Goal: Task Accomplishment & Management: Manage account settings

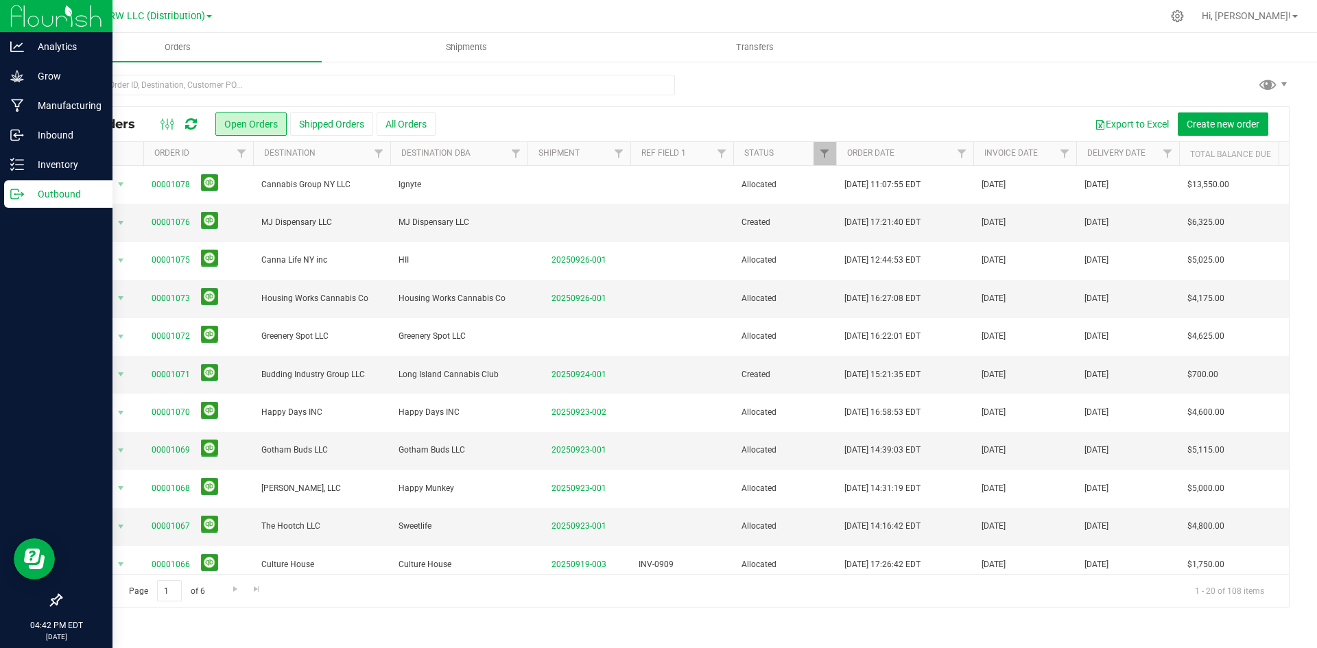
click at [89, 187] on p "Outbound" at bounding box center [65, 194] width 82 height 16
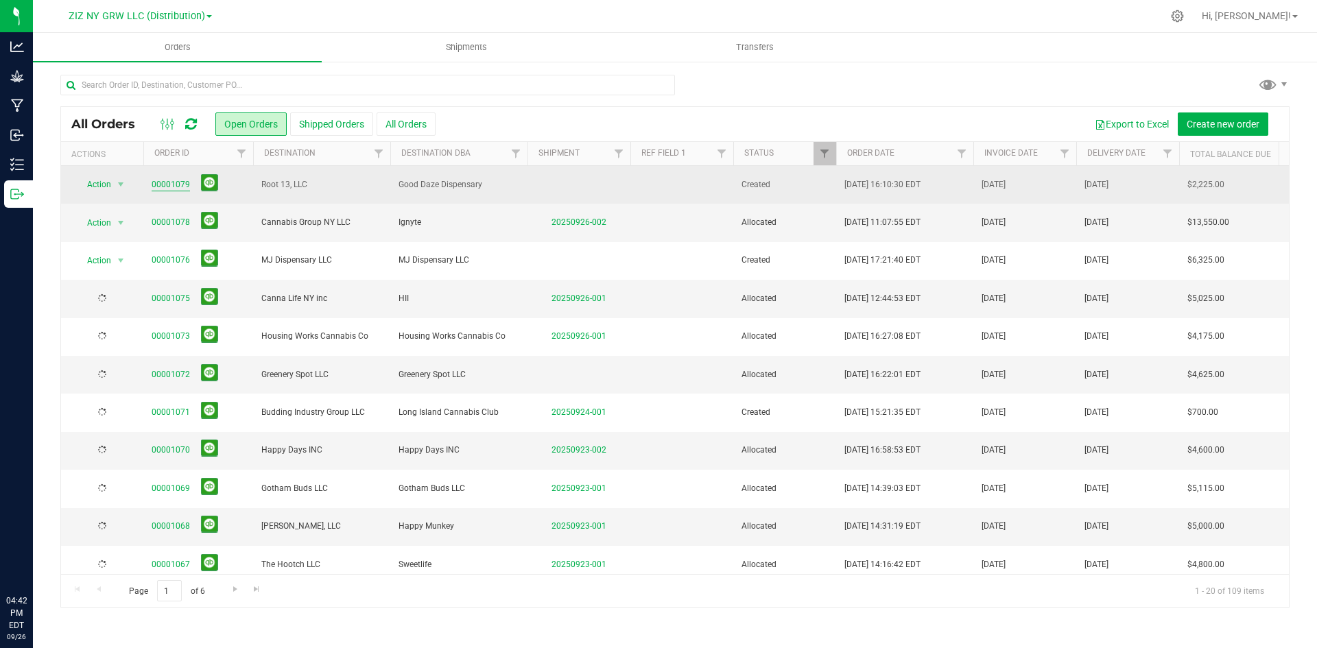
click at [176, 186] on link "00001079" at bounding box center [171, 184] width 38 height 13
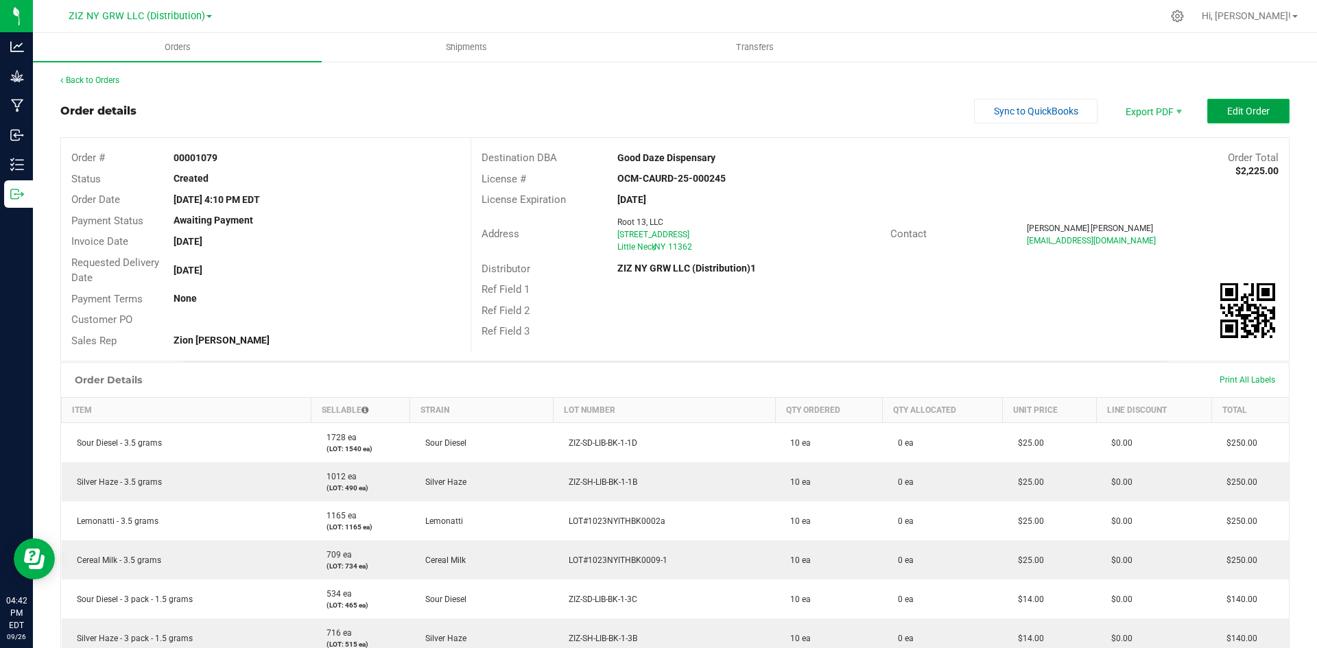
click at [1234, 112] on span "Edit Order" at bounding box center [1248, 111] width 43 height 11
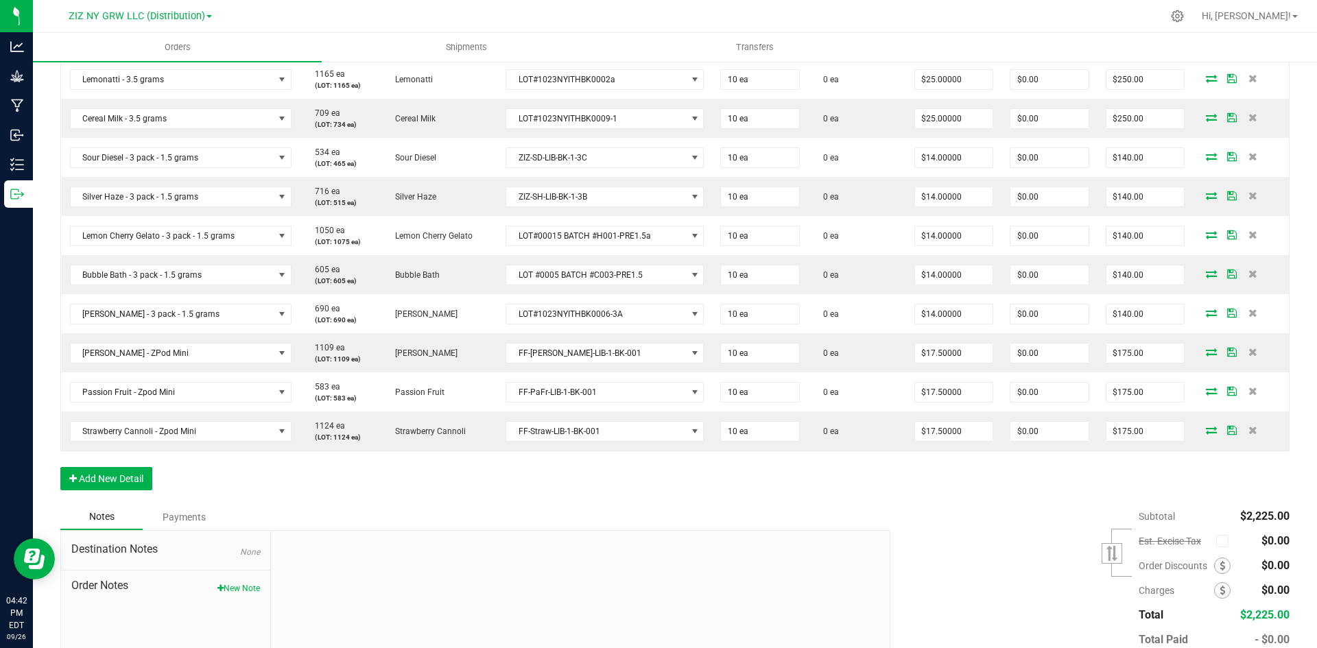
scroll to position [480, 0]
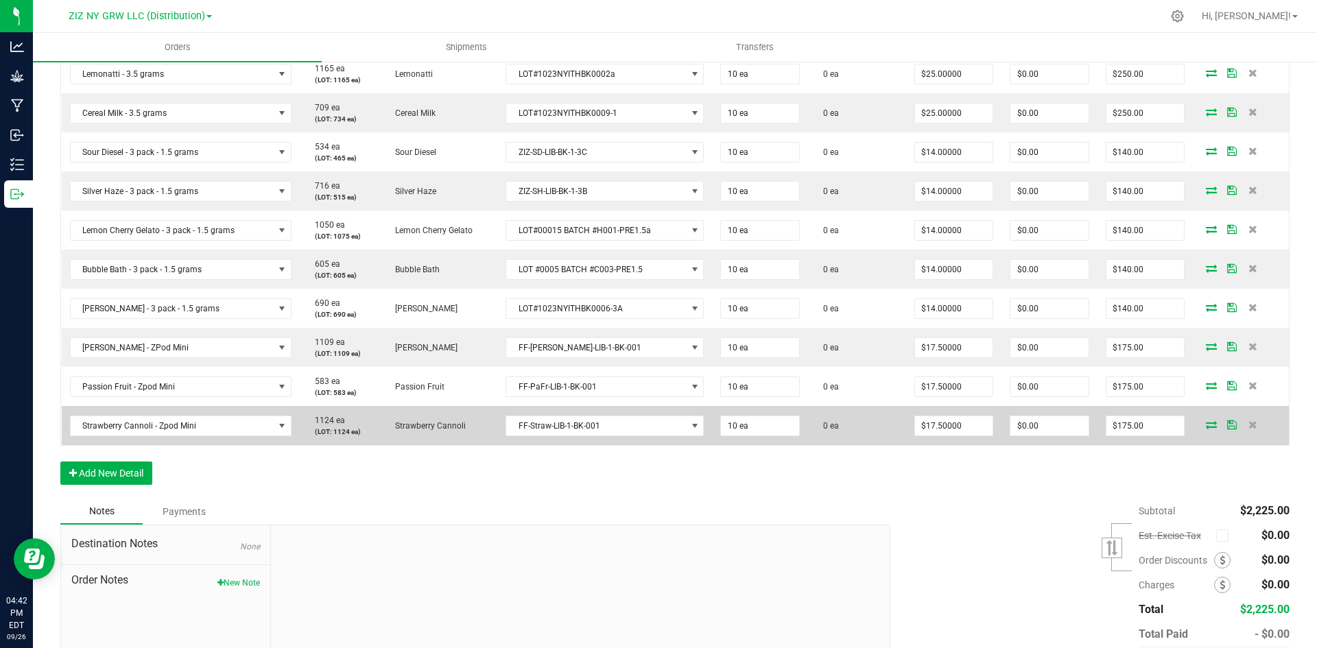
click at [1206, 424] on icon at bounding box center [1211, 424] width 11 height 8
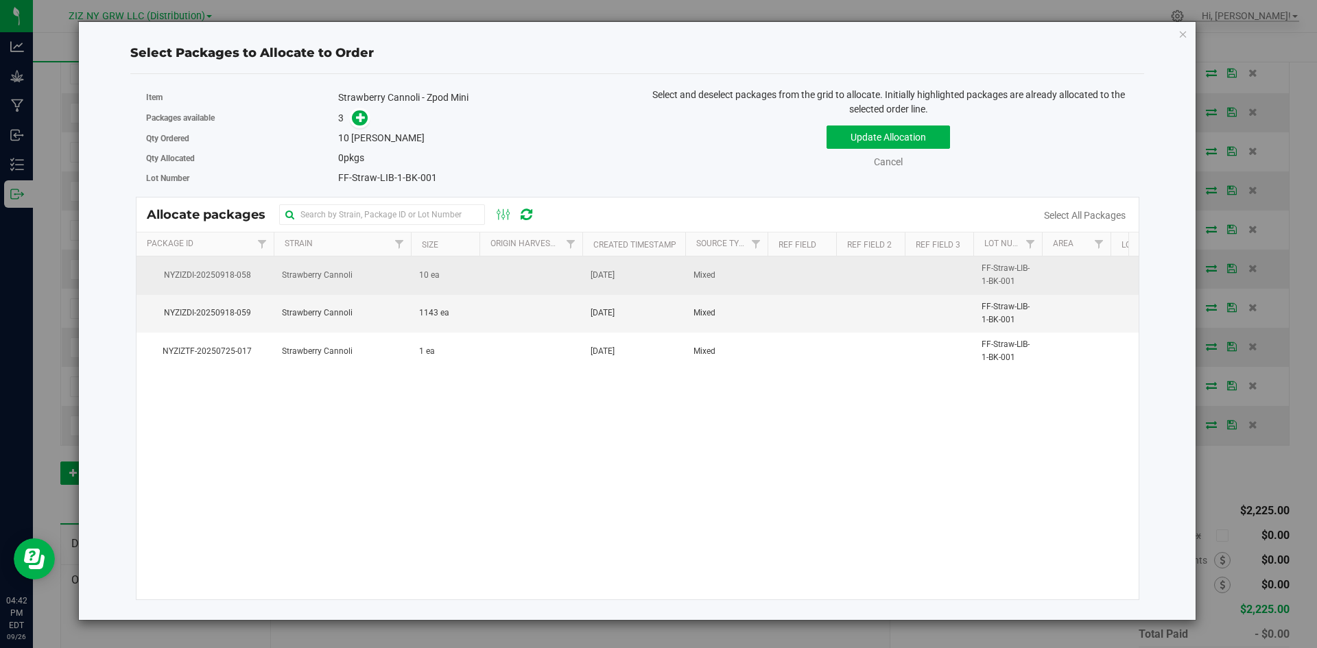
click at [521, 281] on td at bounding box center [530, 276] width 103 height 38
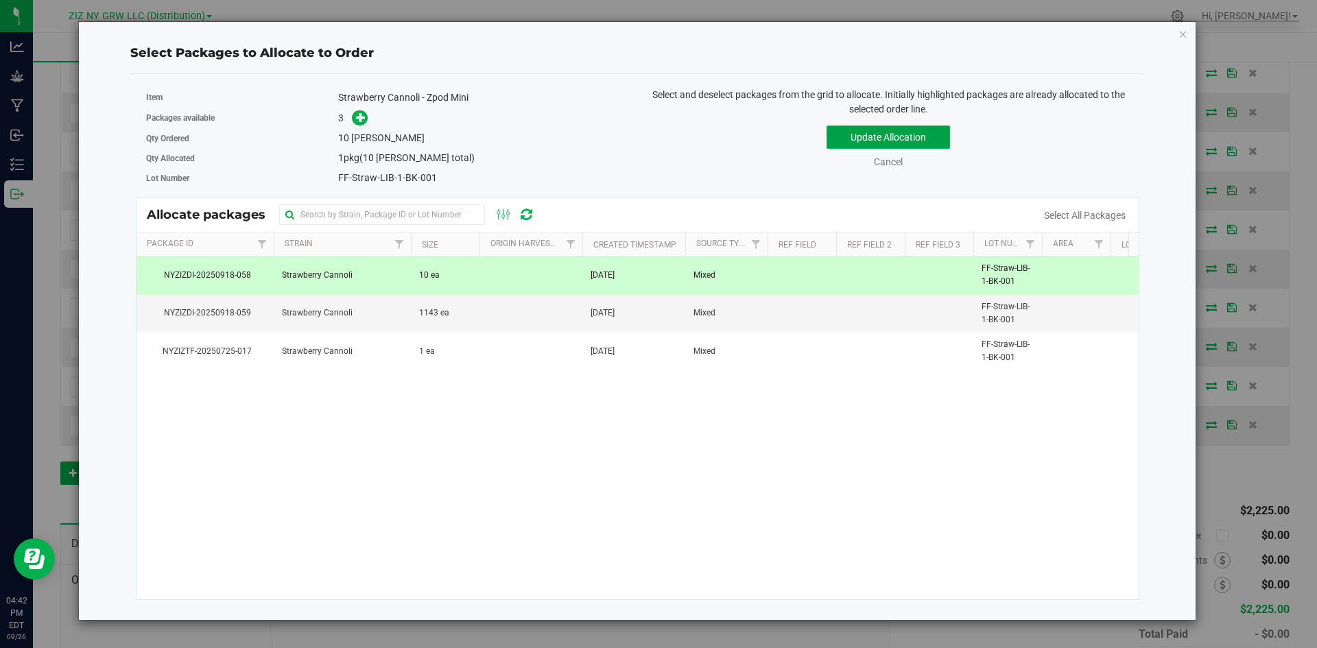
click at [891, 143] on button "Update Allocation" at bounding box center [887, 137] width 123 height 23
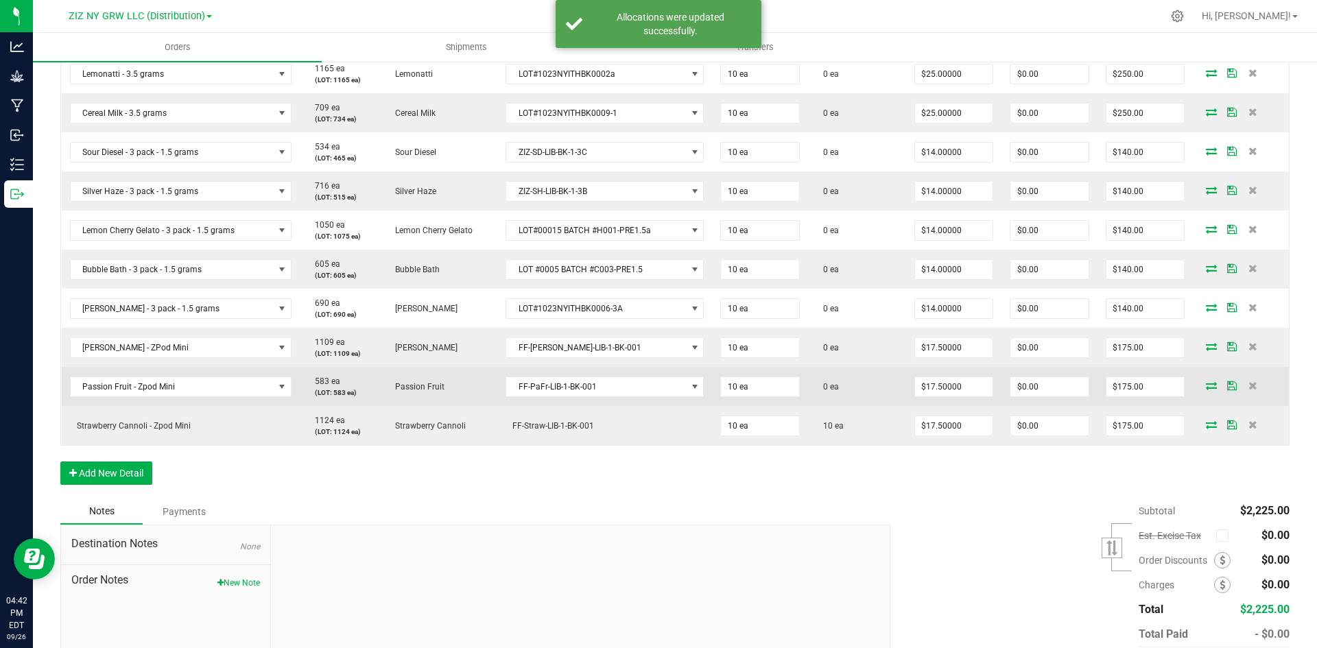
click at [1206, 388] on icon at bounding box center [1211, 385] width 11 height 8
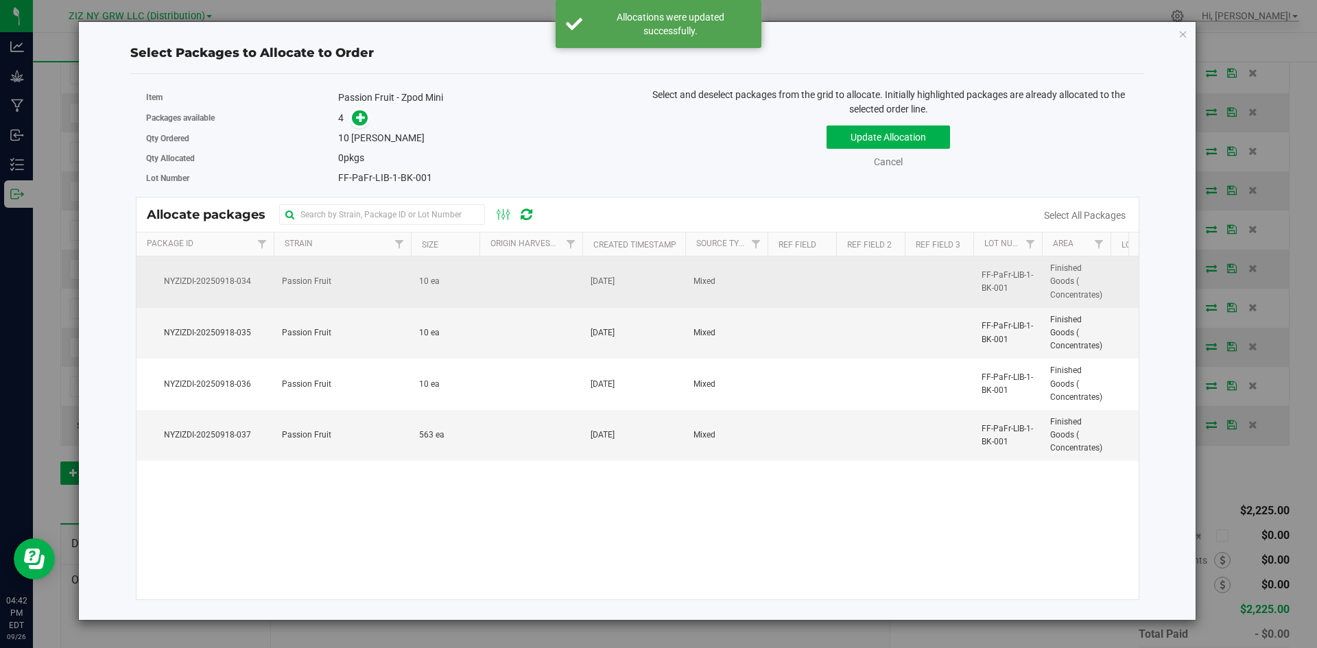
click at [631, 292] on td "[DATE]" at bounding box center [633, 282] width 103 height 51
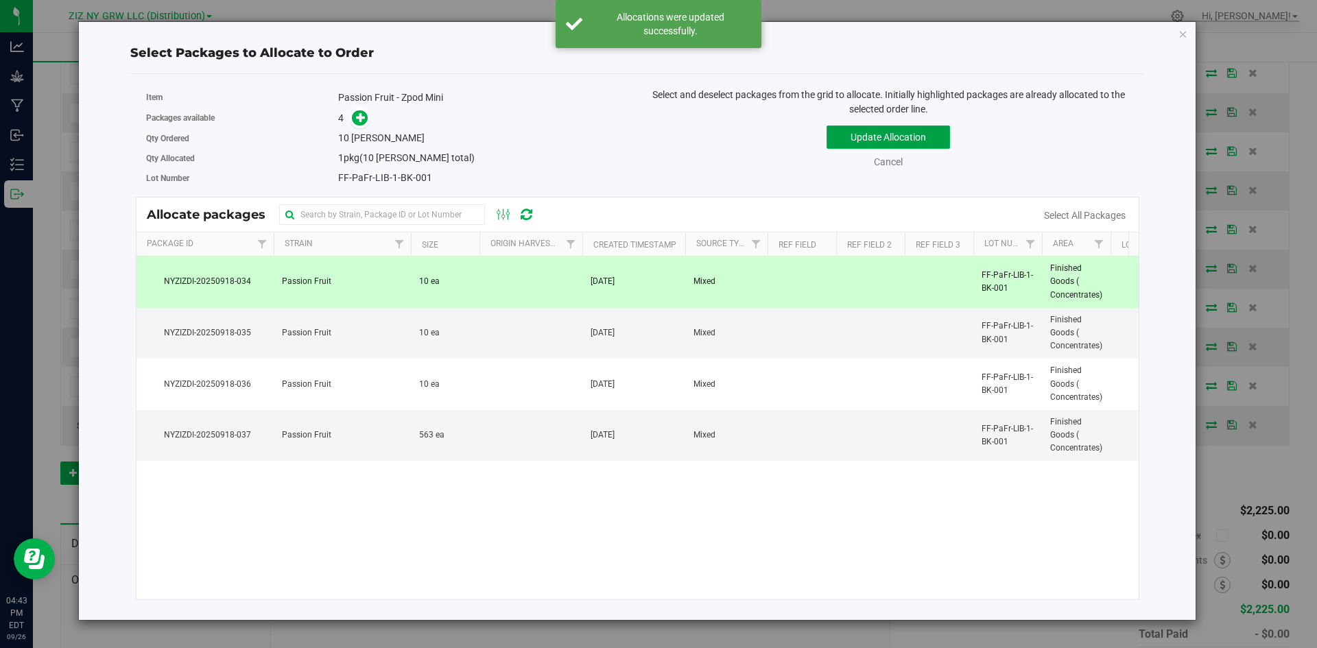
click at [891, 134] on button "Update Allocation" at bounding box center [887, 137] width 123 height 23
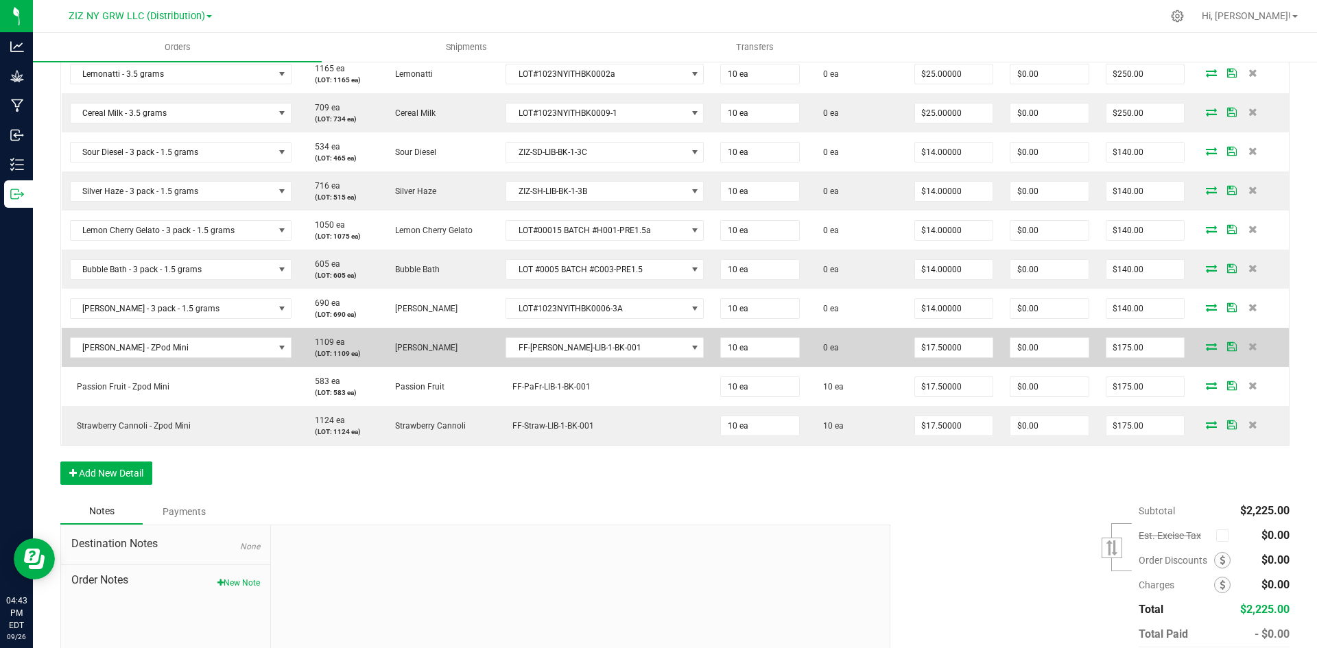
click at [1206, 348] on icon at bounding box center [1211, 346] width 11 height 8
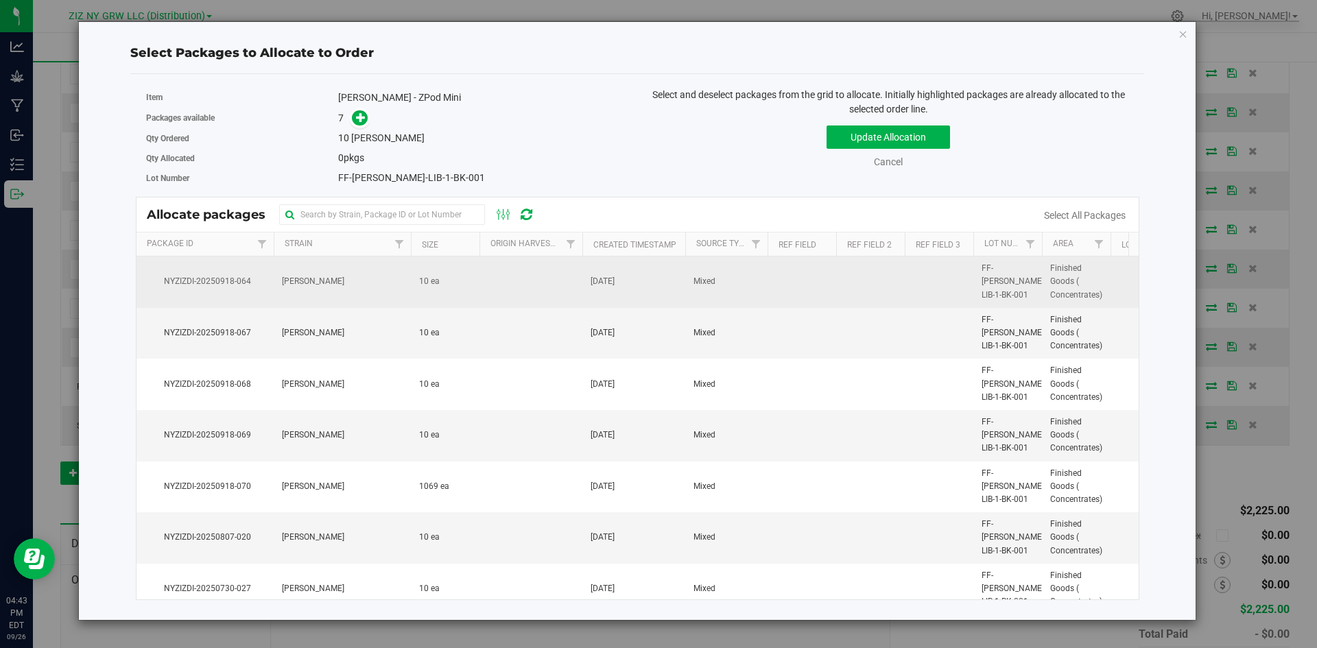
click at [536, 287] on td at bounding box center [530, 282] width 103 height 51
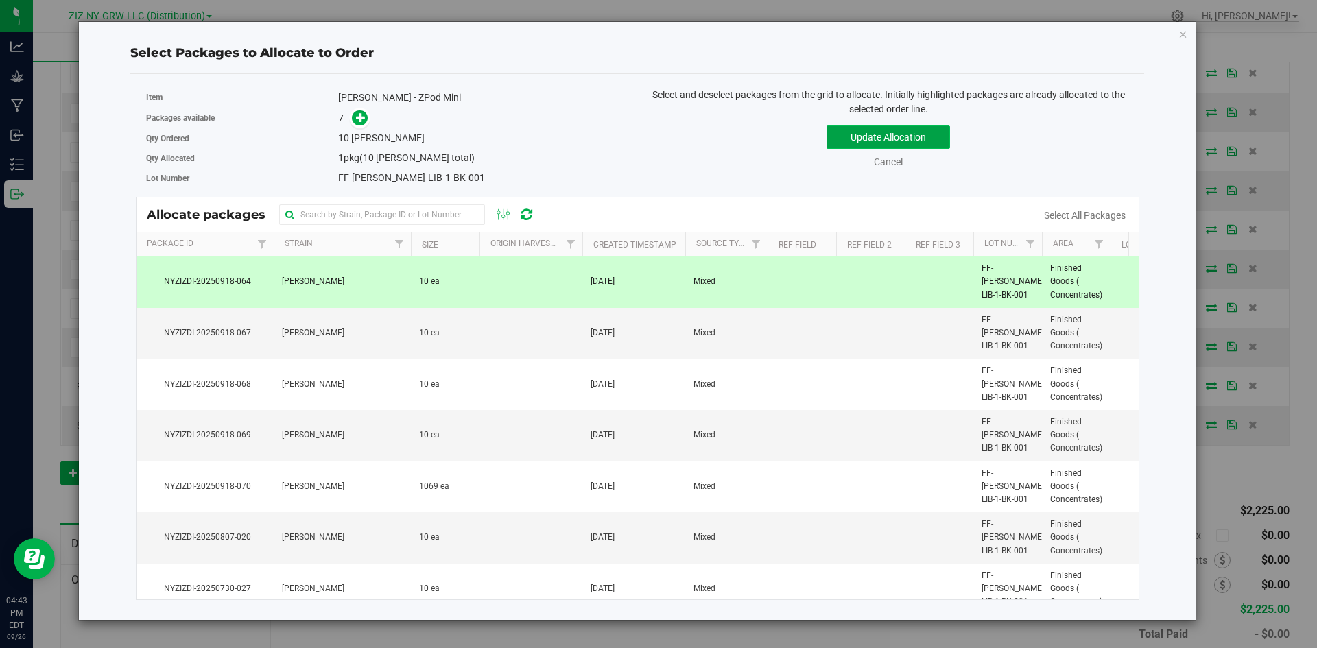
click at [944, 139] on button "Update Allocation" at bounding box center [887, 137] width 123 height 23
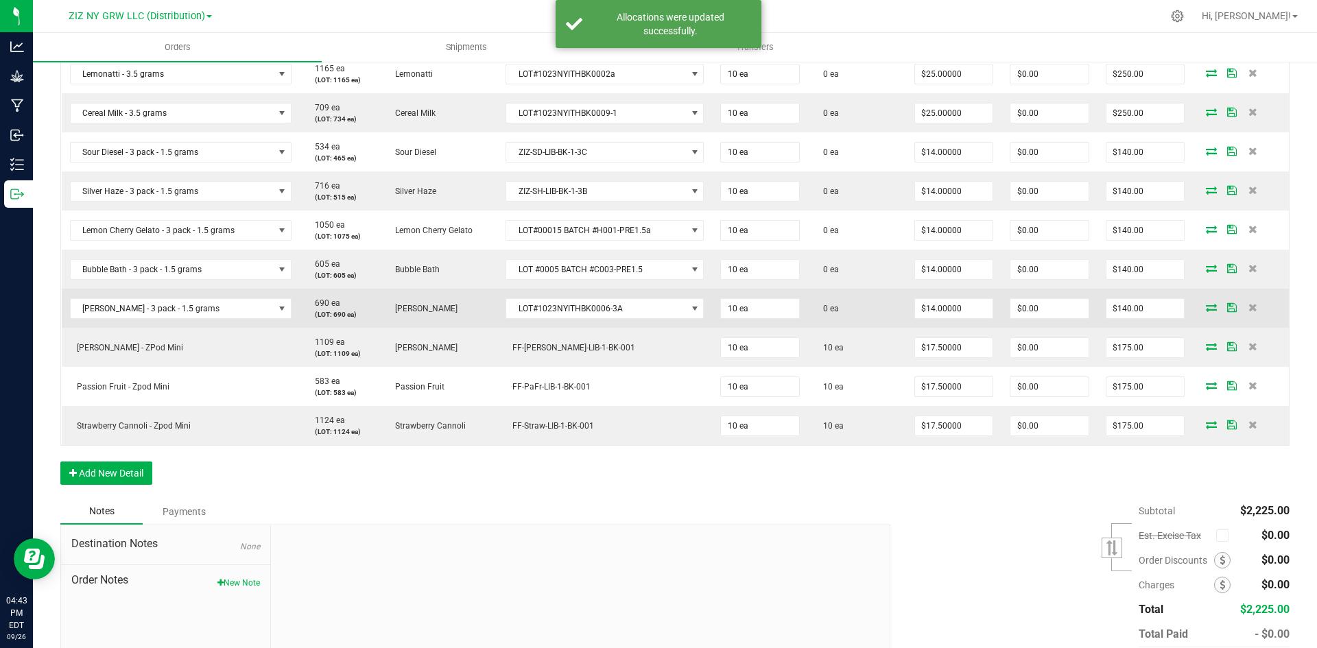
click at [1206, 309] on icon at bounding box center [1211, 307] width 11 height 8
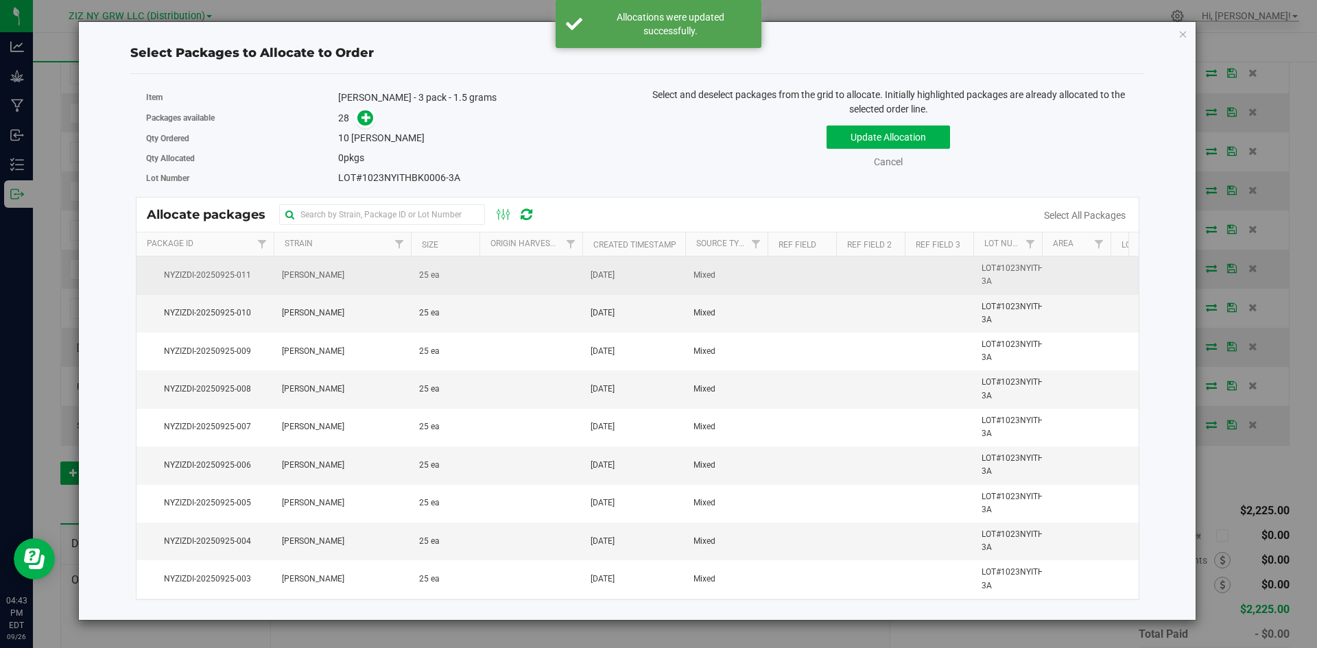
click at [561, 284] on td at bounding box center [530, 276] width 103 height 38
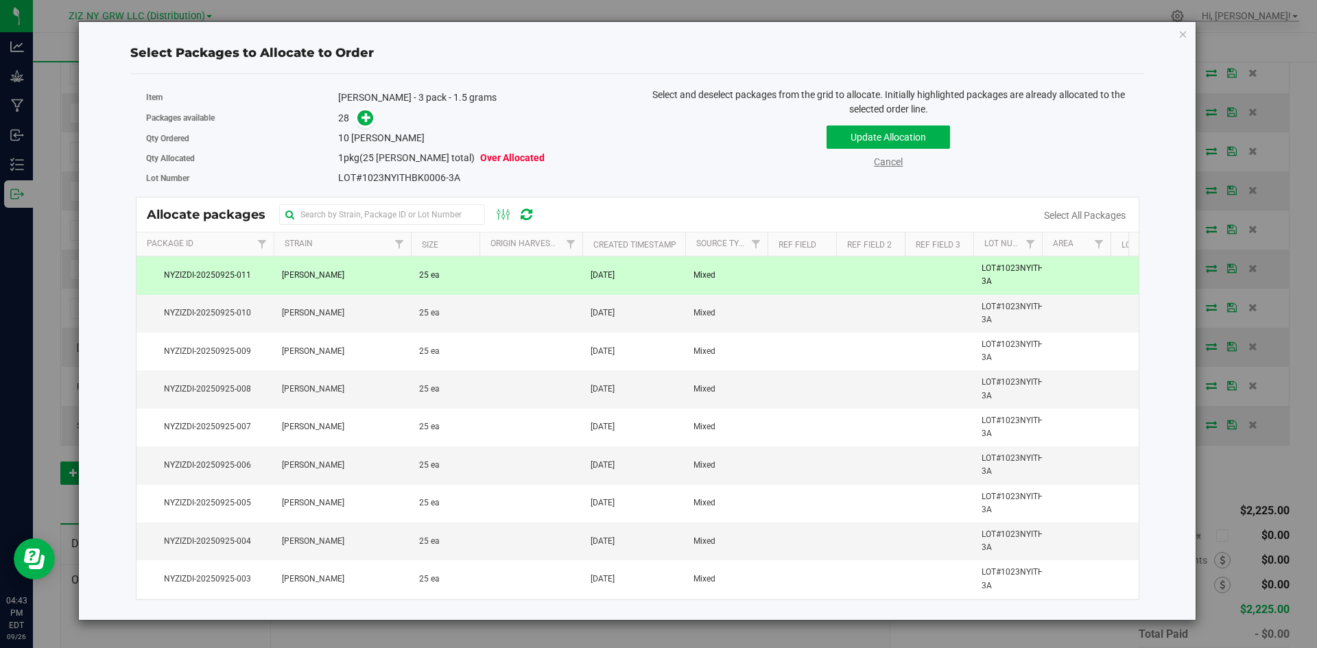
click at [890, 158] on link "Cancel" at bounding box center [888, 161] width 29 height 11
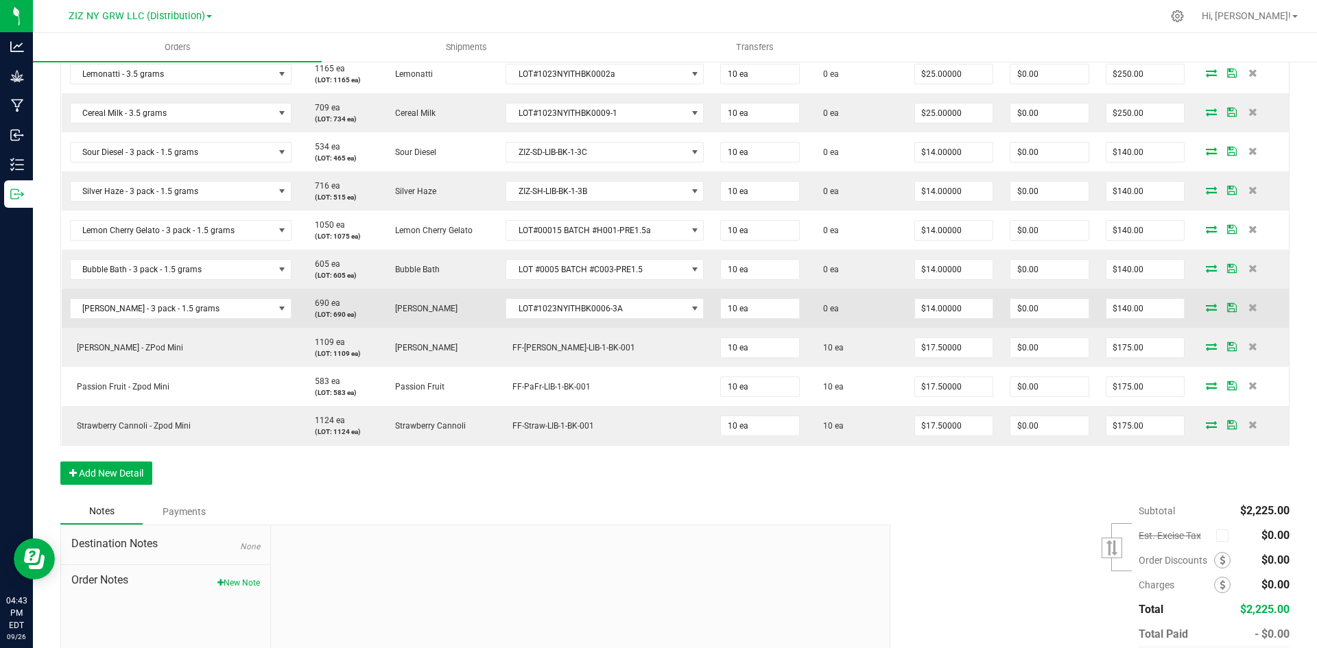
click at [1206, 308] on icon at bounding box center [1211, 307] width 11 height 8
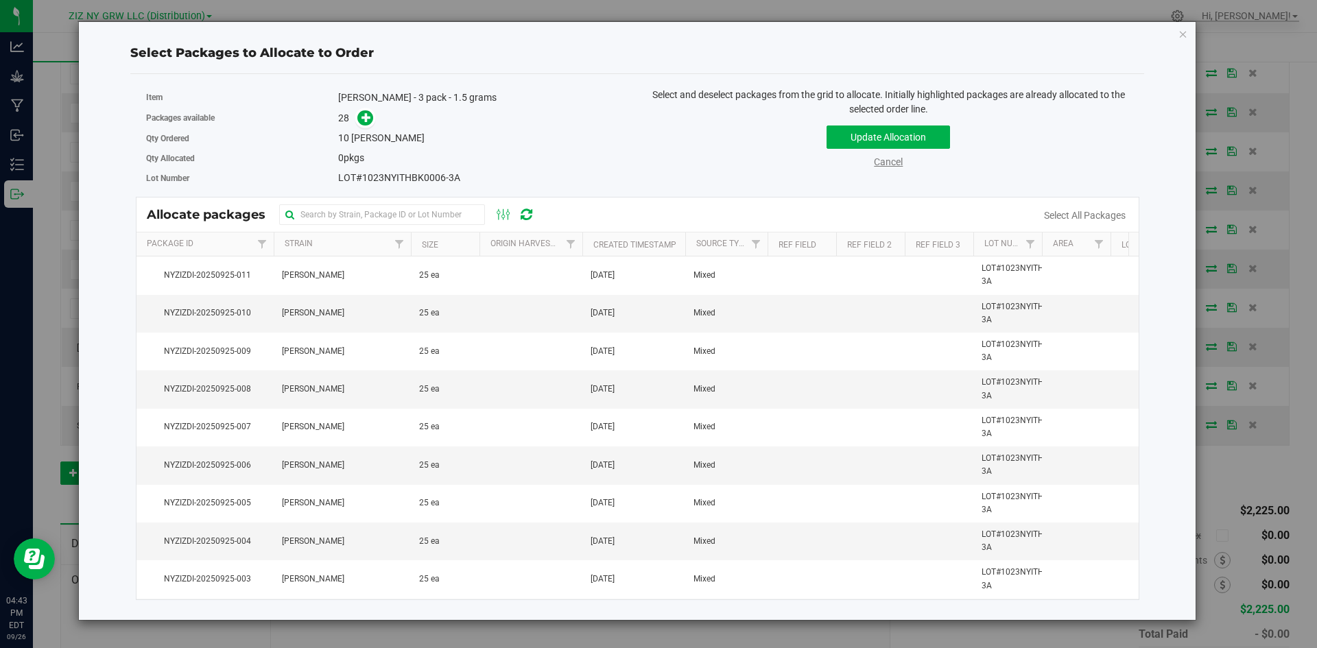
click at [888, 165] on link "Cancel" at bounding box center [888, 161] width 29 height 11
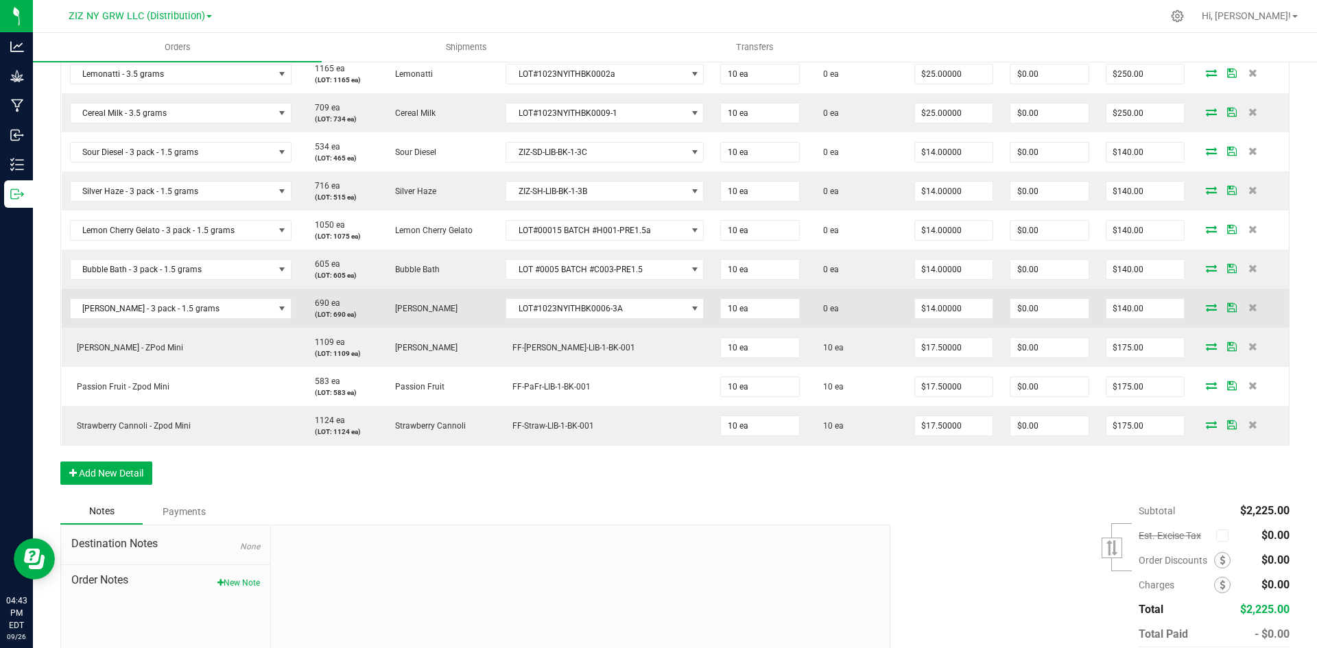
click at [1210, 309] on span at bounding box center [1211, 307] width 21 height 8
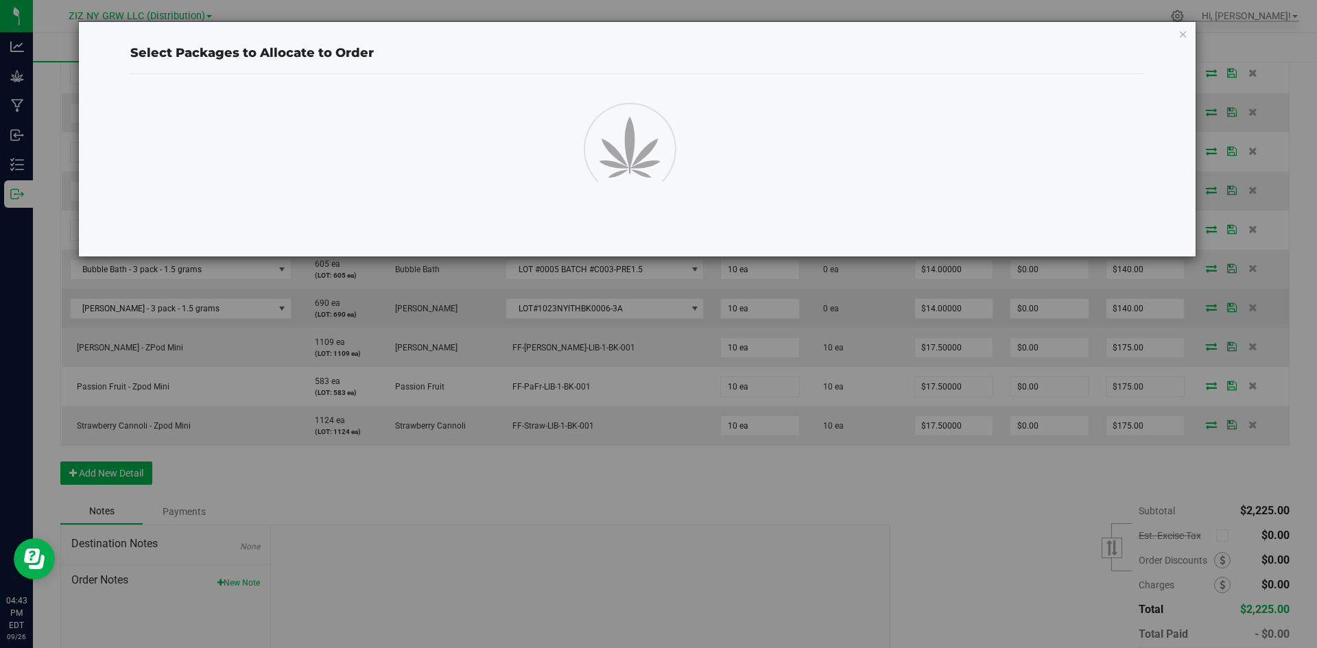
click at [1206, 309] on div "Select Packages to Allocate to Order" at bounding box center [663, 324] width 1327 height 648
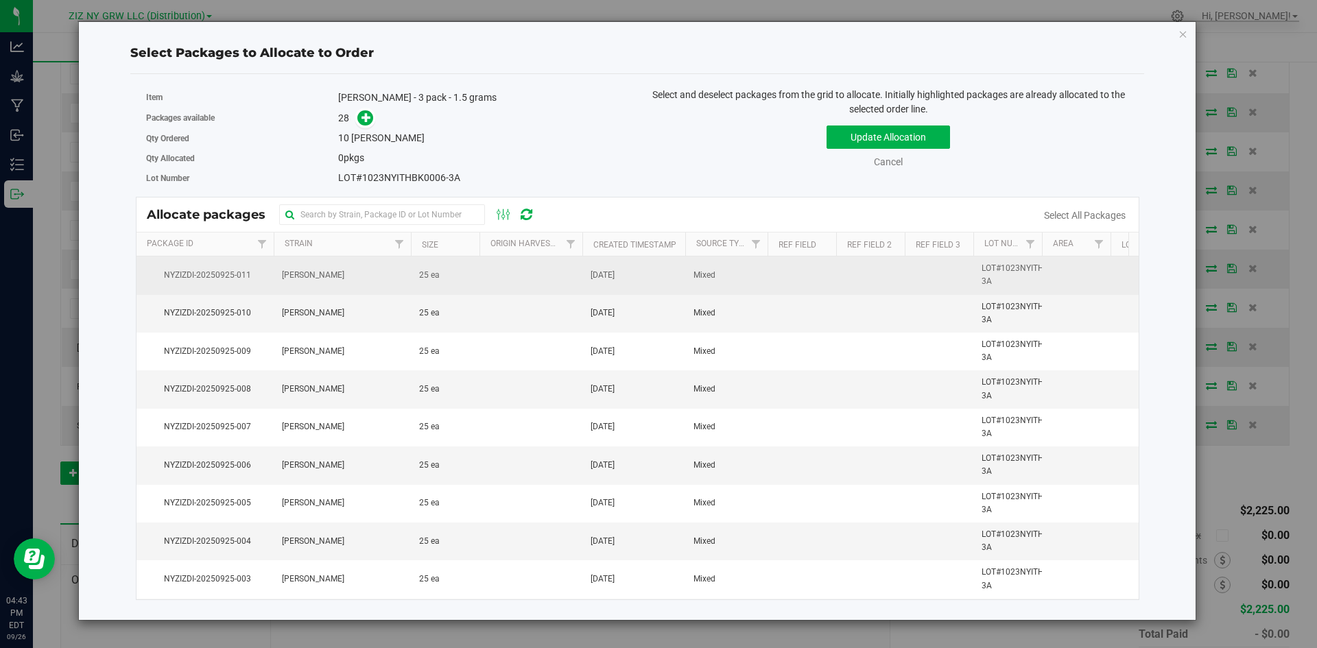
click at [329, 271] on td "[PERSON_NAME]" at bounding box center [342, 276] width 137 height 38
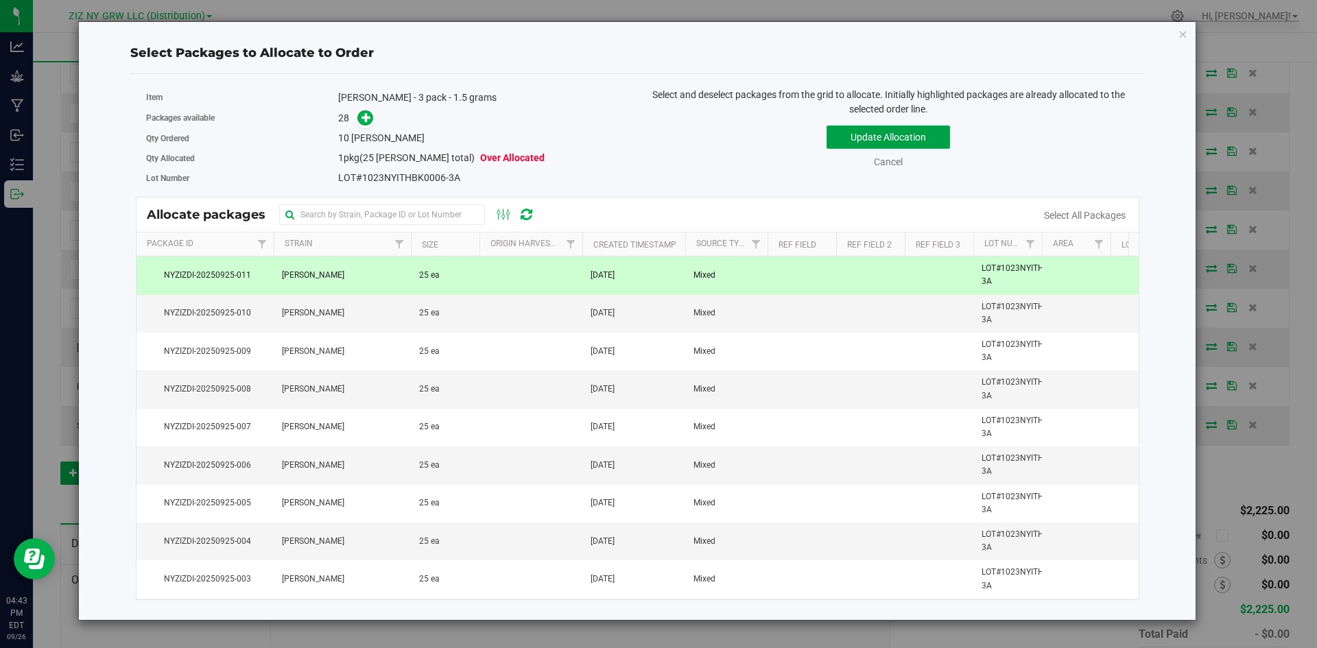
click at [925, 142] on button "Update Allocation" at bounding box center [887, 137] width 123 height 23
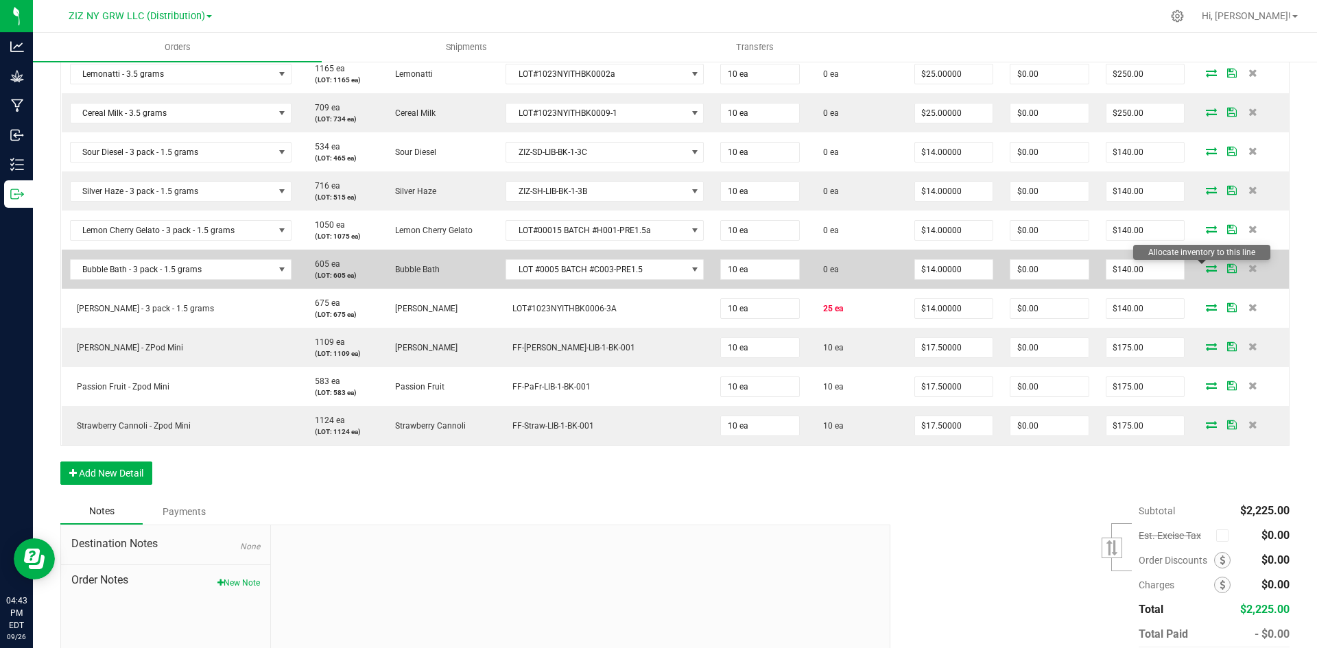
click at [1206, 269] on icon at bounding box center [1211, 268] width 11 height 8
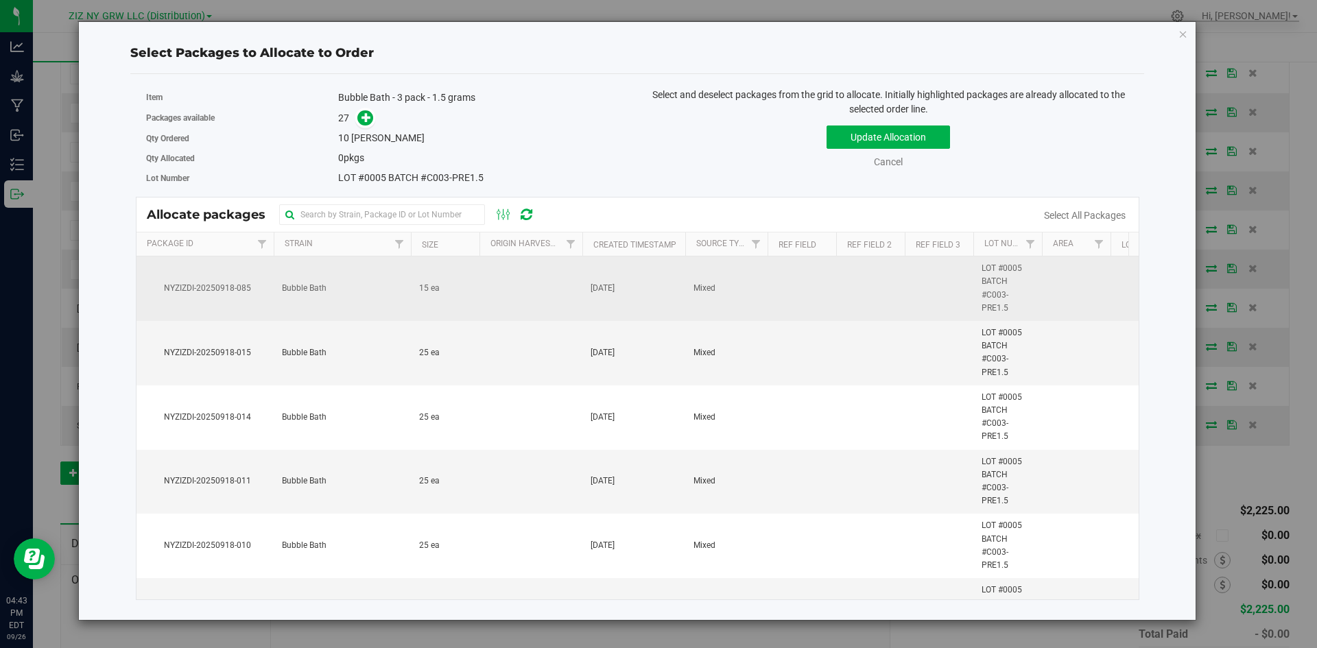
click at [532, 284] on td at bounding box center [530, 289] width 103 height 64
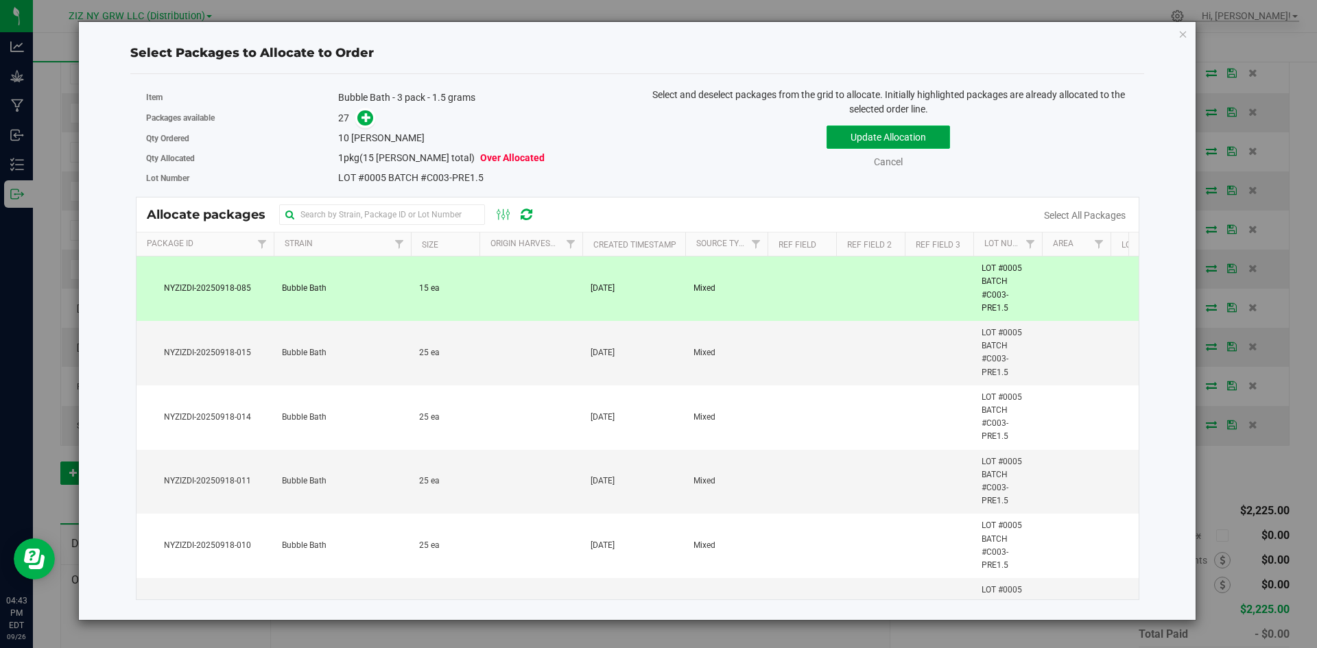
click at [907, 139] on button "Update Allocation" at bounding box center [887, 137] width 123 height 23
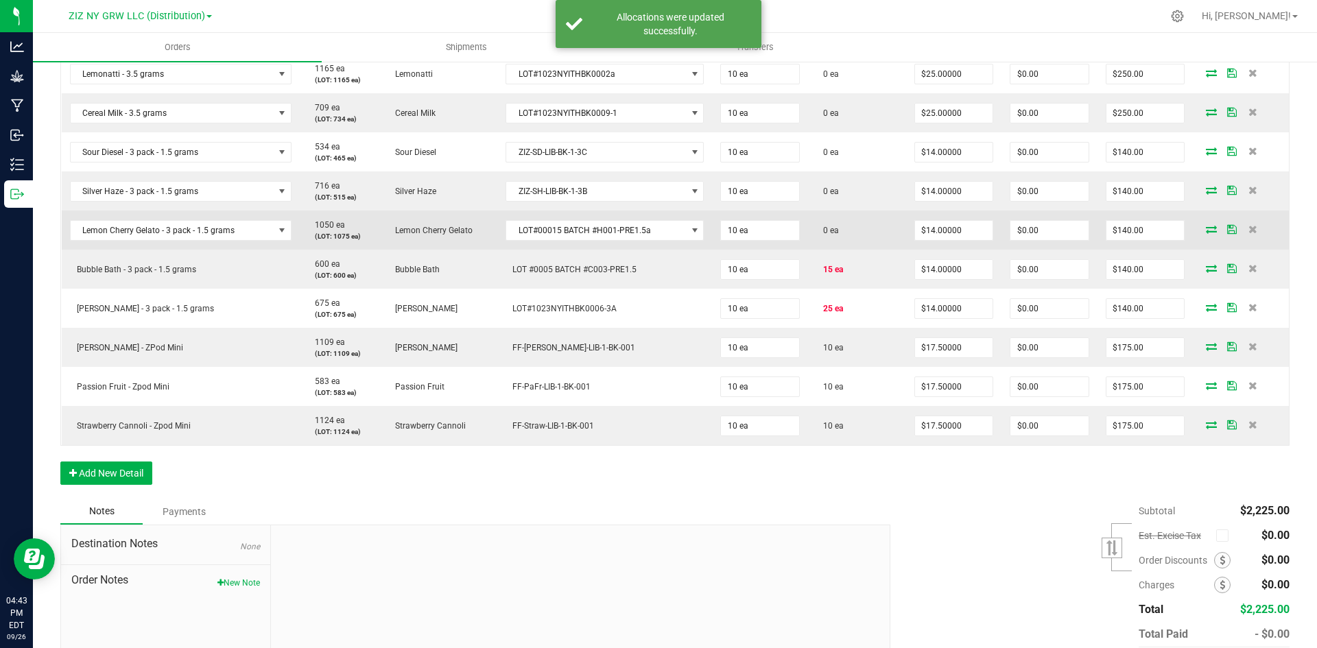
click at [1206, 226] on icon at bounding box center [1211, 229] width 11 height 8
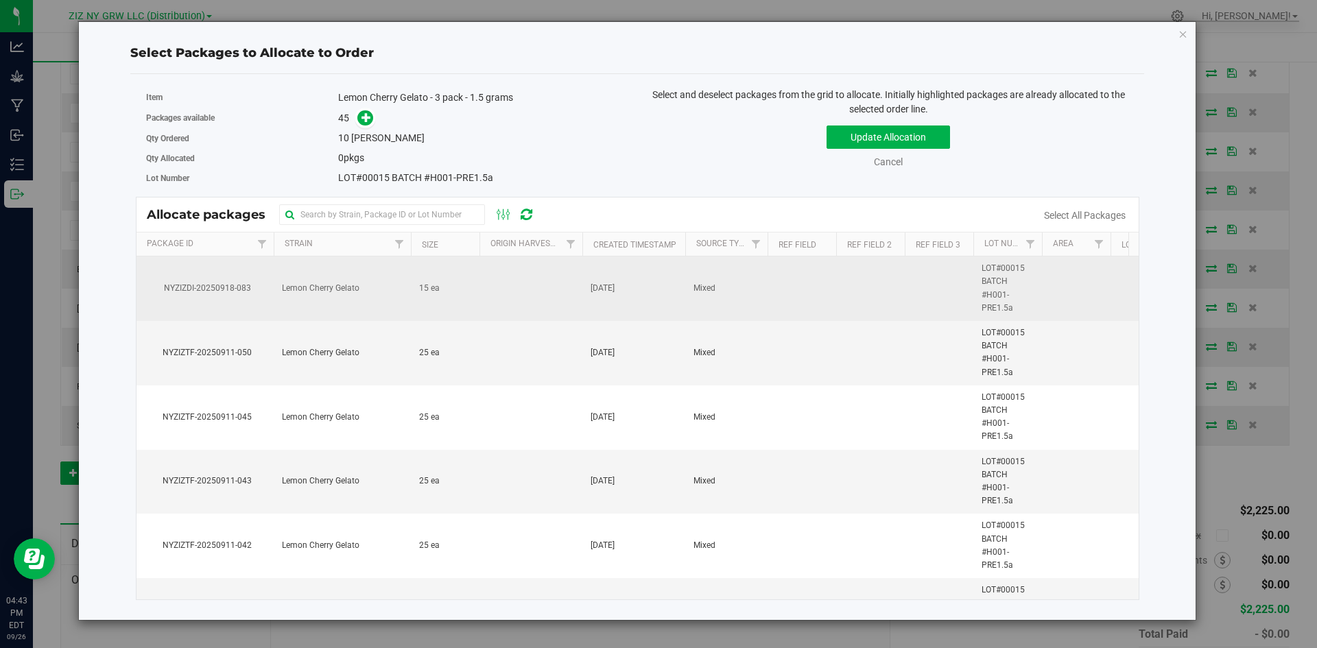
click at [654, 301] on td "[DATE]" at bounding box center [633, 289] width 103 height 64
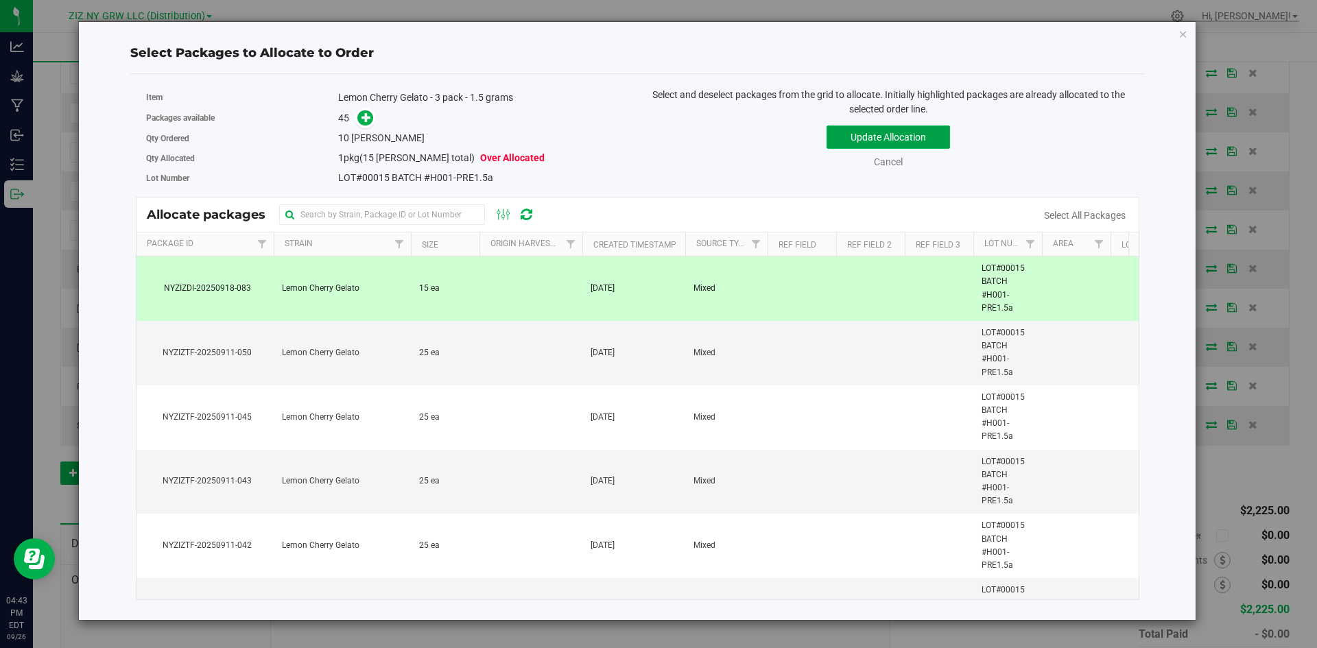
click at [852, 140] on button "Update Allocation" at bounding box center [887, 137] width 123 height 23
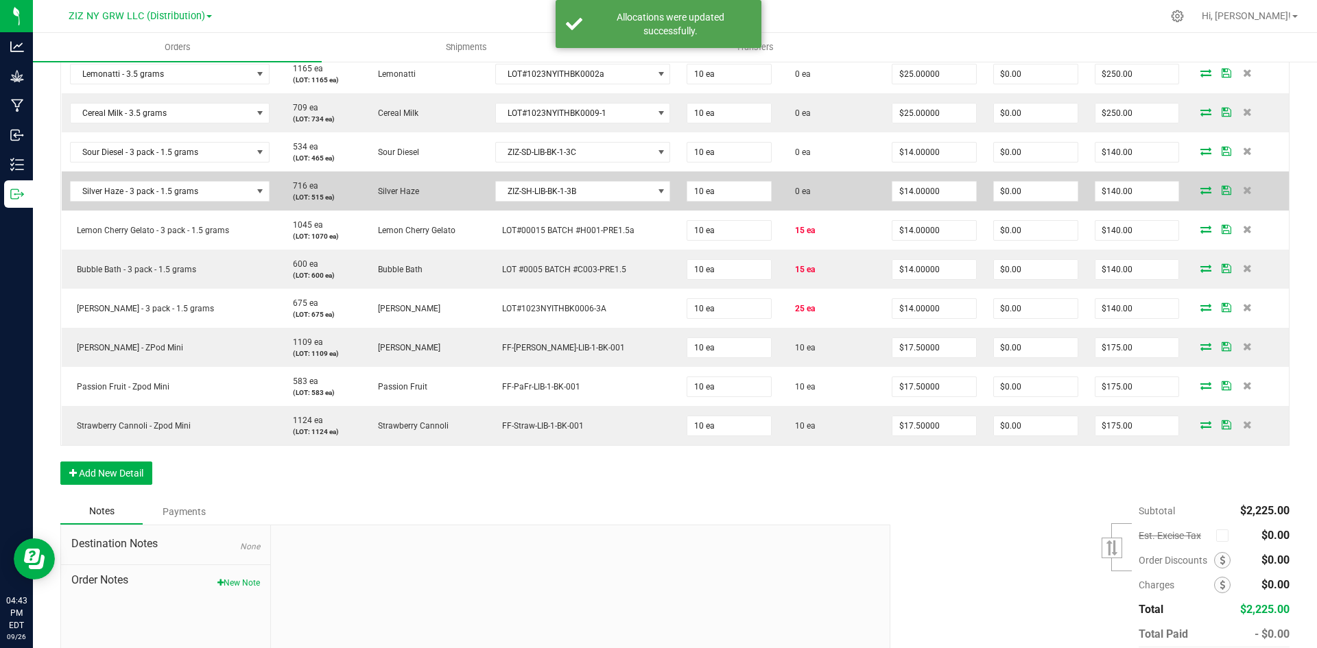
click at [1200, 194] on icon at bounding box center [1205, 190] width 11 height 8
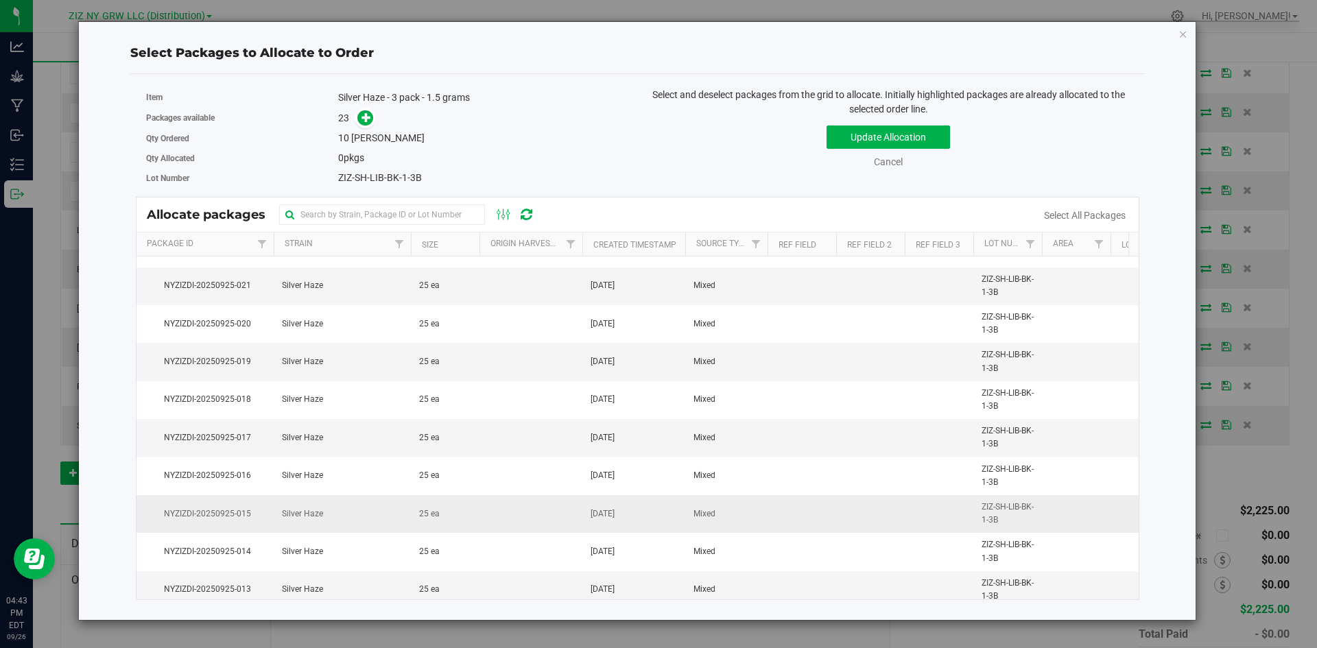
scroll to position [0, 0]
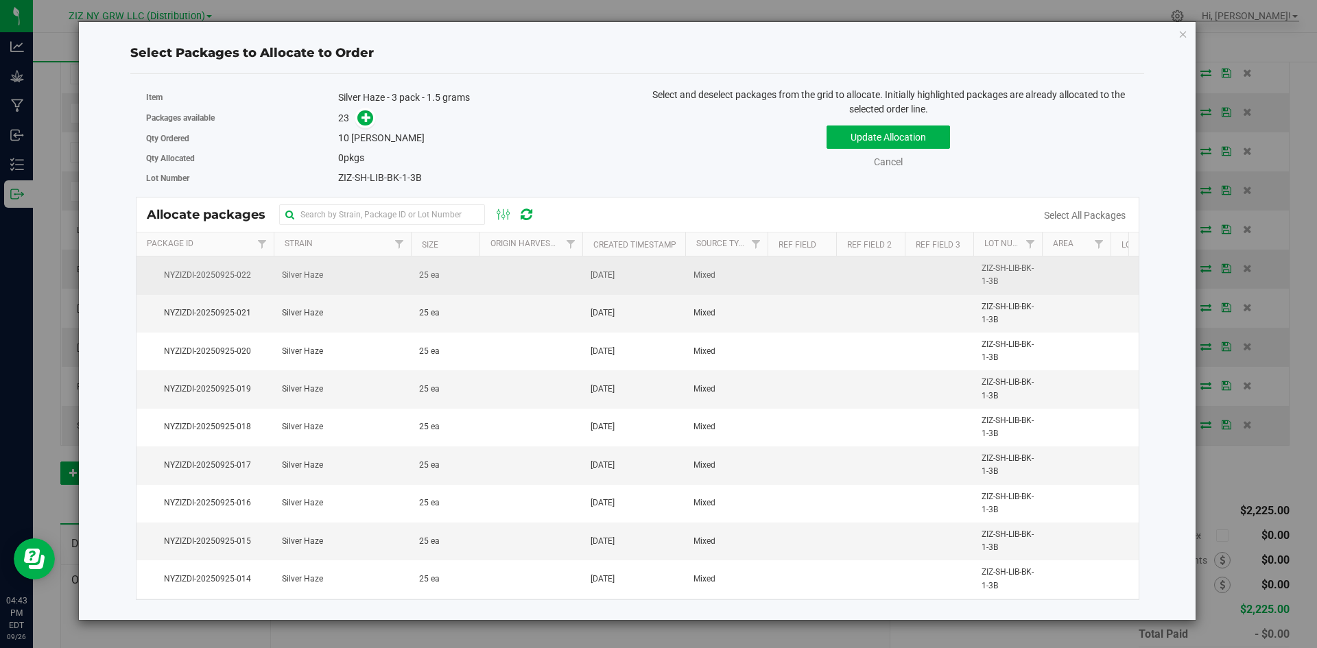
click at [540, 279] on td at bounding box center [530, 276] width 103 height 38
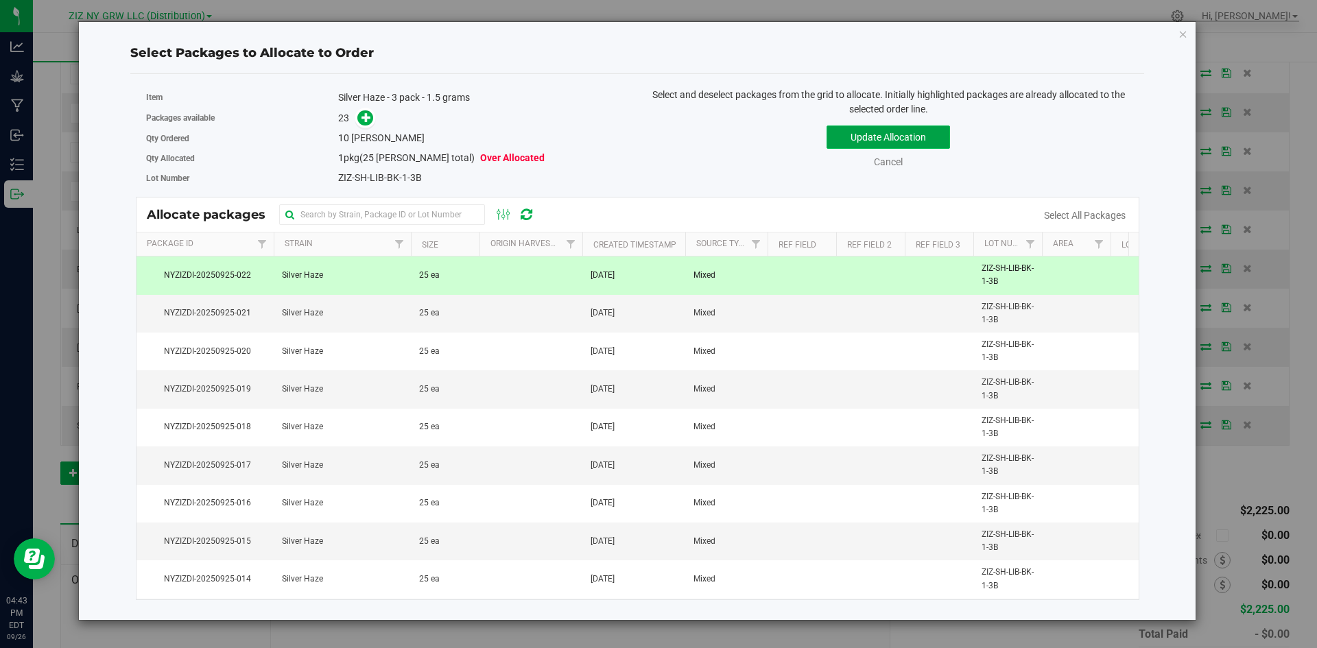
click at [888, 142] on button "Update Allocation" at bounding box center [887, 137] width 123 height 23
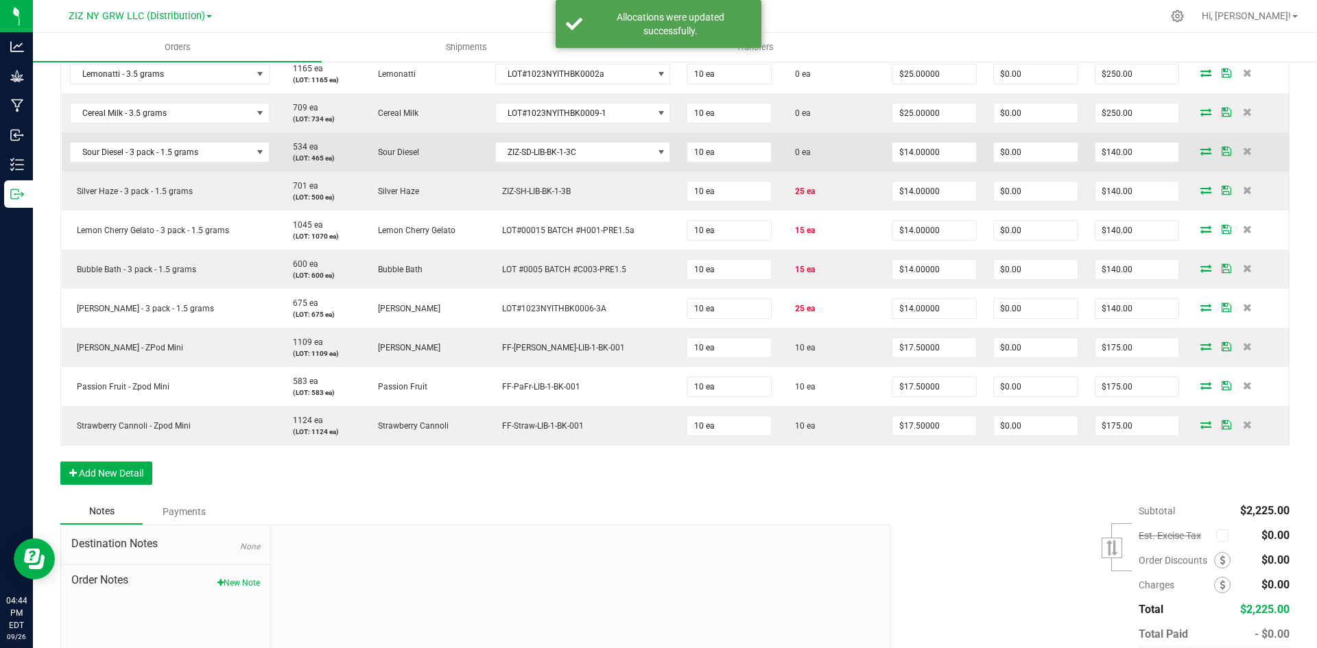
click at [1200, 155] on icon at bounding box center [1205, 151] width 11 height 8
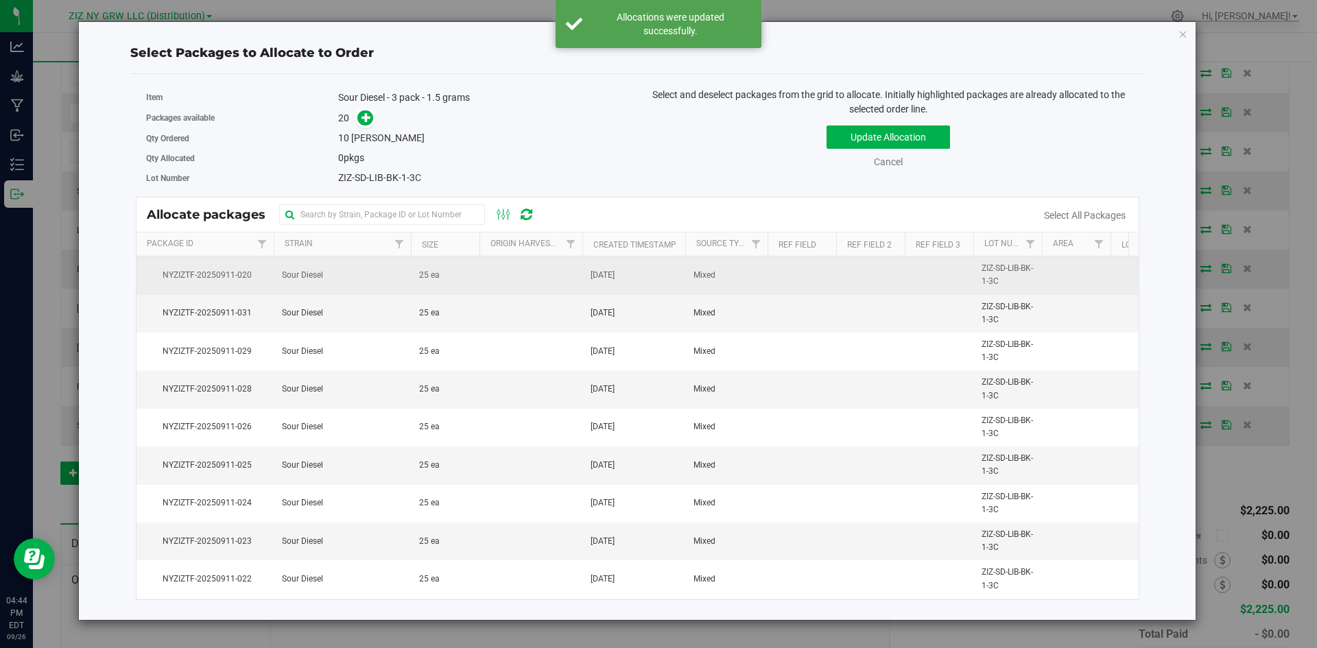
click at [453, 287] on td "25 ea" at bounding box center [445, 276] width 69 height 38
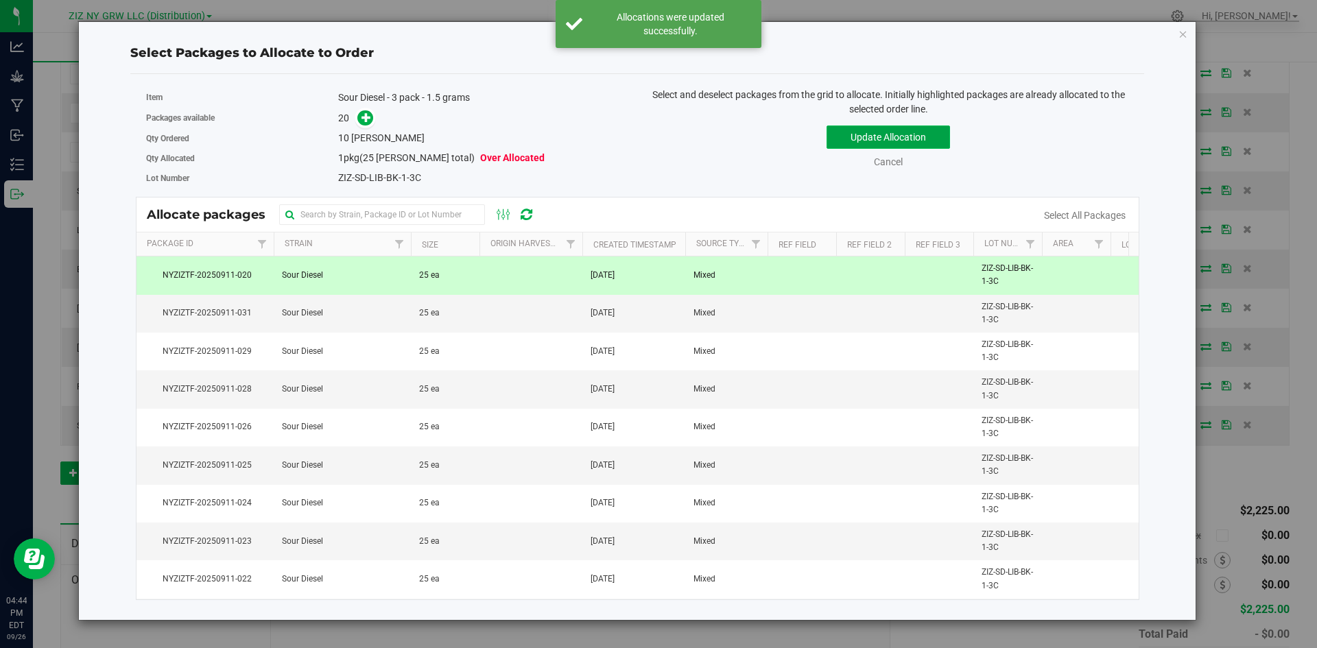
click at [877, 141] on button "Update Allocation" at bounding box center [887, 137] width 123 height 23
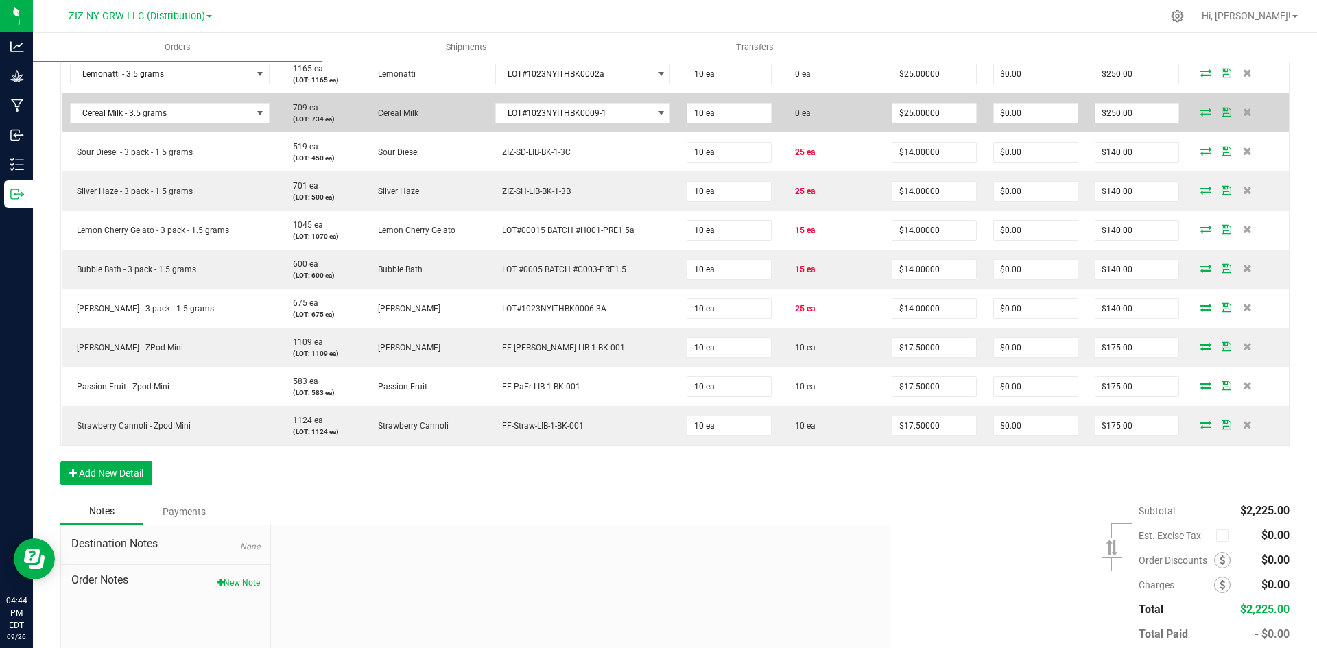
click at [1202, 113] on span at bounding box center [1205, 112] width 21 height 8
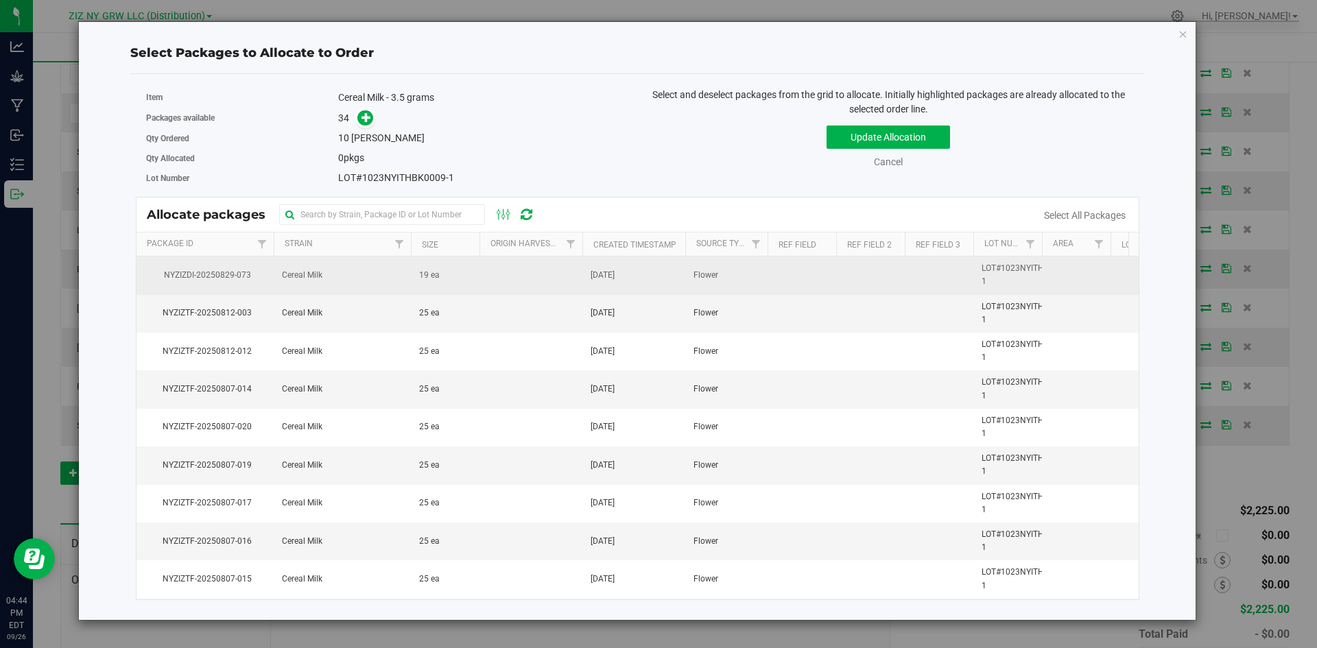
click at [329, 278] on td "Cereal Milk" at bounding box center [342, 276] width 137 height 38
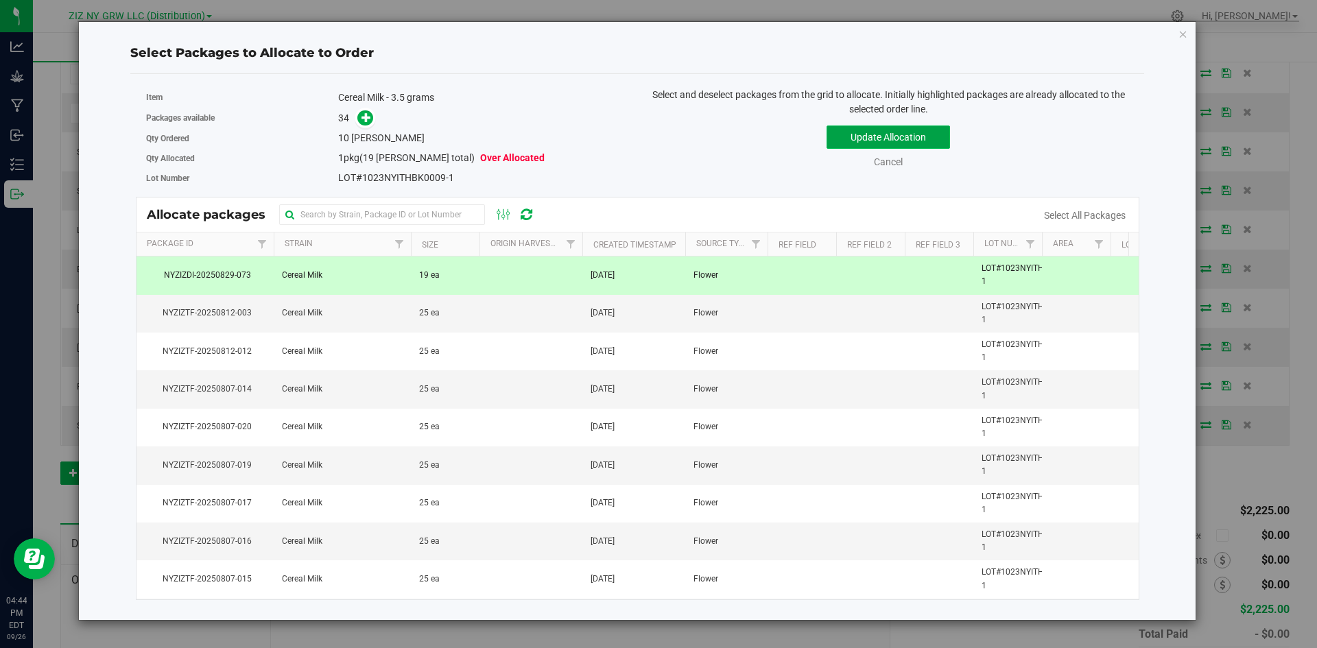
click at [905, 136] on button "Update Allocation" at bounding box center [887, 137] width 123 height 23
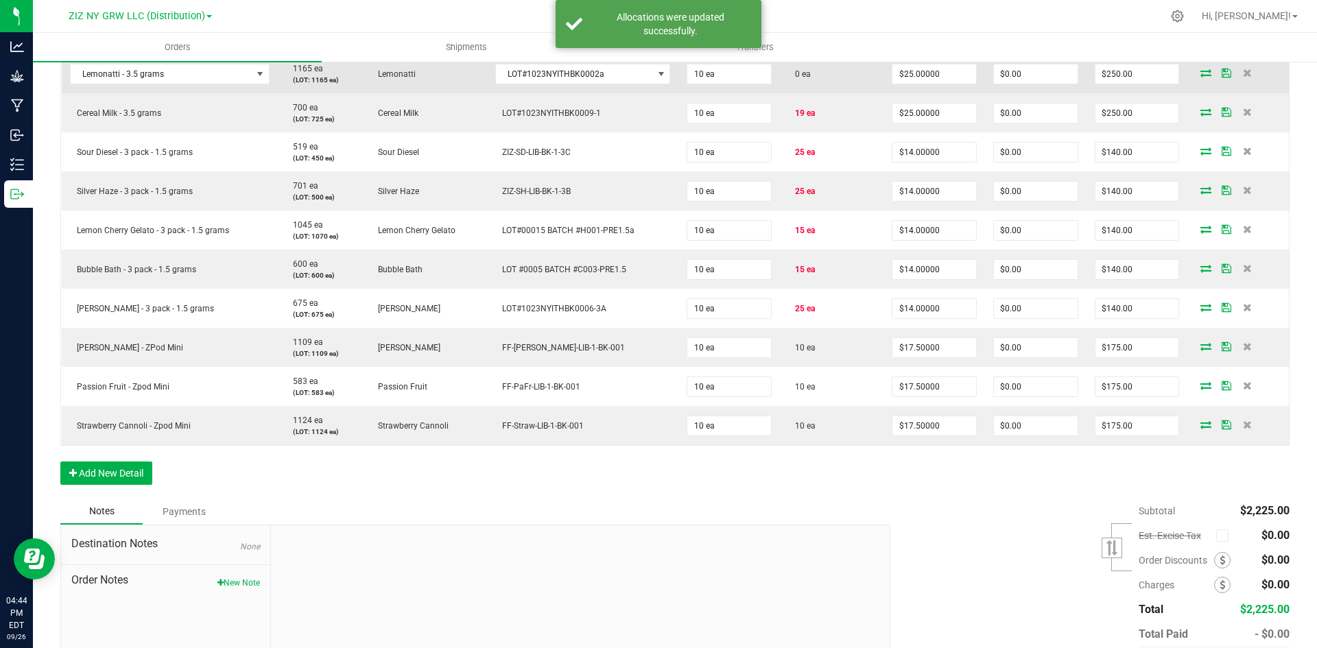
click at [1203, 69] on span at bounding box center [1205, 73] width 21 height 8
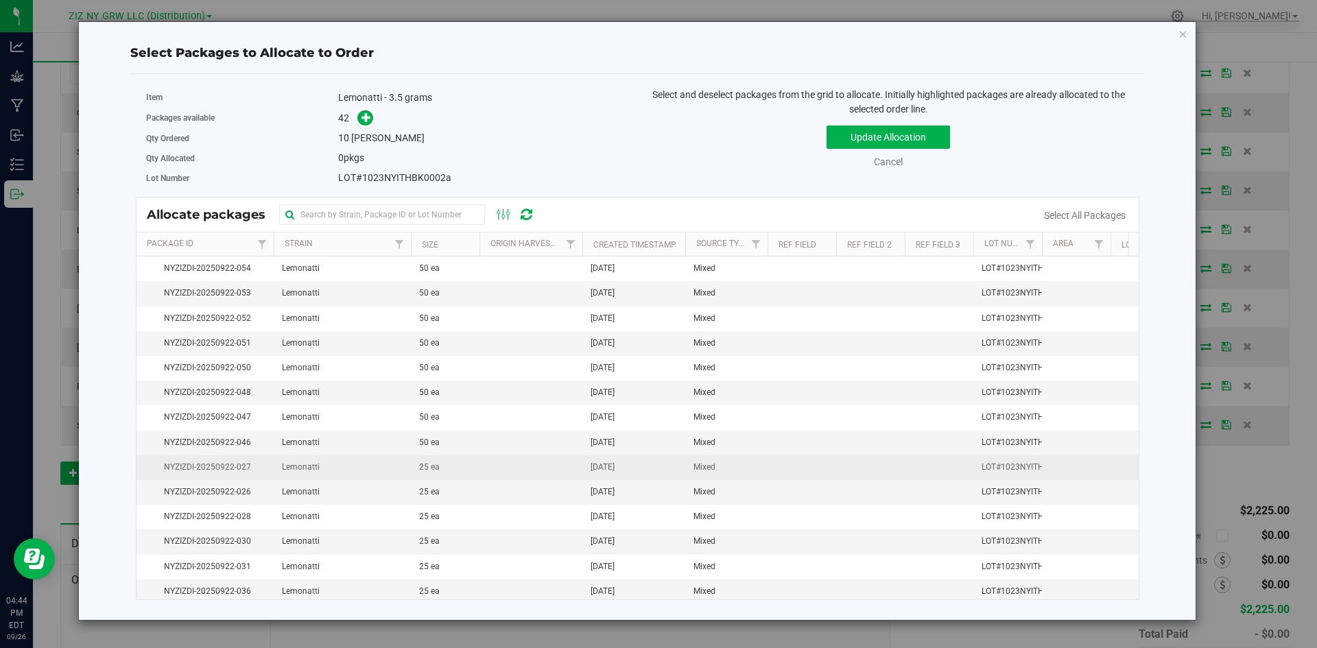
click at [473, 473] on td "25 ea" at bounding box center [445, 467] width 69 height 25
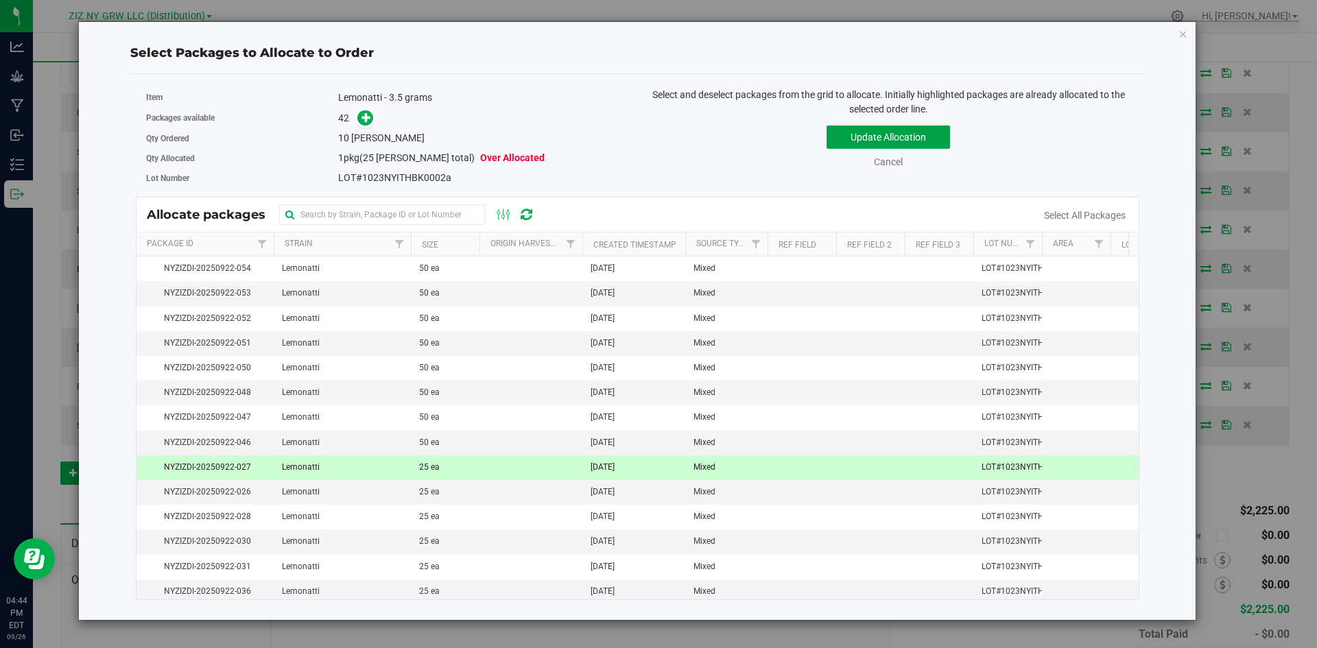
click at [903, 136] on button "Update Allocation" at bounding box center [887, 137] width 123 height 23
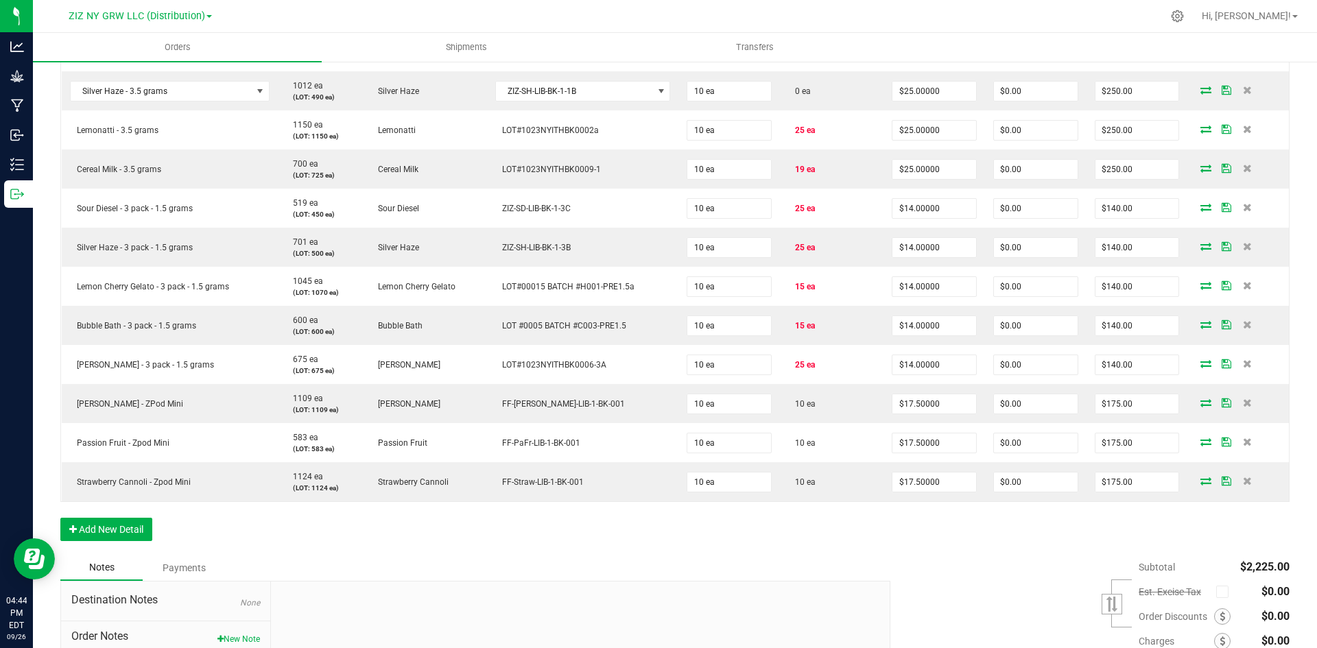
scroll to position [274, 0]
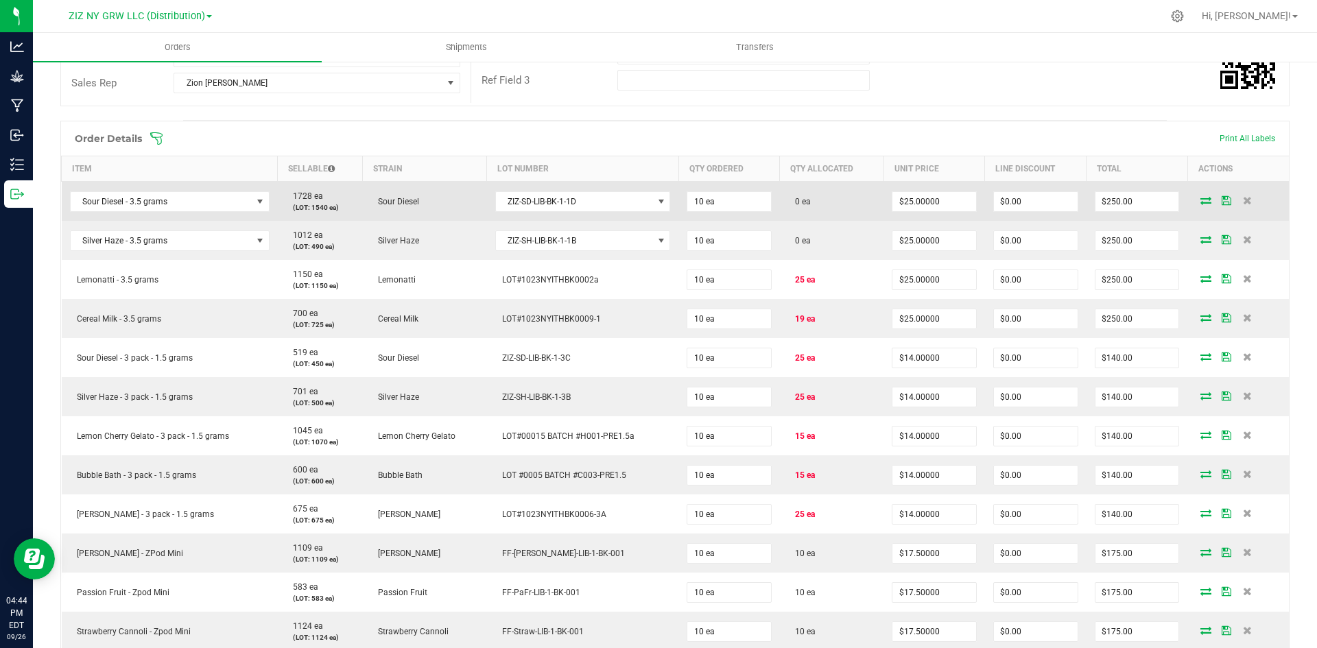
click at [1200, 202] on icon at bounding box center [1205, 200] width 11 height 8
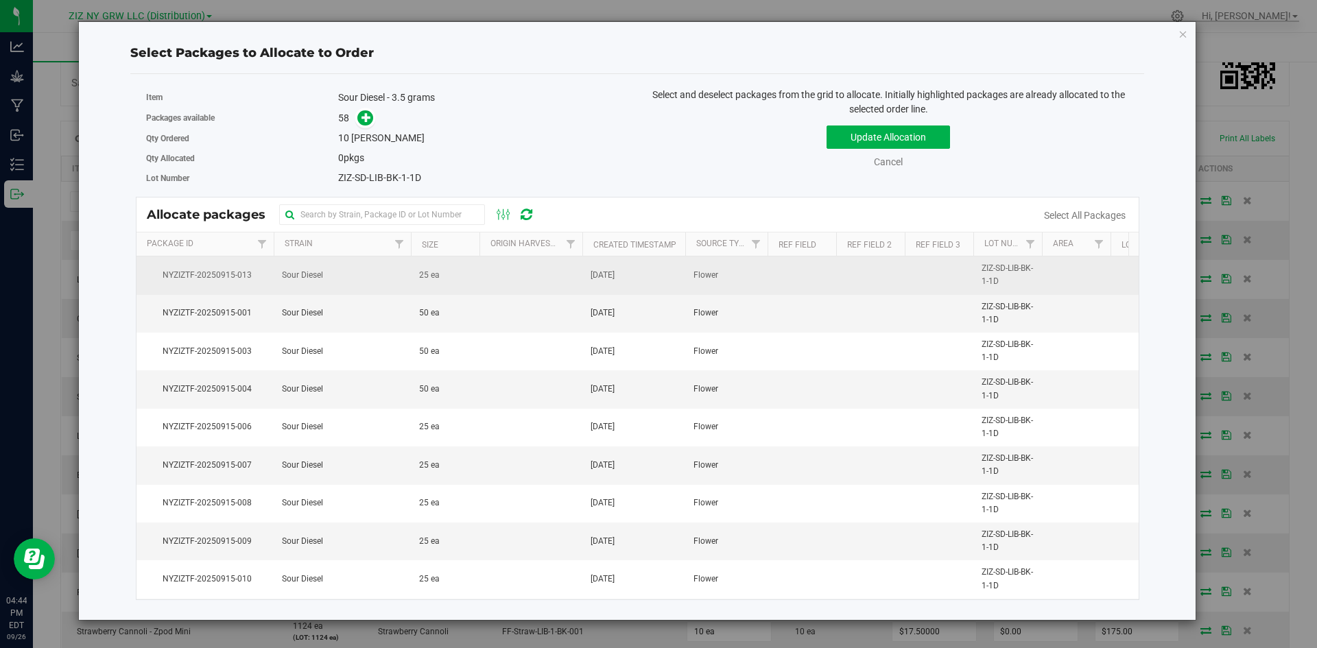
click at [570, 282] on td at bounding box center [530, 276] width 103 height 38
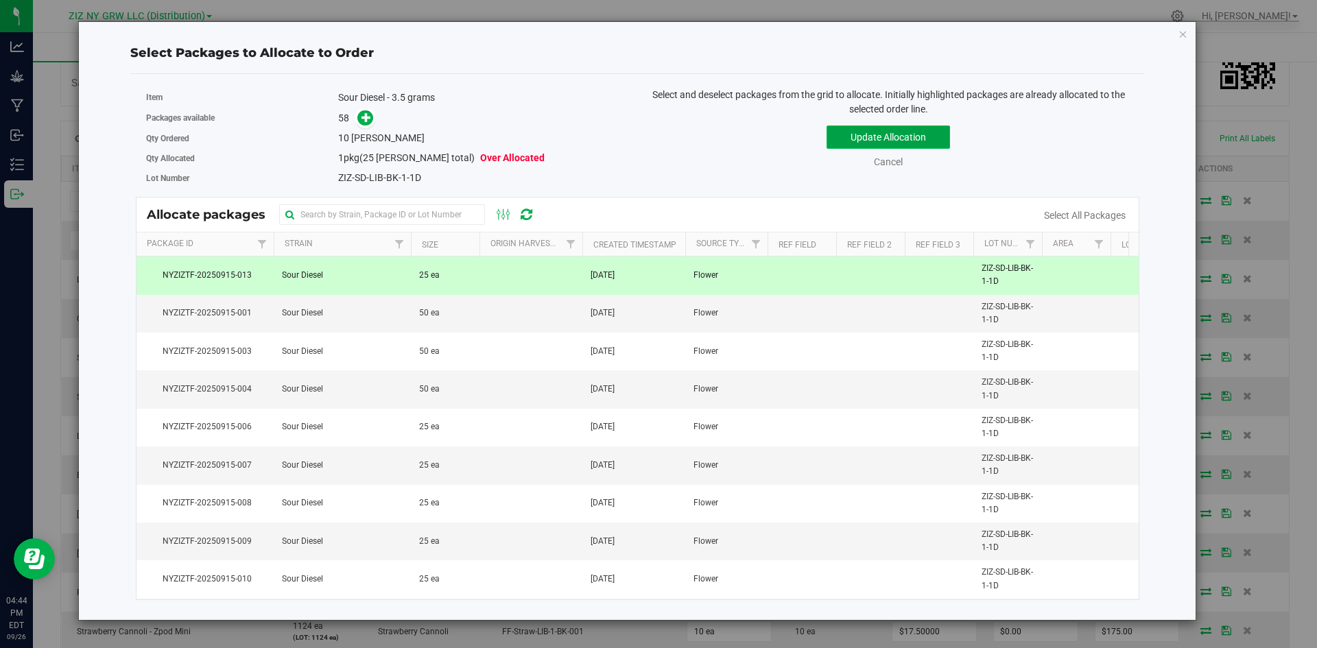
click at [941, 145] on button "Update Allocation" at bounding box center [887, 137] width 123 height 23
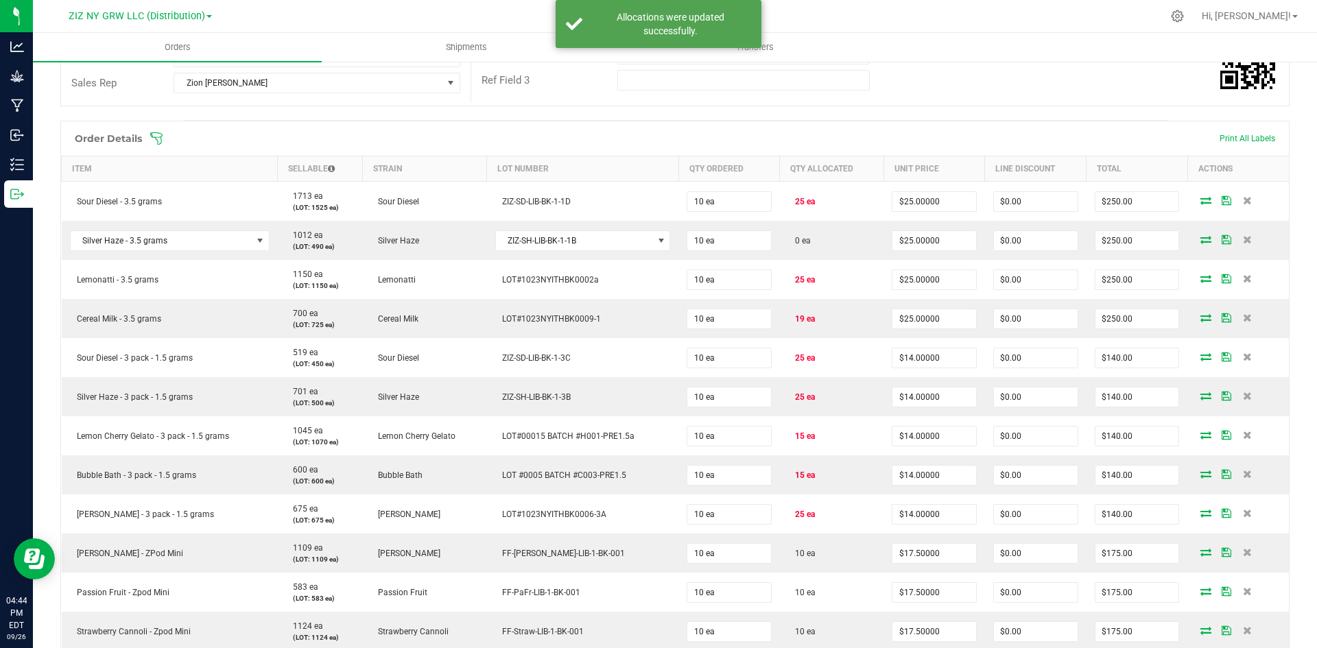
click at [1200, 239] on icon at bounding box center [1205, 239] width 11 height 8
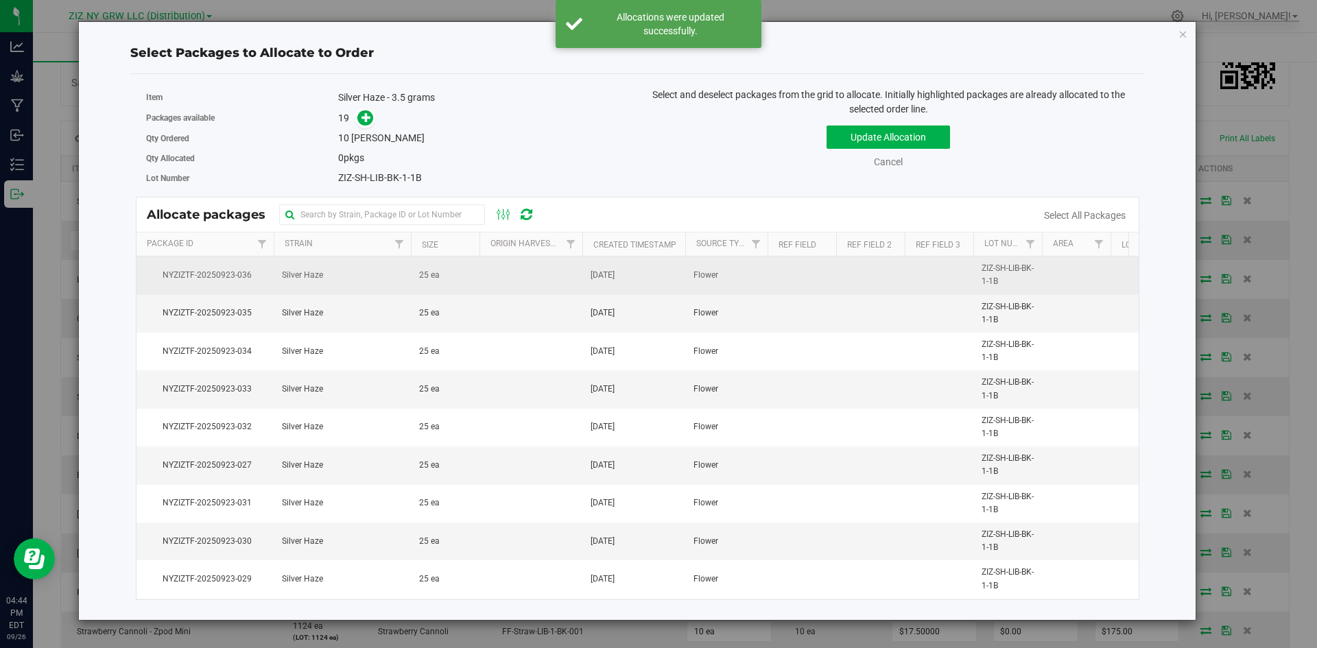
drag, startPoint x: 459, startPoint y: 287, endPoint x: 472, endPoint y: 279, distance: 15.4
click at [460, 286] on td "25 ea" at bounding box center [445, 276] width 69 height 38
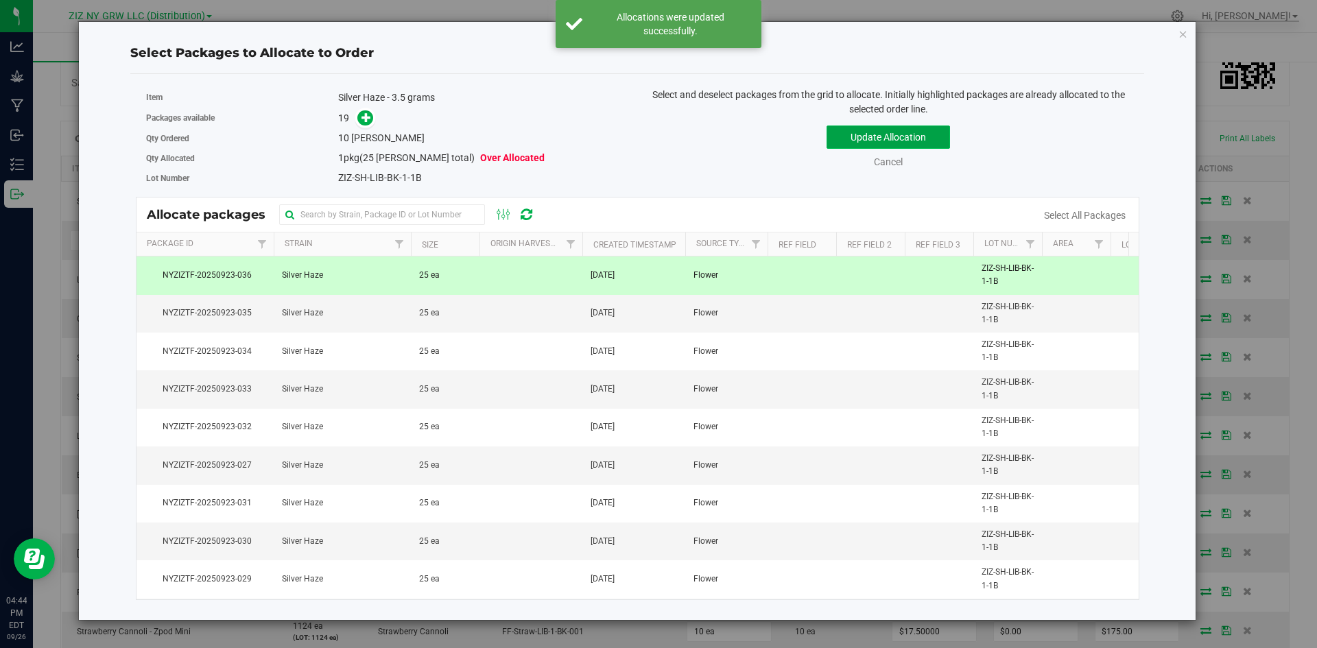
click at [911, 137] on button "Update Allocation" at bounding box center [887, 137] width 123 height 23
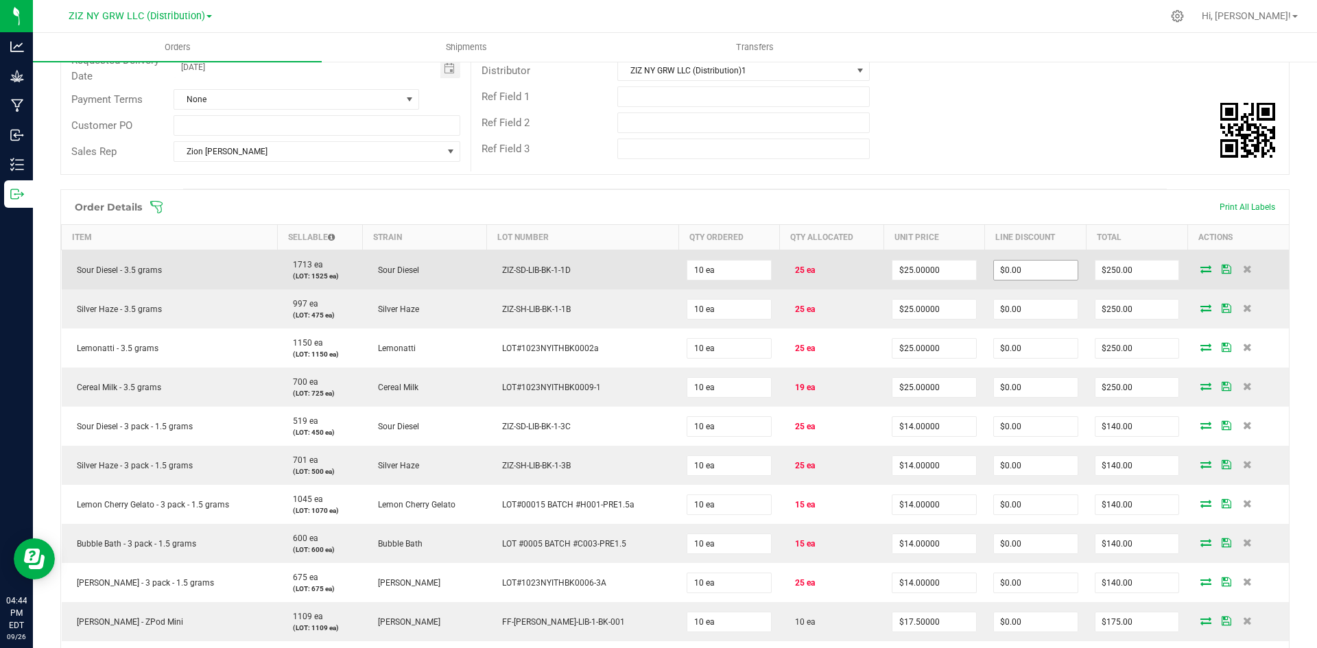
scroll to position [69, 0]
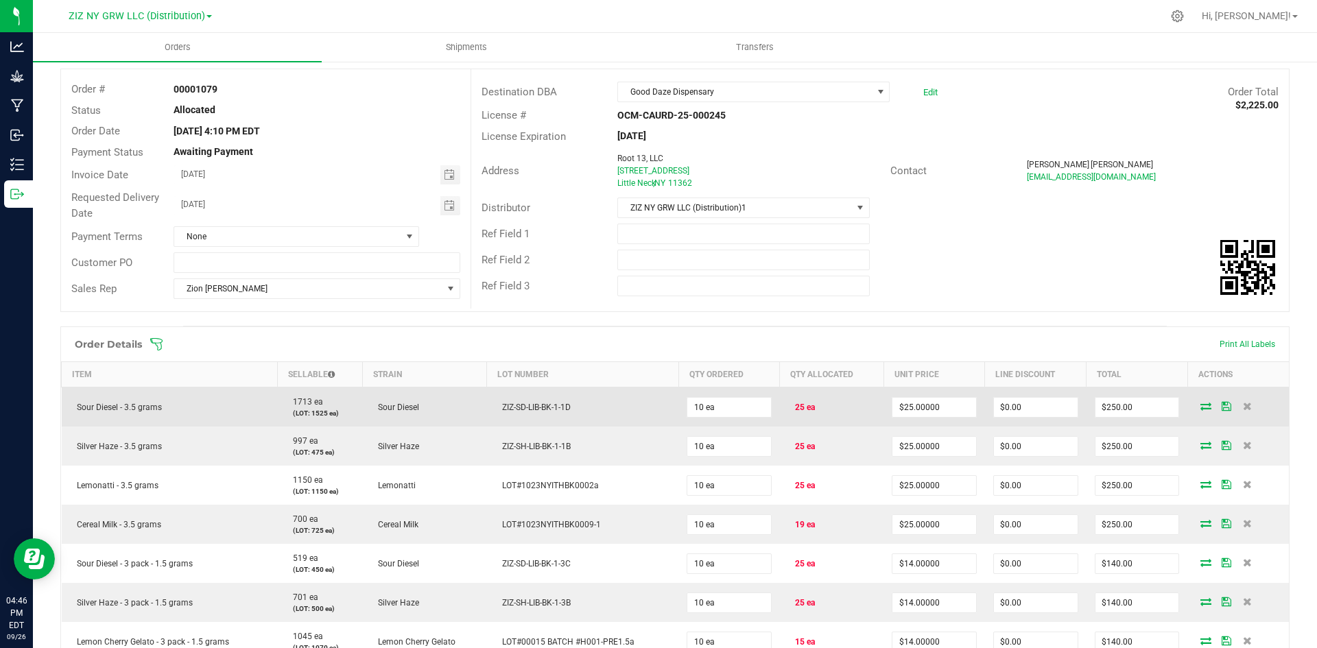
click at [1195, 409] on span at bounding box center [1205, 406] width 21 height 8
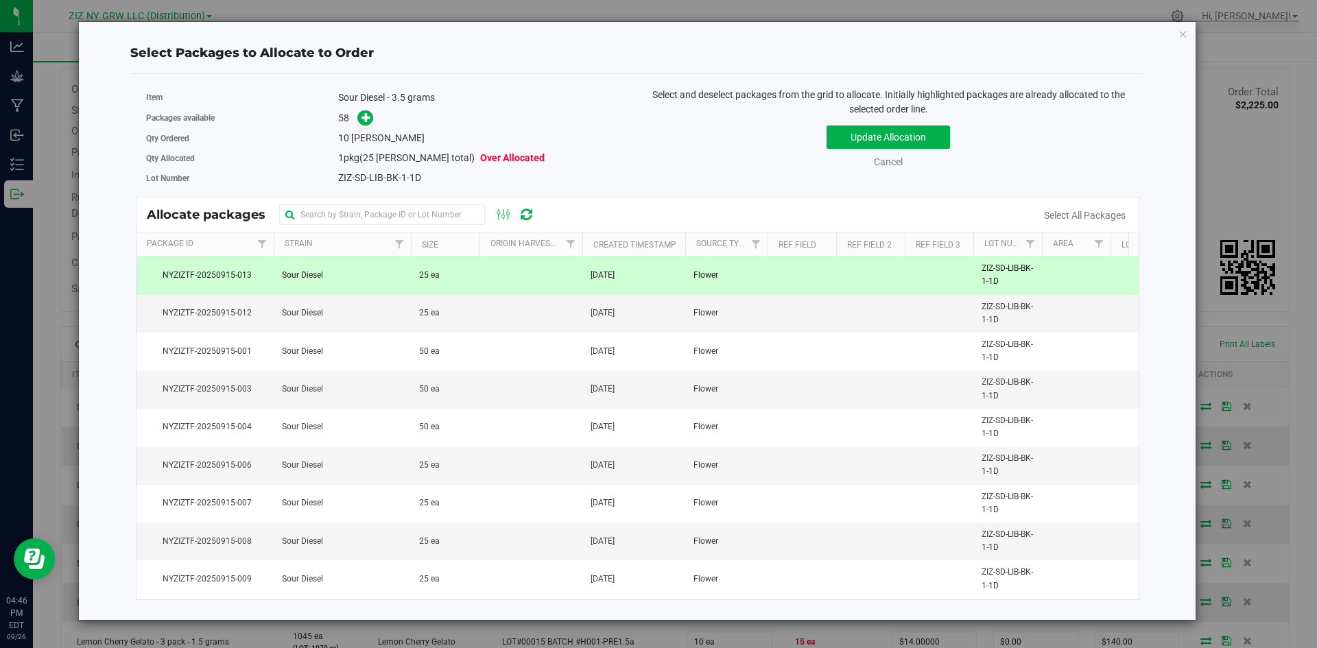
click at [546, 280] on td at bounding box center [530, 276] width 103 height 38
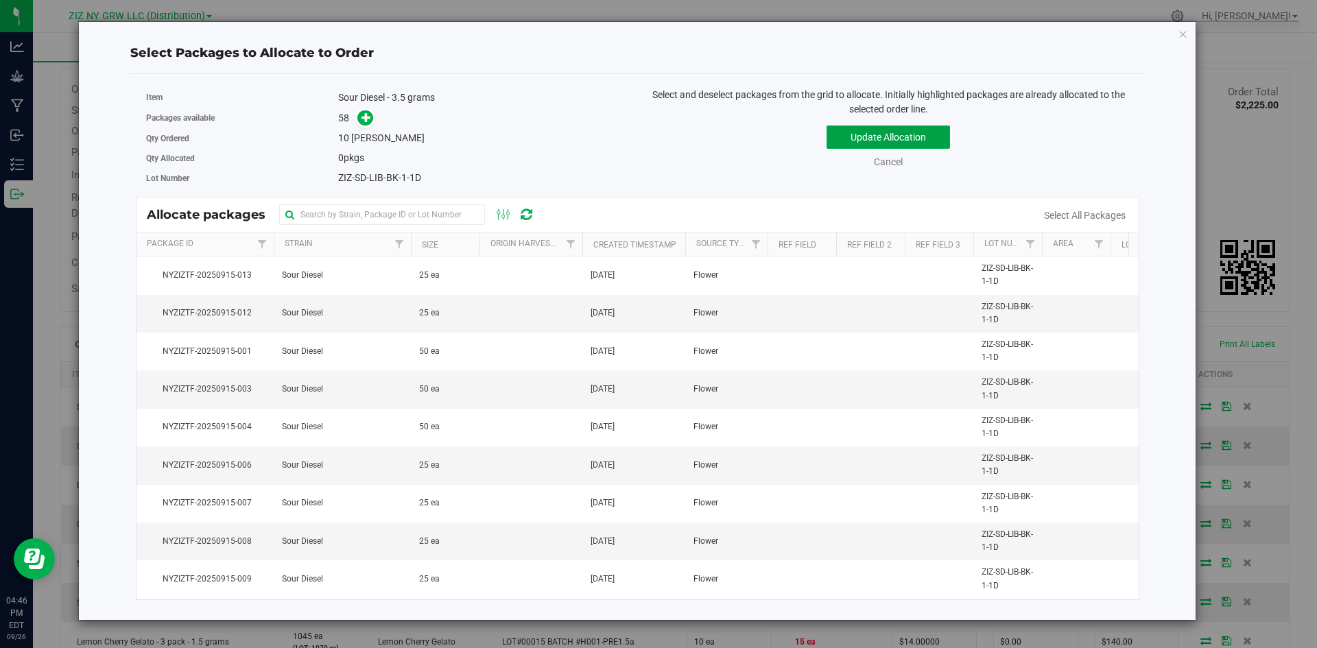
click at [903, 136] on button "Update Allocation" at bounding box center [887, 137] width 123 height 23
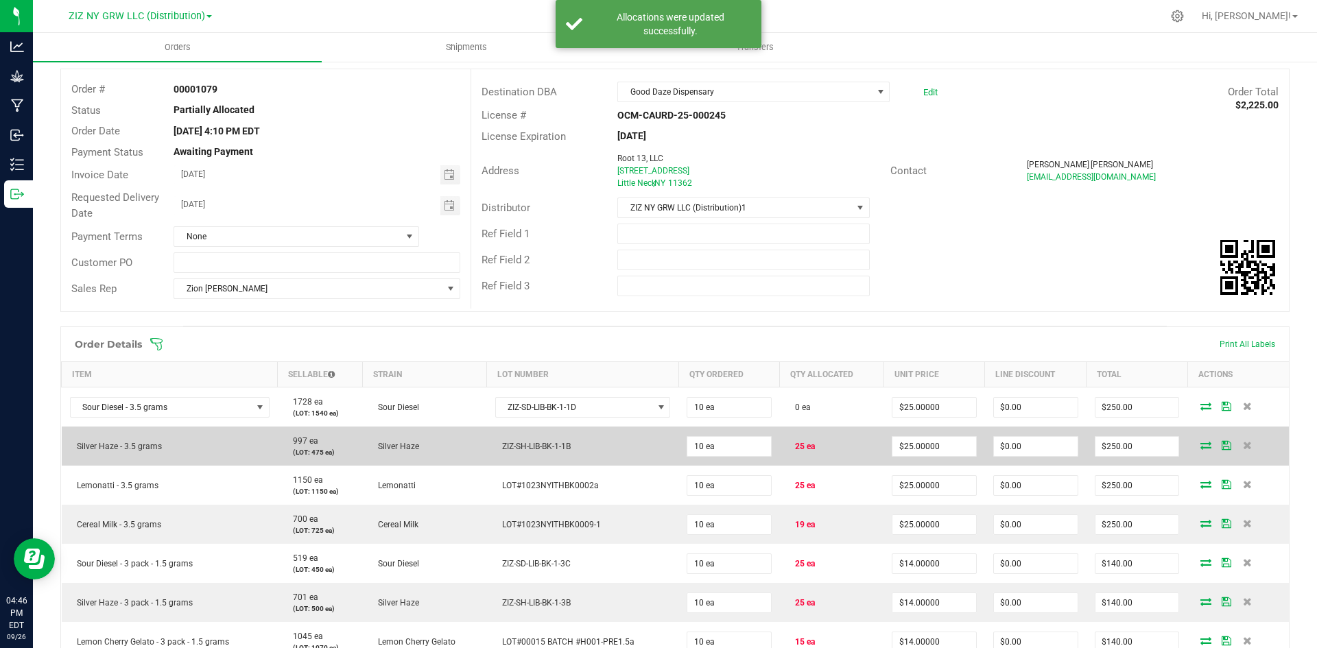
click at [1200, 443] on icon at bounding box center [1205, 445] width 11 height 8
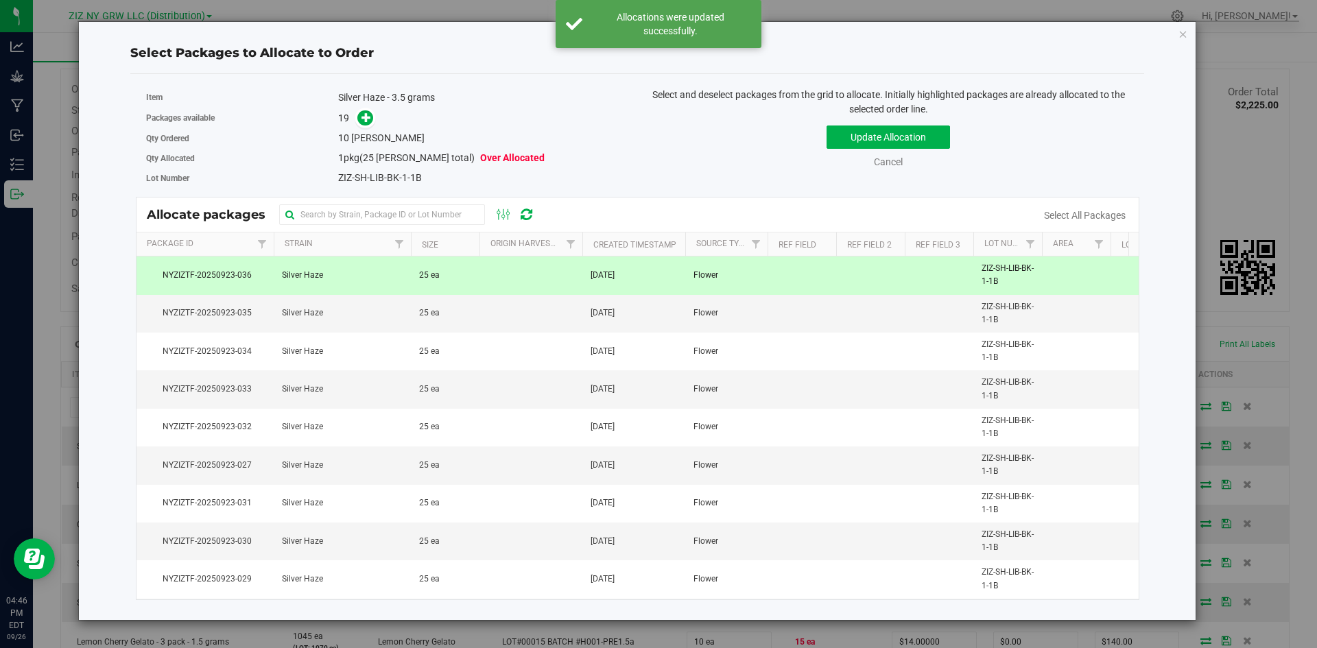
drag, startPoint x: 477, startPoint y: 287, endPoint x: 734, endPoint y: 198, distance: 271.8
click at [477, 287] on td "25 ea" at bounding box center [445, 276] width 69 height 38
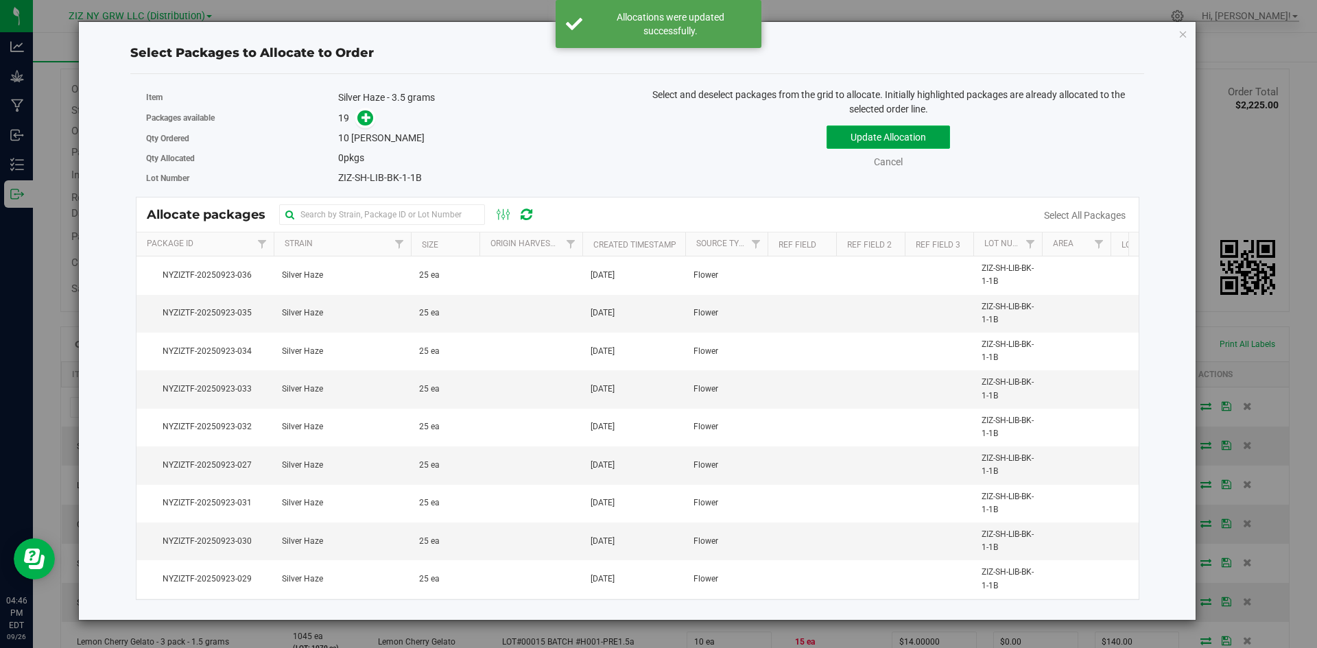
click at [881, 139] on button "Update Allocation" at bounding box center [887, 137] width 123 height 23
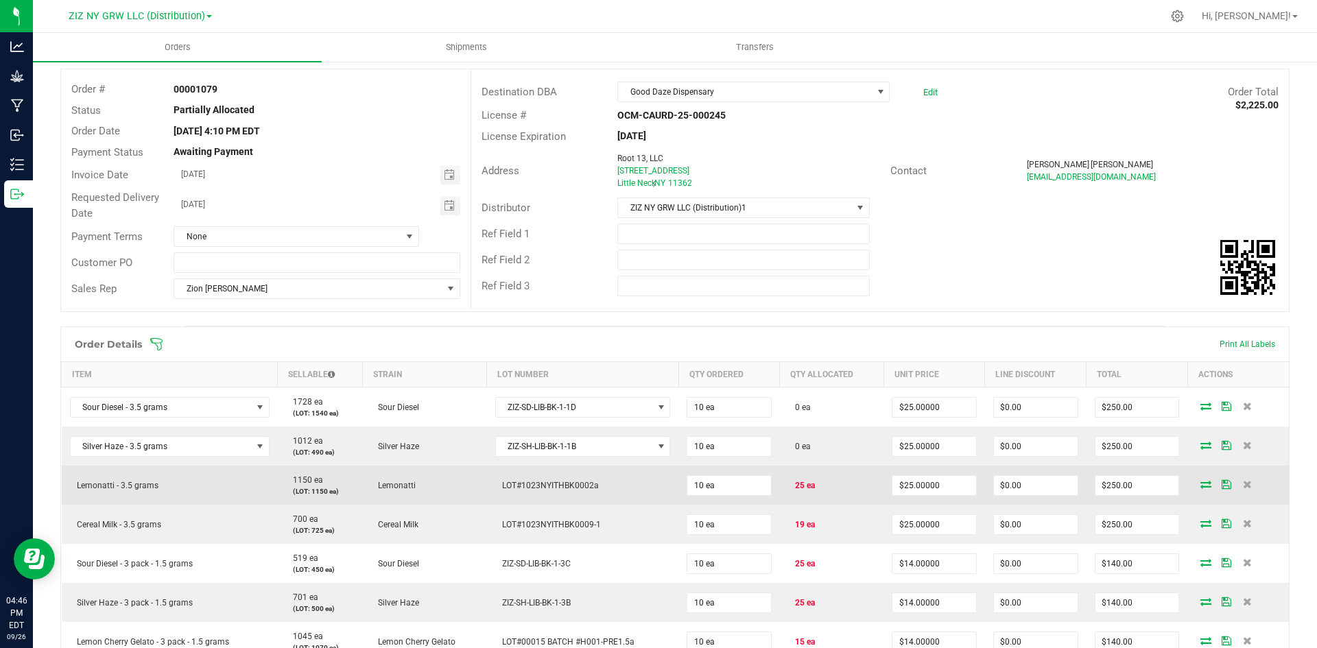
click at [1200, 486] on icon at bounding box center [1205, 484] width 11 height 8
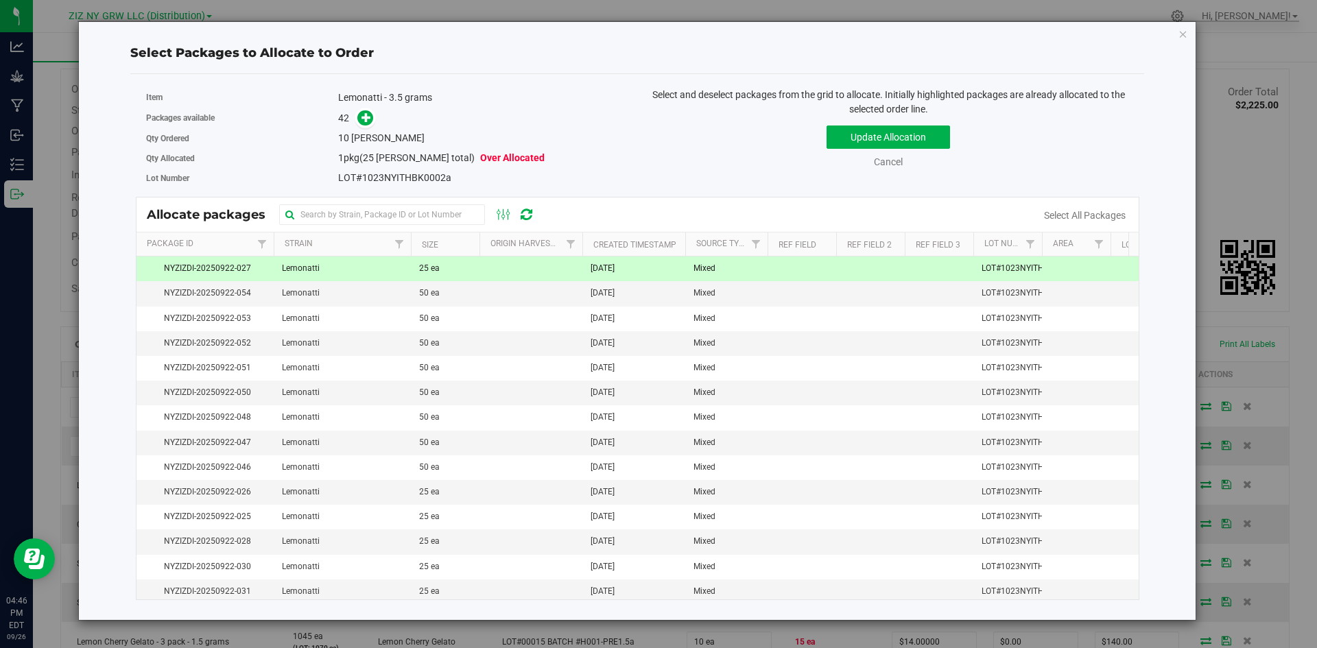
click at [538, 269] on td at bounding box center [530, 269] width 103 height 25
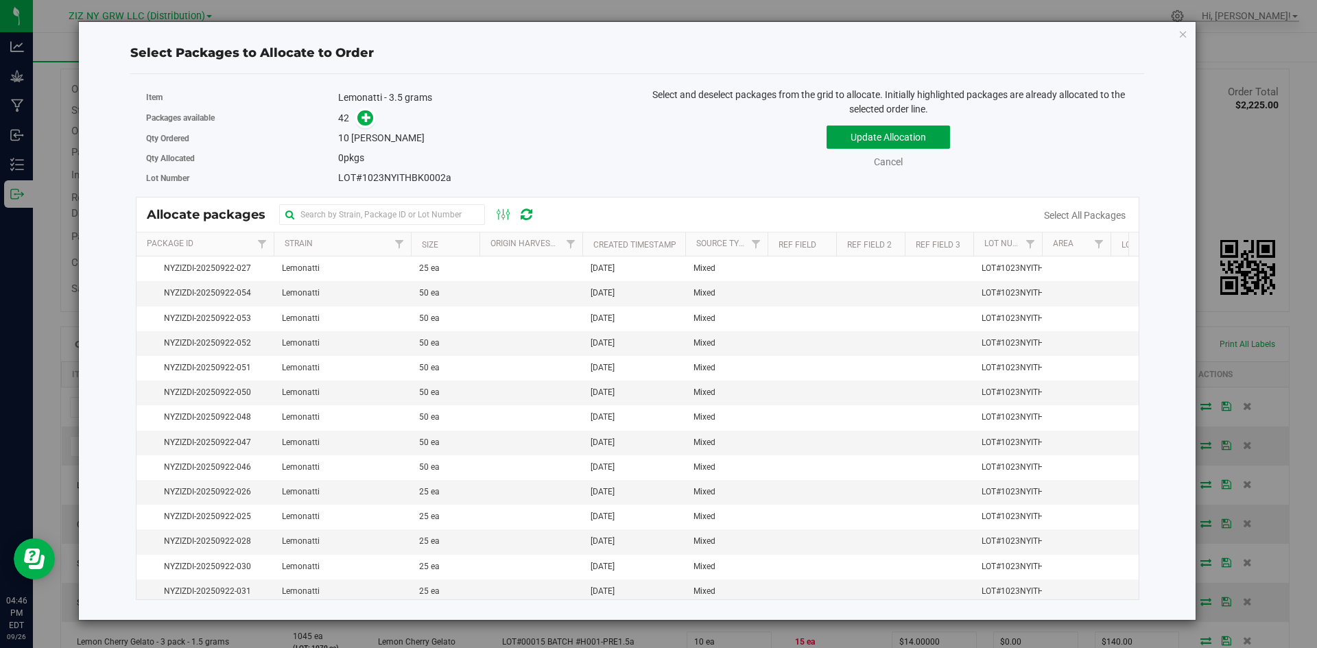
click at [938, 139] on button "Update Allocation" at bounding box center [887, 137] width 123 height 23
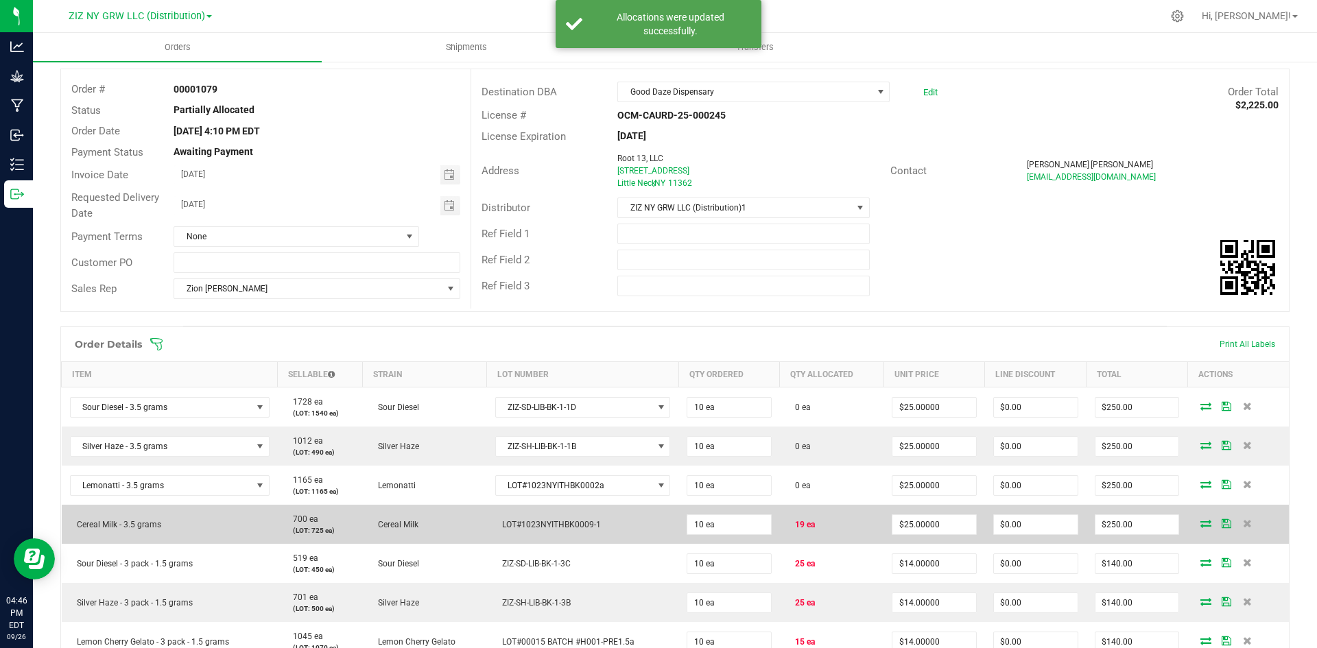
click at [1200, 527] on icon at bounding box center [1205, 523] width 11 height 8
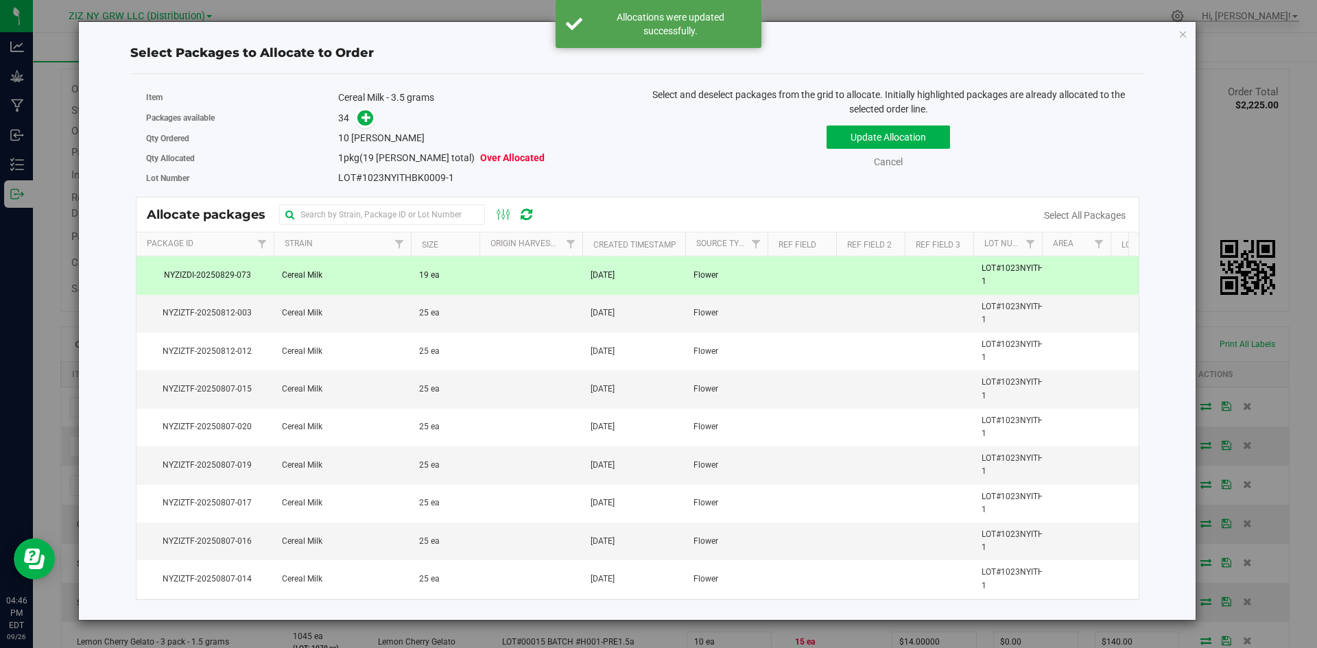
drag, startPoint x: 433, startPoint y: 276, endPoint x: 896, endPoint y: 191, distance: 471.2
click at [433, 276] on span "19 ea" at bounding box center [429, 275] width 21 height 13
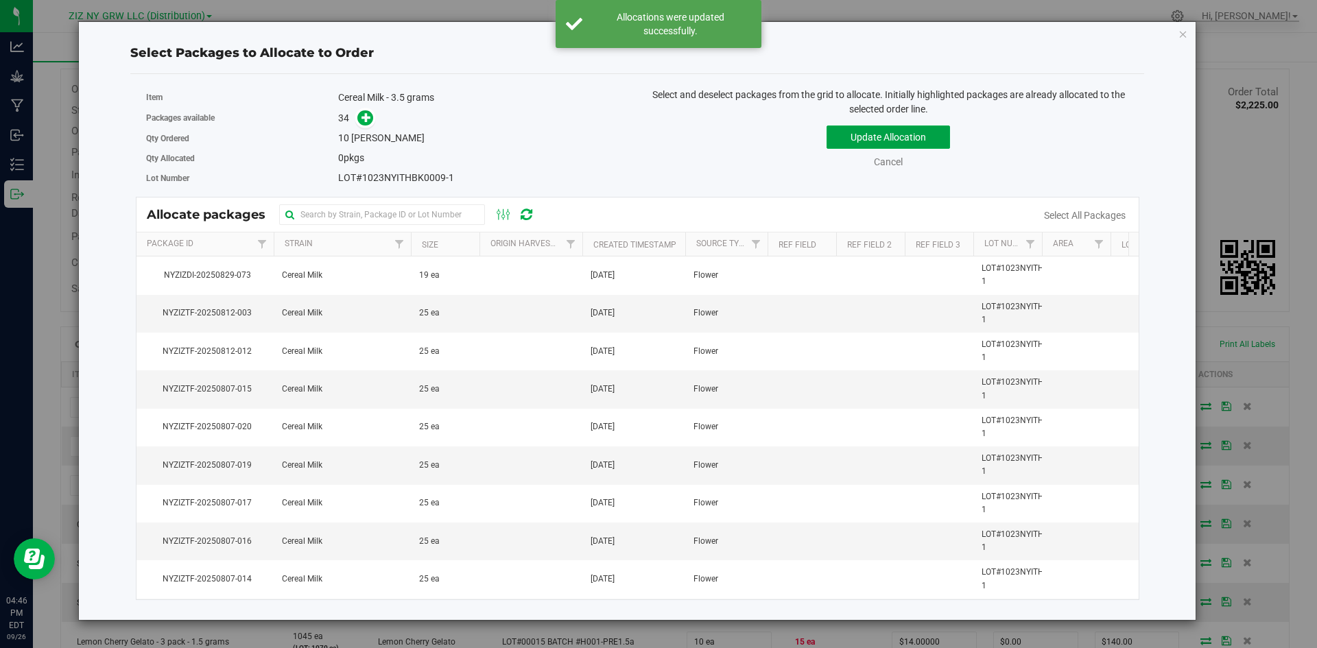
click at [936, 139] on button "Update Allocation" at bounding box center [887, 137] width 123 height 23
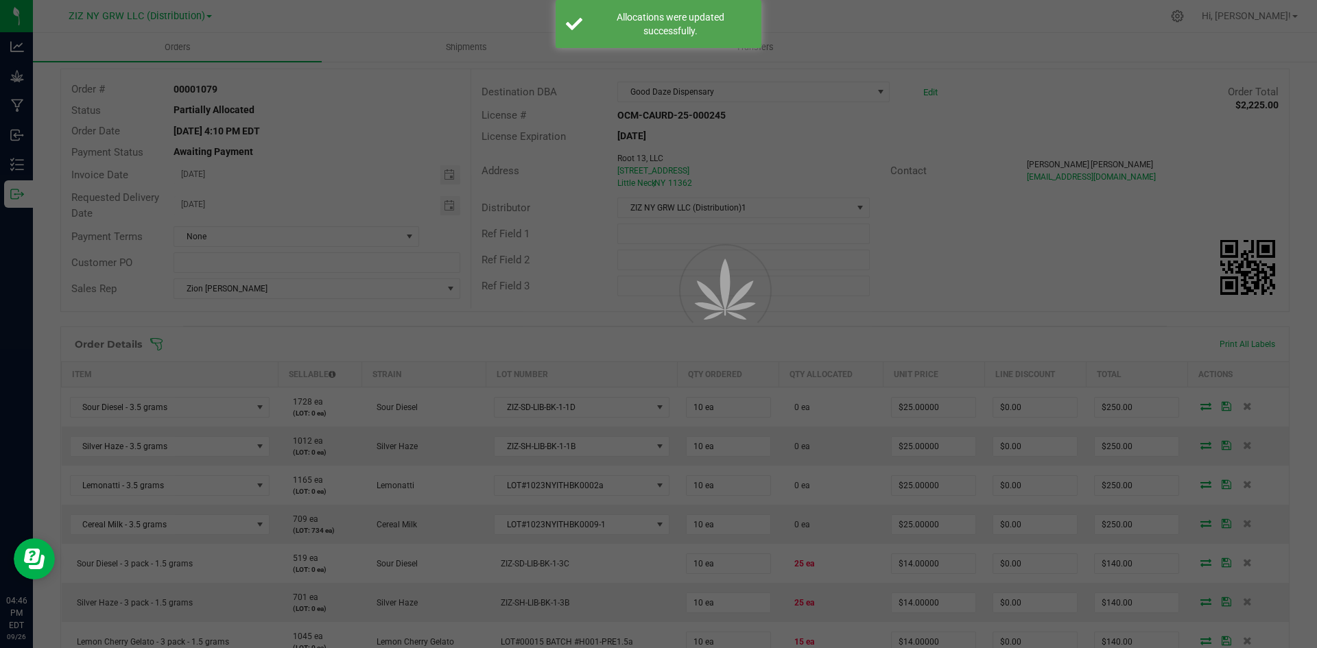
scroll to position [274, 0]
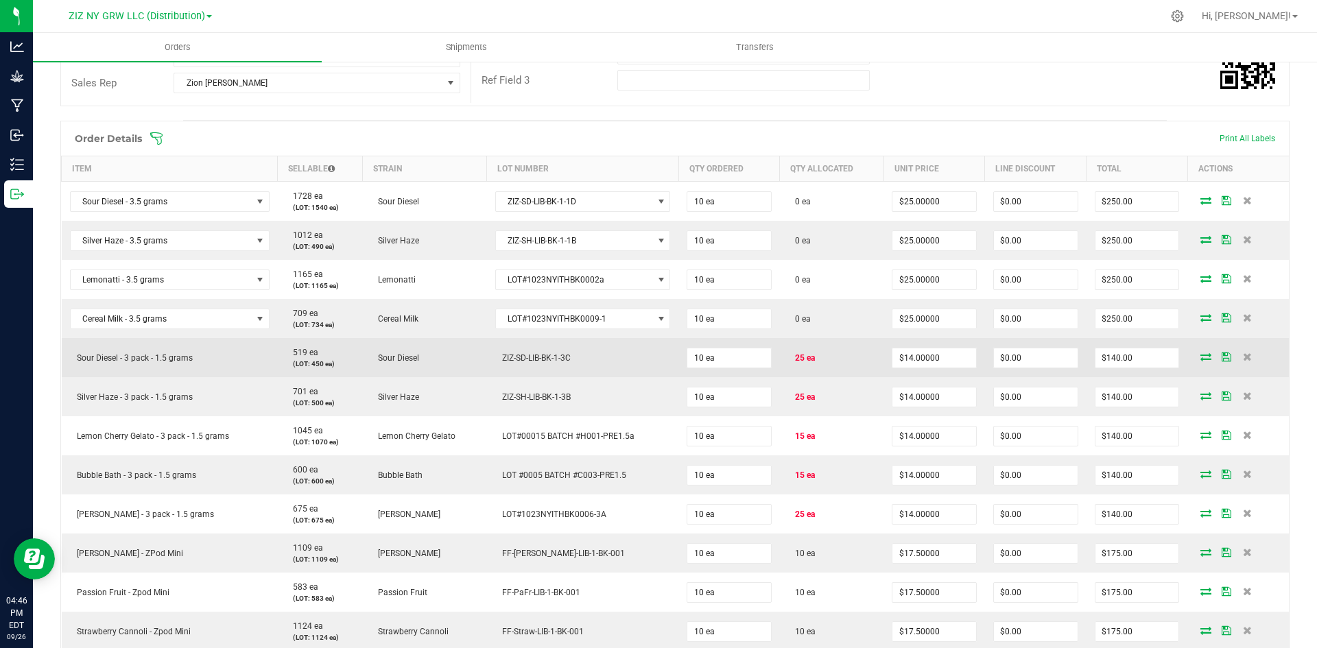
click at [1200, 361] on icon at bounding box center [1205, 357] width 11 height 8
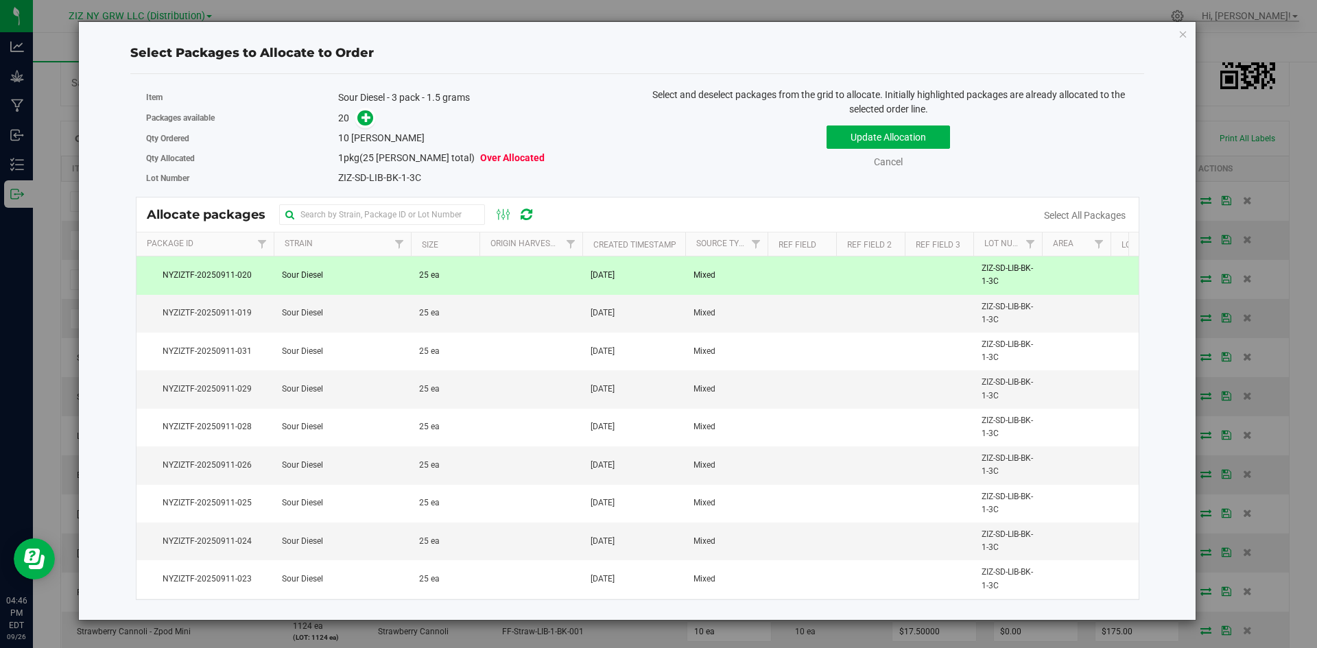
click at [605, 276] on span "[DATE]" at bounding box center [603, 275] width 24 height 13
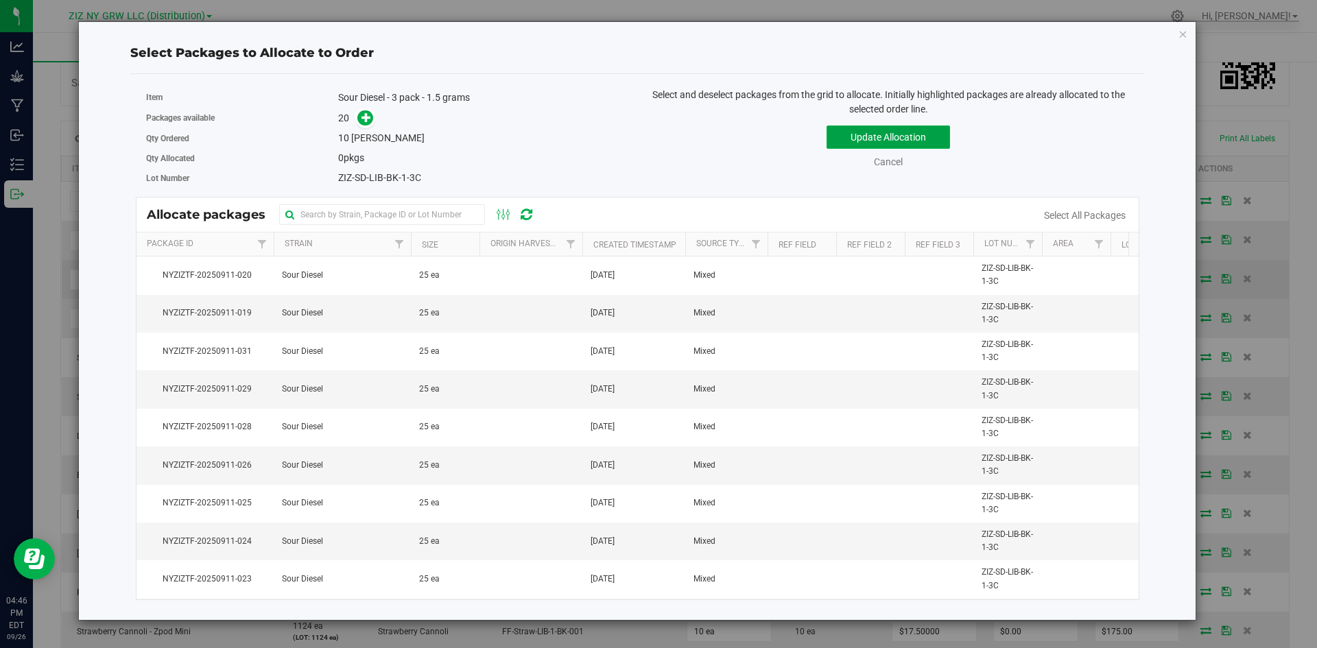
click at [928, 131] on button "Update Allocation" at bounding box center [887, 137] width 123 height 23
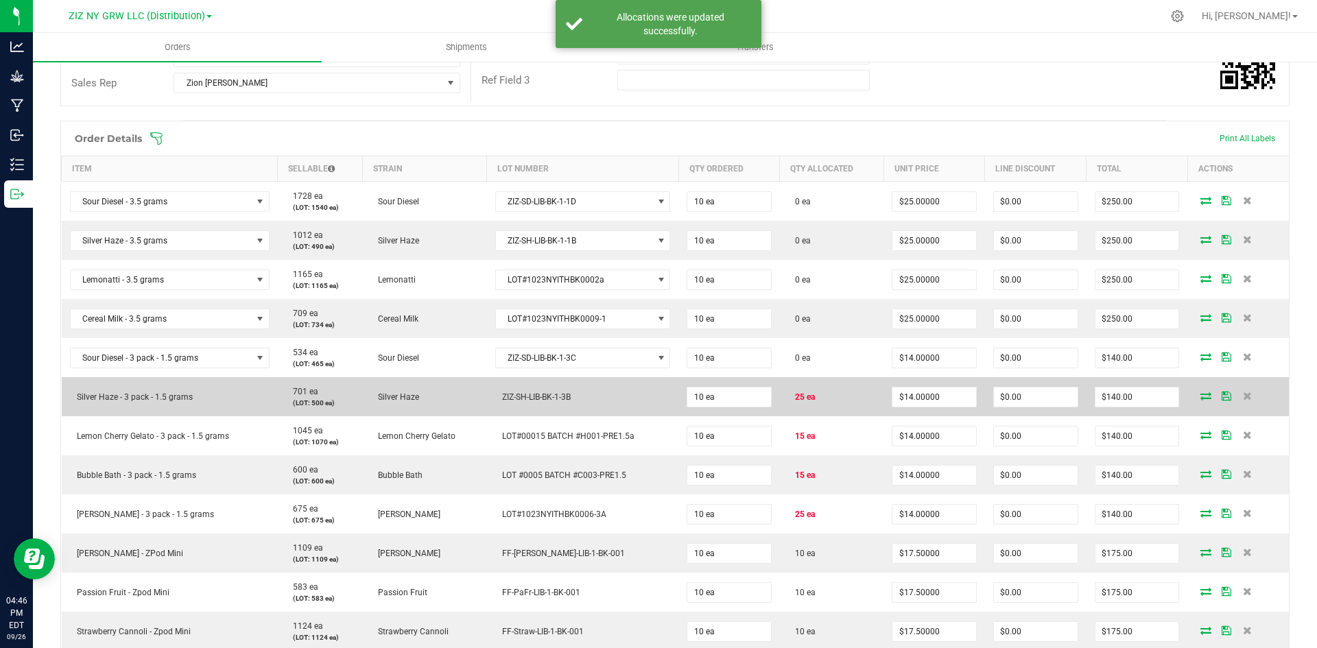
click at [1200, 396] on icon at bounding box center [1205, 396] width 11 height 8
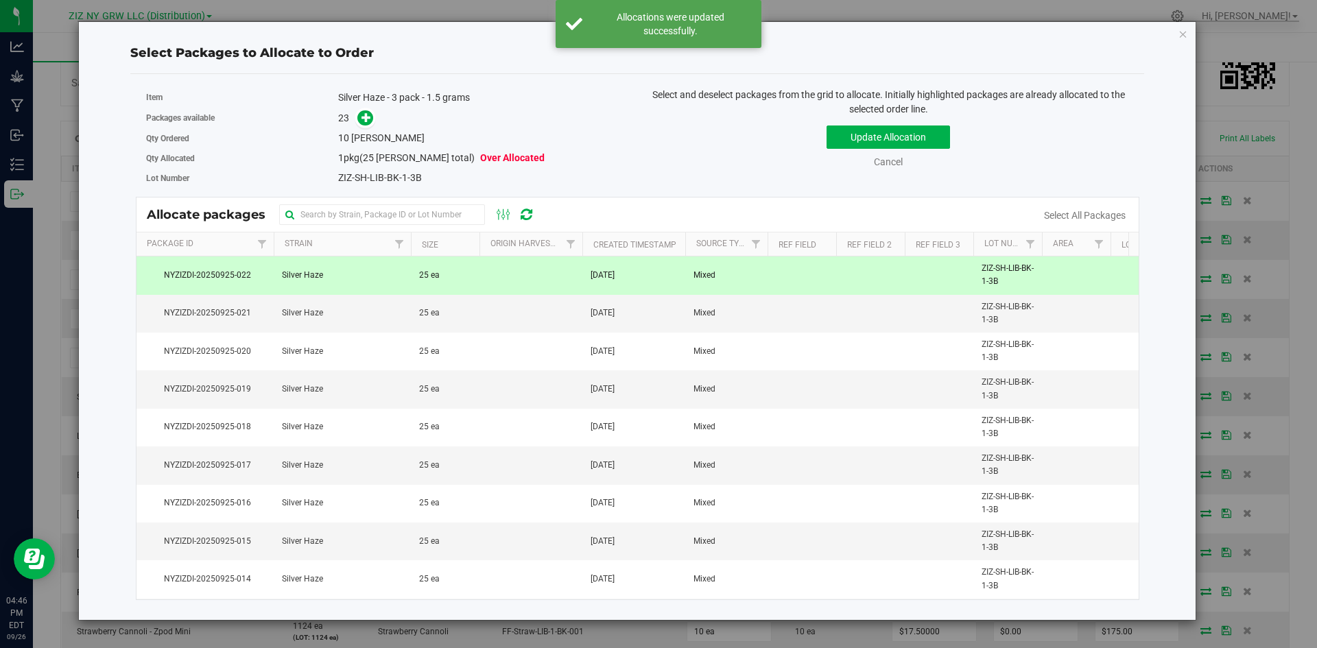
click at [350, 258] on td "Silver Haze" at bounding box center [342, 276] width 137 height 38
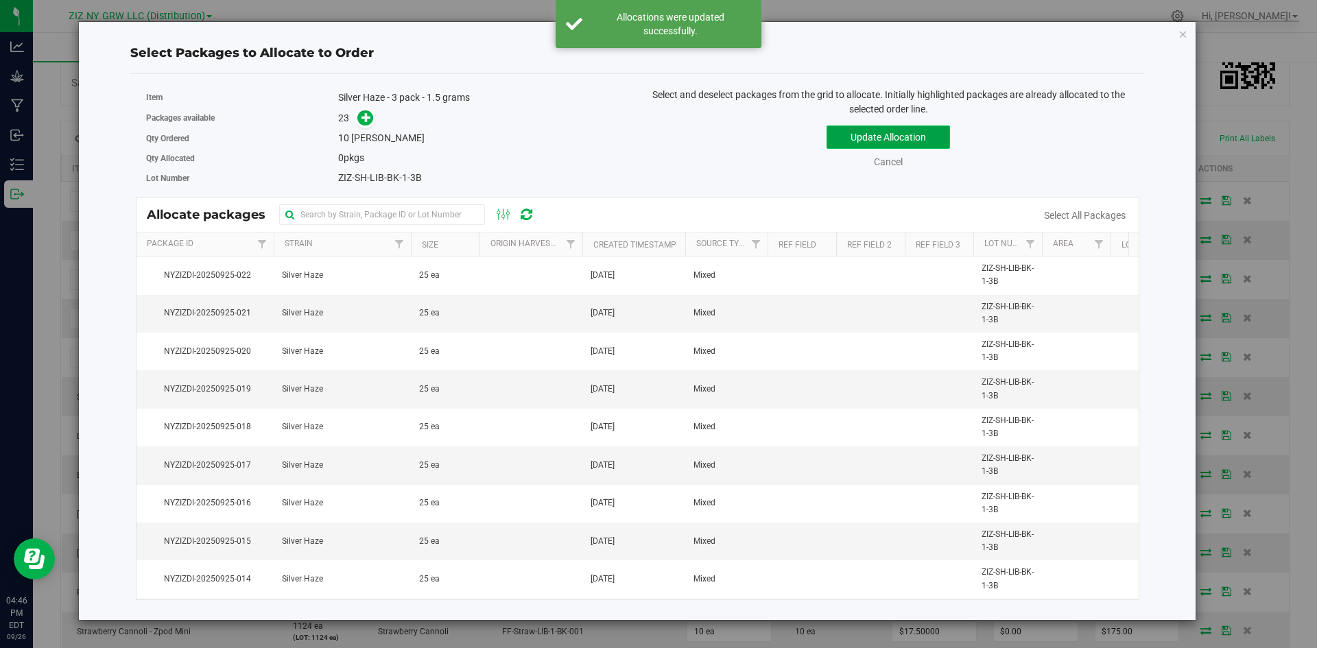
click at [925, 132] on button "Update Allocation" at bounding box center [887, 137] width 123 height 23
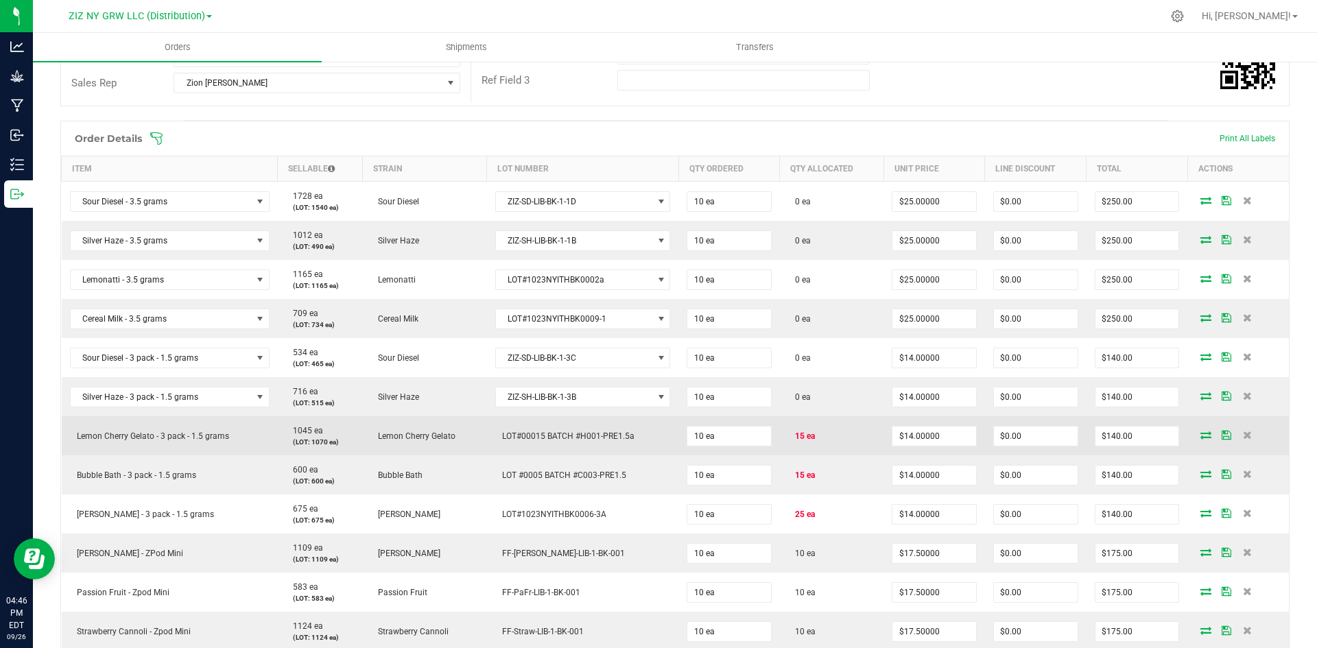
click at [1200, 431] on icon at bounding box center [1205, 435] width 11 height 8
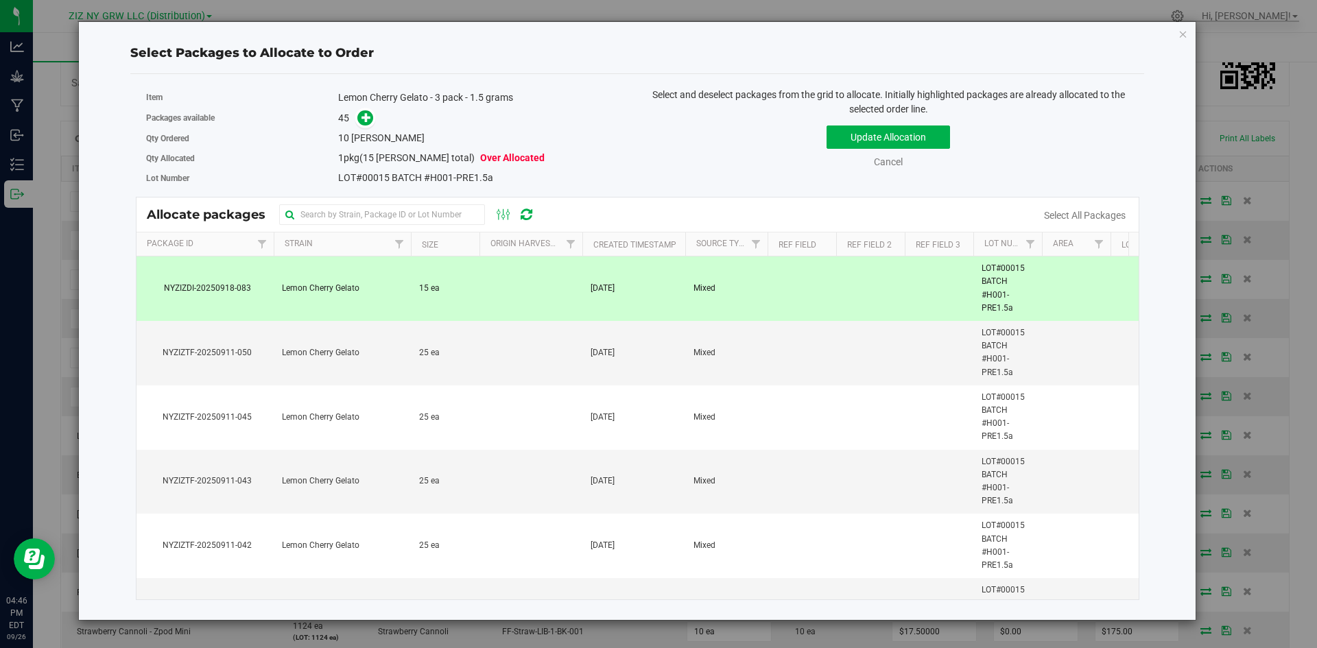
click at [485, 278] on td at bounding box center [530, 289] width 103 height 64
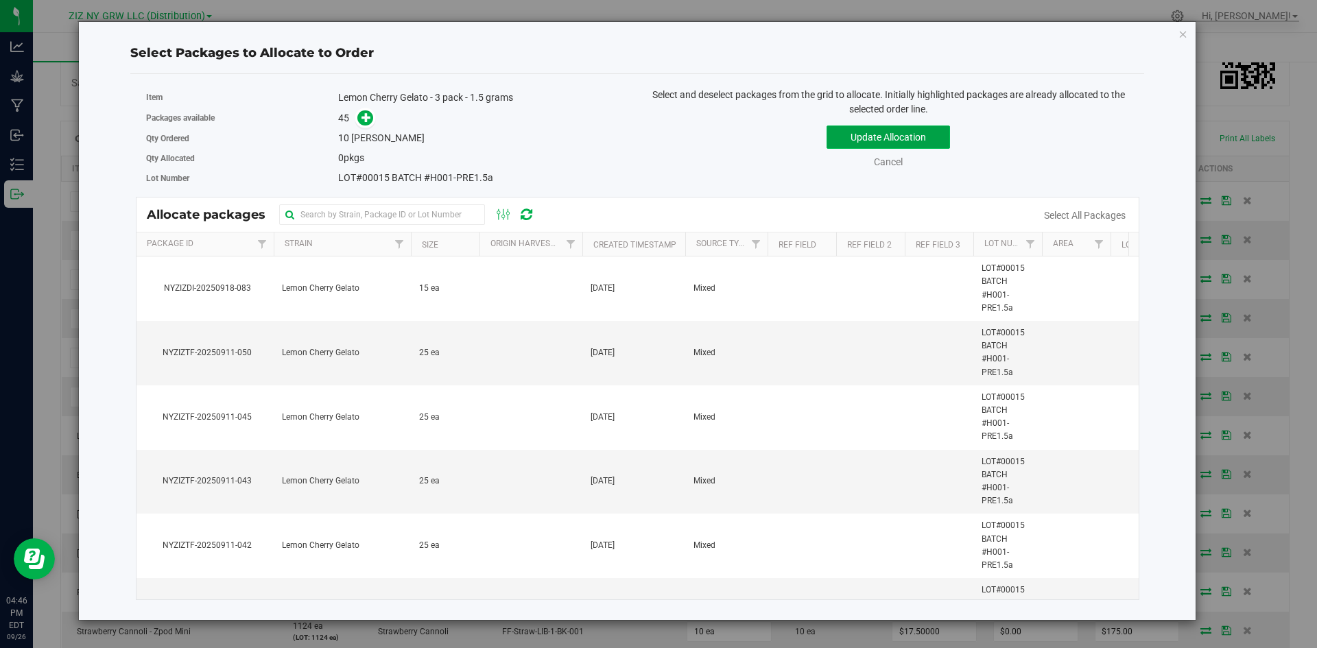
click at [932, 131] on button "Update Allocation" at bounding box center [887, 137] width 123 height 23
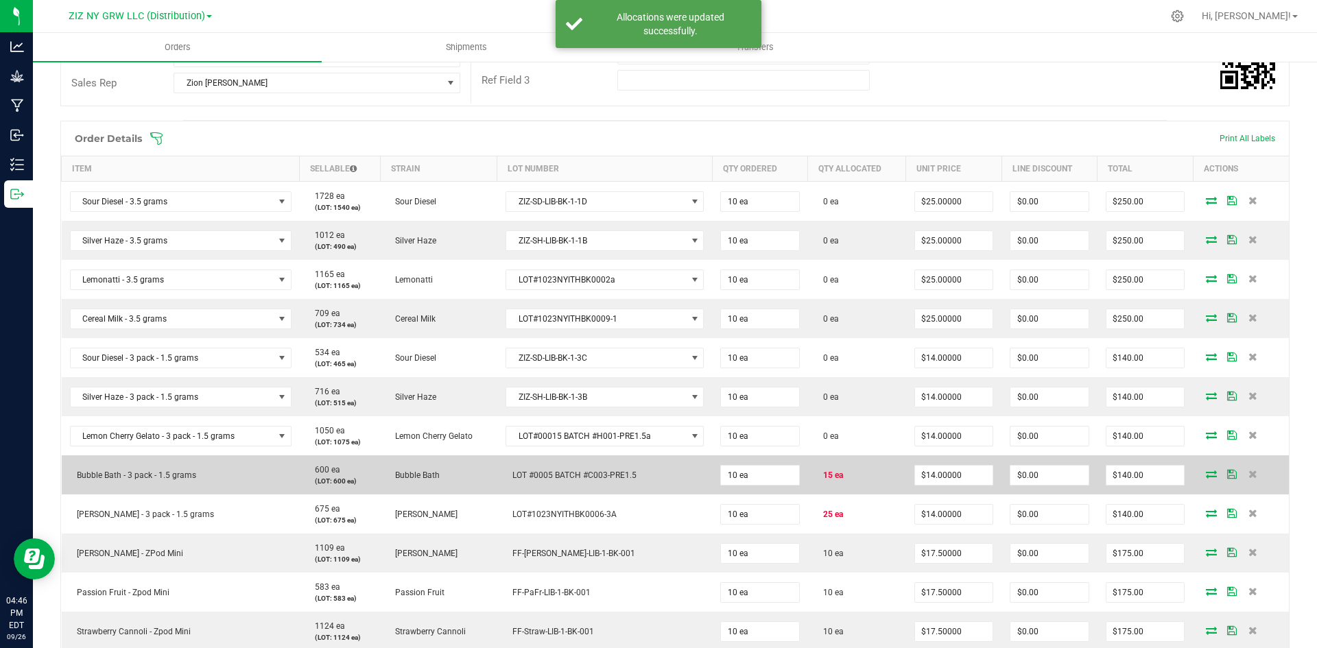
click at [1206, 475] on icon at bounding box center [1211, 474] width 11 height 8
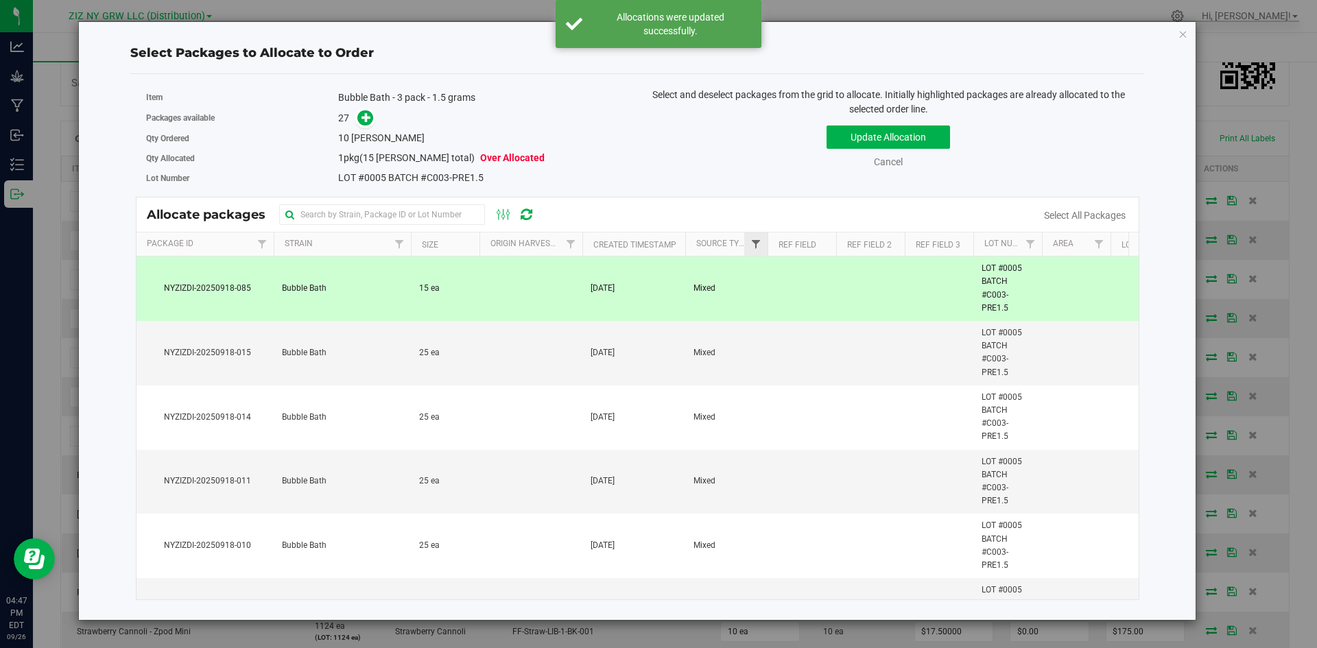
drag, startPoint x: 599, startPoint y: 319, endPoint x: 761, endPoint y: 246, distance: 177.1
click at [601, 317] on td "[DATE]" at bounding box center [633, 289] width 103 height 64
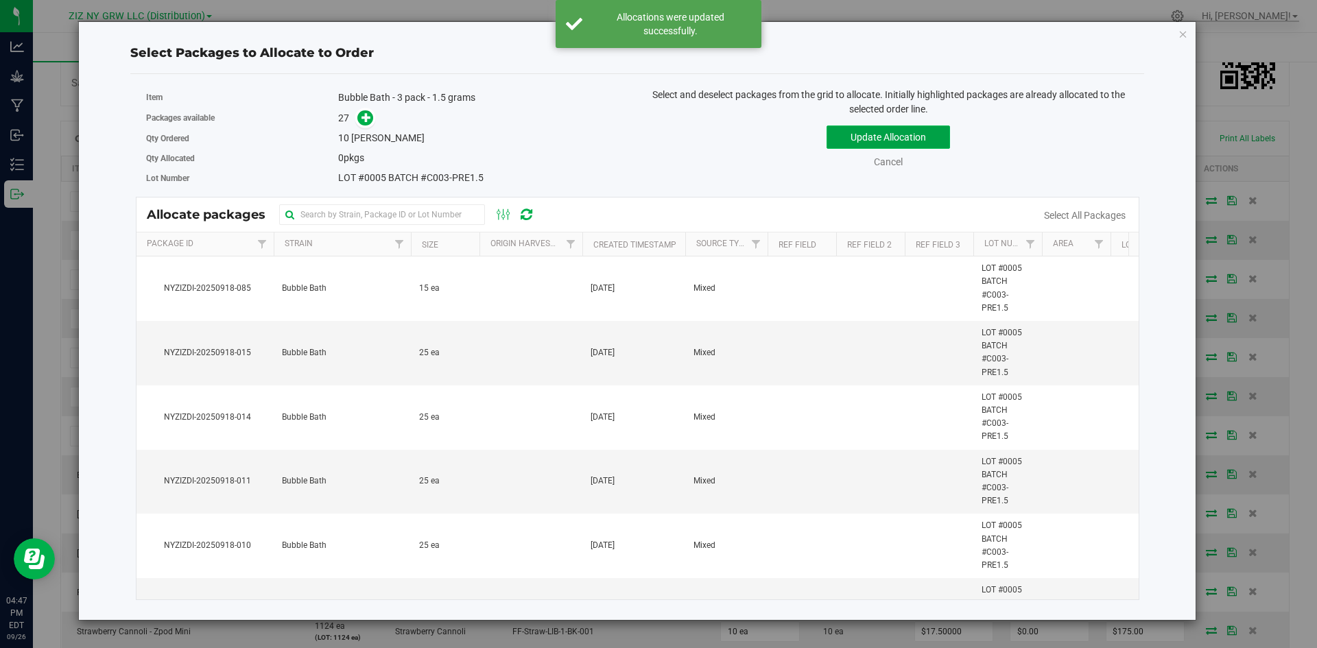
click at [924, 145] on button "Update Allocation" at bounding box center [887, 137] width 123 height 23
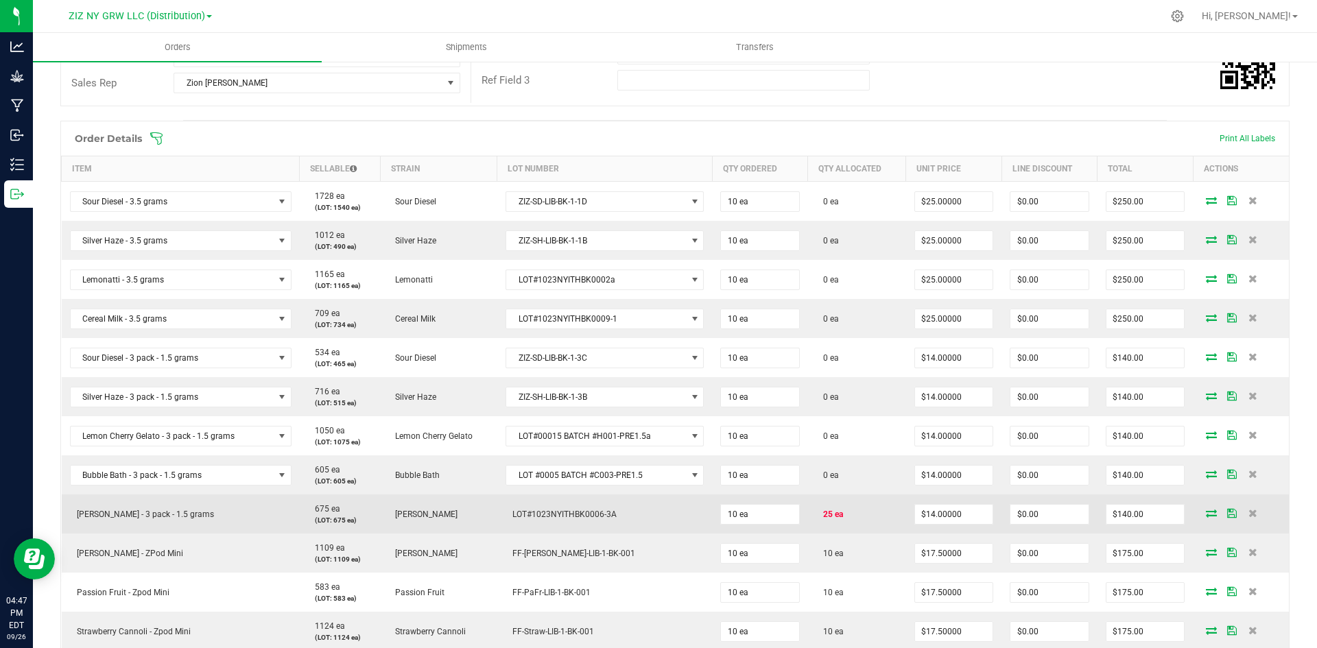
click at [1208, 509] on span at bounding box center [1211, 513] width 21 height 8
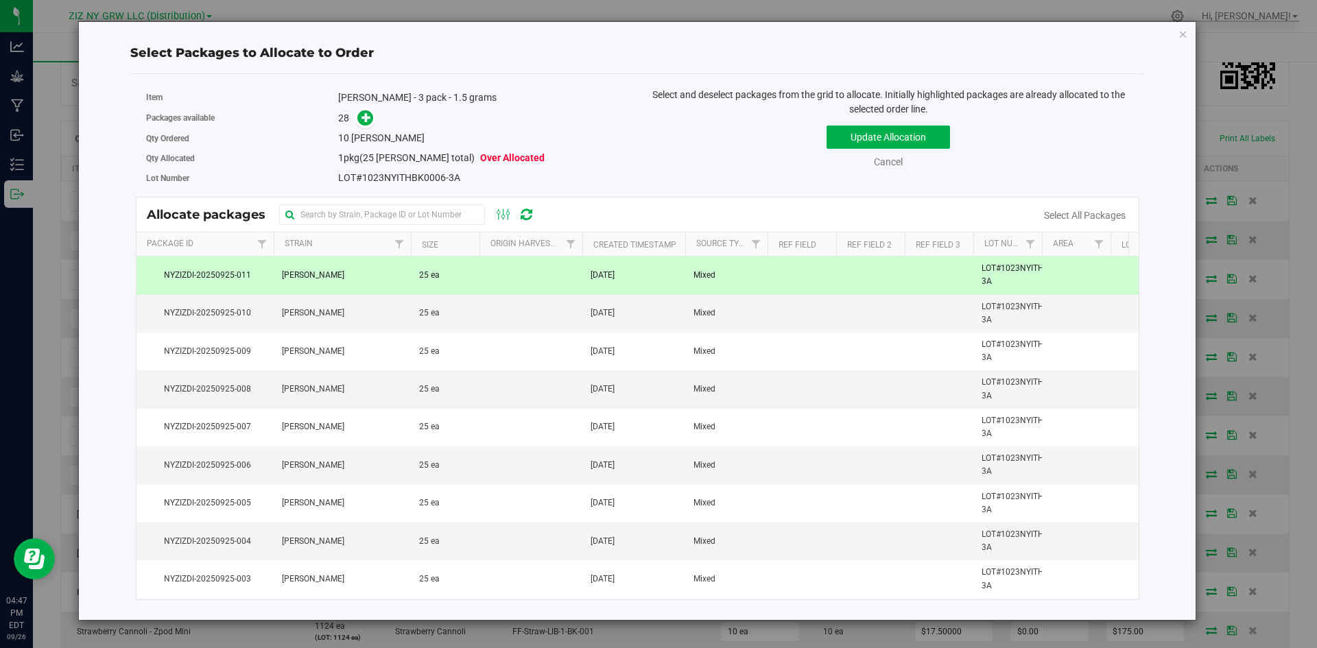
drag, startPoint x: 542, startPoint y: 288, endPoint x: 595, endPoint y: 269, distance: 56.8
click at [542, 285] on td at bounding box center [530, 276] width 103 height 38
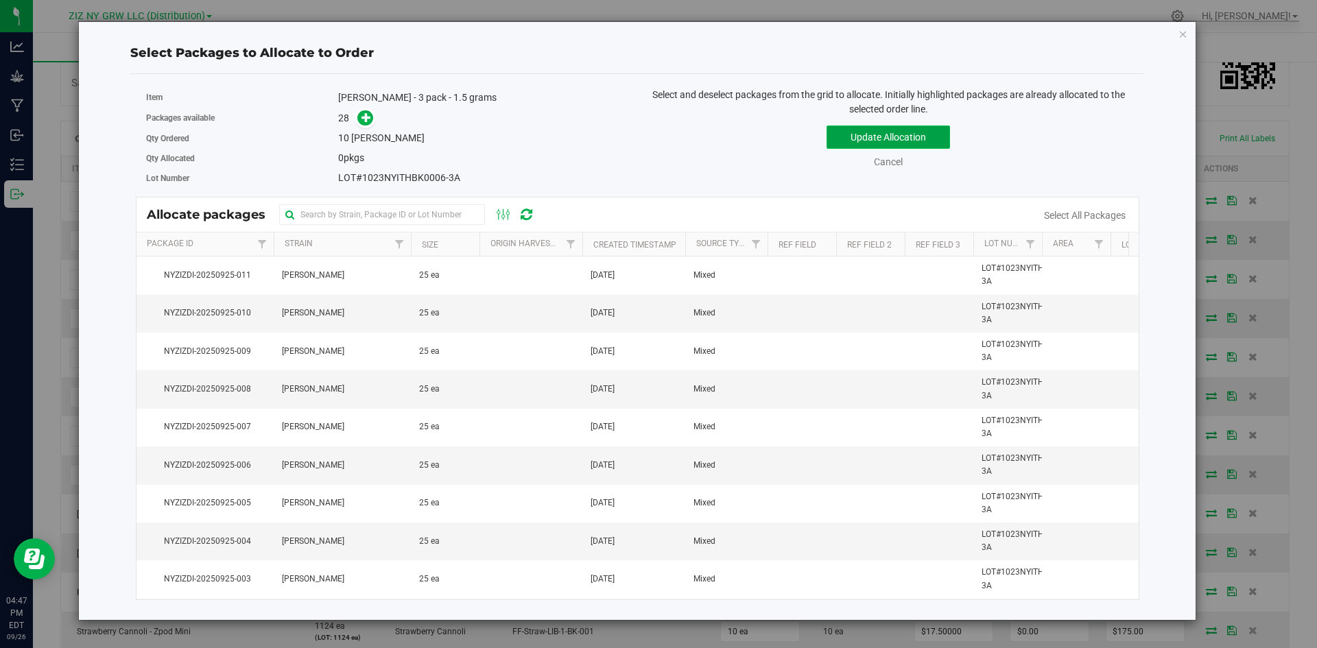
click at [872, 146] on button "Update Allocation" at bounding box center [887, 137] width 123 height 23
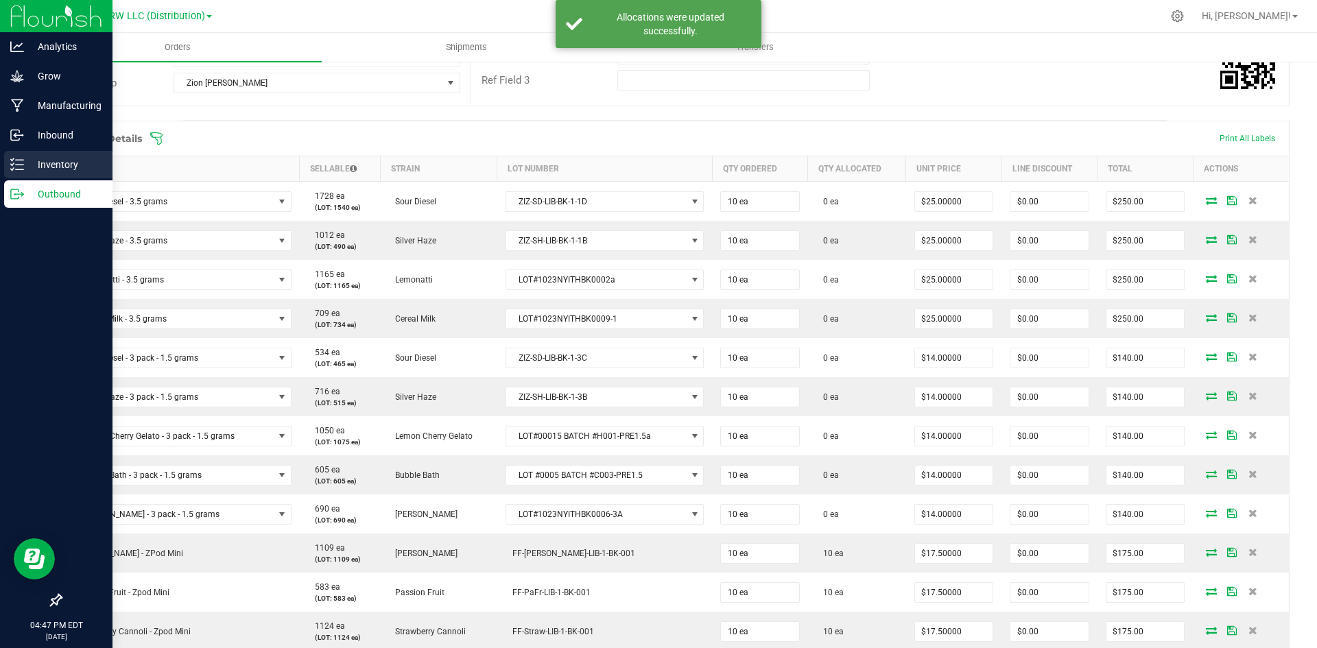
click at [45, 171] on p "Inventory" at bounding box center [65, 164] width 82 height 16
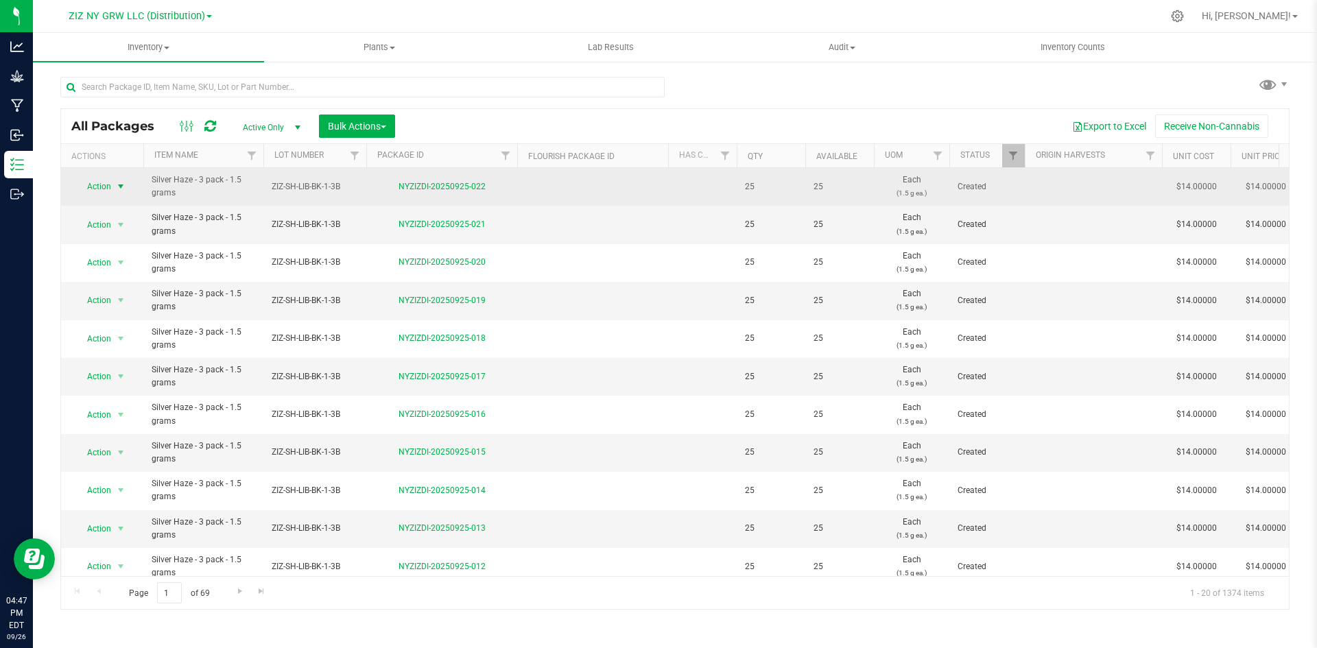
click at [96, 188] on span "Action" at bounding box center [93, 186] width 37 height 19
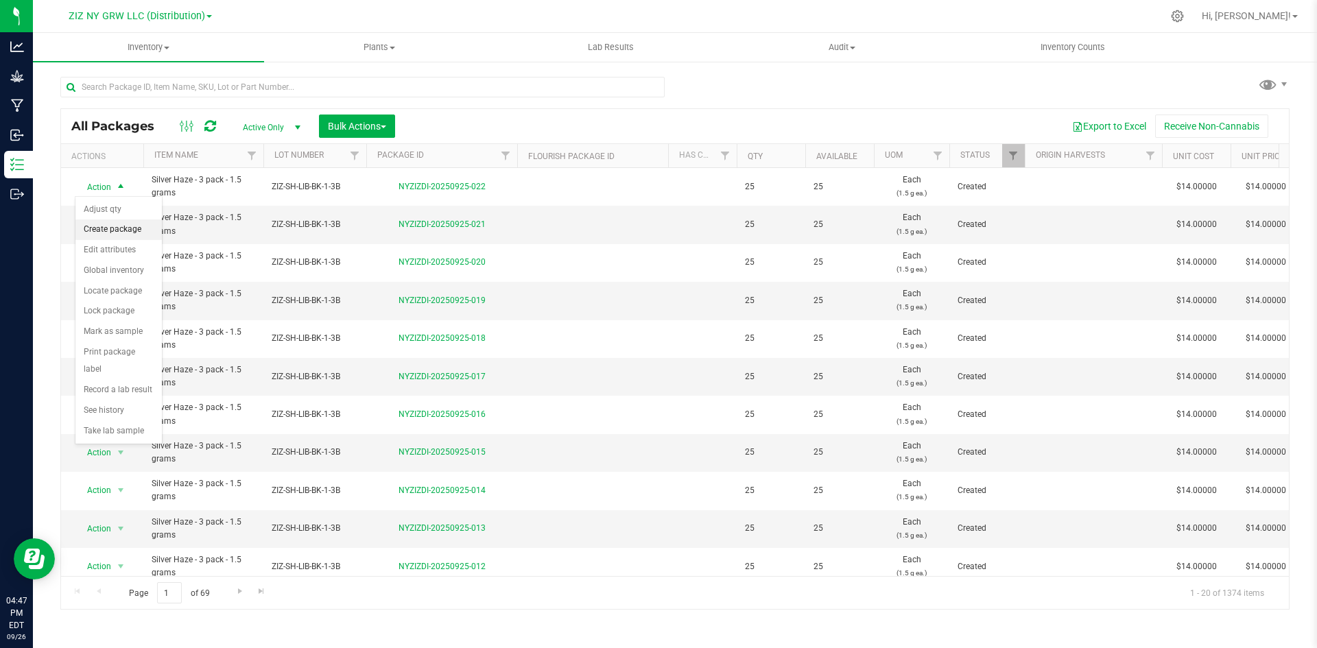
click at [131, 231] on li "Create package" at bounding box center [118, 229] width 86 height 21
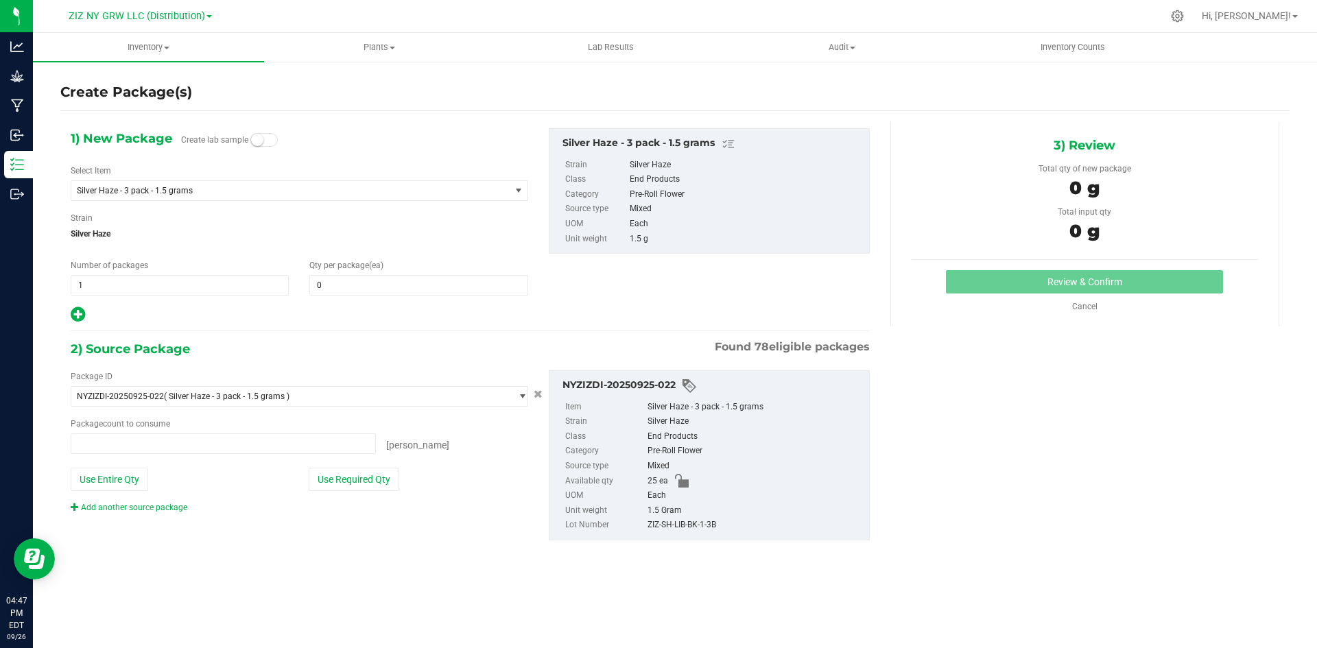
type input "0 ea"
click at [370, 280] on span "0 0" at bounding box center [418, 285] width 218 height 21
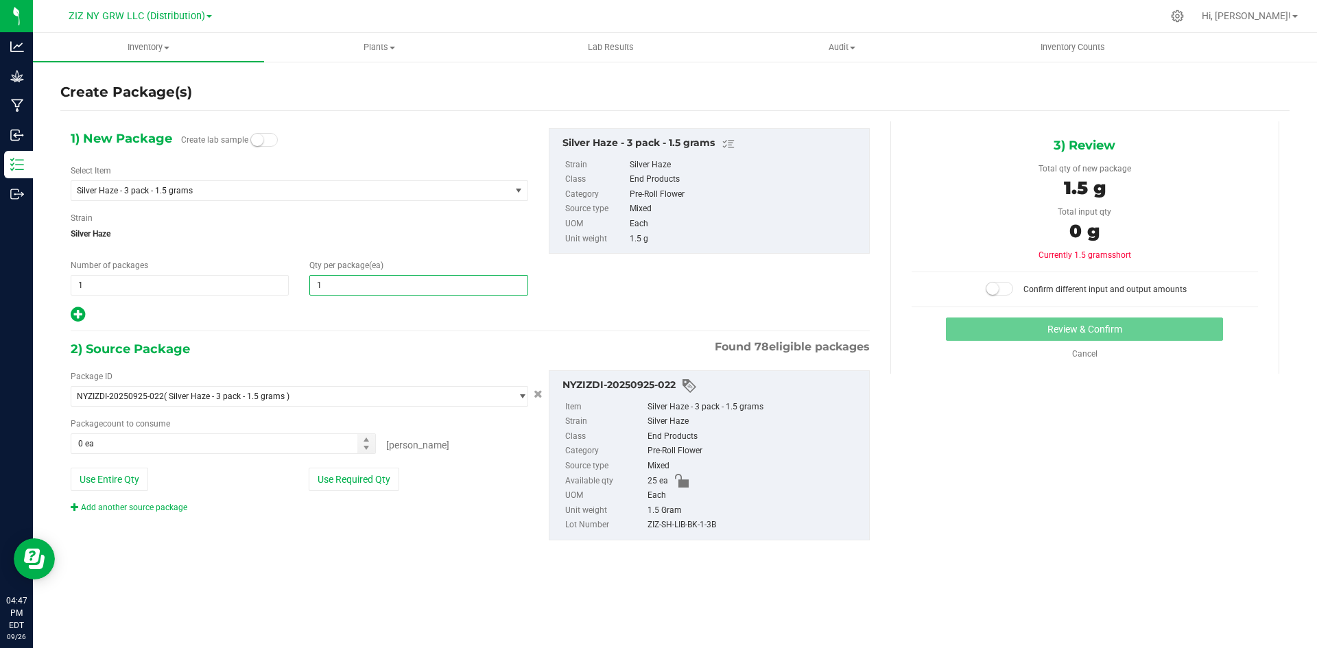
type input "10"
click at [84, 318] on icon at bounding box center [78, 314] width 14 height 17
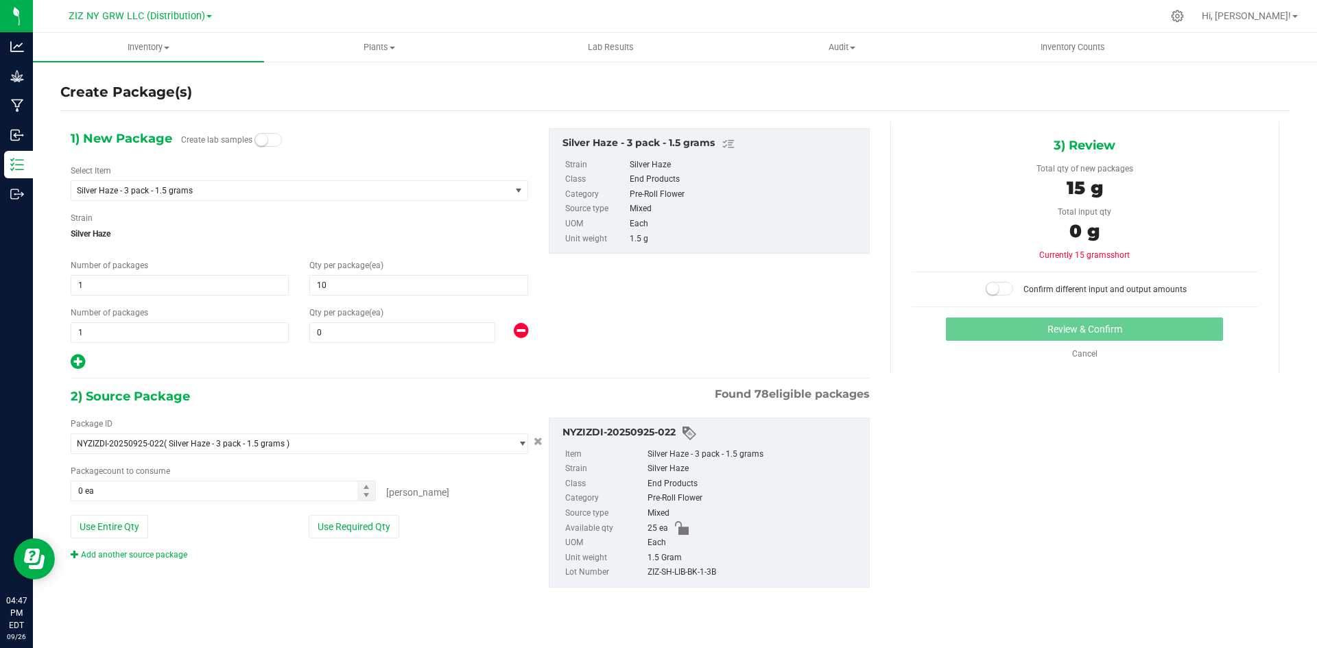
type input "10"
type input "0"
click at [350, 337] on input "0" at bounding box center [402, 332] width 184 height 19
type input "15"
click at [383, 530] on button "Use Required Qty" at bounding box center [354, 526] width 91 height 23
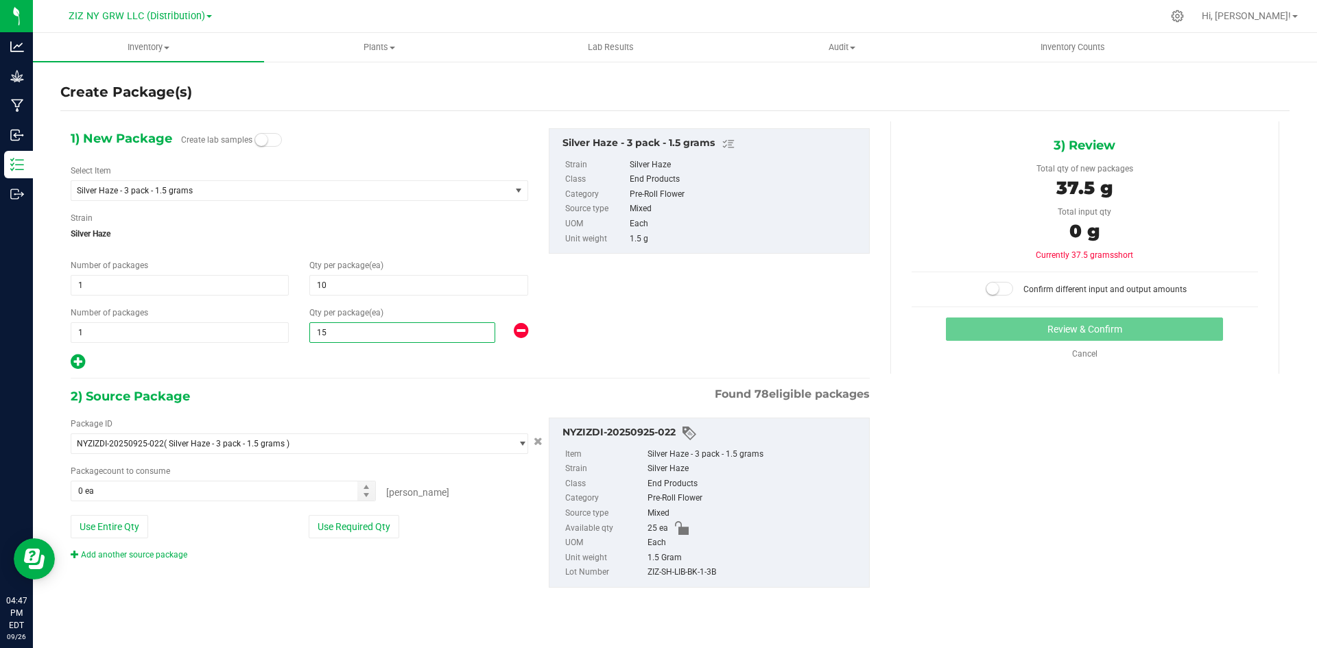
type input "15"
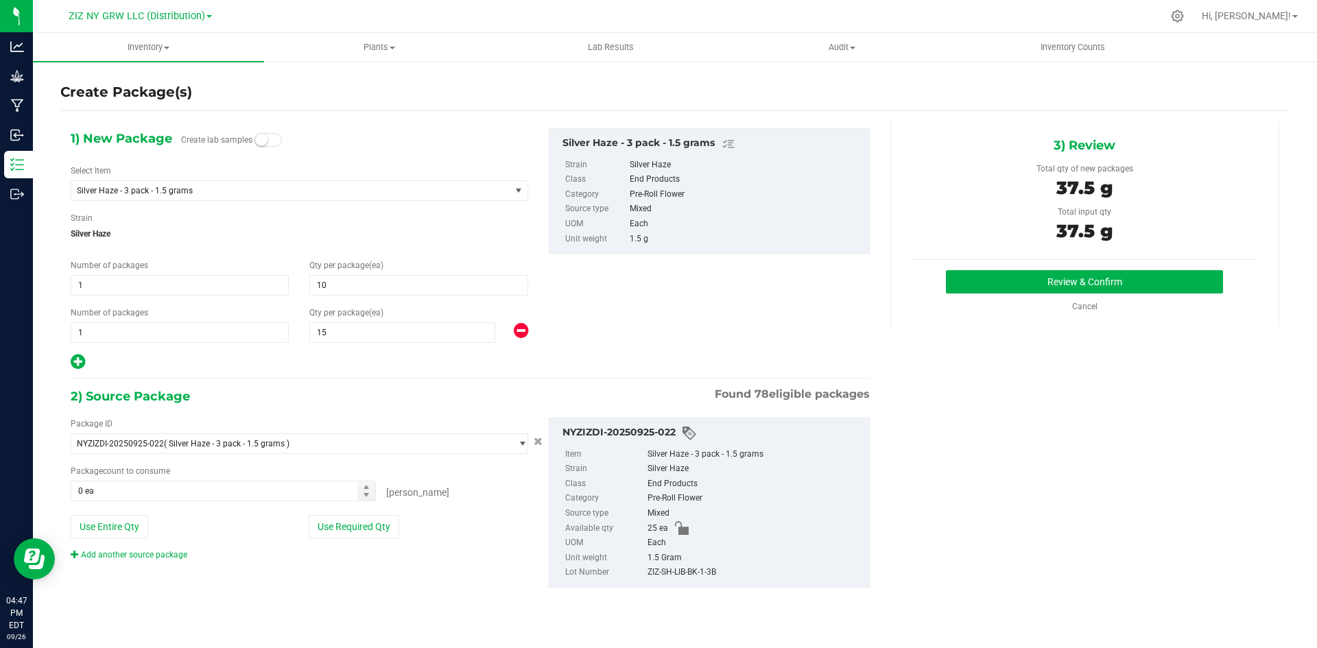
type input "25 ea"
click at [1154, 276] on button "Review & Confirm" at bounding box center [1084, 281] width 277 height 23
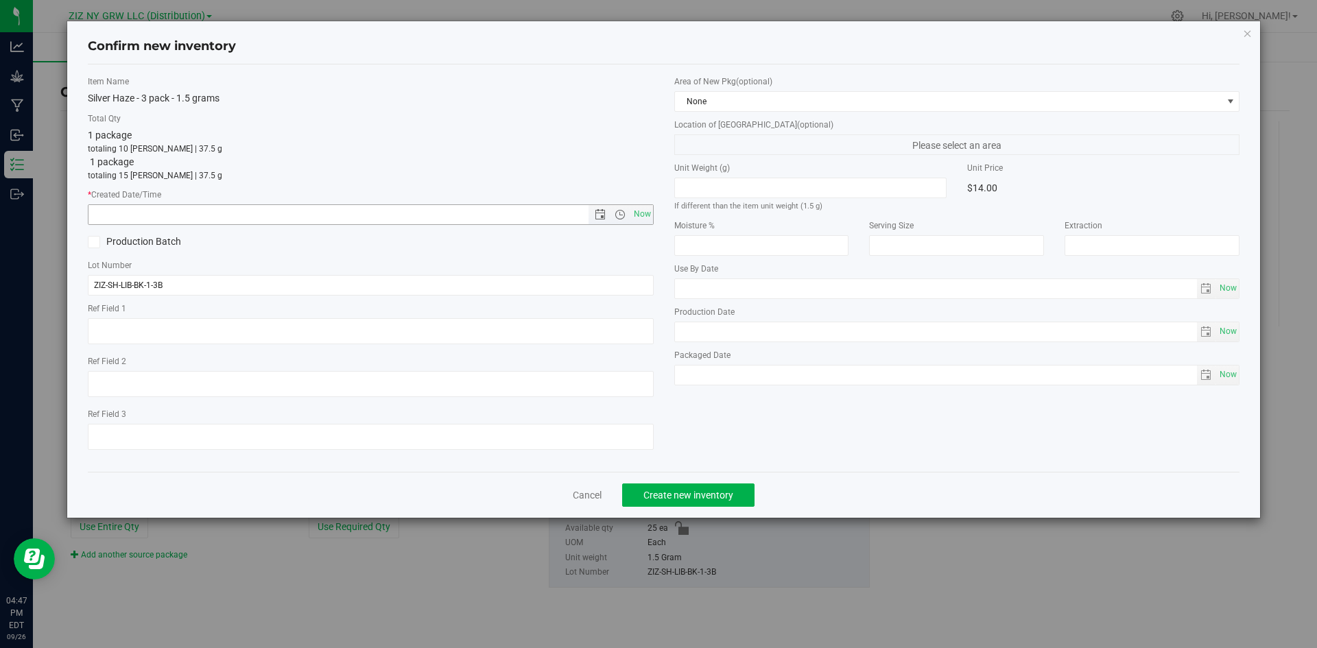
click at [638, 211] on span "Now" at bounding box center [641, 214] width 23 height 20
type input "[DATE] 4:47 PM"
click at [702, 490] on span "Create new inventory" at bounding box center [688, 495] width 90 height 11
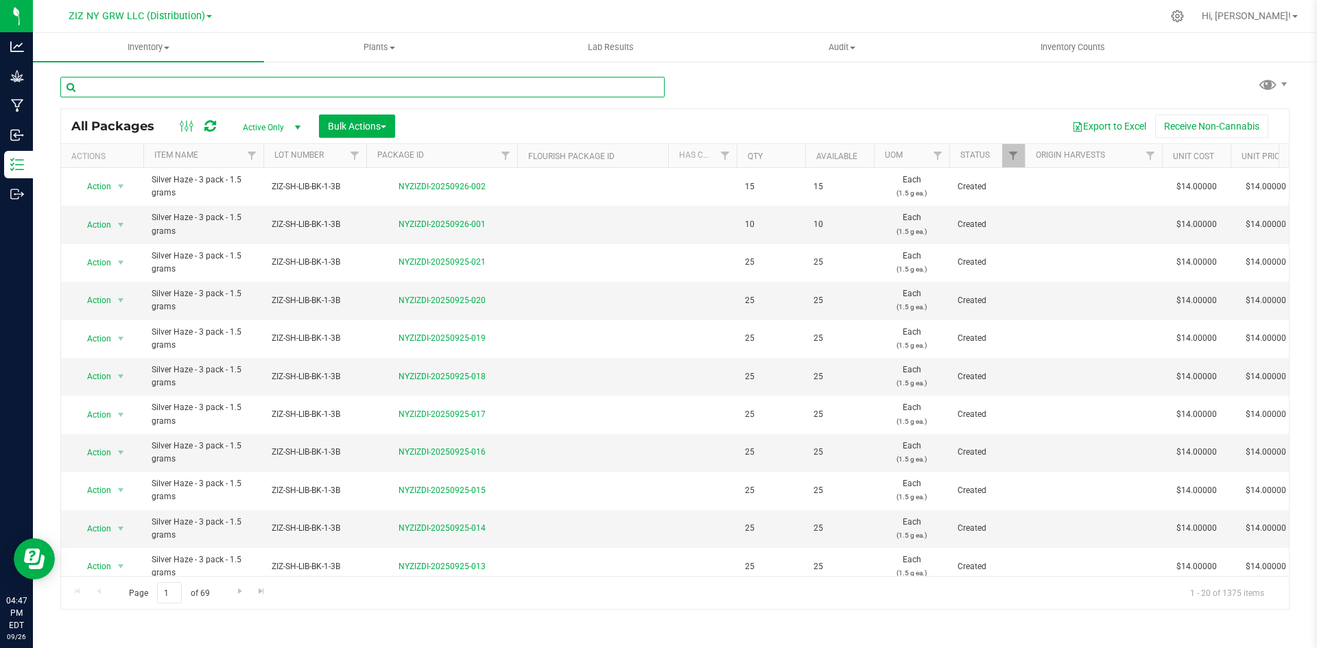
click at [195, 83] on input "text" at bounding box center [362, 87] width 604 height 21
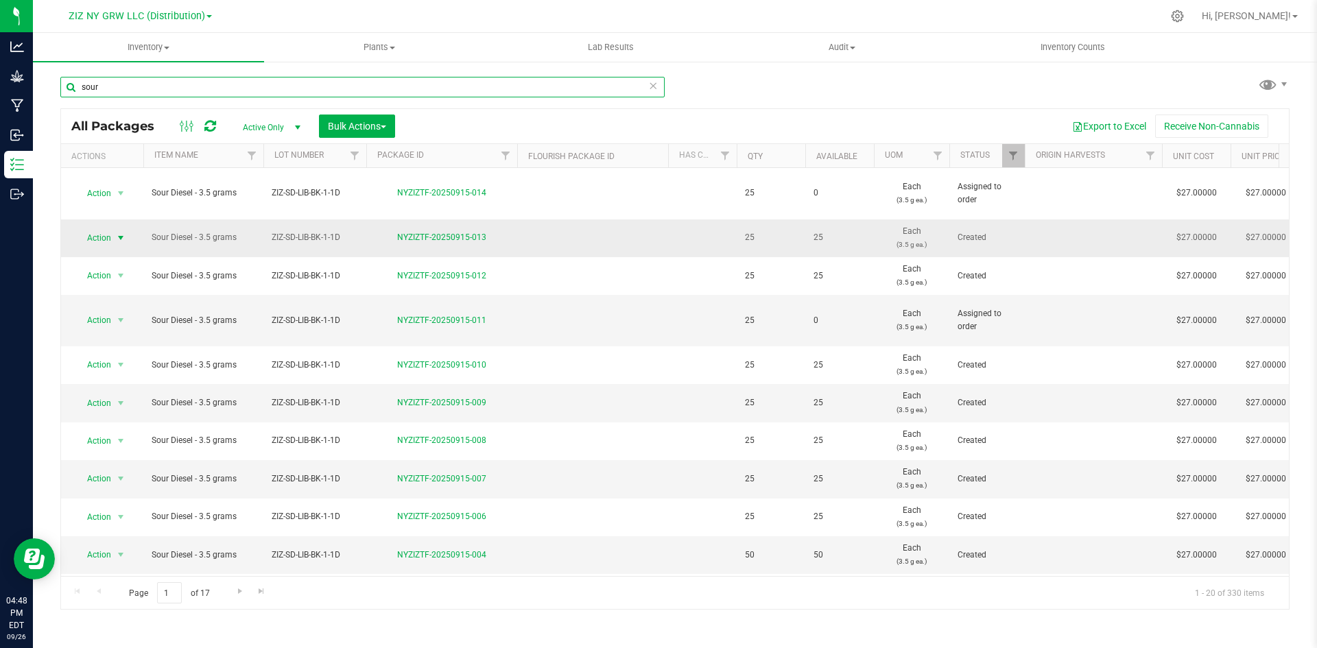
type input "sour"
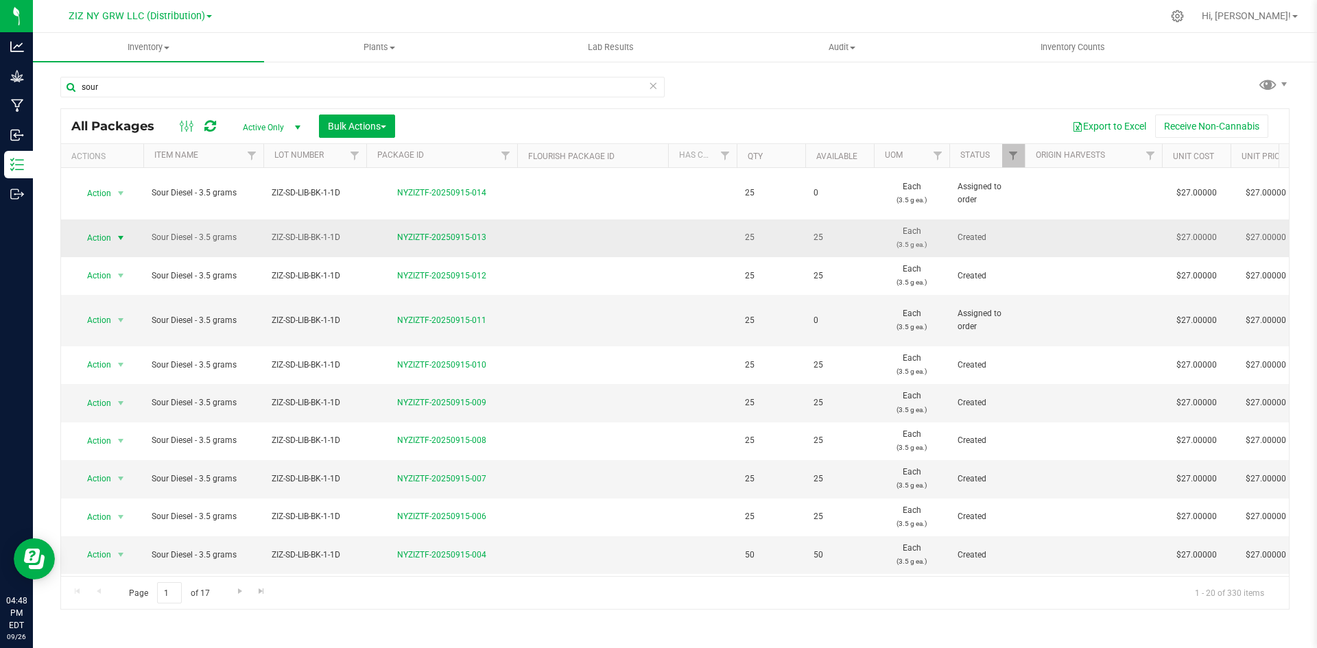
click at [100, 228] on span "Action" at bounding box center [93, 237] width 37 height 19
click at [121, 272] on li "Create package" at bounding box center [118, 268] width 86 height 21
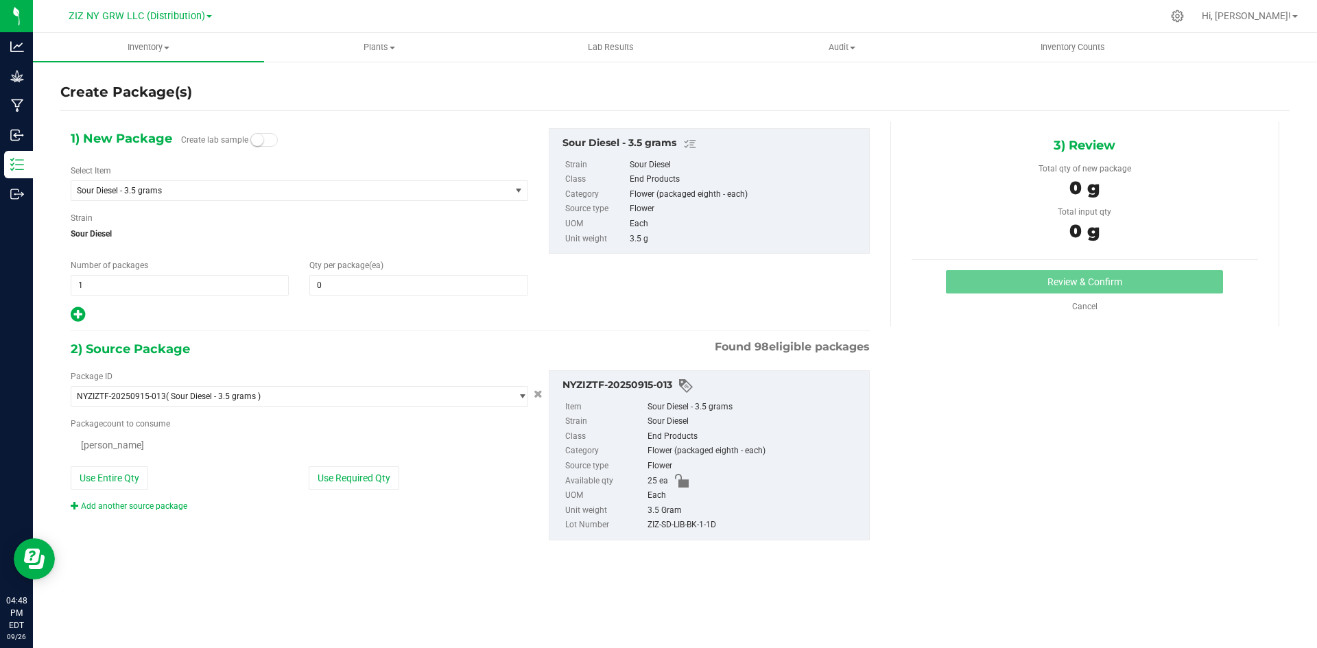
type input "0"
click at [420, 299] on div "1) New Package Create lab sample Select Item Sour Diesel - 3.5 grams Banana Moc…" at bounding box center [299, 225] width 478 height 195
click at [422, 284] on span "0 0" at bounding box center [418, 285] width 218 height 21
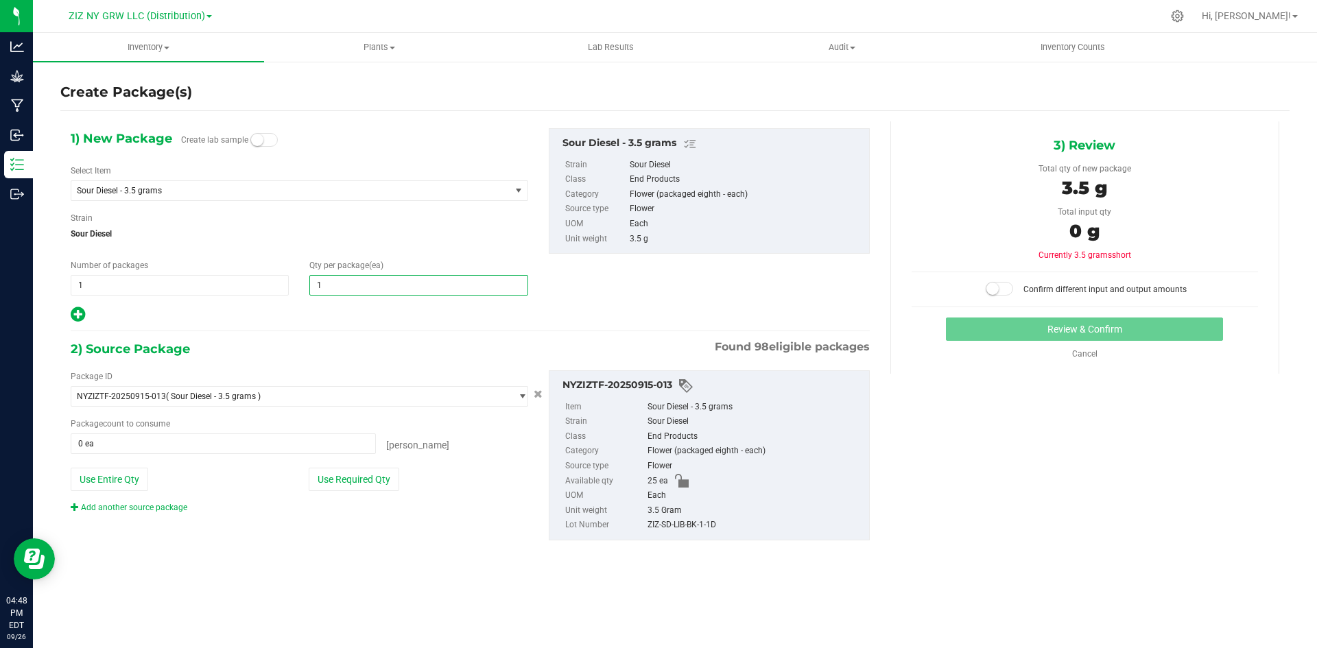
type input "10"
drag, startPoint x: 75, startPoint y: 316, endPoint x: 180, endPoint y: 291, distance: 108.5
click at [75, 316] on icon at bounding box center [78, 314] width 14 height 17
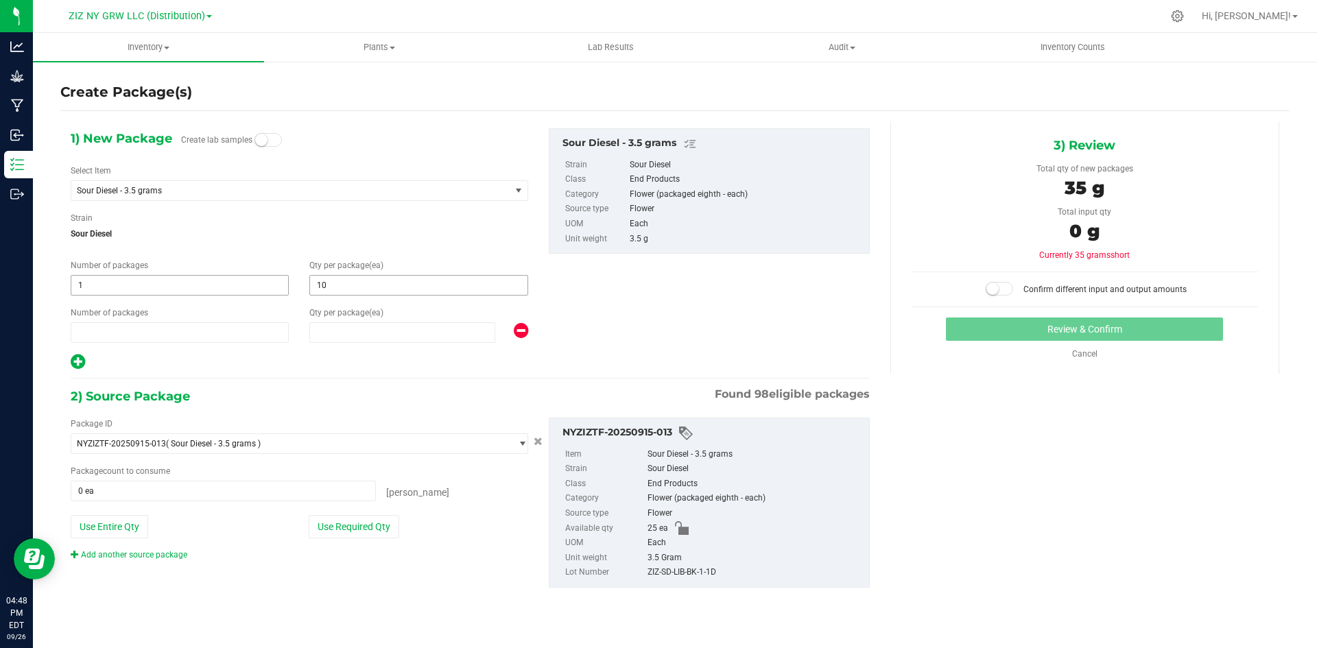
type input "10"
type input "1"
type input "0"
click at [418, 341] on span "0 0" at bounding box center [402, 332] width 186 height 21
type input "15"
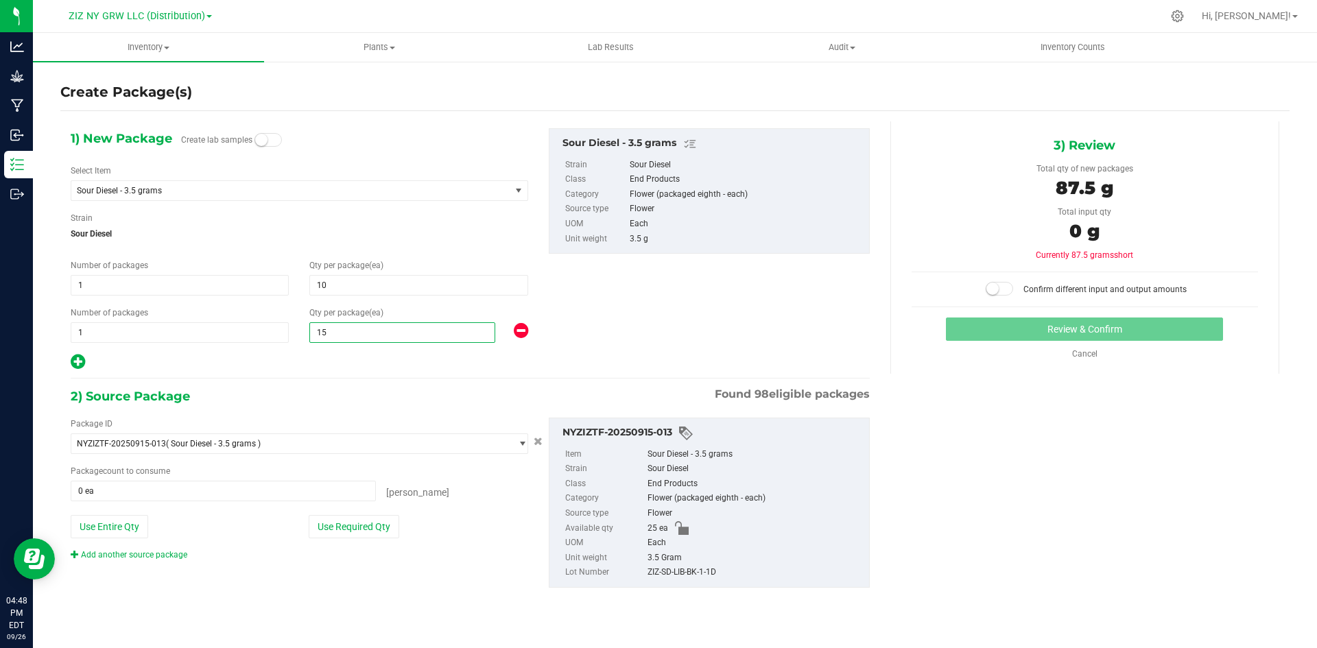
click at [372, 525] on button "Use Required Qty" at bounding box center [354, 526] width 91 height 23
type input "15"
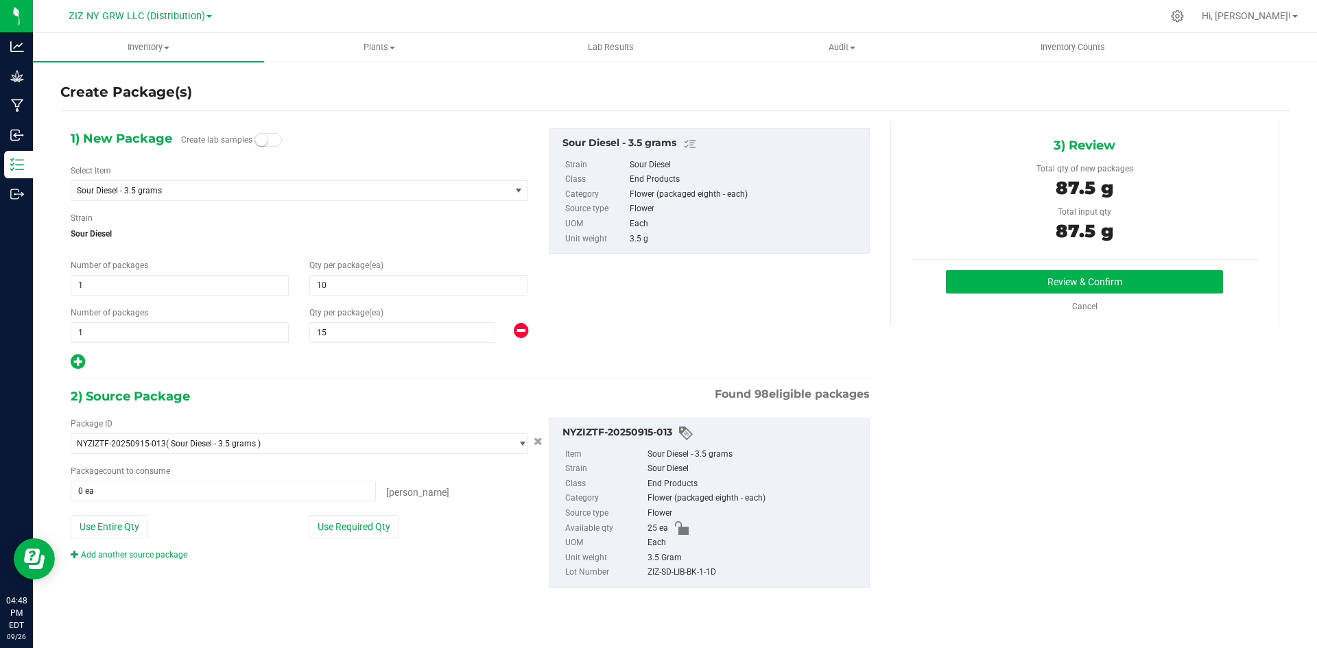
type input "25 ea"
click at [1092, 279] on button "Review & Confirm" at bounding box center [1084, 281] width 277 height 23
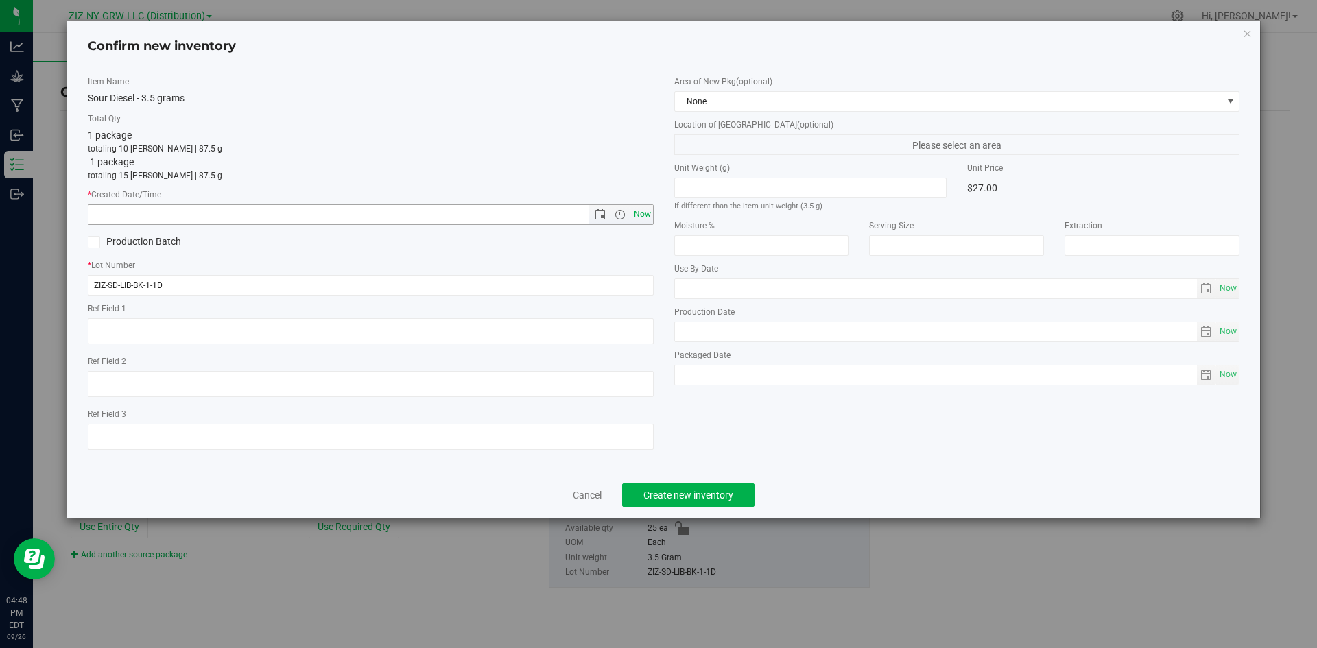
click at [634, 206] on span "Now" at bounding box center [641, 214] width 23 height 20
type input "[DATE] 4:48 PM"
click at [810, 99] on span "None" at bounding box center [948, 101] width 547 height 19
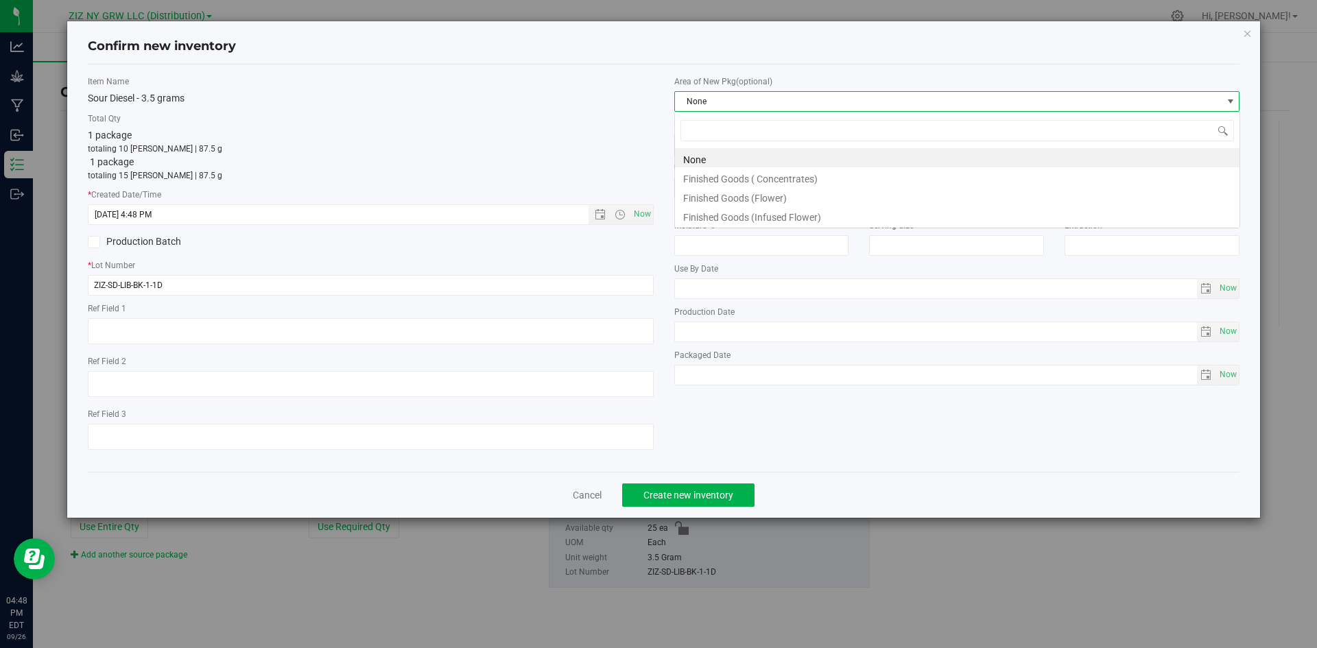
scroll to position [21, 566]
click at [796, 163] on li "None" at bounding box center [957, 157] width 564 height 19
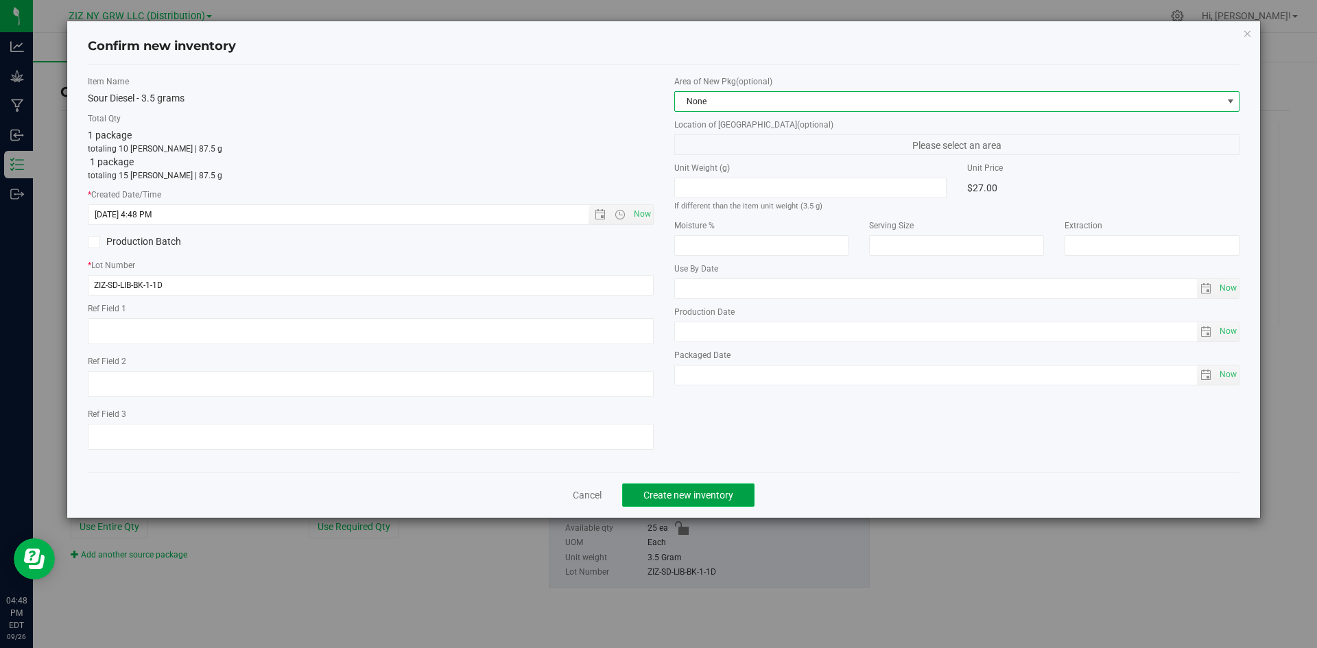
click at [684, 498] on span "Create new inventory" at bounding box center [688, 495] width 90 height 11
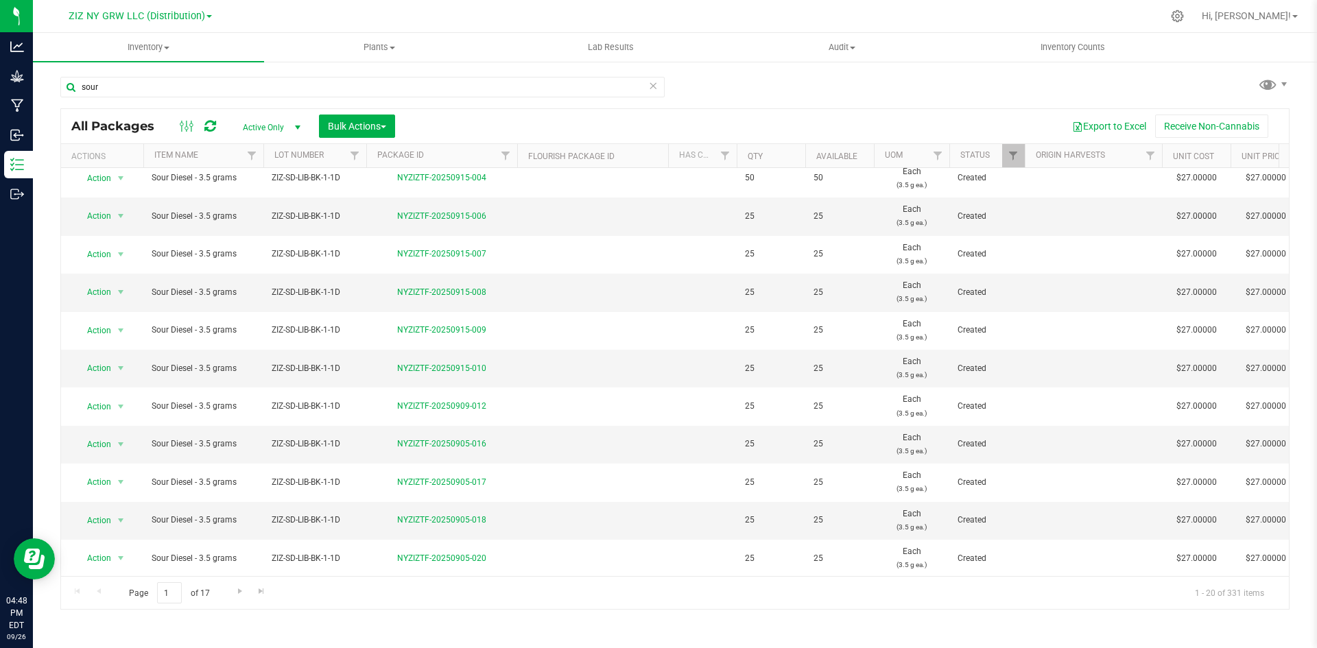
scroll to position [361, 0]
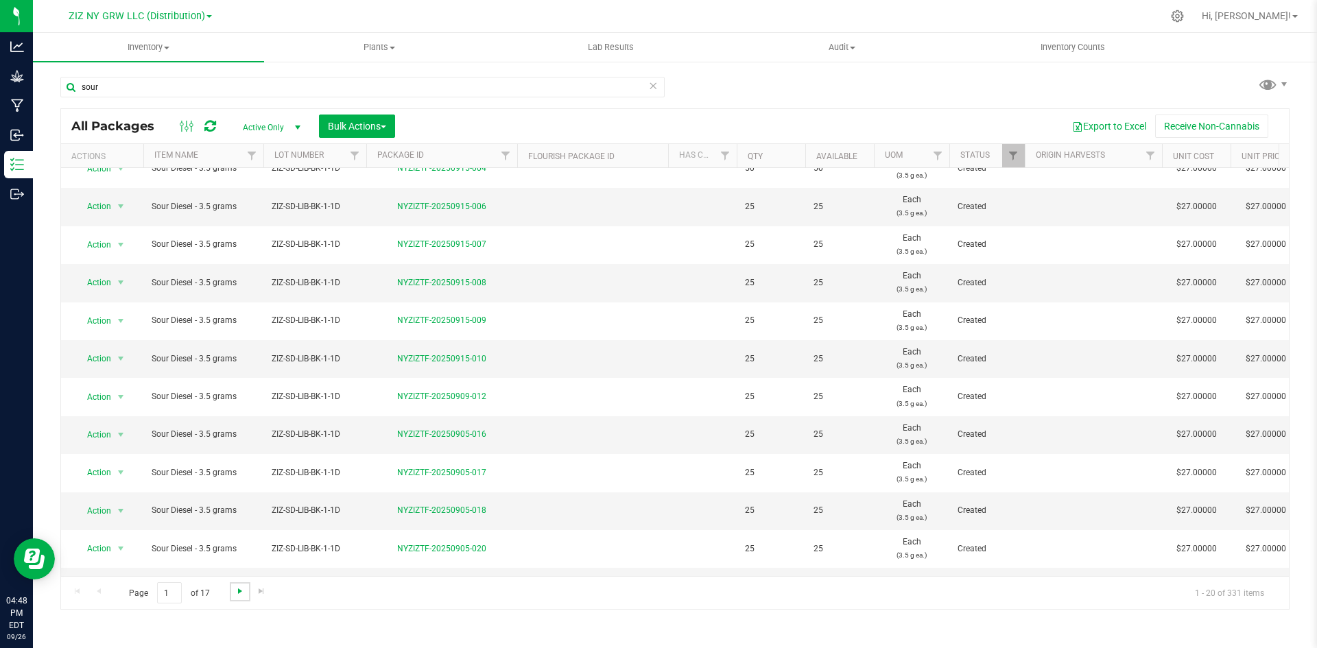
click at [241, 593] on span "Go to the next page" at bounding box center [240, 591] width 11 height 11
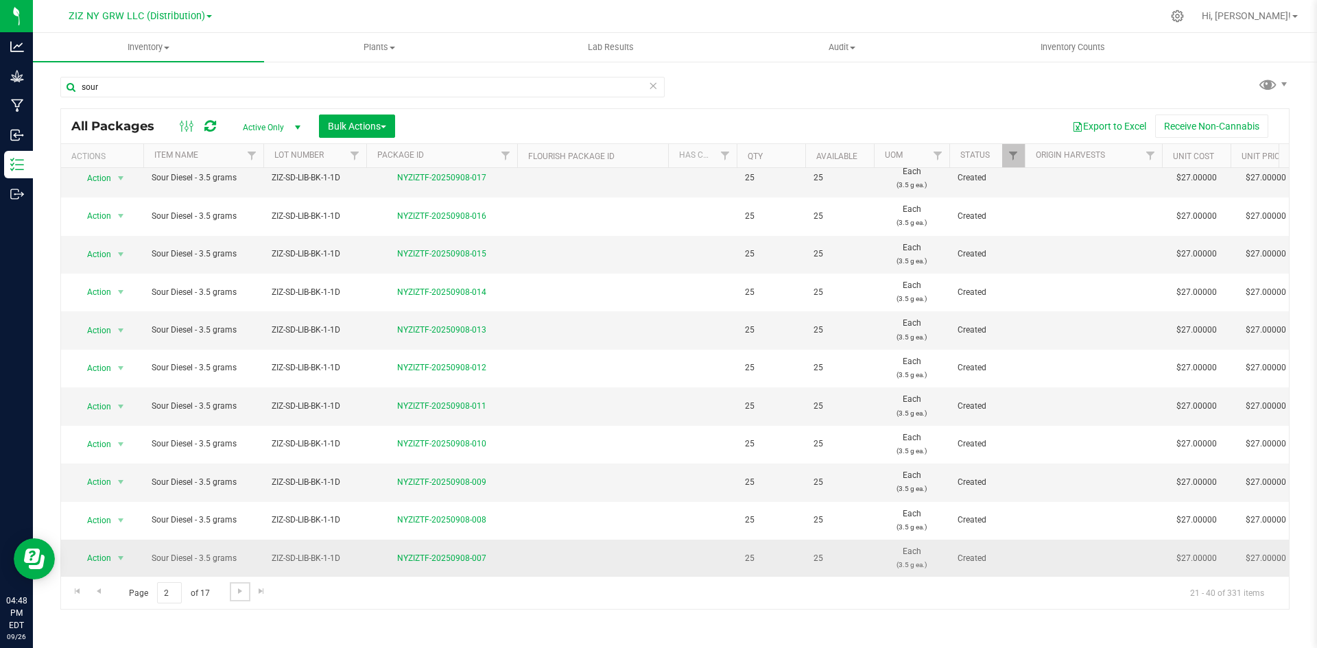
scroll to position [361, 0]
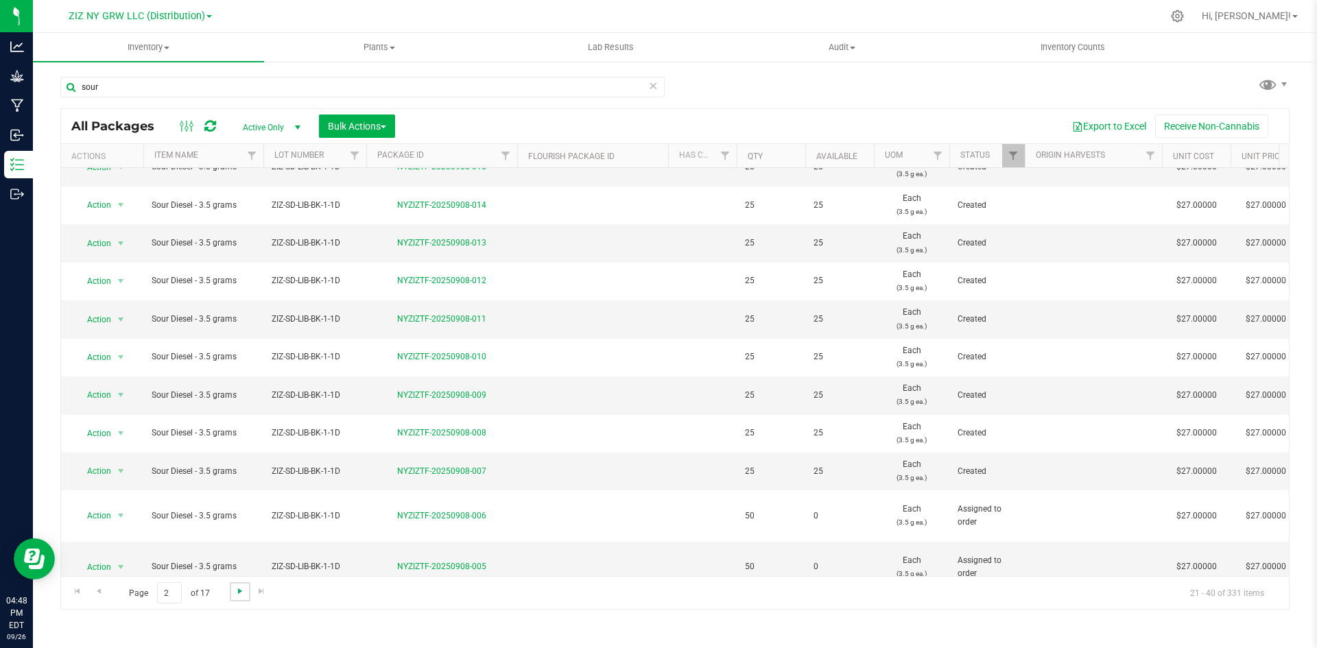
click at [243, 595] on span "Go to the next page" at bounding box center [240, 591] width 11 height 11
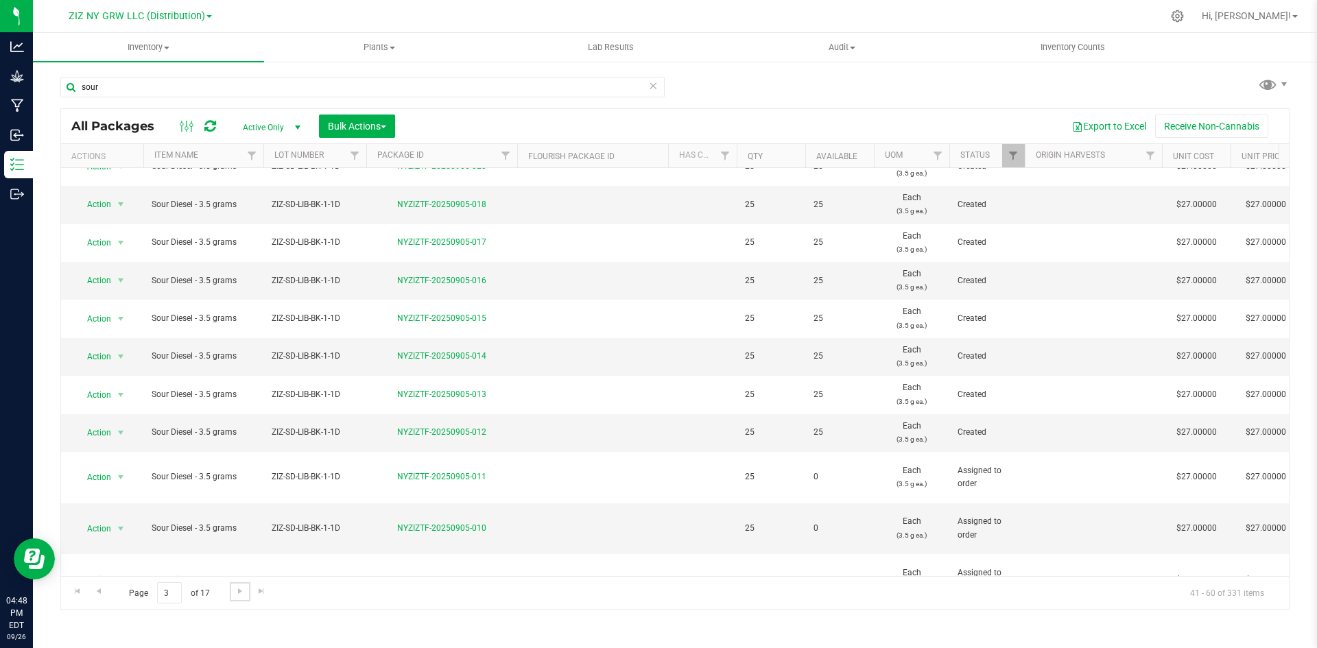
scroll to position [361, 0]
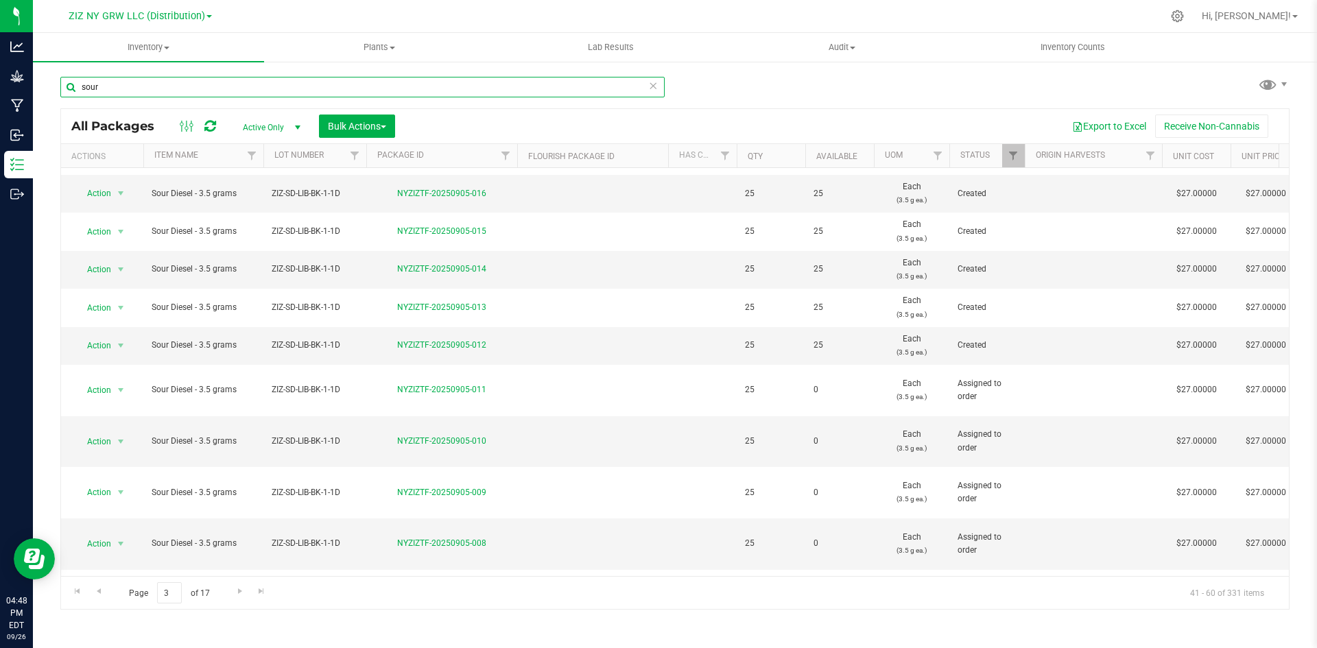
click at [259, 82] on input "sour" at bounding box center [362, 87] width 604 height 21
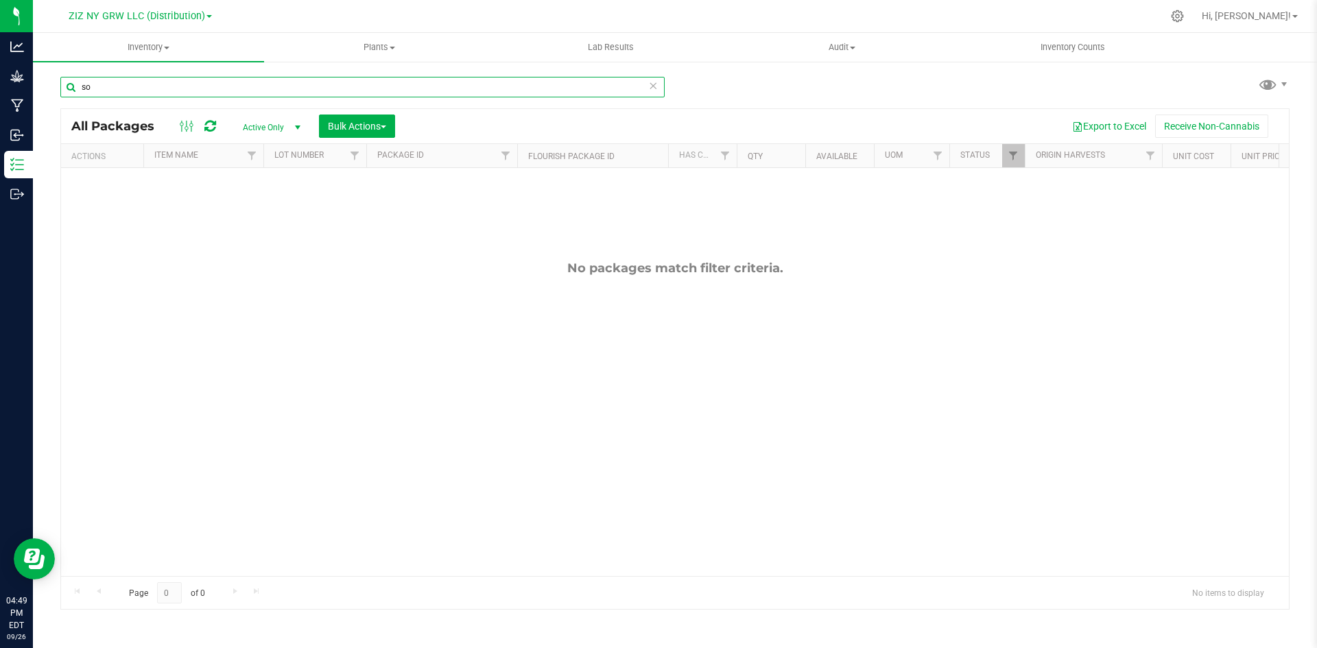
type input "s"
type input "1"
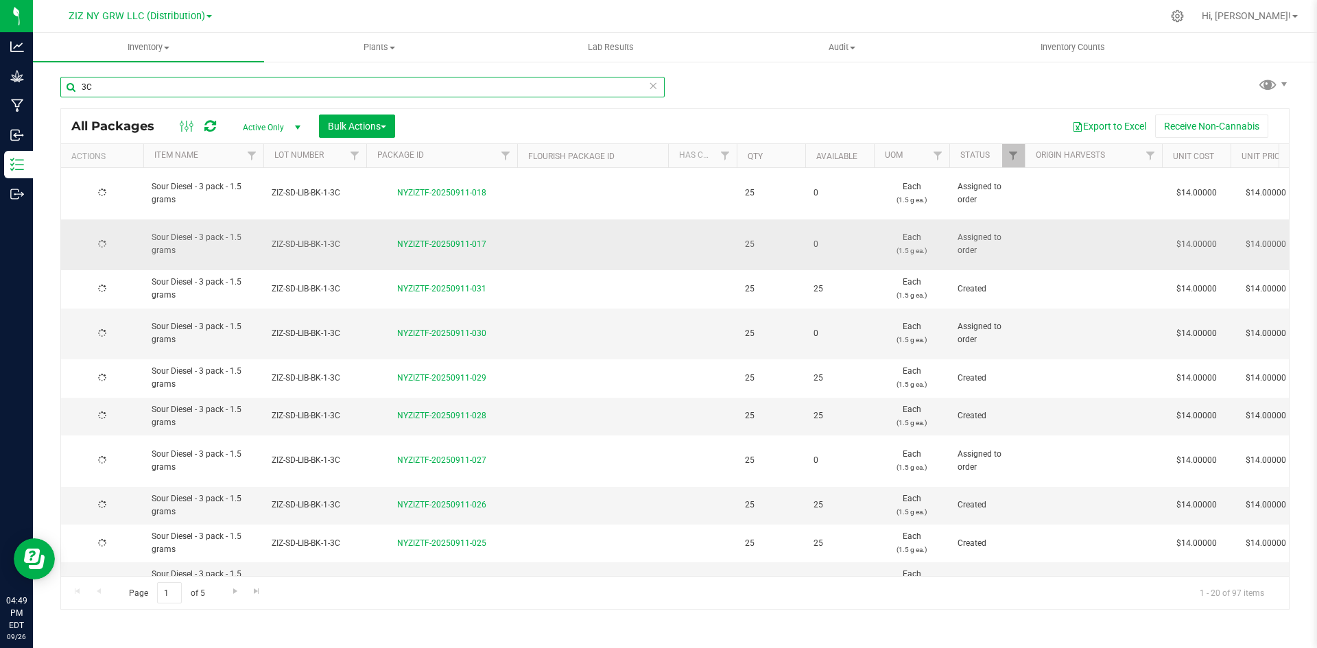
type input "3C"
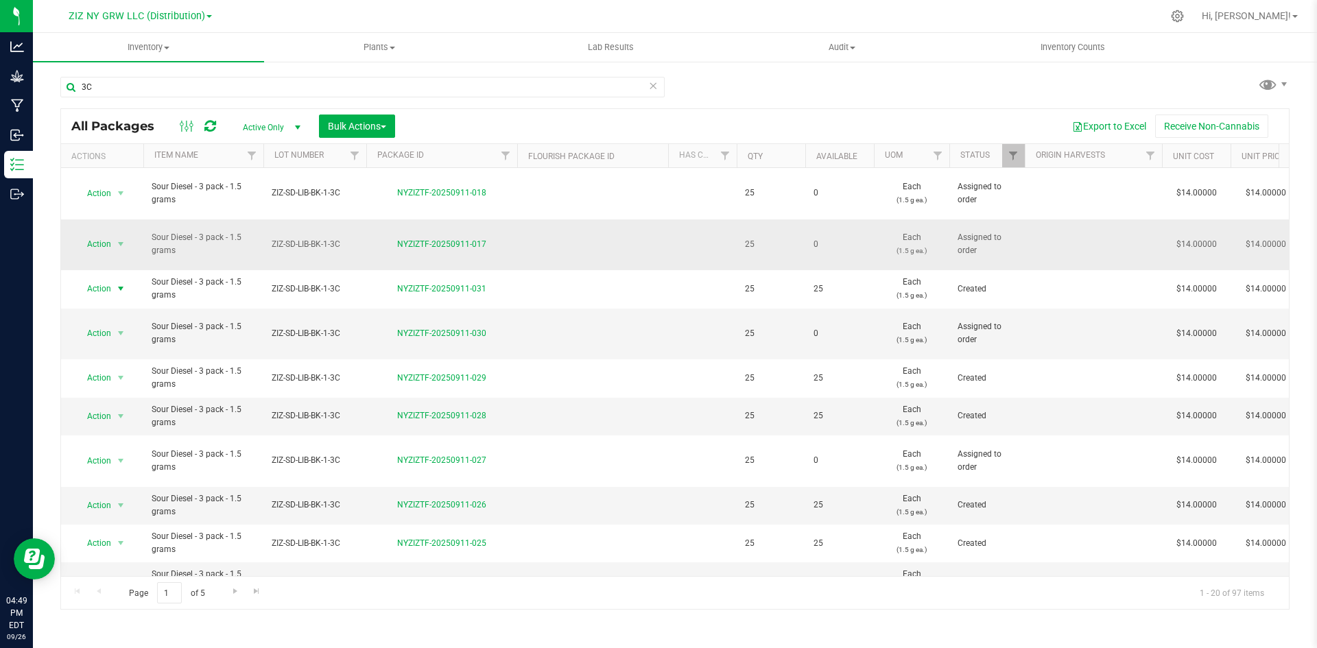
click at [103, 279] on span "Action" at bounding box center [93, 288] width 37 height 19
click at [101, 341] on li "Create package" at bounding box center [101, 332] width 53 height 38
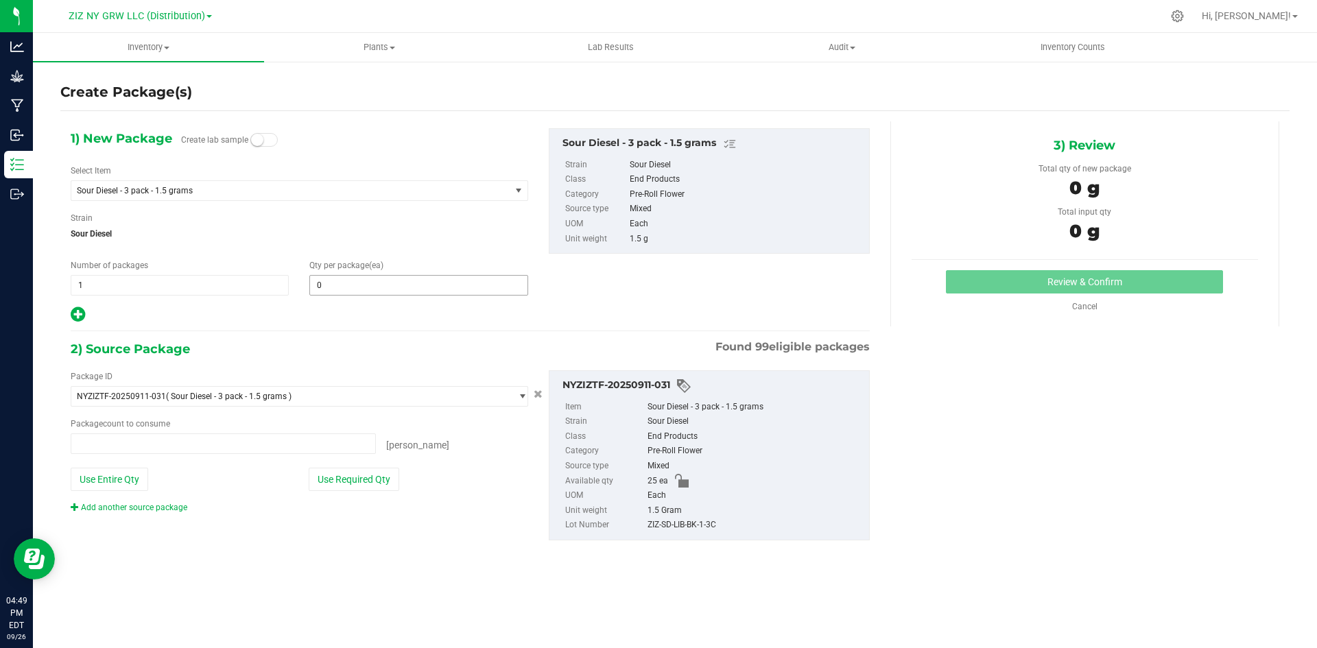
type input "0 ea"
click at [407, 281] on span "0 0" at bounding box center [418, 285] width 218 height 21
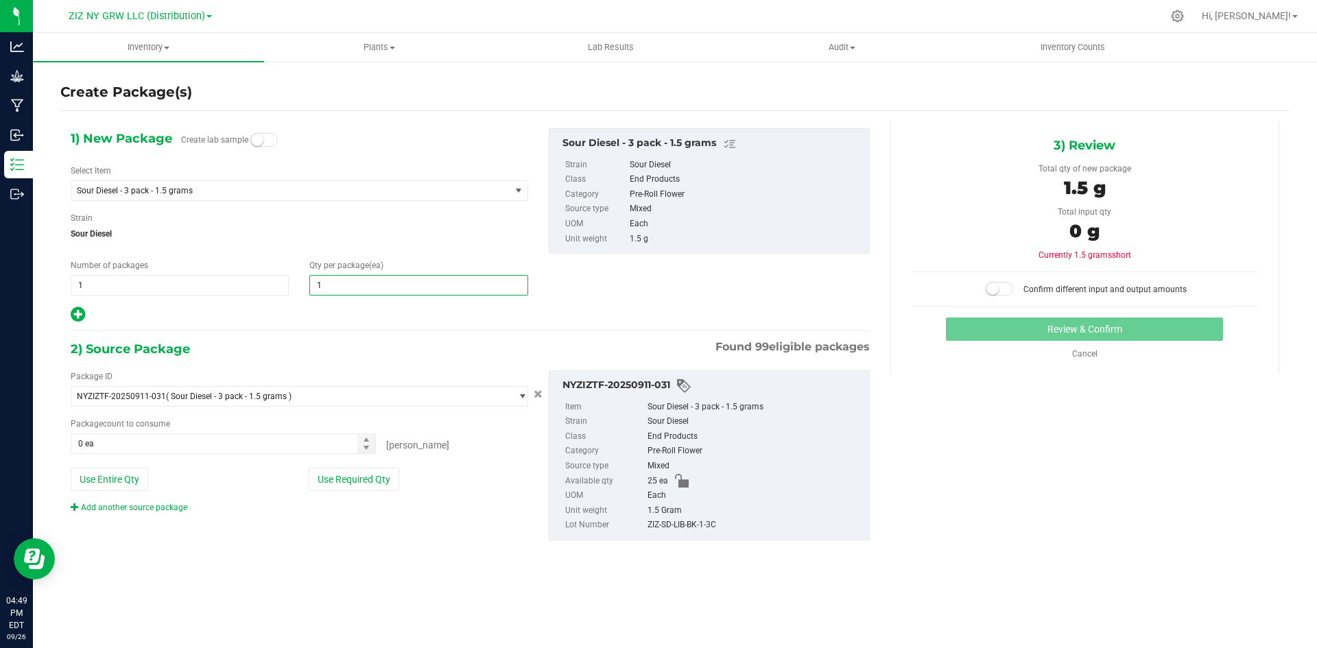
type input "10"
click at [73, 314] on icon at bounding box center [78, 314] width 14 height 17
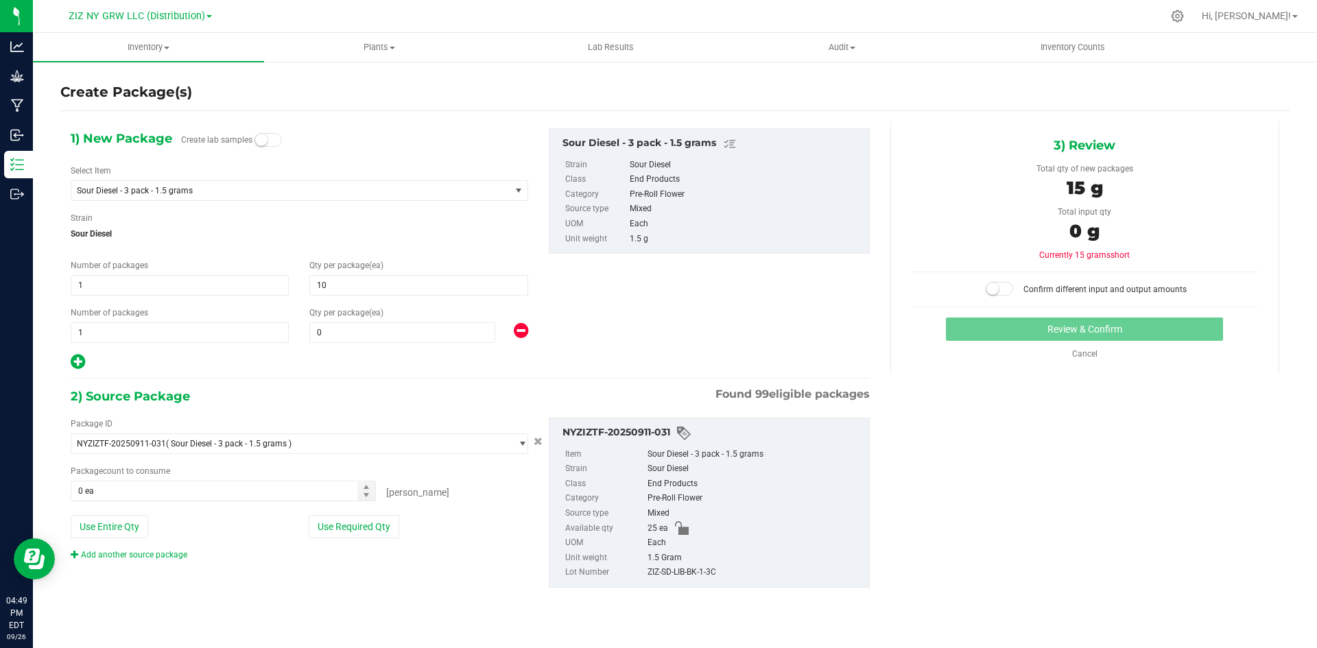
type input "10"
click at [381, 333] on span "0 0" at bounding box center [402, 332] width 186 height 21
type input "25"
click at [376, 534] on button "Use Required Qty" at bounding box center [354, 526] width 91 height 23
type input "25"
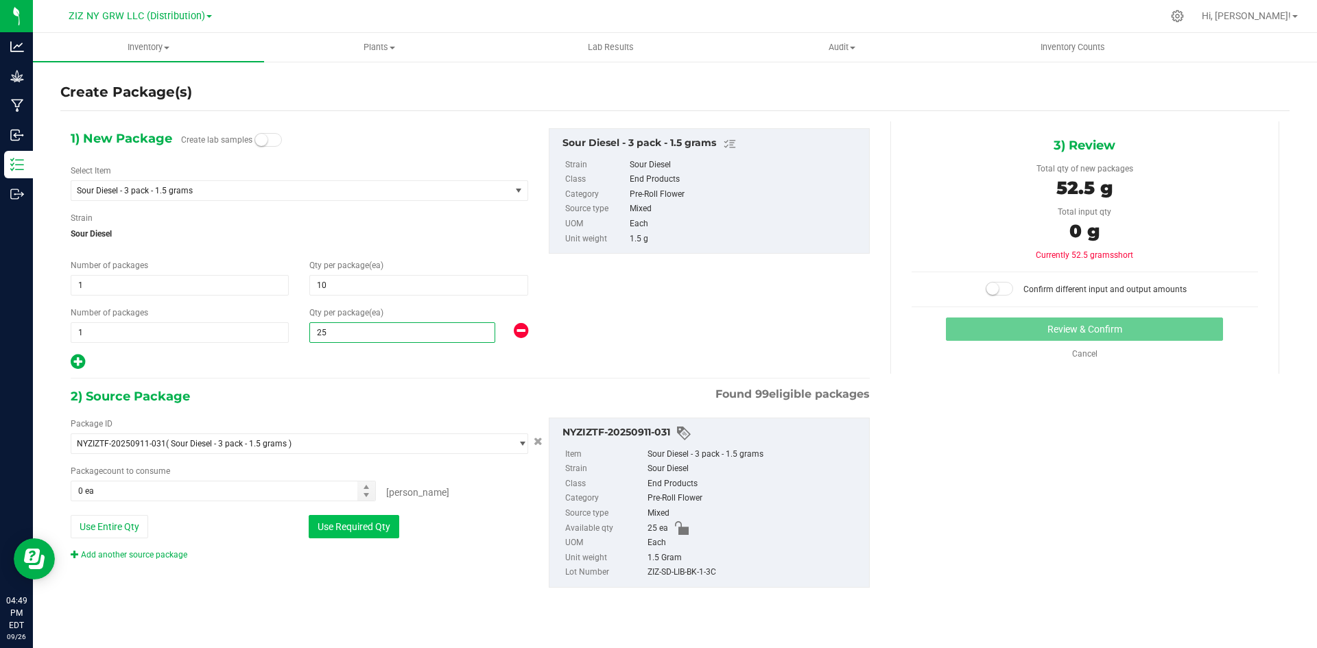
type input "25 ea"
click at [321, 331] on input "25" at bounding box center [402, 332] width 184 height 19
type input "15"
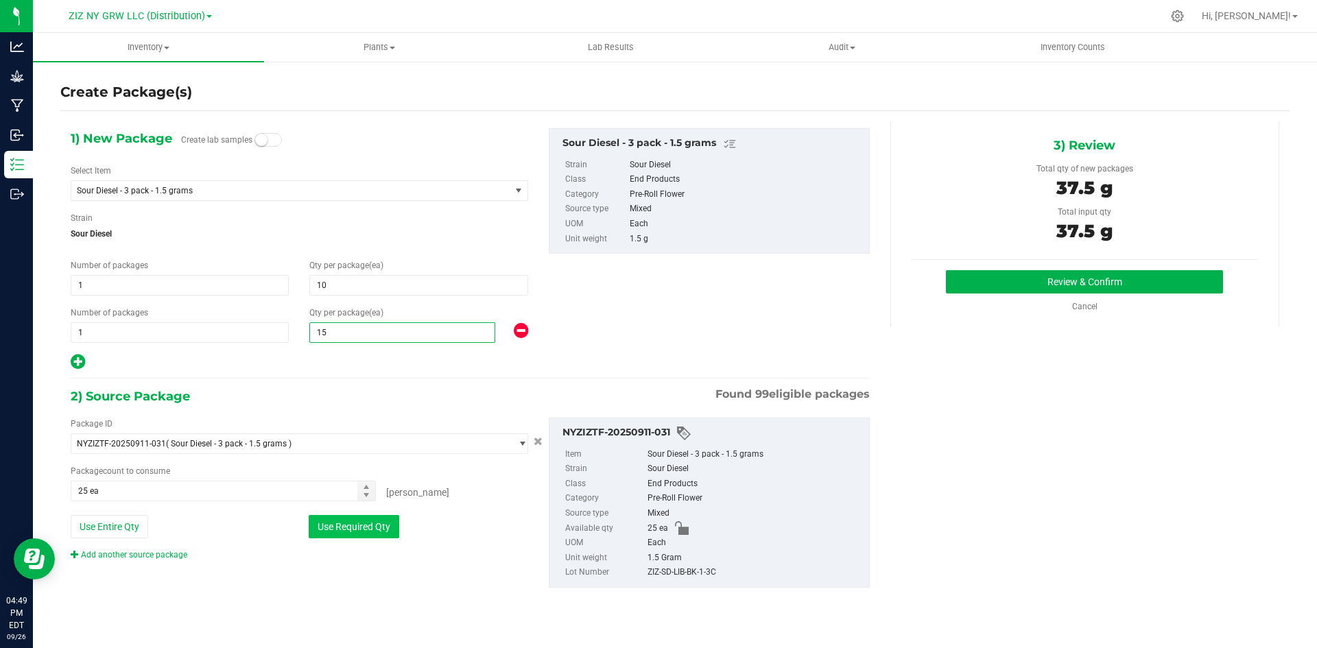
type input "15"
click at [340, 534] on button "Use Required Qty" at bounding box center [354, 526] width 91 height 23
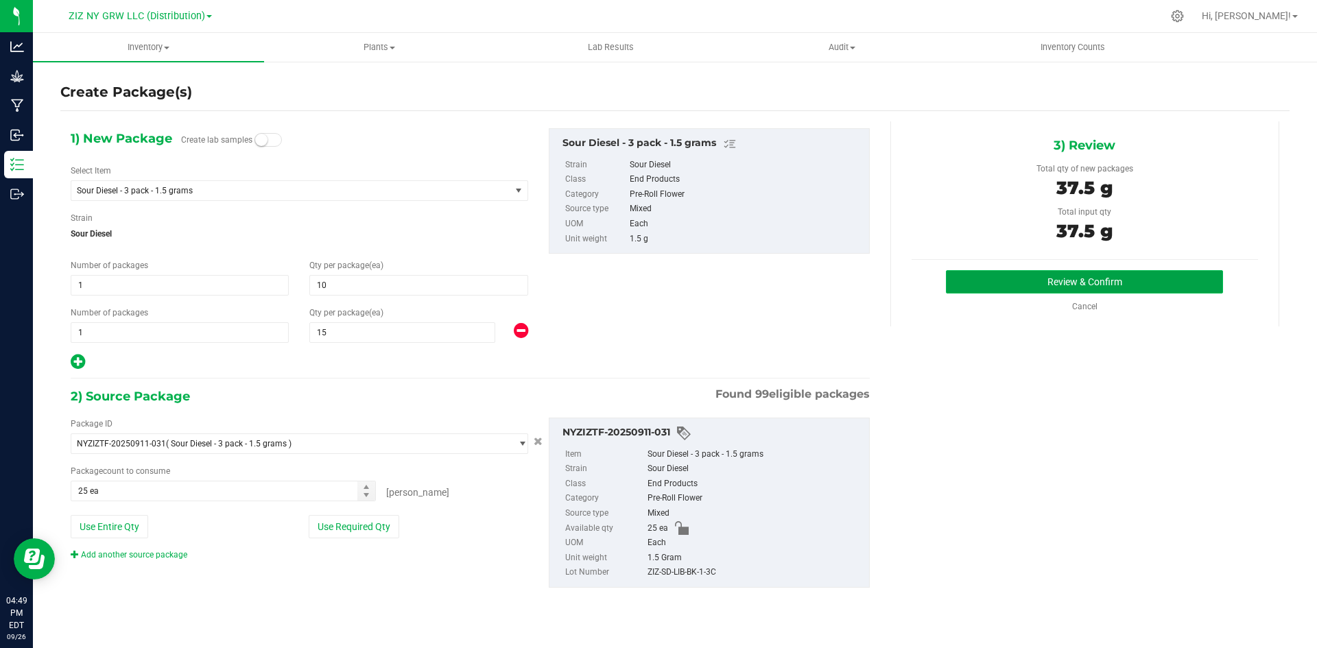
click at [1003, 283] on button "Review & Confirm" at bounding box center [1084, 281] width 277 height 23
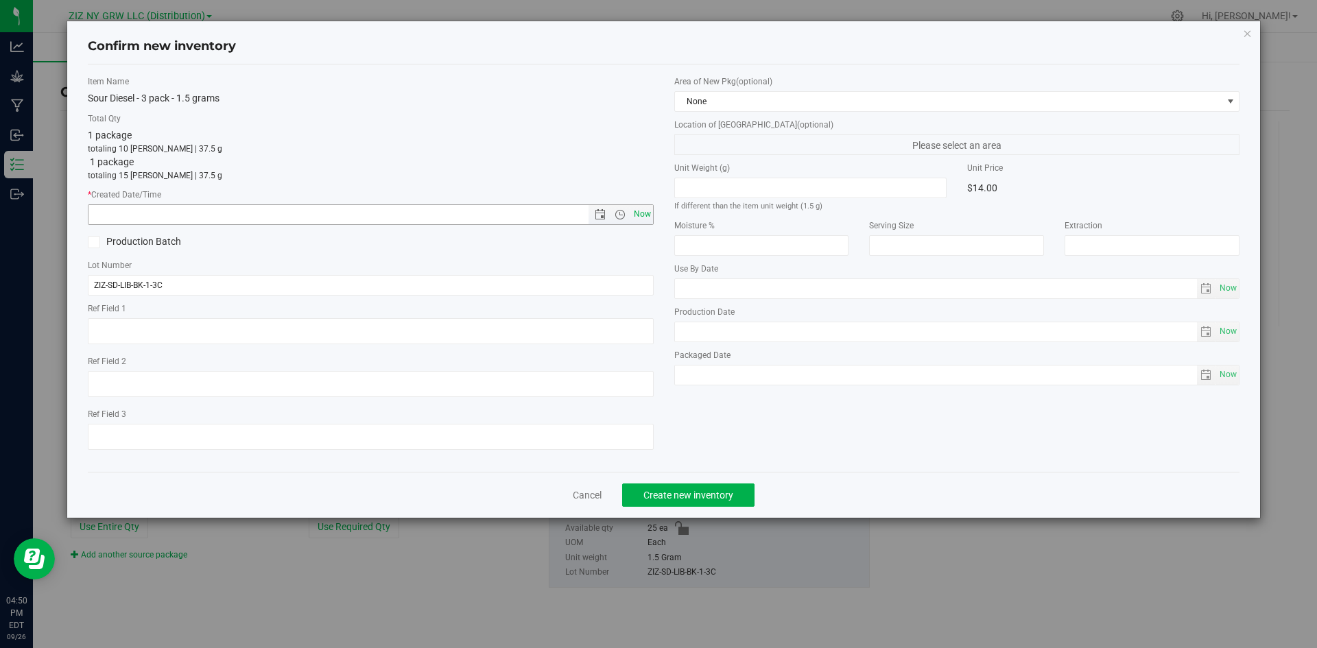
click at [648, 215] on span "Now" at bounding box center [641, 214] width 23 height 20
type input "[DATE] 4:50 PM"
click at [858, 92] on span "None" at bounding box center [948, 101] width 547 height 19
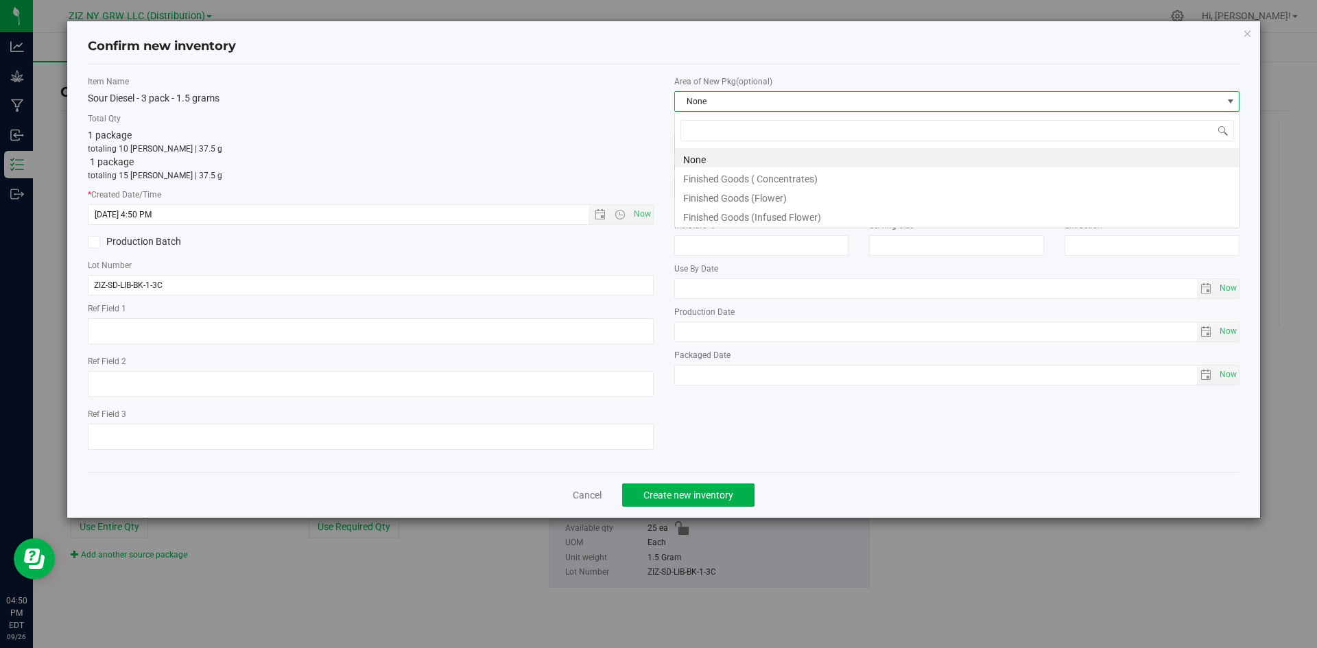
scroll to position [21, 566]
click at [813, 154] on li "None" at bounding box center [957, 157] width 564 height 19
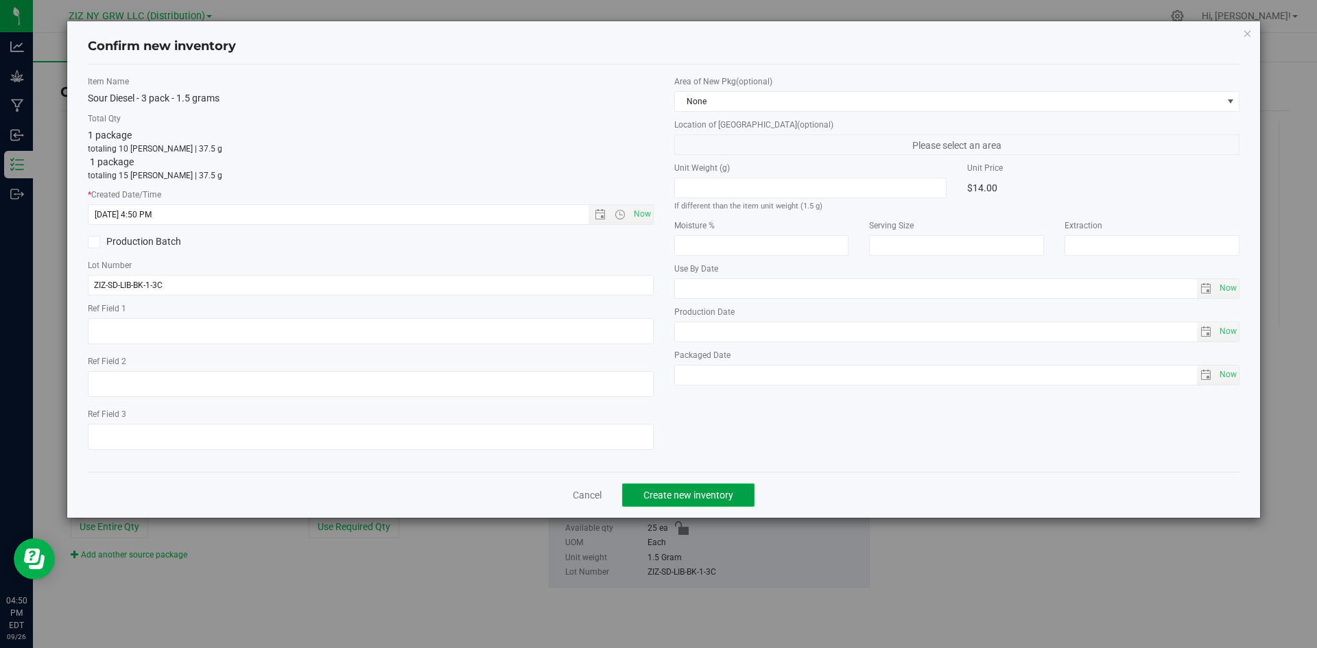
click at [730, 505] on button "Create new inventory" at bounding box center [688, 495] width 132 height 23
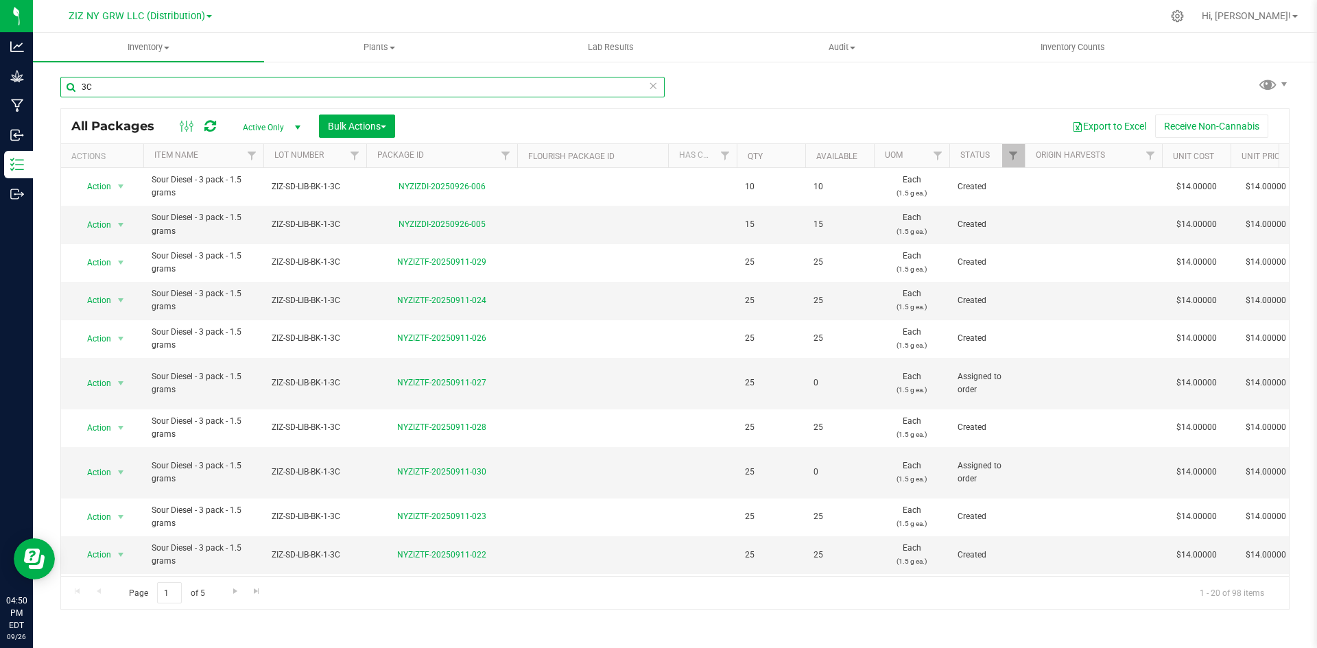
click at [315, 87] on input "3C" at bounding box center [362, 87] width 604 height 21
type input "3"
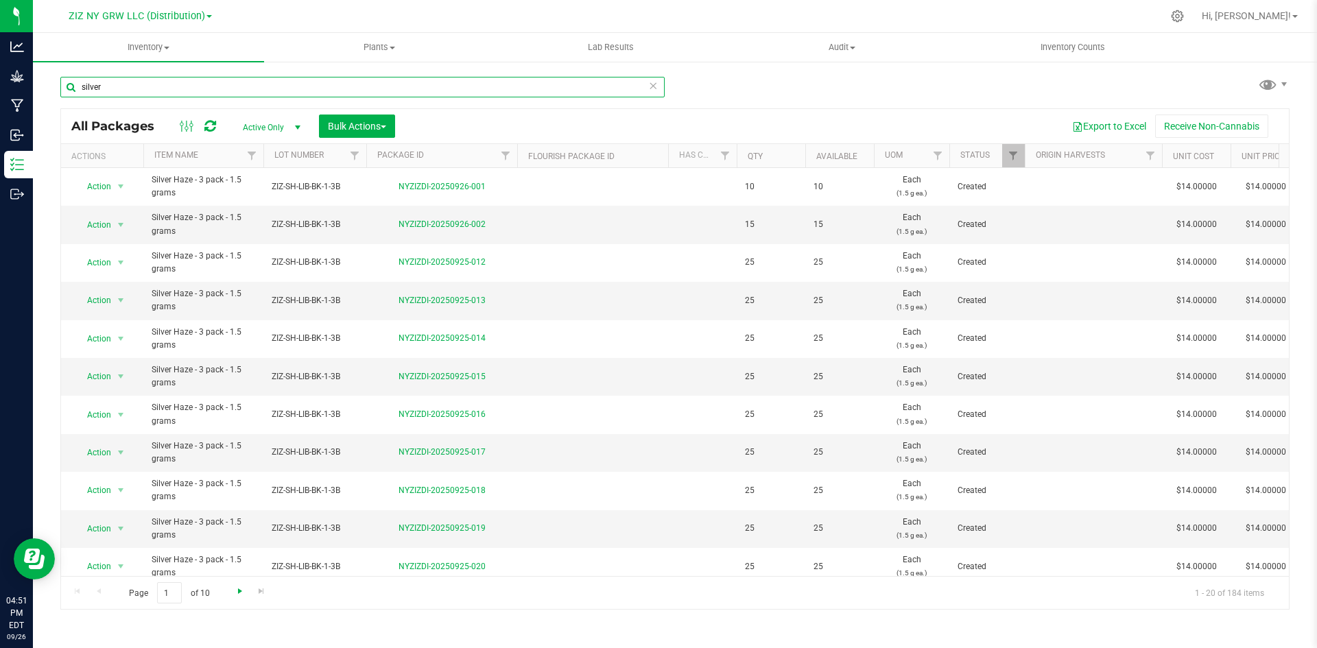
type input "silver"
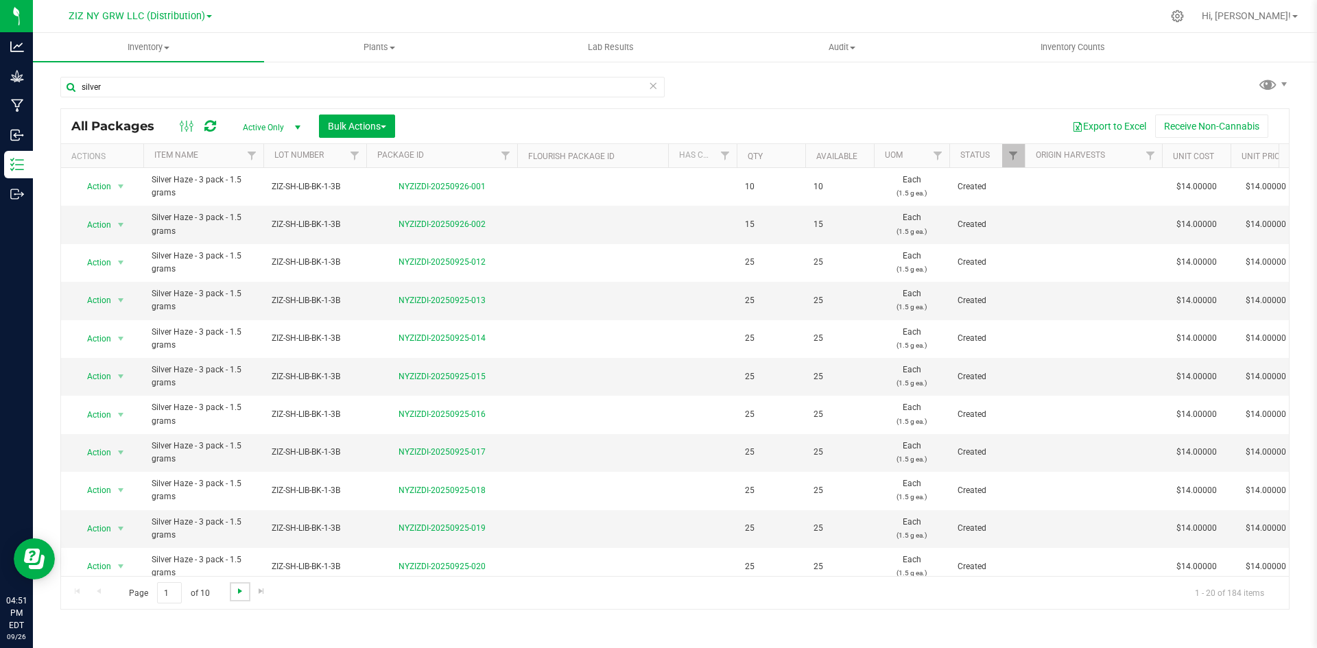
click at [235, 596] on span "Go to the next page" at bounding box center [240, 591] width 11 height 11
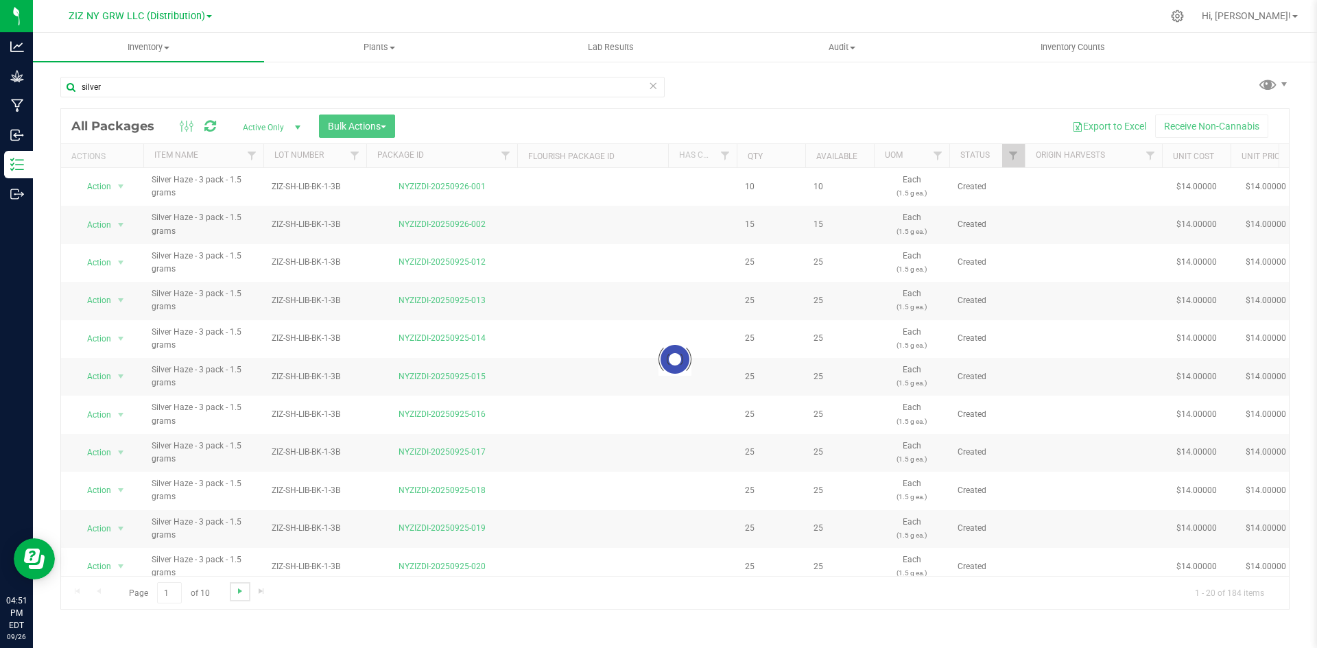
scroll to position [361, 0]
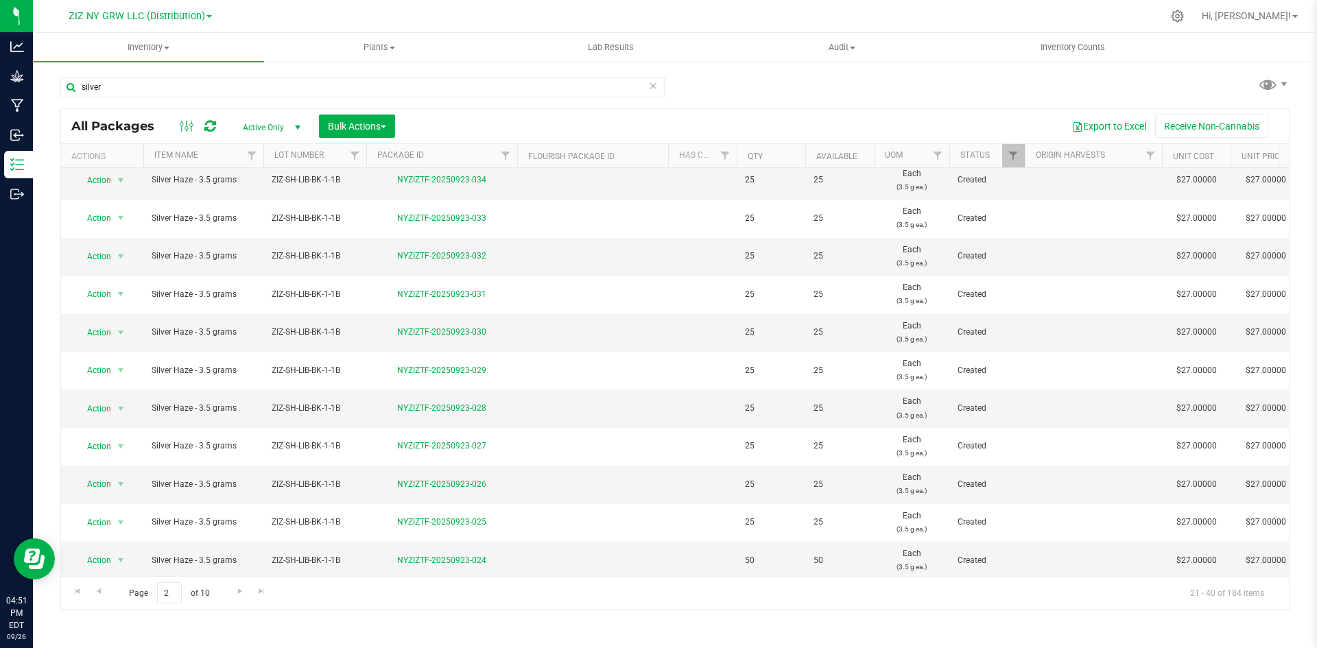
click at [117, 110] on span "select" at bounding box center [120, 104] width 11 height 11
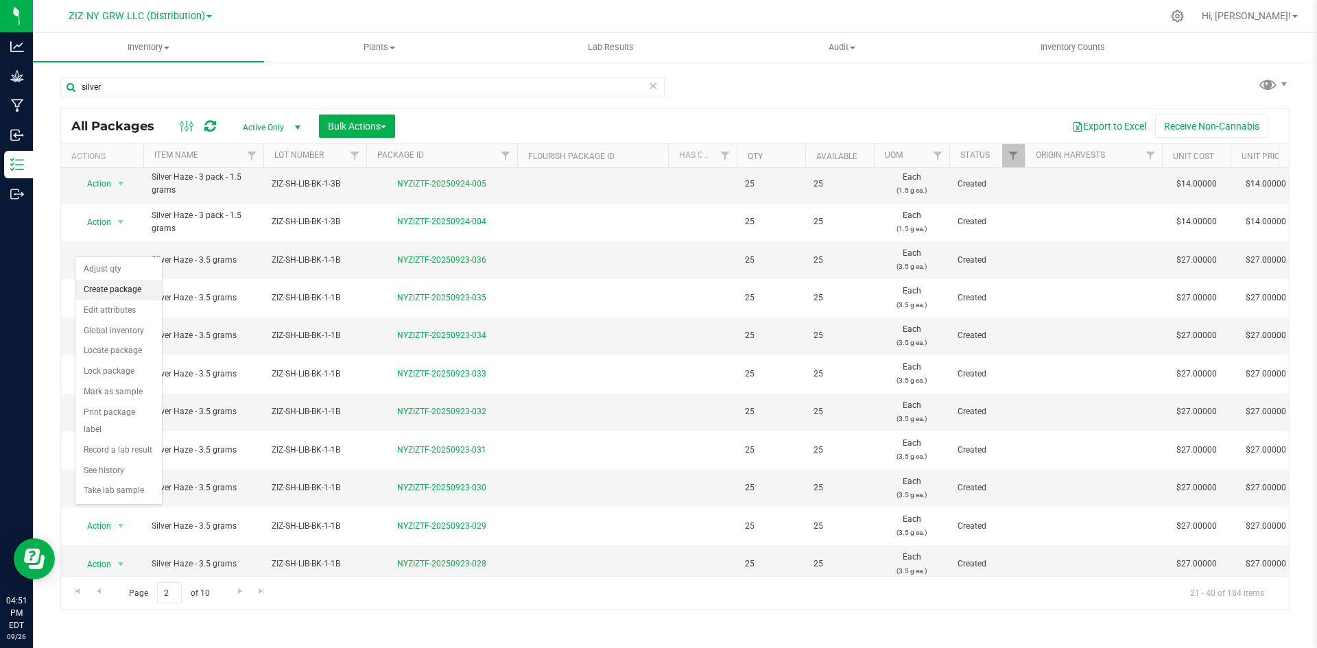
click at [145, 283] on li "Create package" at bounding box center [118, 290] width 86 height 21
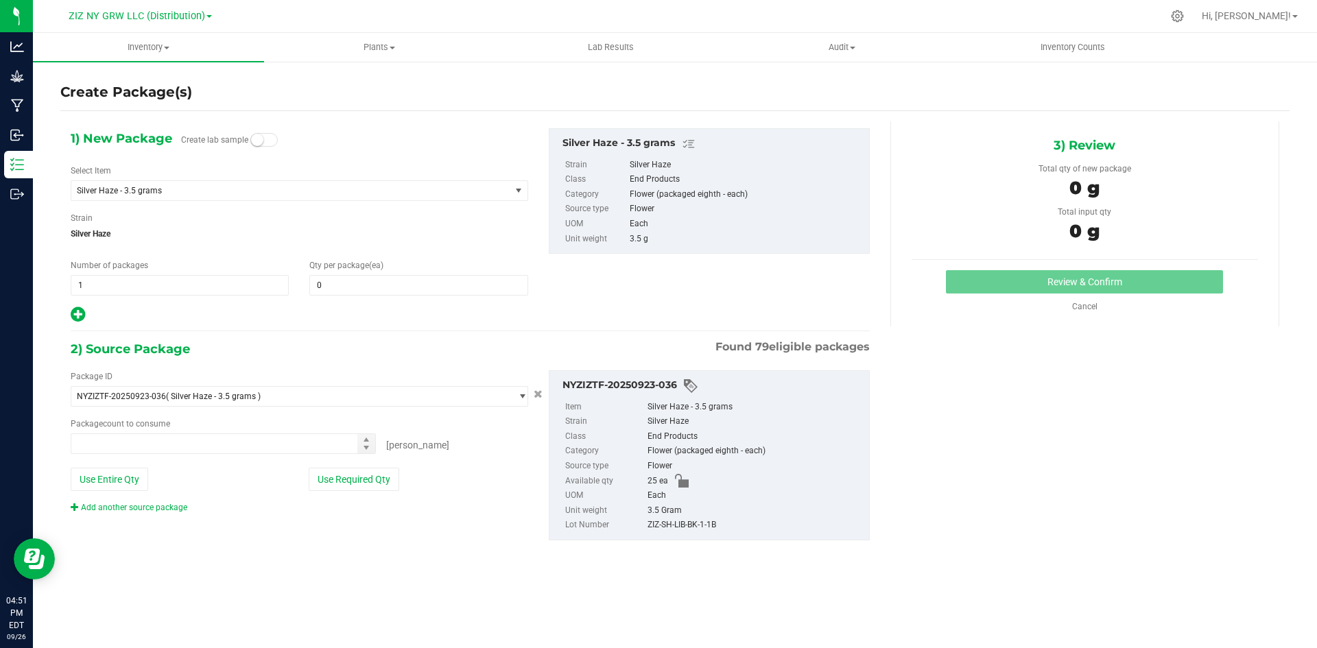
type input "0 ea"
click at [447, 286] on span "0 0" at bounding box center [418, 285] width 218 height 21
type input "10"
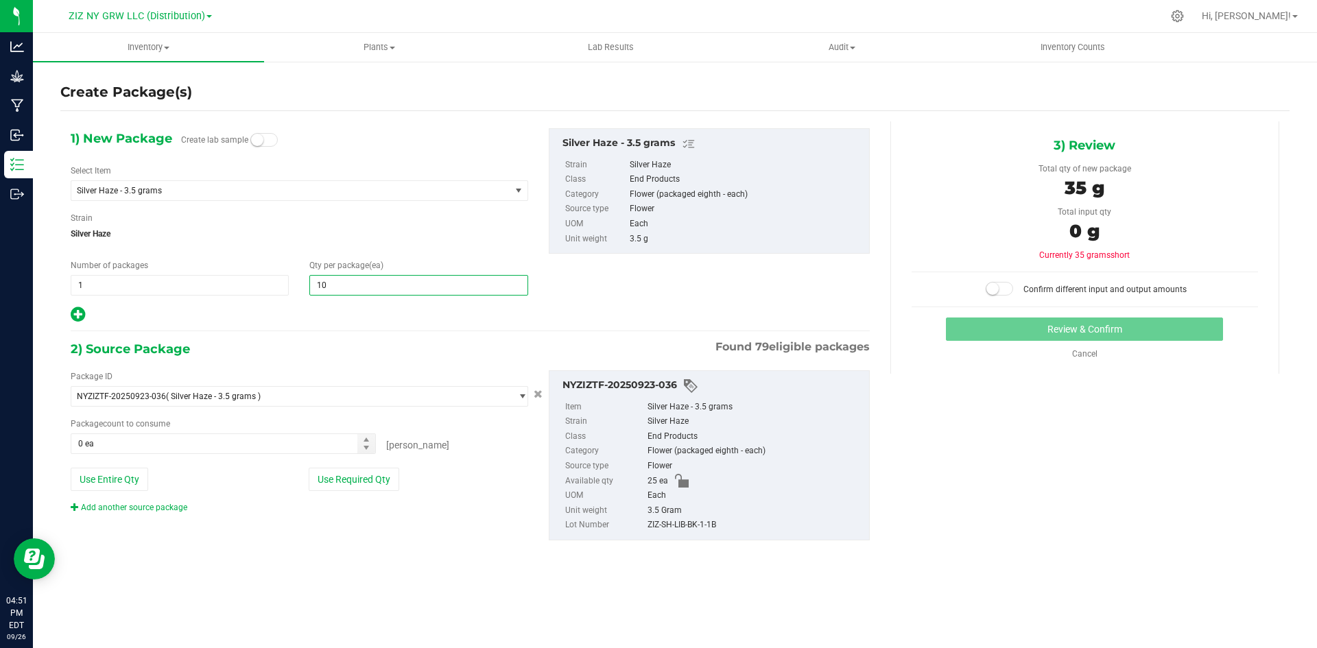
click at [82, 311] on icon at bounding box center [78, 314] width 14 height 17
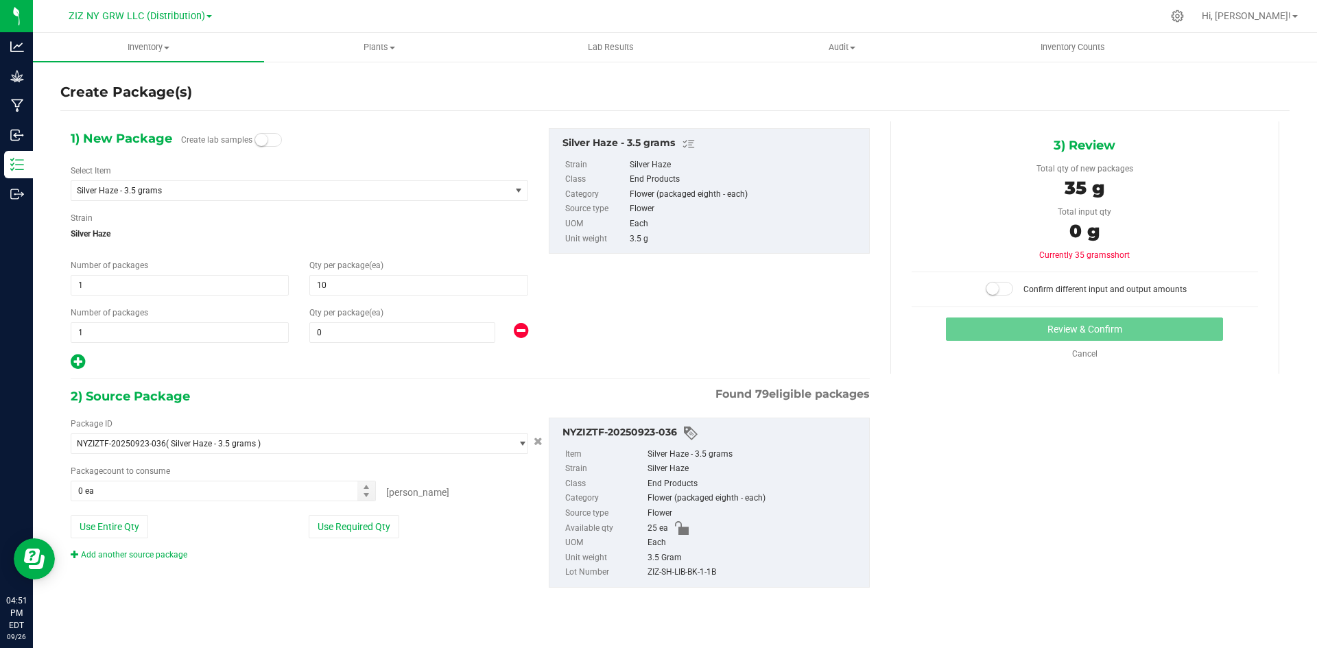
type input "10"
click at [374, 328] on span "0 0" at bounding box center [402, 332] width 186 height 21
type input "15"
drag, startPoint x: 365, startPoint y: 536, endPoint x: 406, endPoint y: 527, distance: 42.0
click at [365, 536] on button "Use Required Qty" at bounding box center [354, 526] width 91 height 23
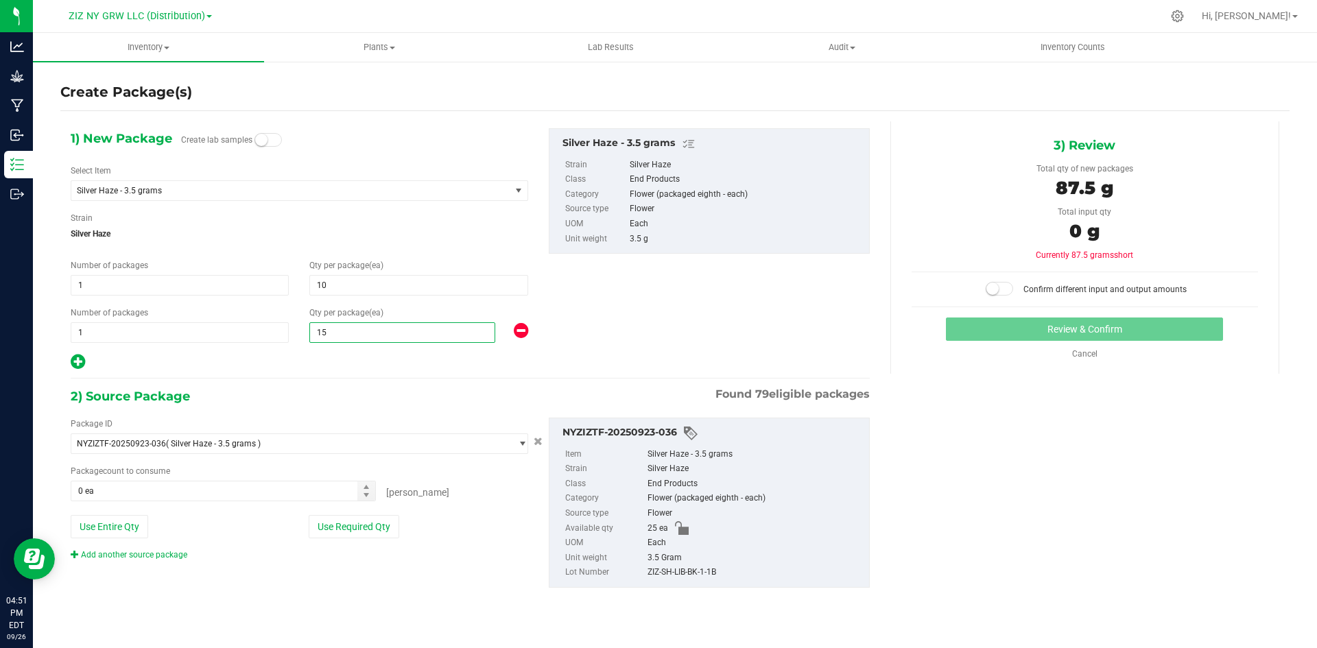
type input "15"
type input "25 ea"
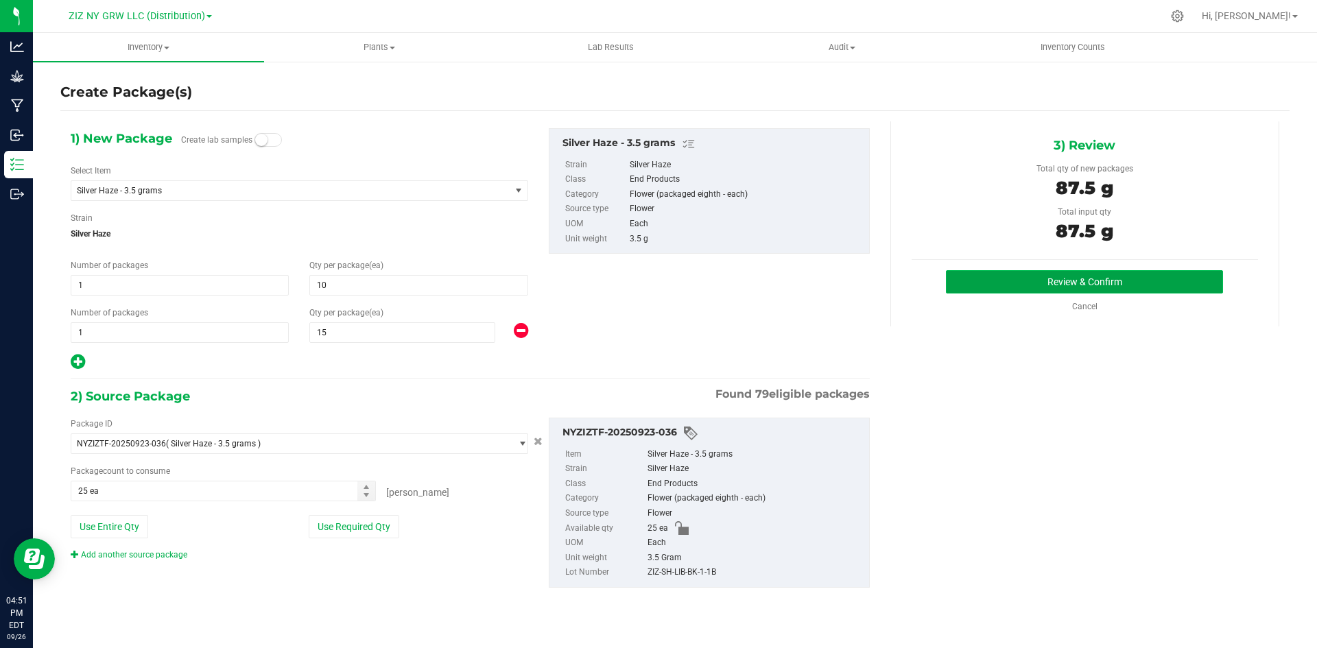
click at [1140, 273] on button "Review & Confirm" at bounding box center [1084, 281] width 277 height 23
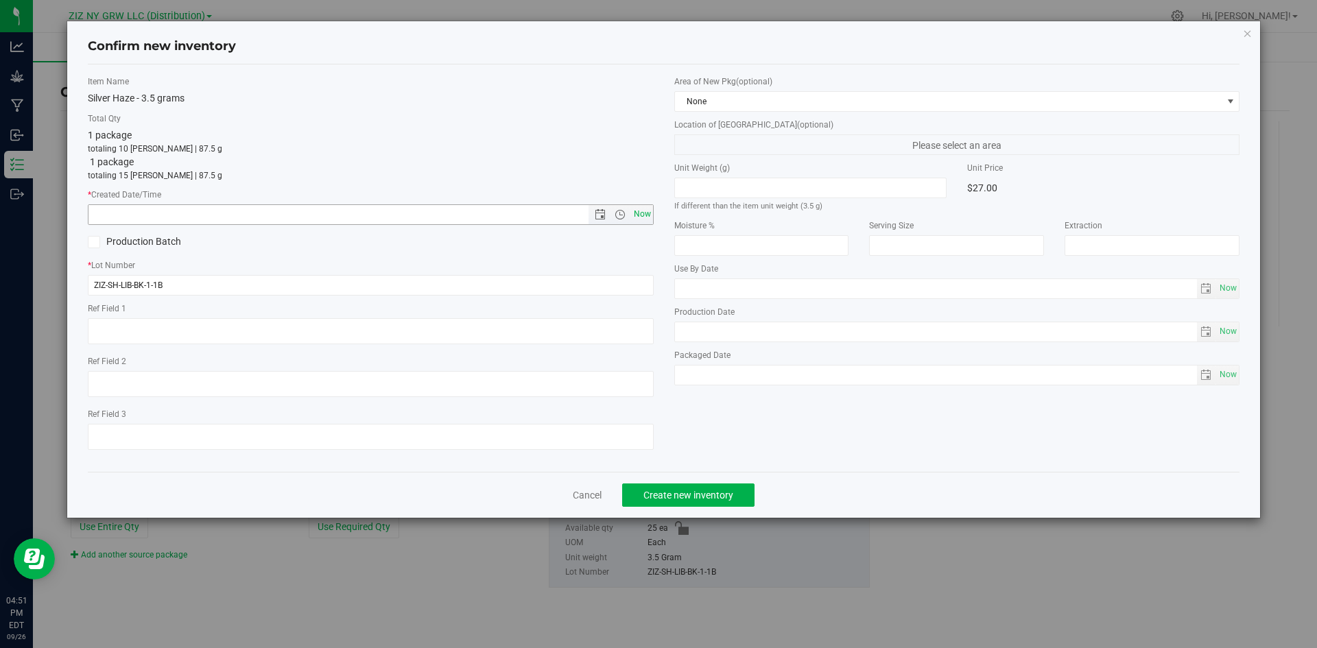
click at [642, 215] on span "Now" at bounding box center [641, 214] width 23 height 20
type input "[DATE] 4:51 PM"
click at [804, 104] on span "None" at bounding box center [948, 101] width 547 height 19
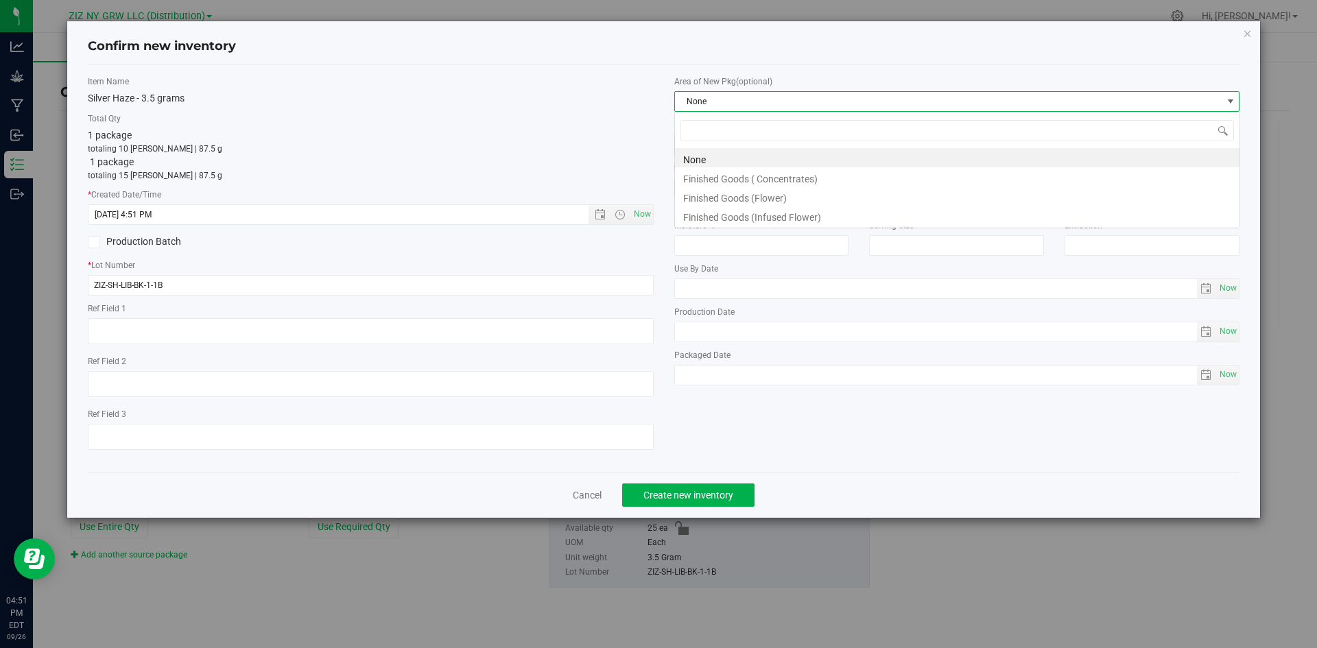
scroll to position [21, 566]
click at [760, 160] on li "None" at bounding box center [957, 157] width 564 height 19
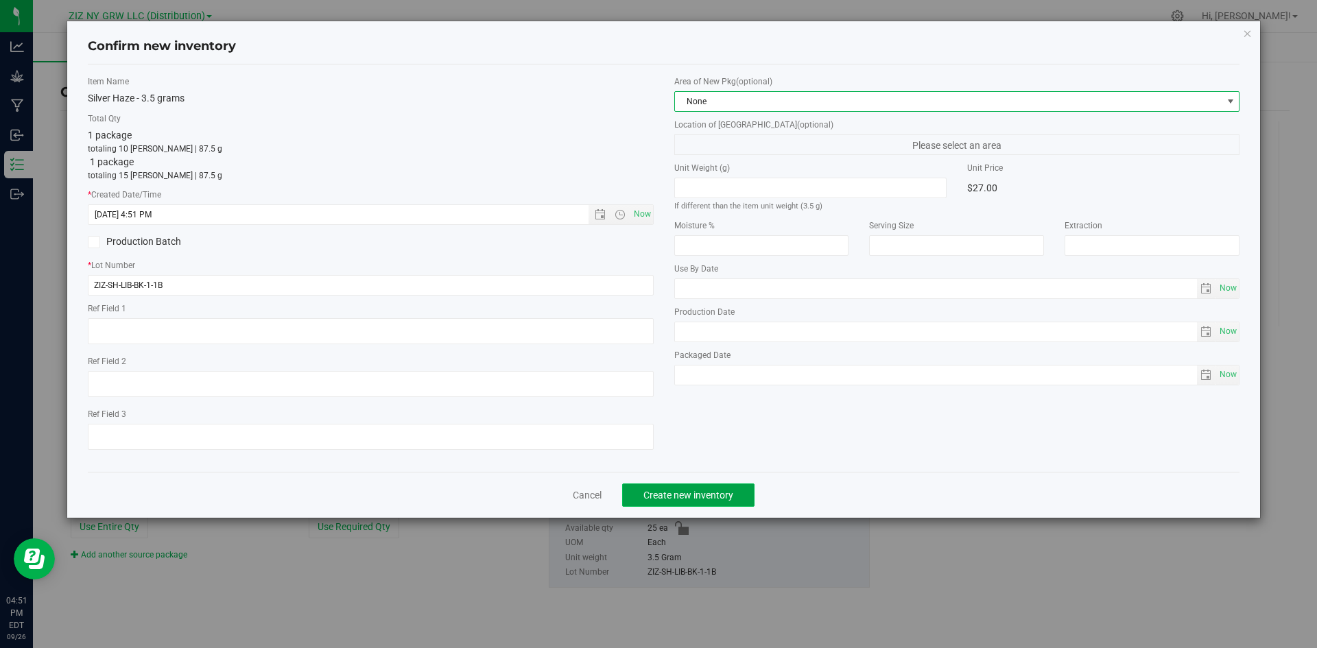
click at [717, 495] on span "Create new inventory" at bounding box center [688, 495] width 90 height 11
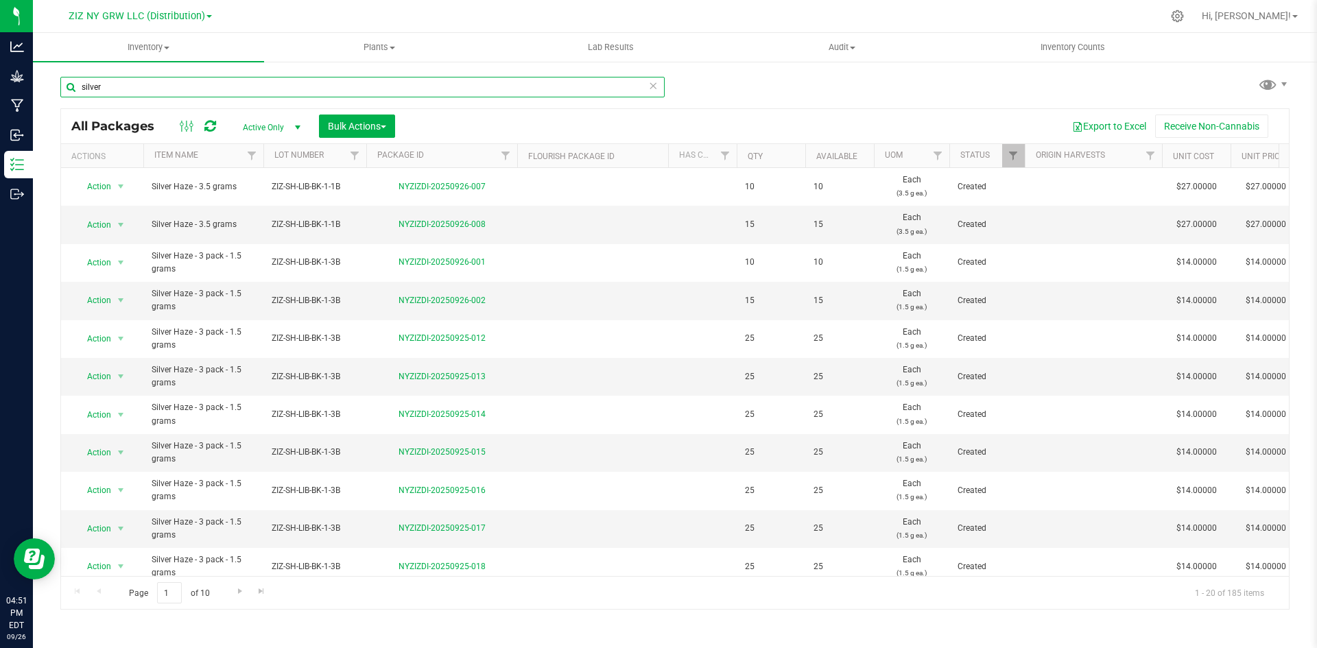
click at [175, 89] on input "silver" at bounding box center [362, 87] width 604 height 21
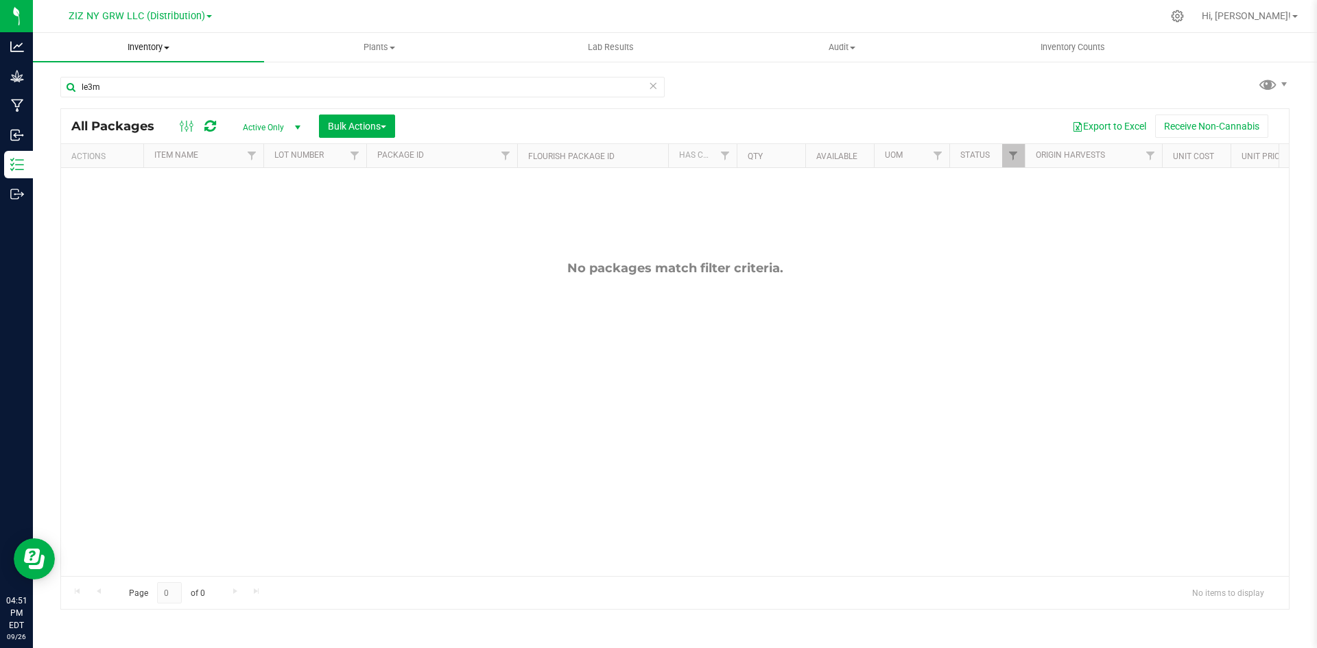
click at [119, 58] on uib-tab-heading "Inventory All packages All inventory Waste log Create inventory" at bounding box center [148, 47] width 231 height 29
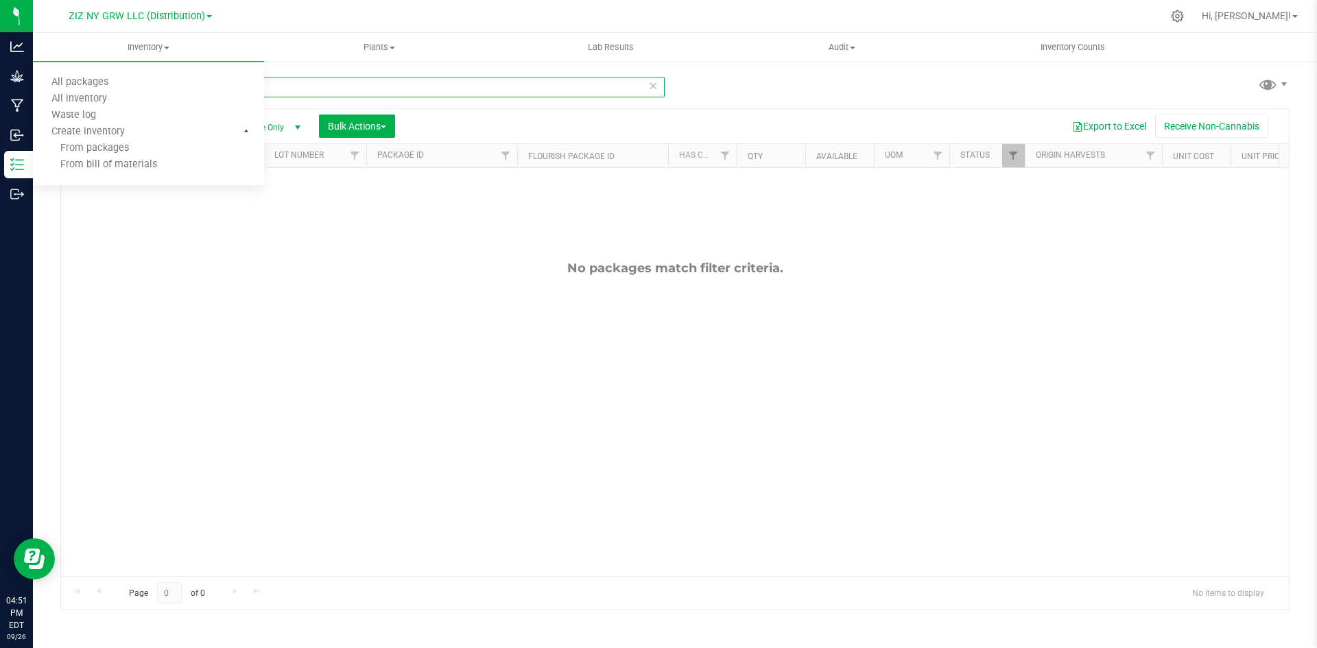
click at [325, 88] on input "le3m" at bounding box center [362, 87] width 604 height 21
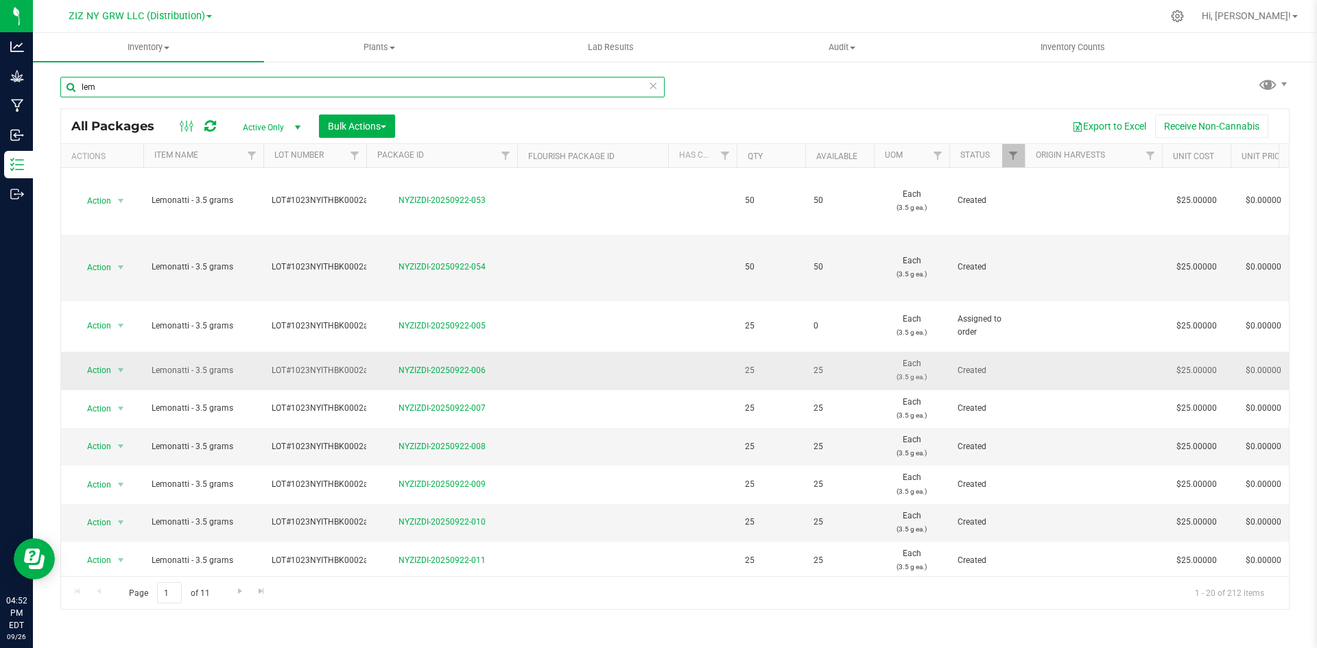
scroll to position [69, 0]
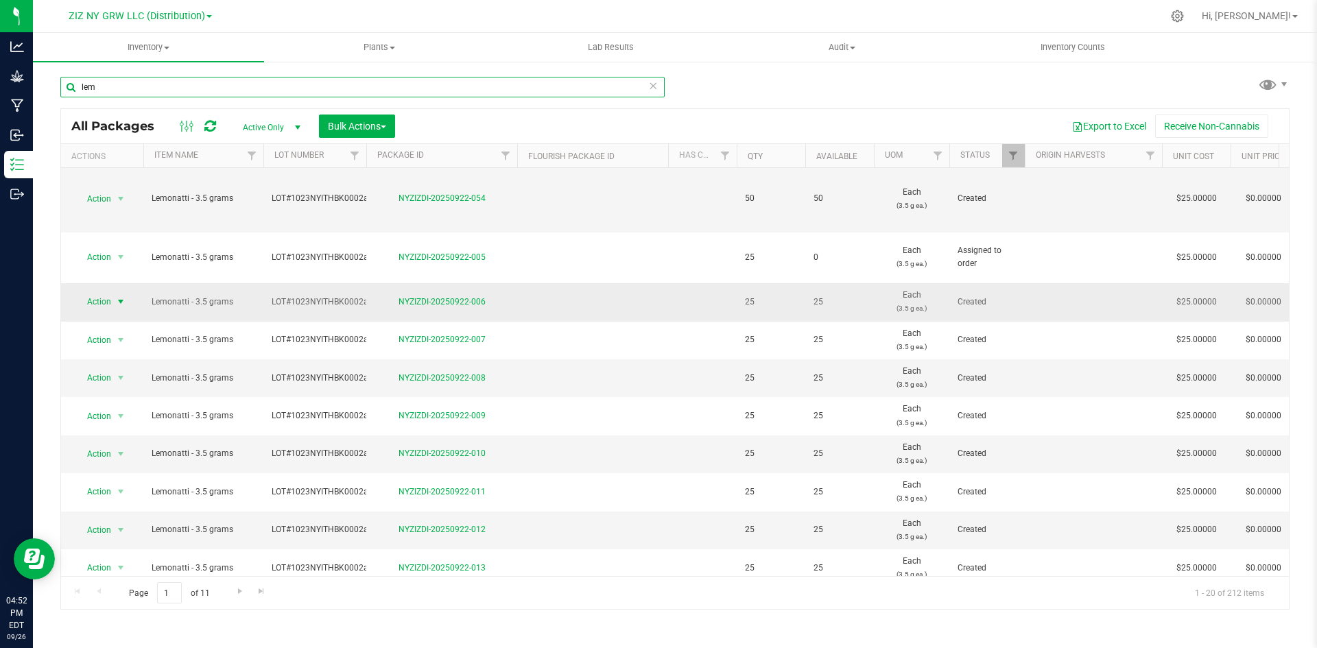
type input "lem"
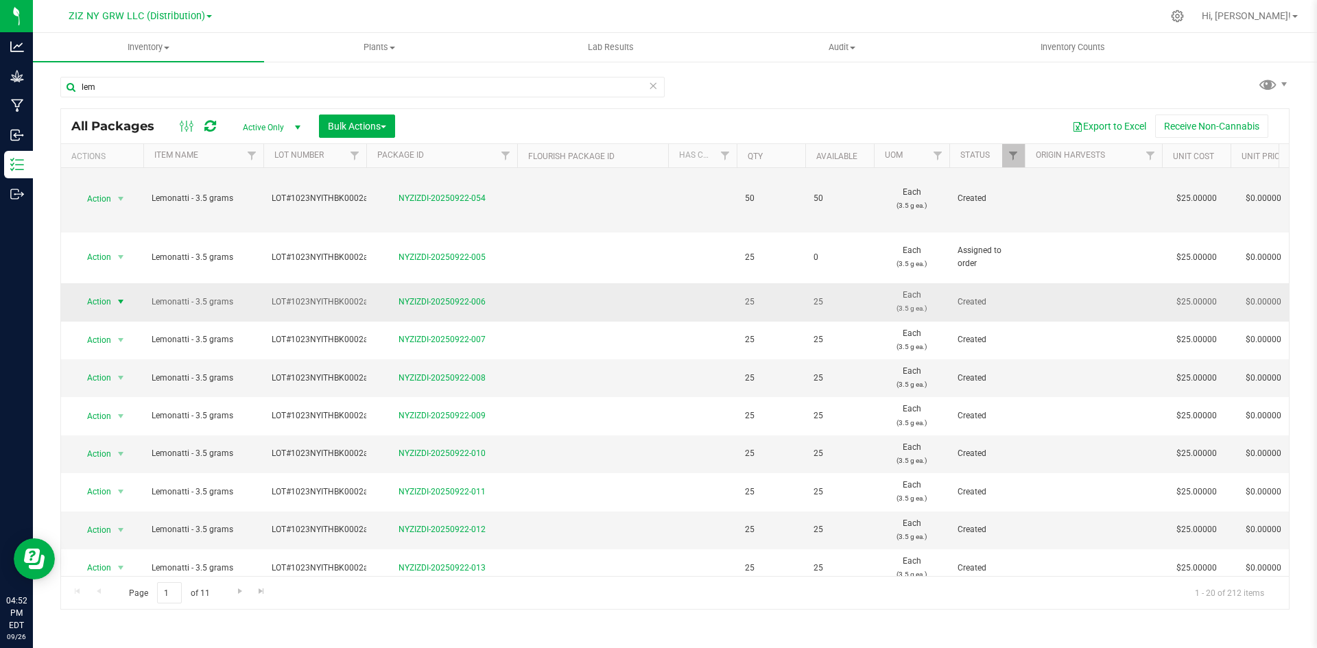
click at [104, 292] on span "Action" at bounding box center [93, 301] width 37 height 19
click at [134, 333] on li "Create package" at bounding box center [118, 332] width 86 height 21
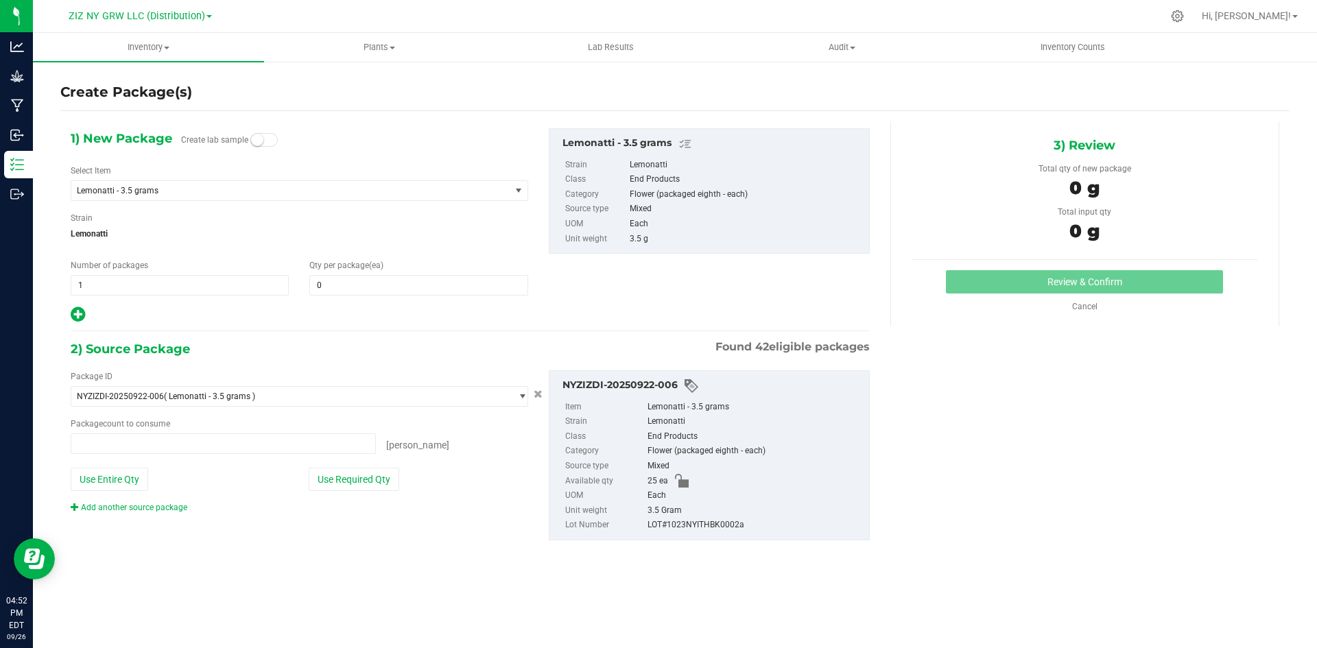
type input "0 ea"
click at [406, 282] on span "0 0" at bounding box center [418, 285] width 218 height 21
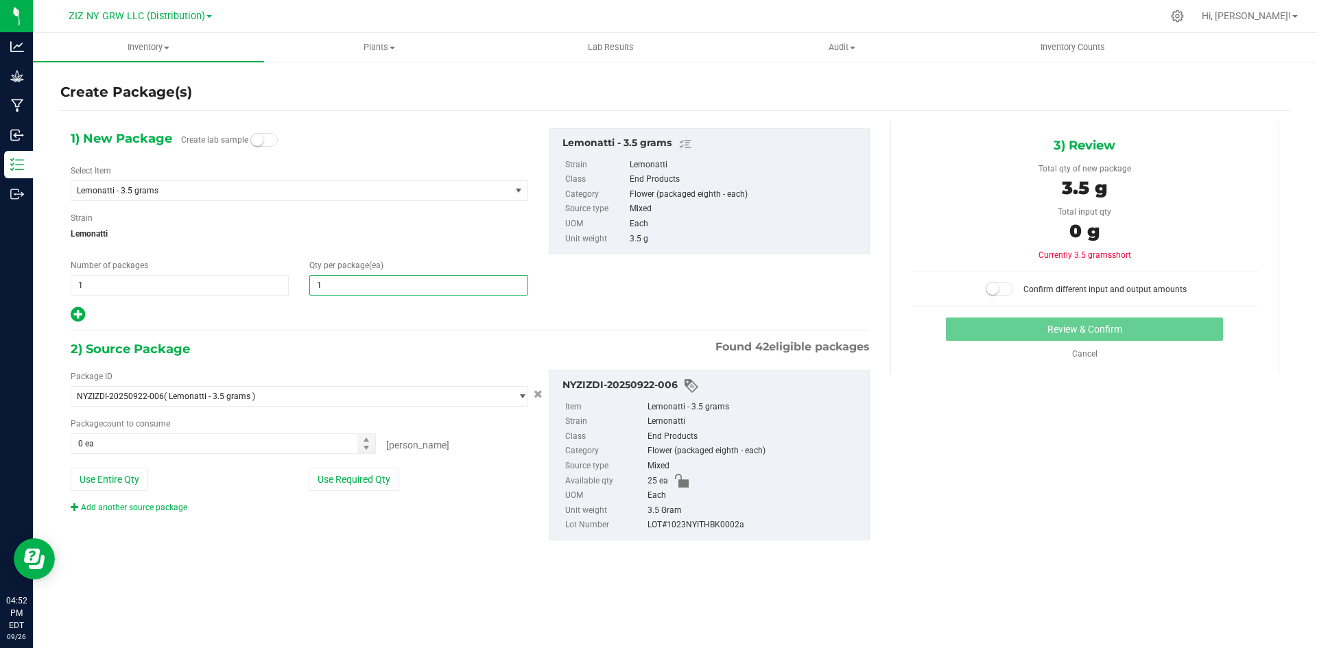
type input "10"
click at [77, 313] on icon at bounding box center [78, 314] width 14 height 17
type input "10"
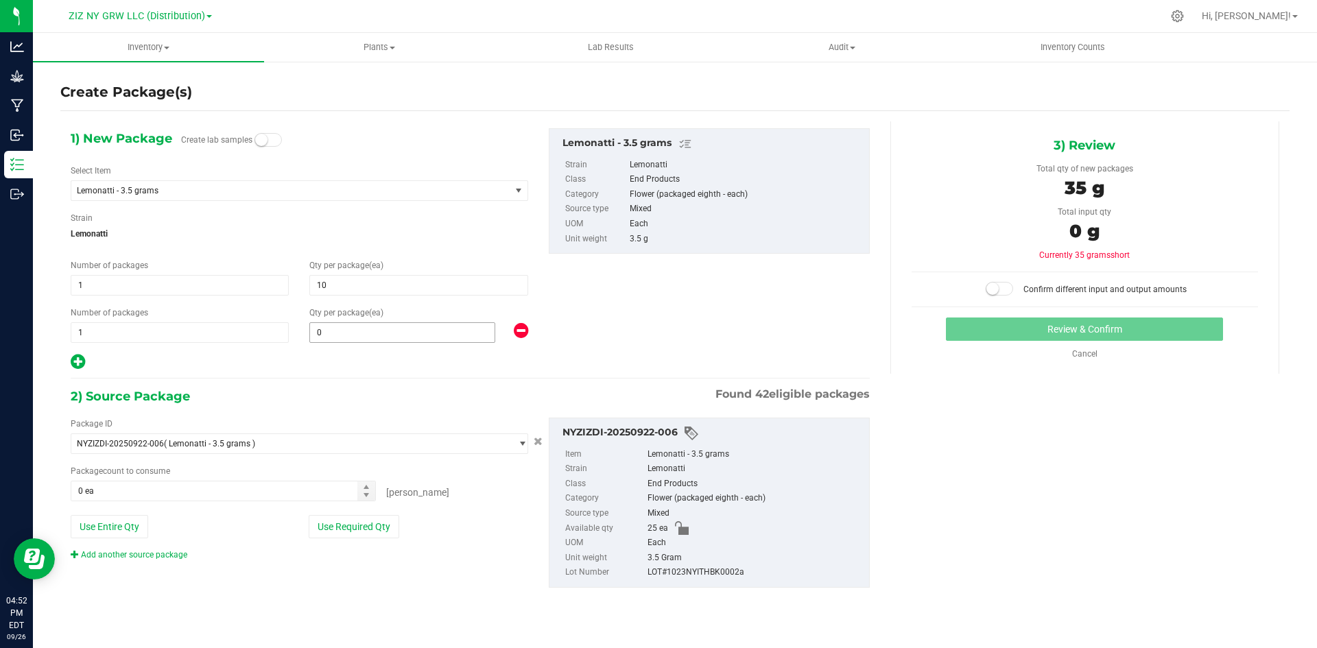
click at [399, 342] on span "0 0" at bounding box center [402, 332] width 186 height 21
type input "15"
click at [368, 535] on button "Use Required Qty" at bounding box center [354, 526] width 91 height 23
type input "15"
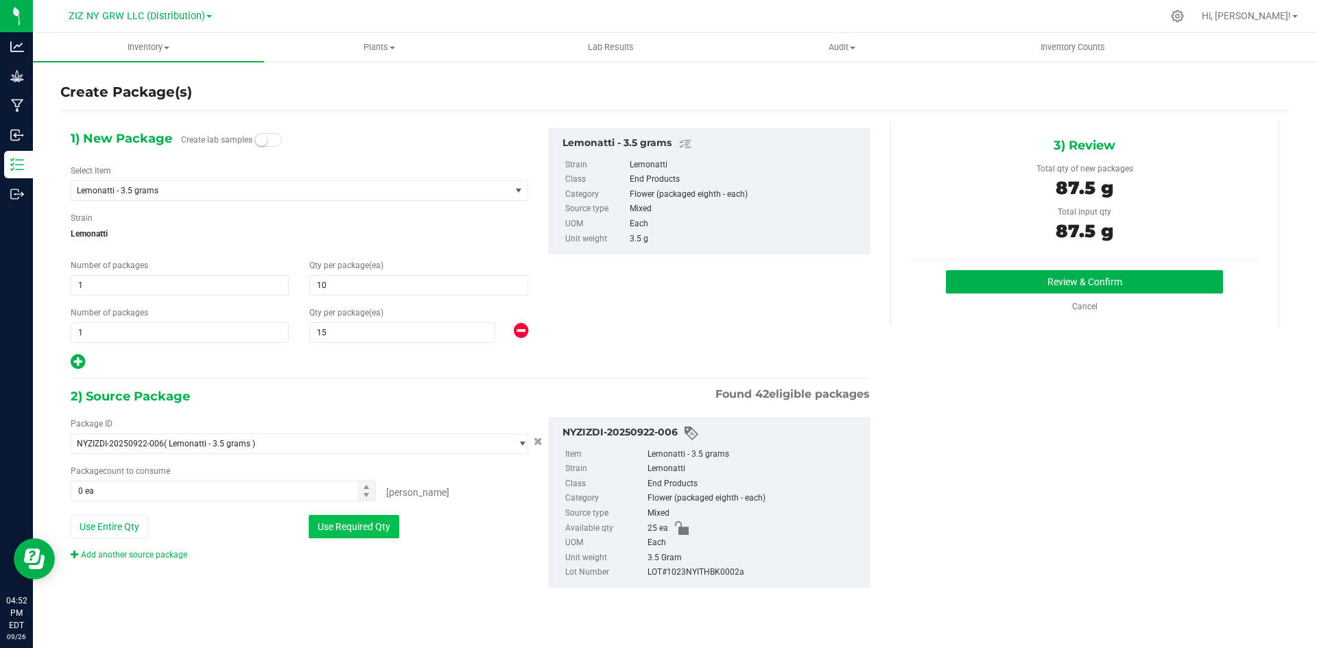
type input "25 ea"
click at [1018, 274] on button "Review & Confirm" at bounding box center [1084, 281] width 277 height 23
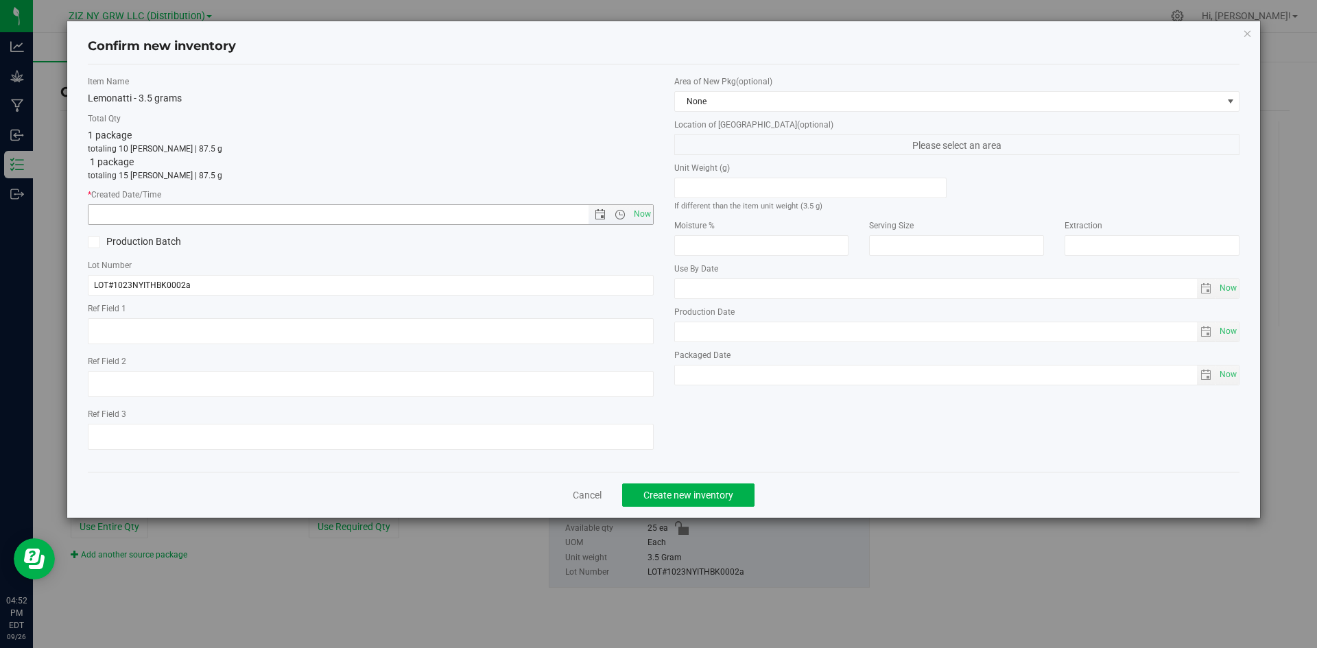
drag, startPoint x: 641, startPoint y: 216, endPoint x: 714, endPoint y: 508, distance: 300.6
click at [641, 215] on span "Now" at bounding box center [641, 214] width 23 height 20
type input "[DATE] 4:52 PM"
click at [748, 501] on button "Create new inventory" at bounding box center [688, 495] width 132 height 23
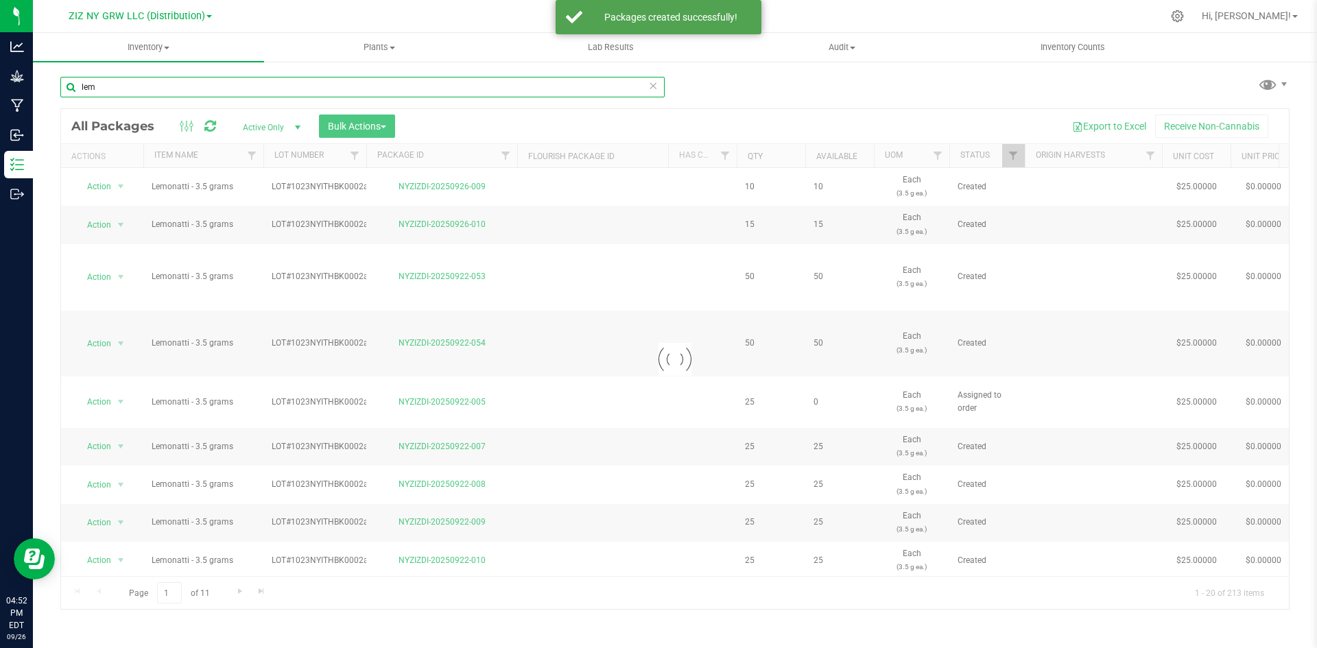
click at [183, 83] on input "lem" at bounding box center [362, 87] width 604 height 21
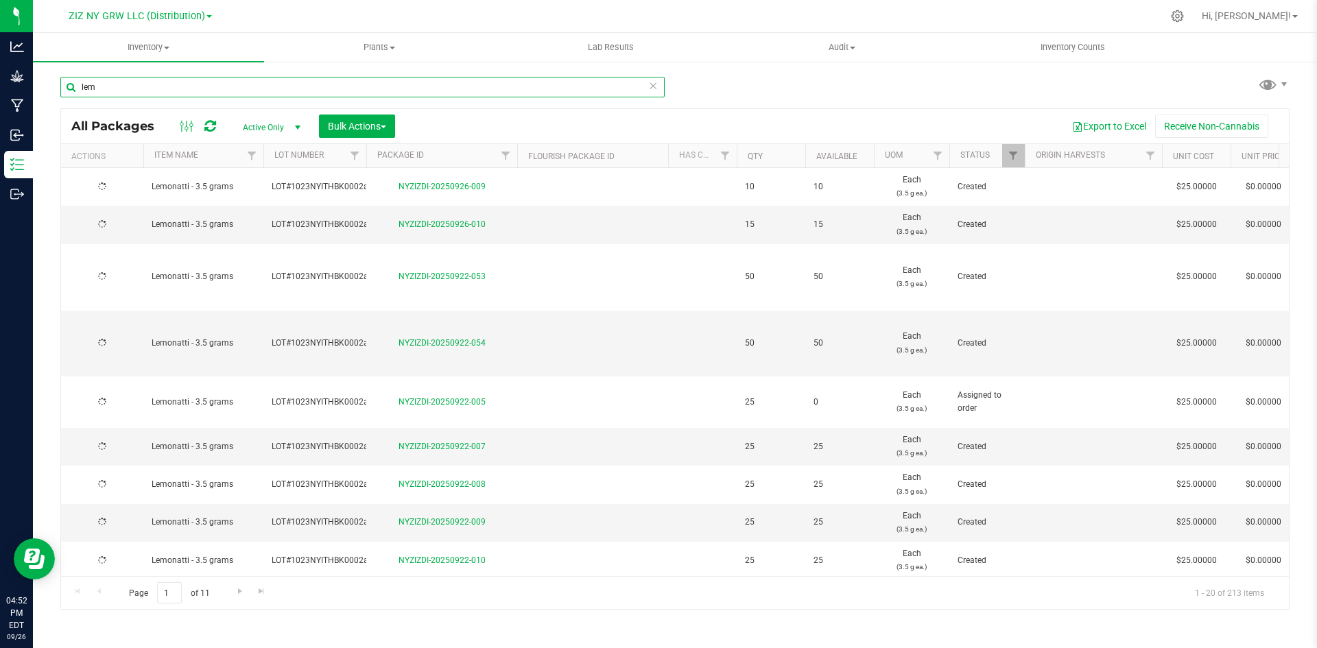
click at [183, 88] on input "lem" at bounding box center [362, 87] width 604 height 21
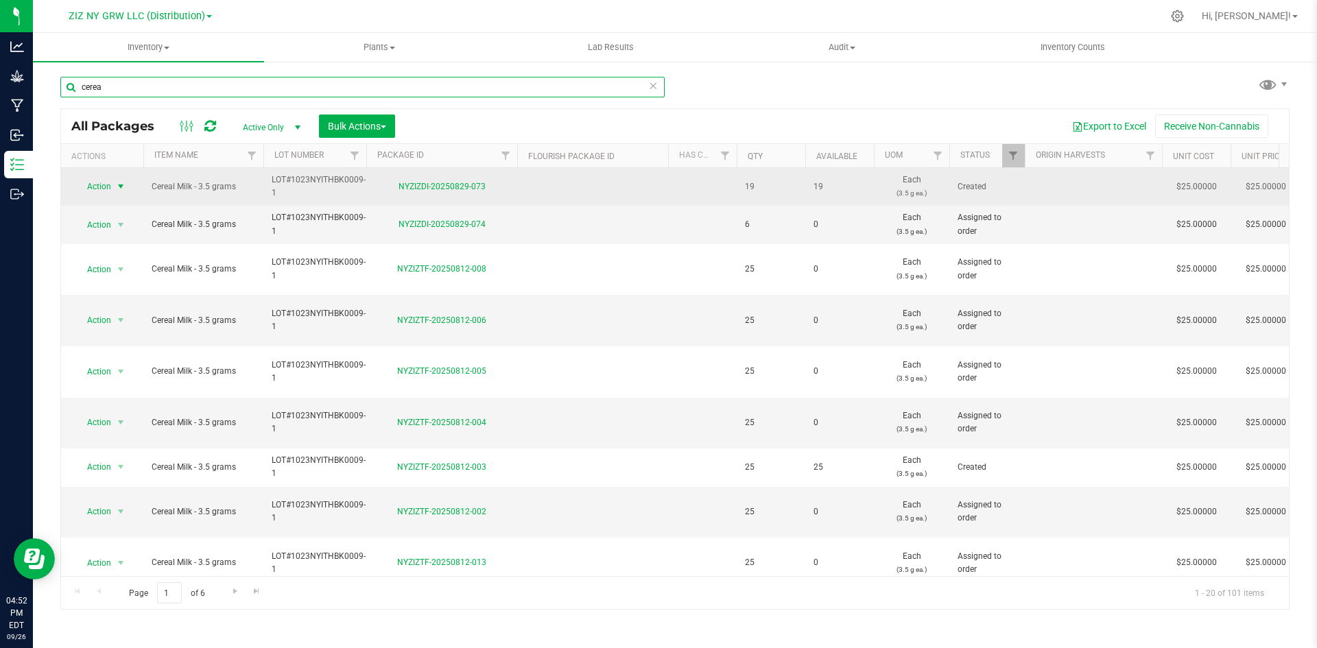
type input "cerea"
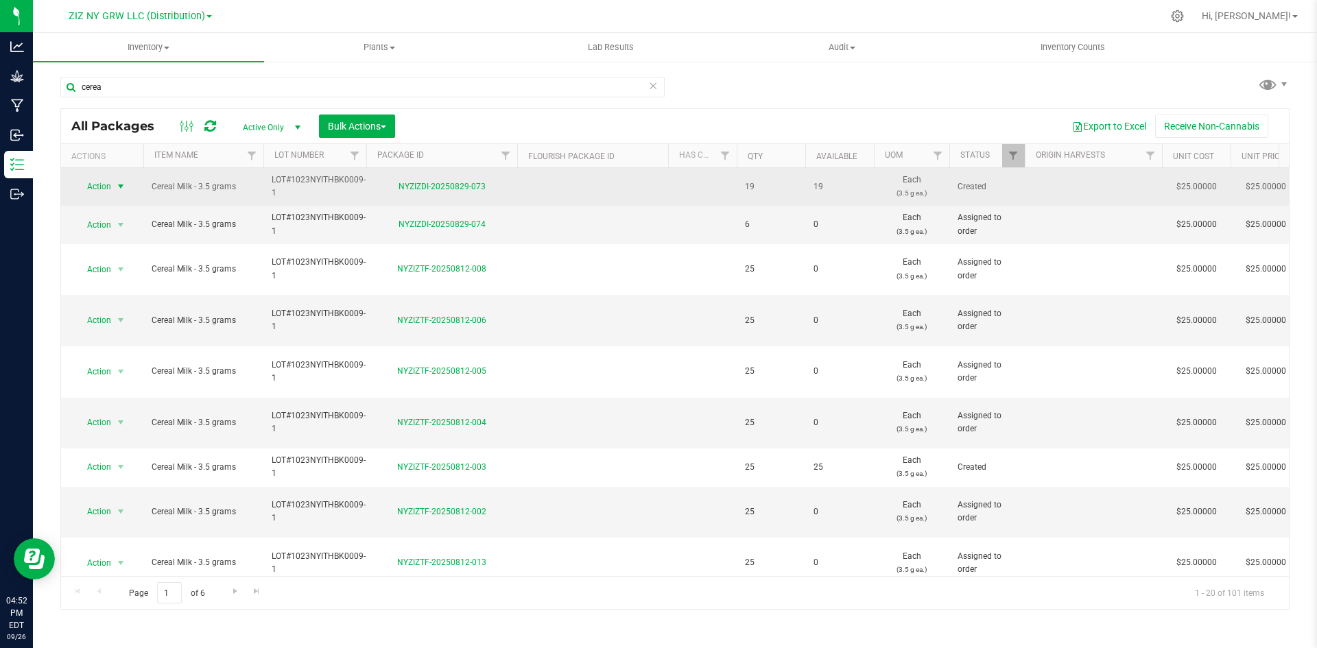
click at [102, 182] on span "Action" at bounding box center [93, 186] width 37 height 19
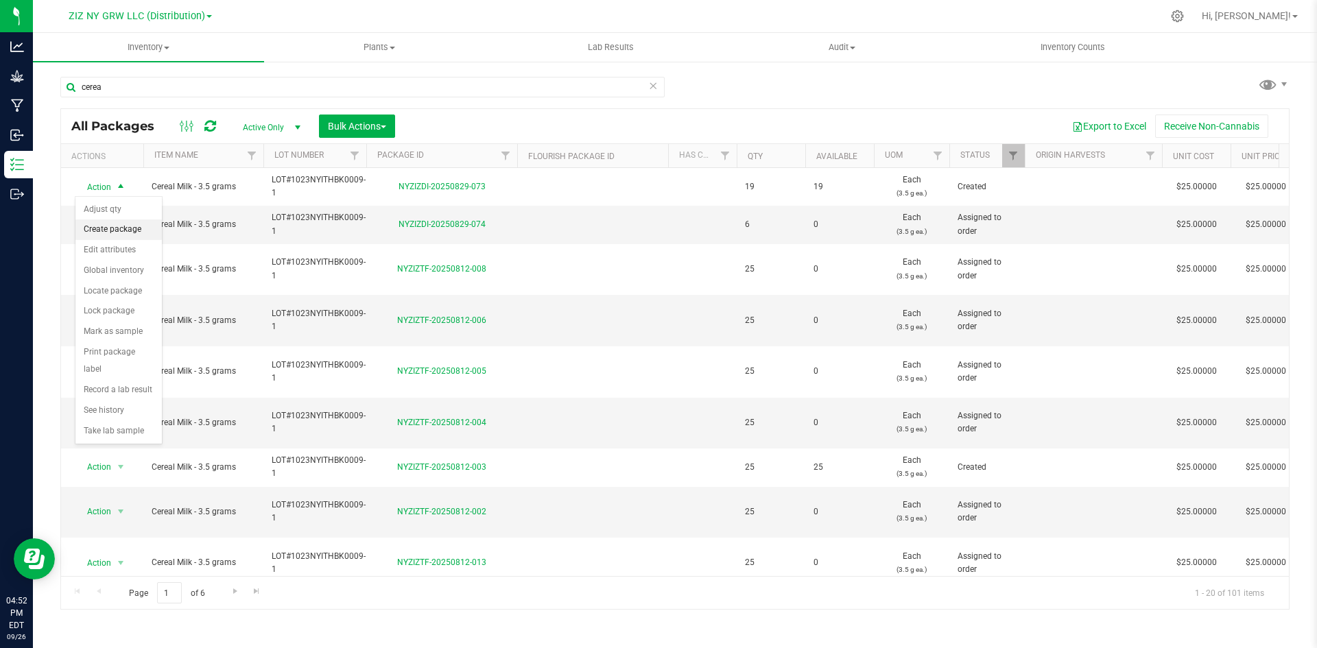
click at [114, 232] on li "Create package" at bounding box center [118, 229] width 86 height 21
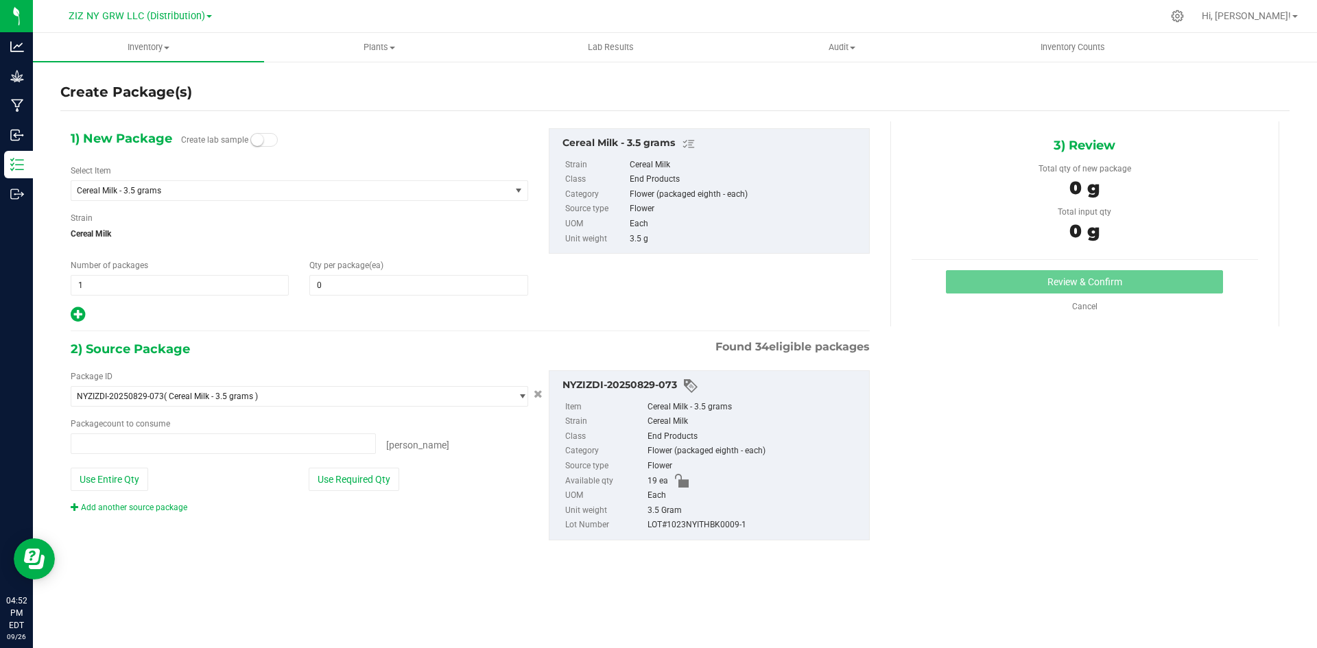
type input "0 ea"
click at [368, 283] on span "0 0" at bounding box center [418, 285] width 218 height 21
type input "9"
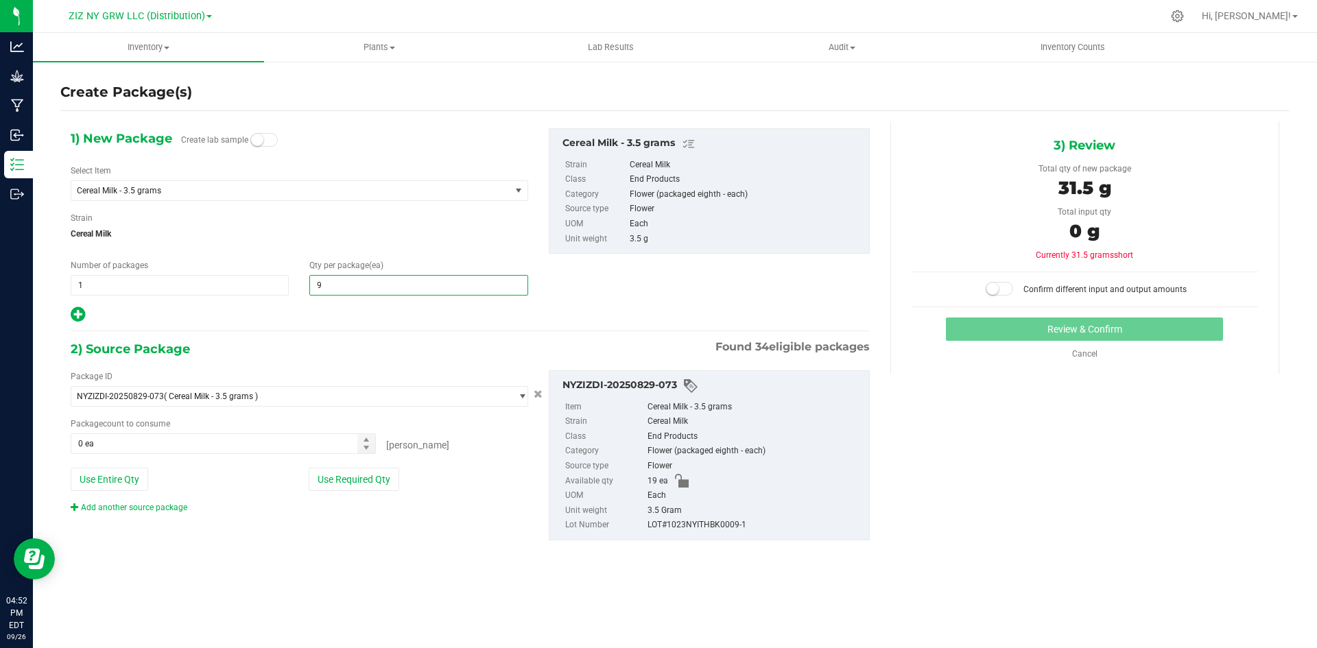
click at [75, 315] on icon at bounding box center [78, 314] width 14 height 17
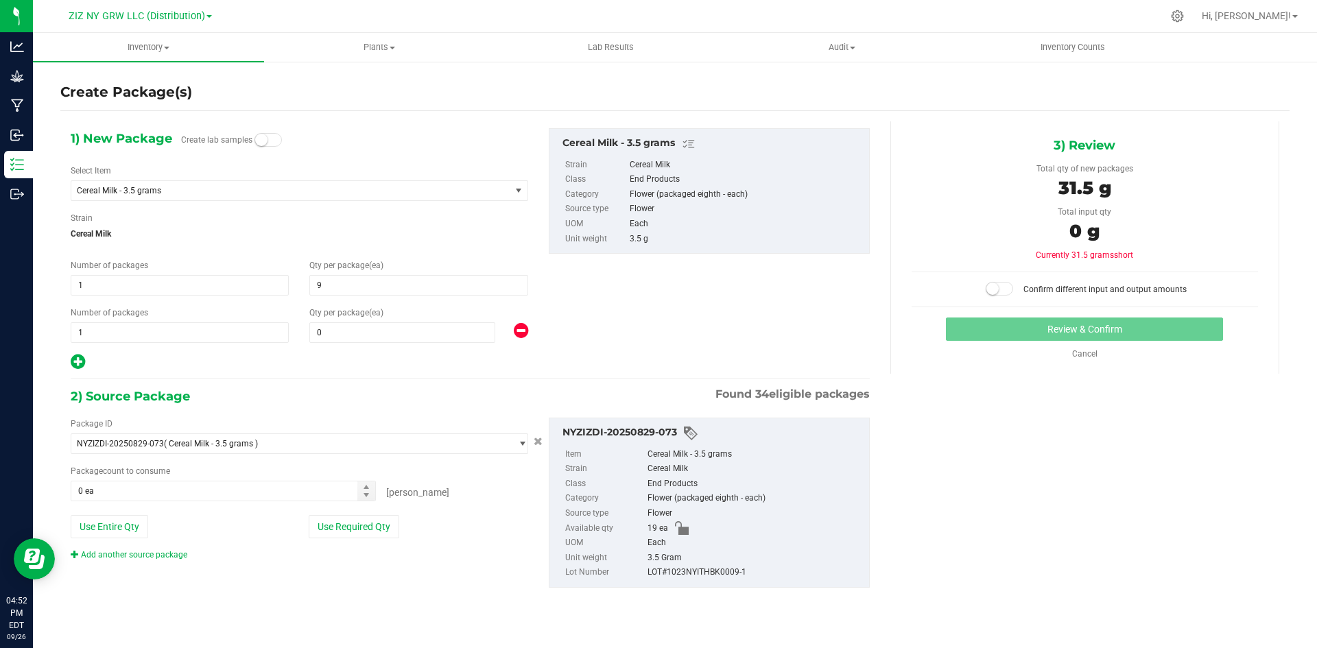
type input "9"
click at [334, 321] on div "Qty per package (ea) 0 0" at bounding box center [418, 325] width 239 height 36
click at [341, 329] on span "0 0" at bounding box center [402, 332] width 186 height 21
type input "10"
drag, startPoint x: 370, startPoint y: 520, endPoint x: 490, endPoint y: 497, distance: 122.1
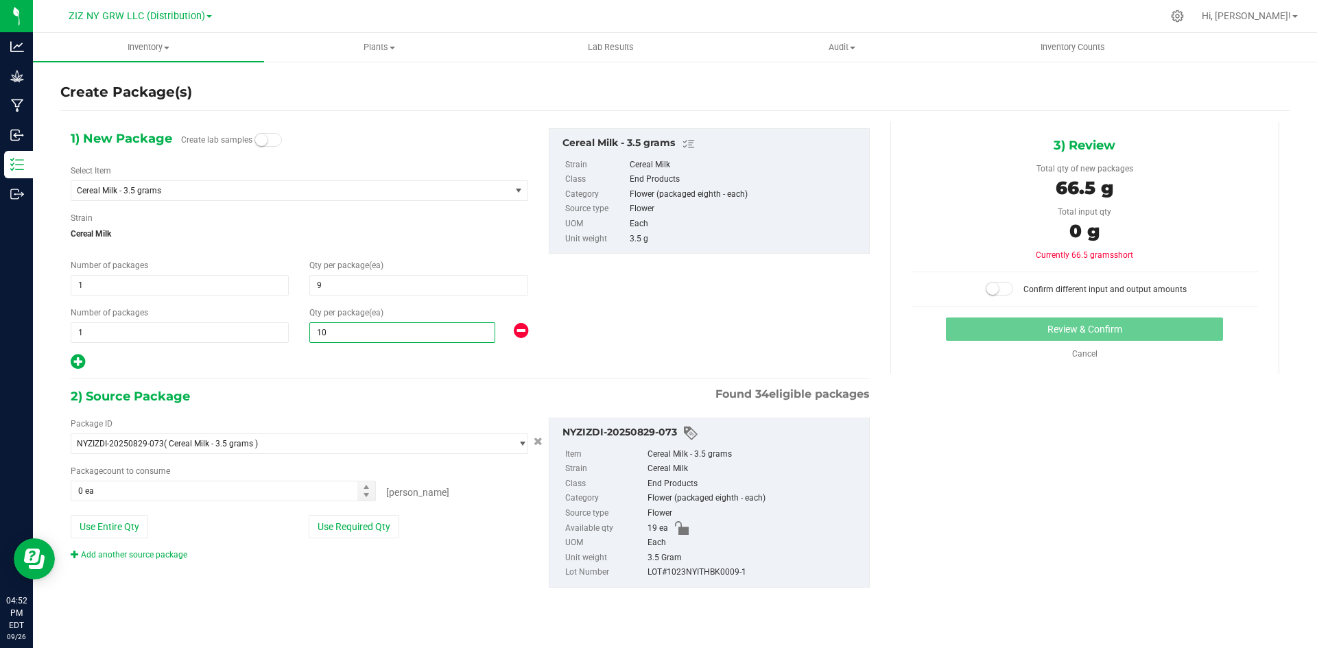
click at [370, 520] on button "Use Required Qty" at bounding box center [354, 526] width 91 height 23
type input "10"
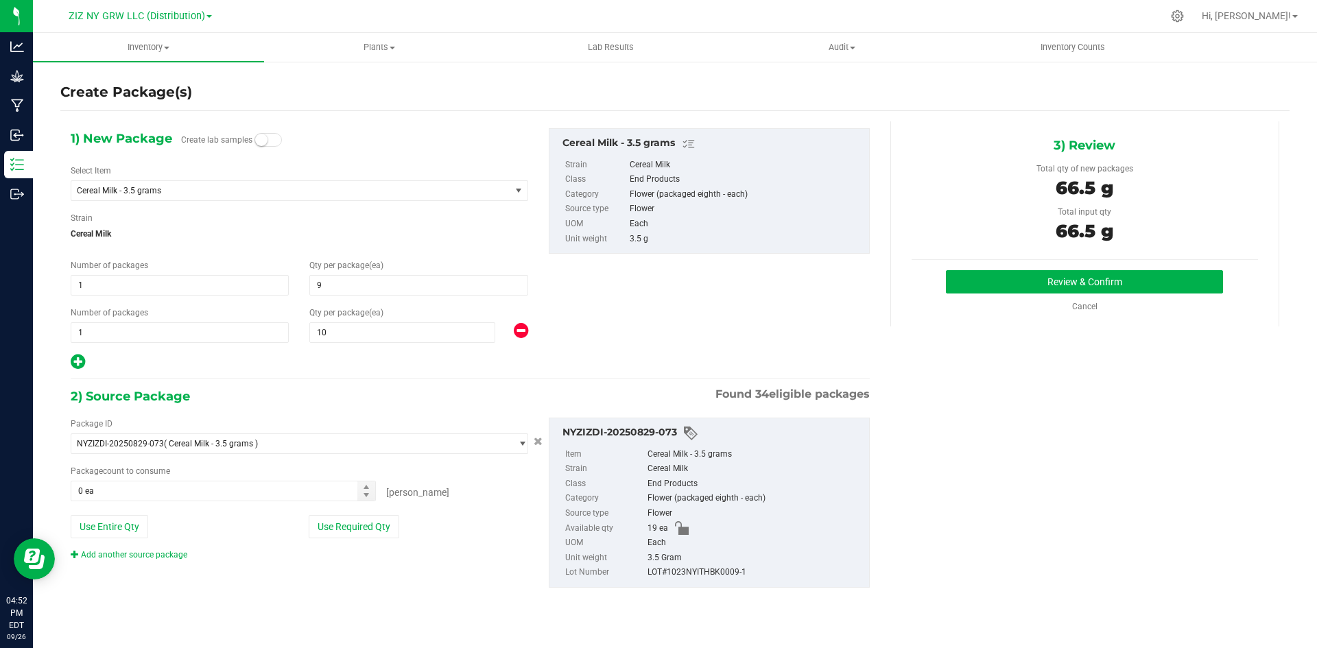
type input "19 ea"
click at [1034, 276] on button "Review & Confirm" at bounding box center [1084, 281] width 277 height 23
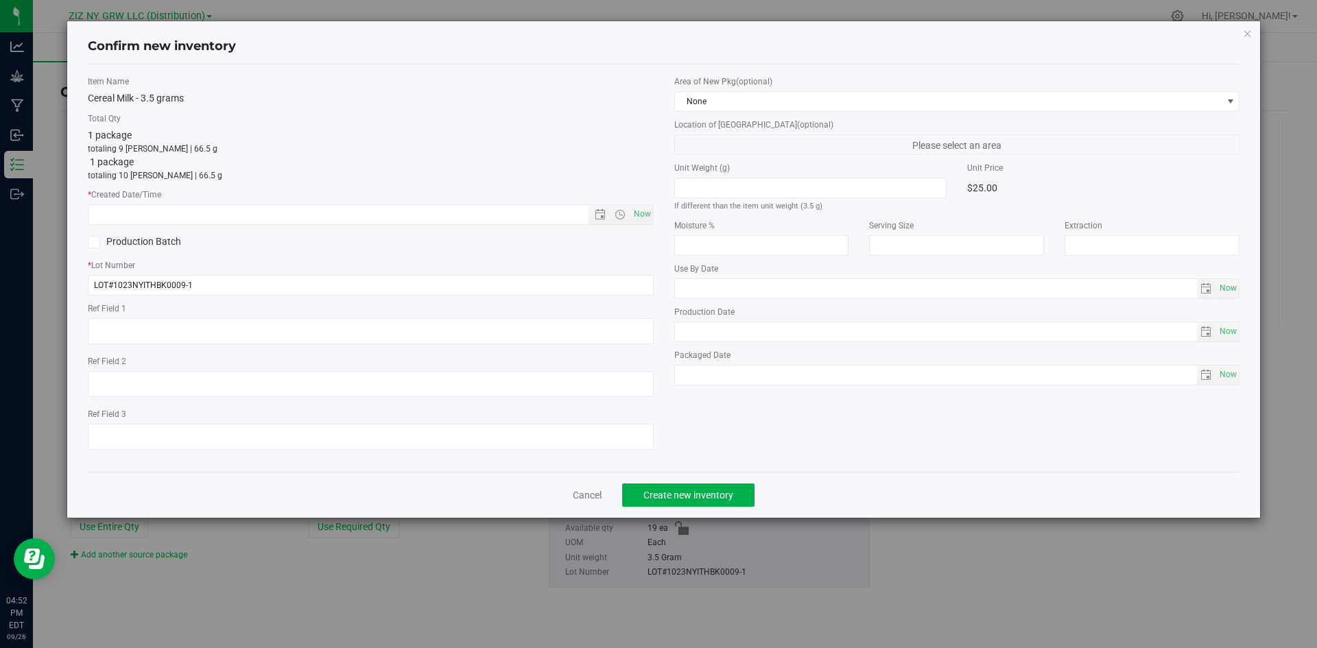
click at [656, 213] on div "Item Name Cereal Milk - 3.5 grams Total Qty 1 package totaling 9 [PERSON_NAME] …" at bounding box center [370, 267] width 586 height 385
click at [650, 218] on span "Now" at bounding box center [641, 214] width 23 height 20
type input "[DATE] 4:52 PM"
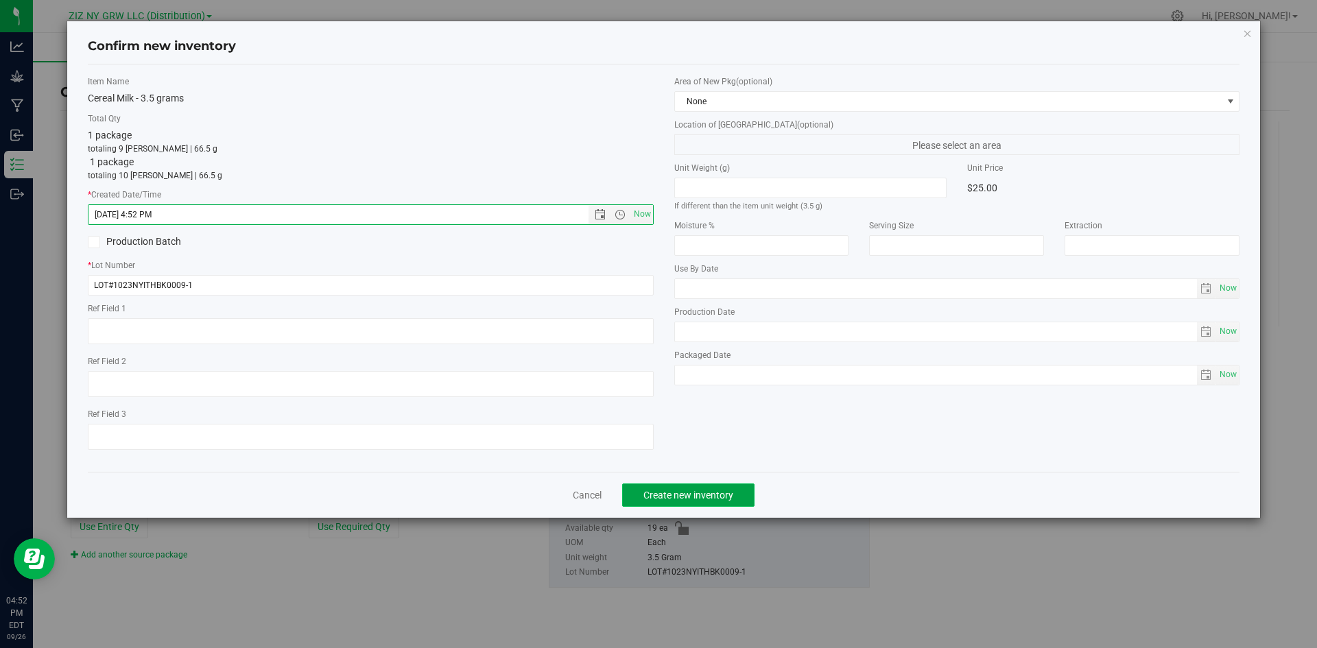
click at [713, 490] on span "Create new inventory" at bounding box center [688, 495] width 90 height 11
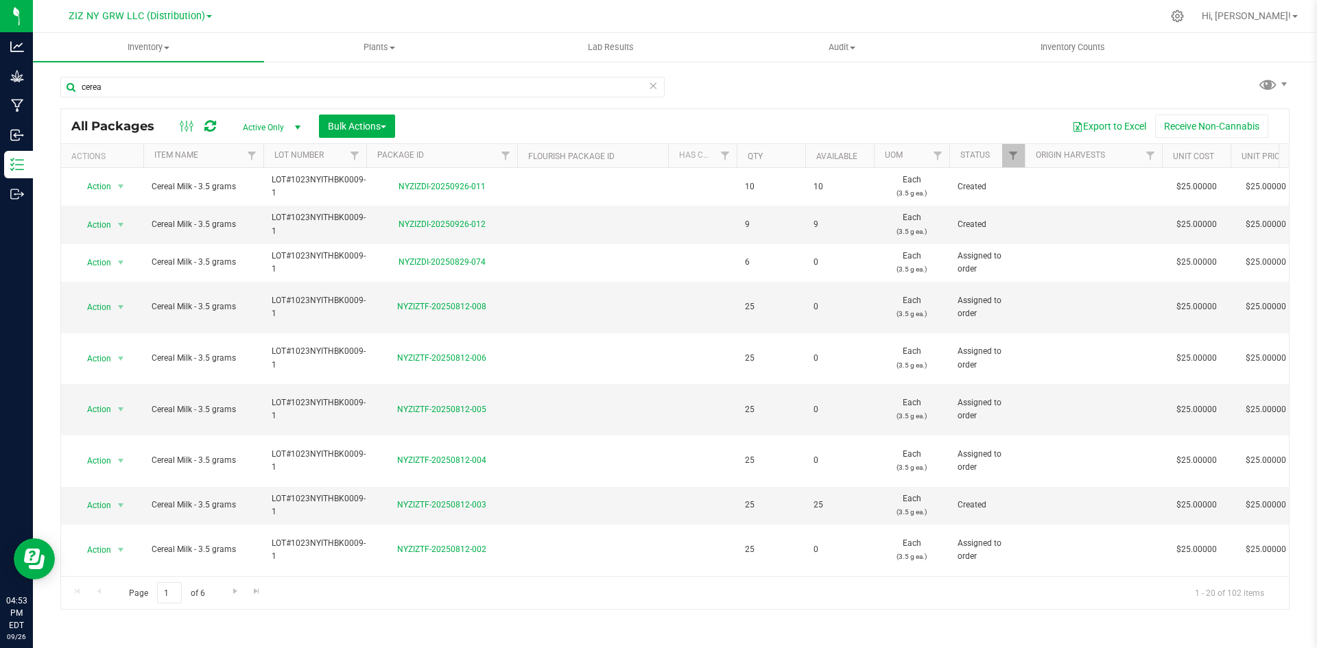
click at [199, 97] on div "cerea" at bounding box center [362, 93] width 604 height 32
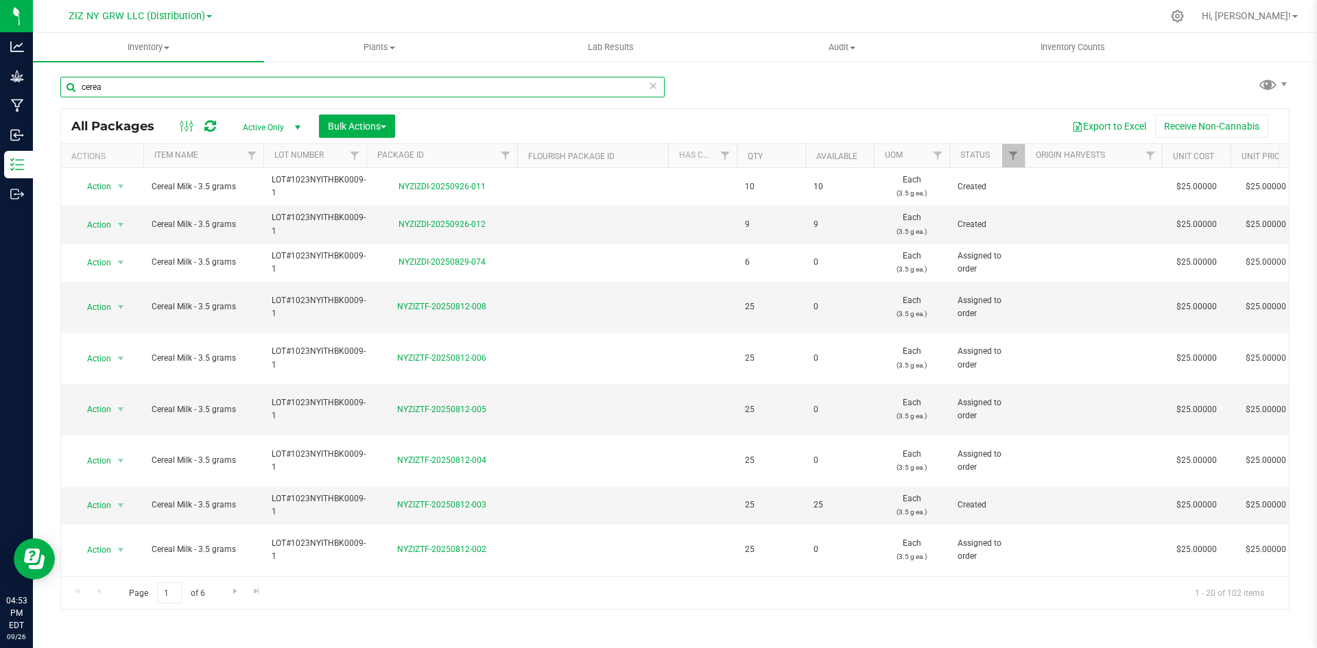
click at [204, 87] on input "cerea" at bounding box center [362, 87] width 604 height 21
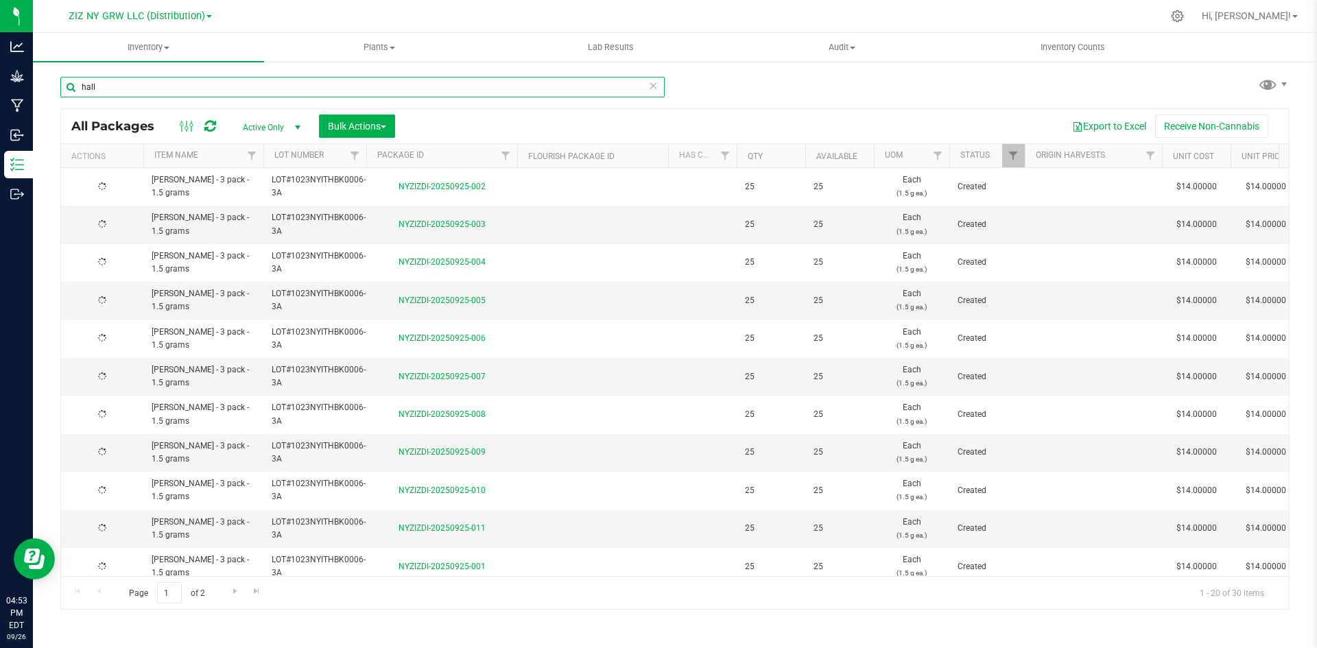
type input "hall"
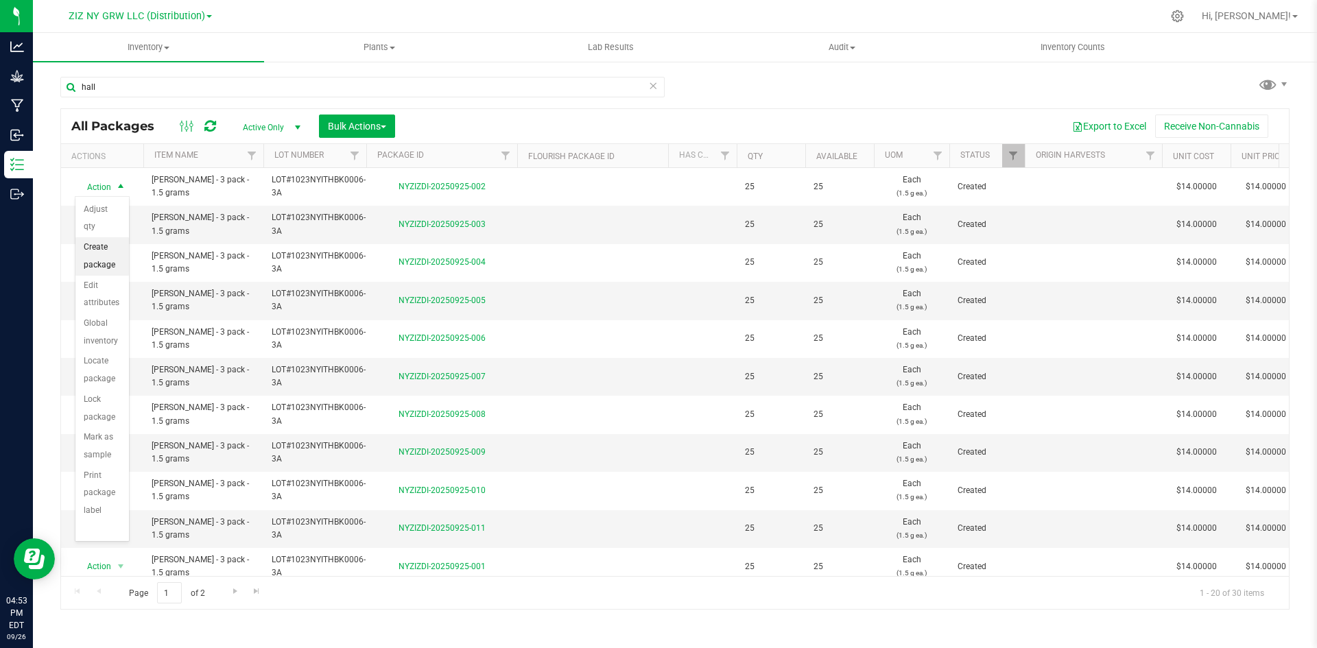
click at [93, 259] on li "Create package" at bounding box center [101, 256] width 53 height 38
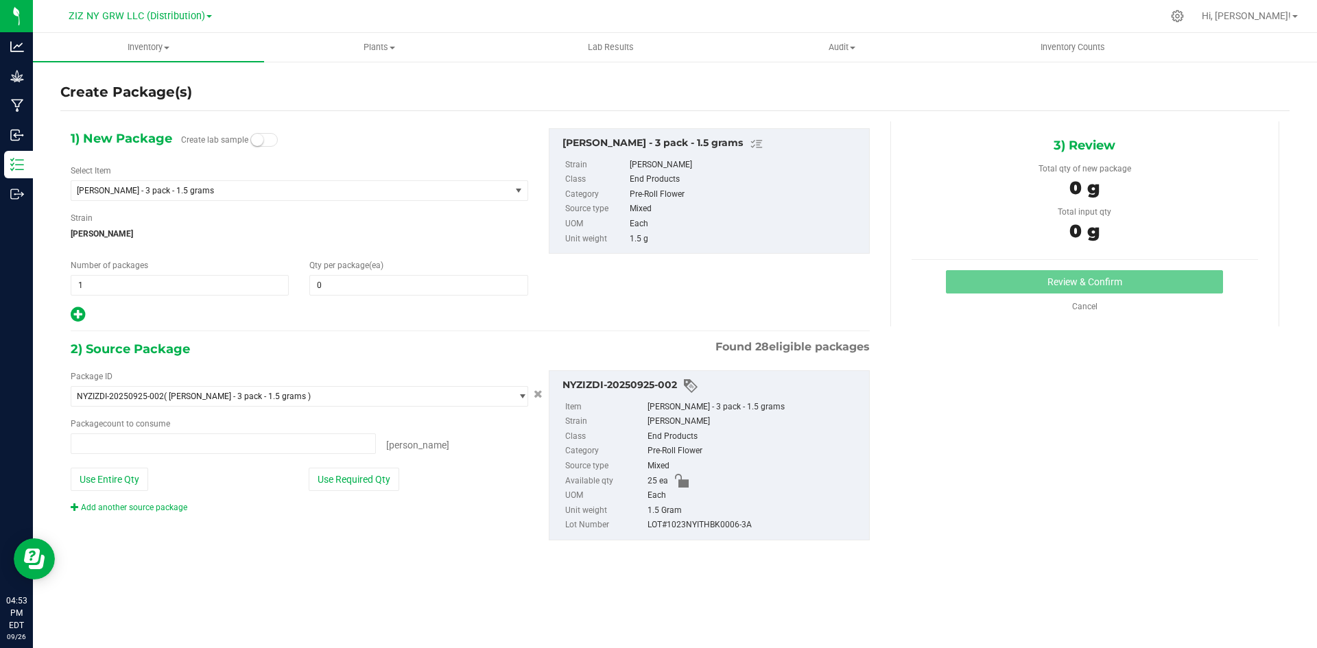
type input "0 ea"
click at [337, 291] on span "0 0" at bounding box center [418, 285] width 218 height 21
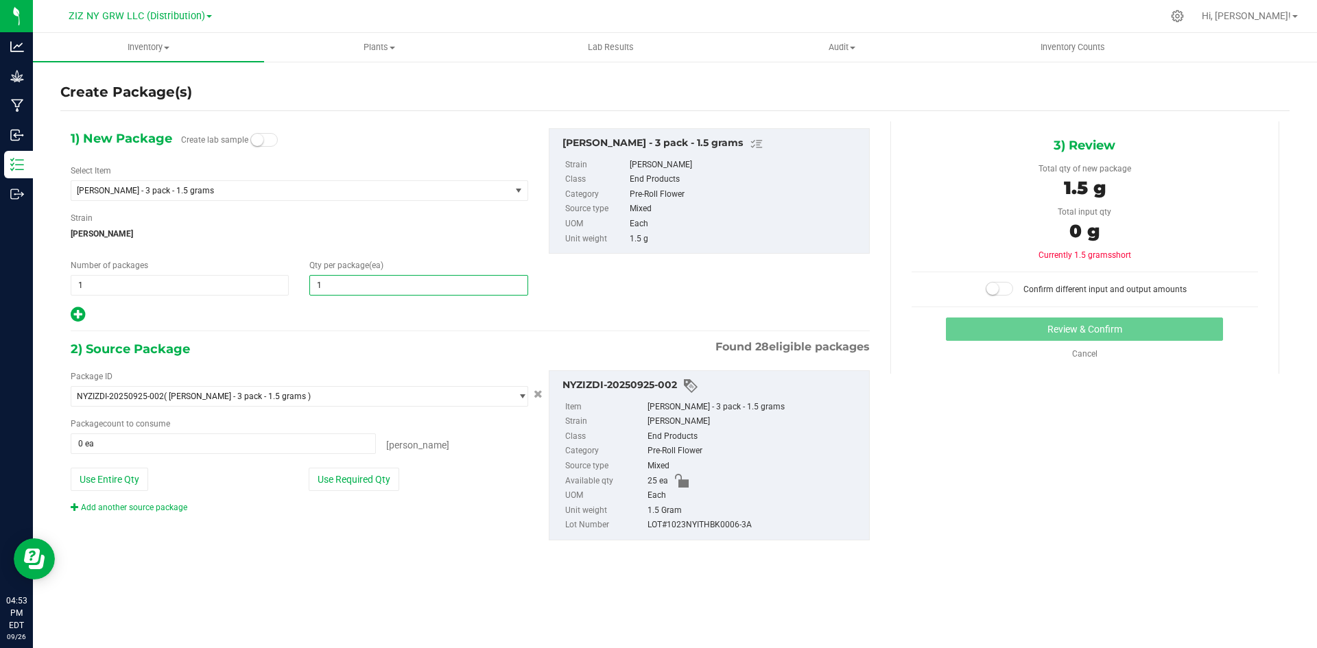
type input "10"
click at [72, 311] on icon at bounding box center [78, 314] width 14 height 17
type input "10"
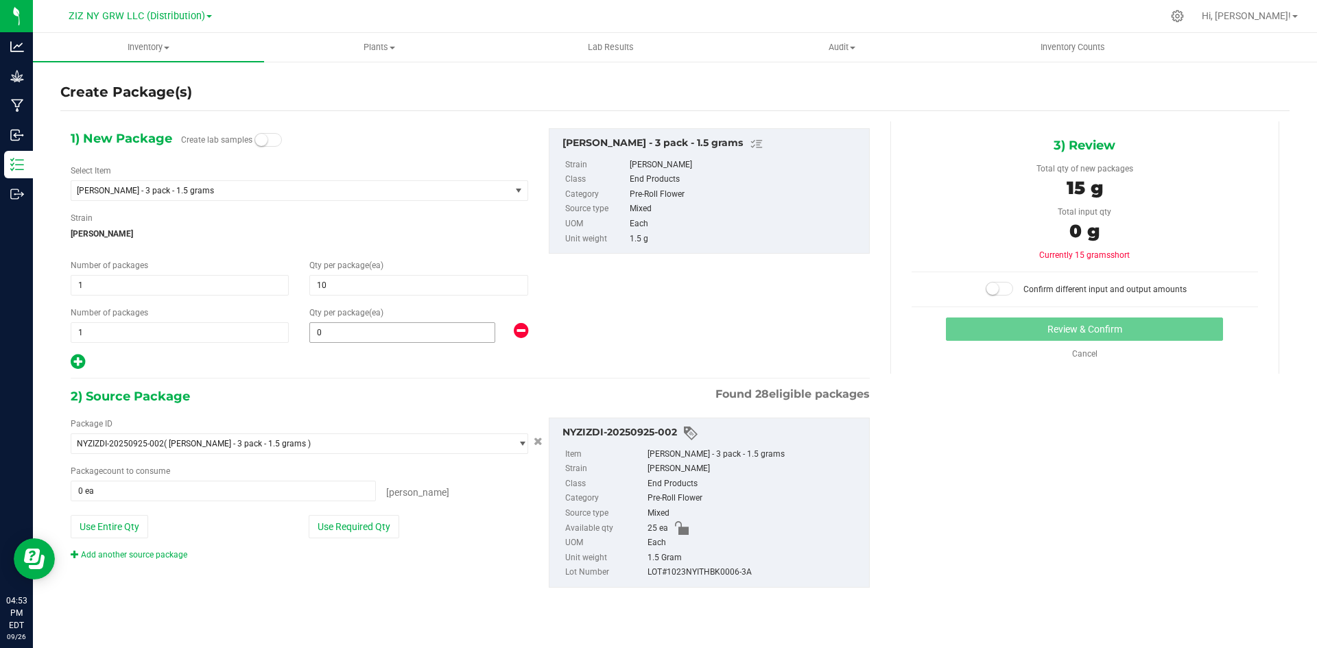
click at [341, 337] on span "0 0" at bounding box center [402, 332] width 186 height 21
type input "15"
click at [358, 520] on button "Use Required Qty" at bounding box center [354, 526] width 91 height 23
type input "15"
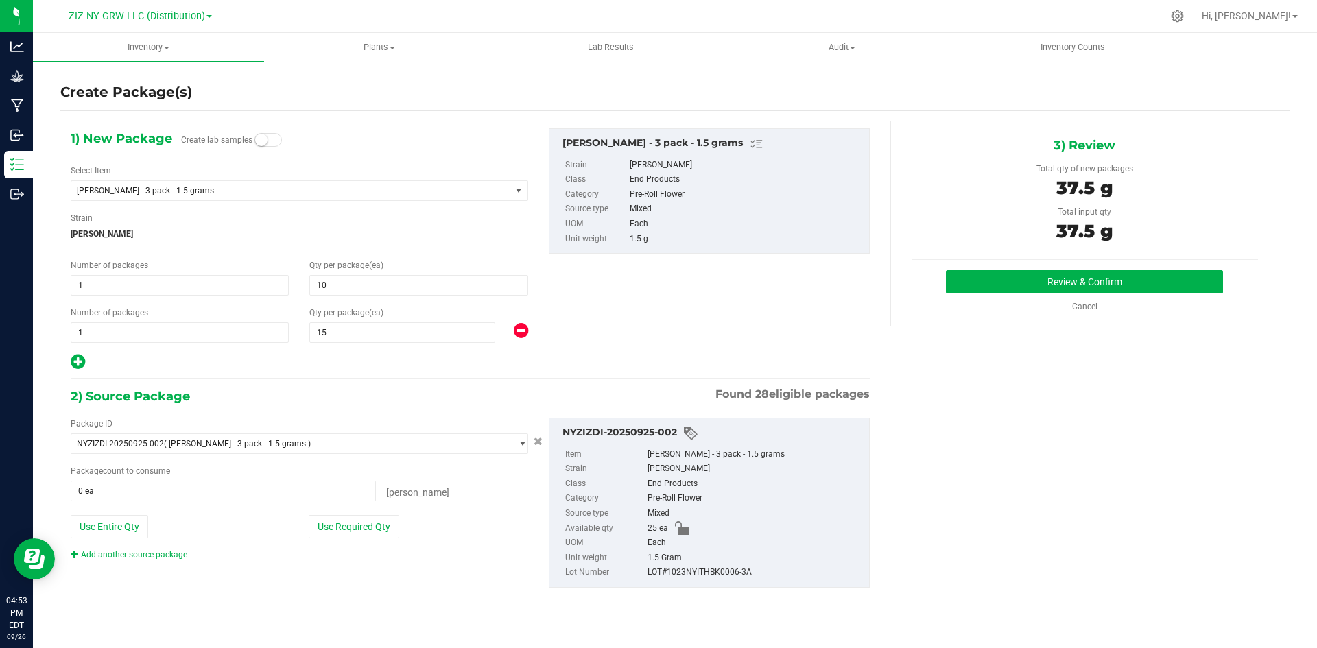
type input "25 ea"
click at [1127, 277] on button "Review & Confirm" at bounding box center [1084, 281] width 277 height 23
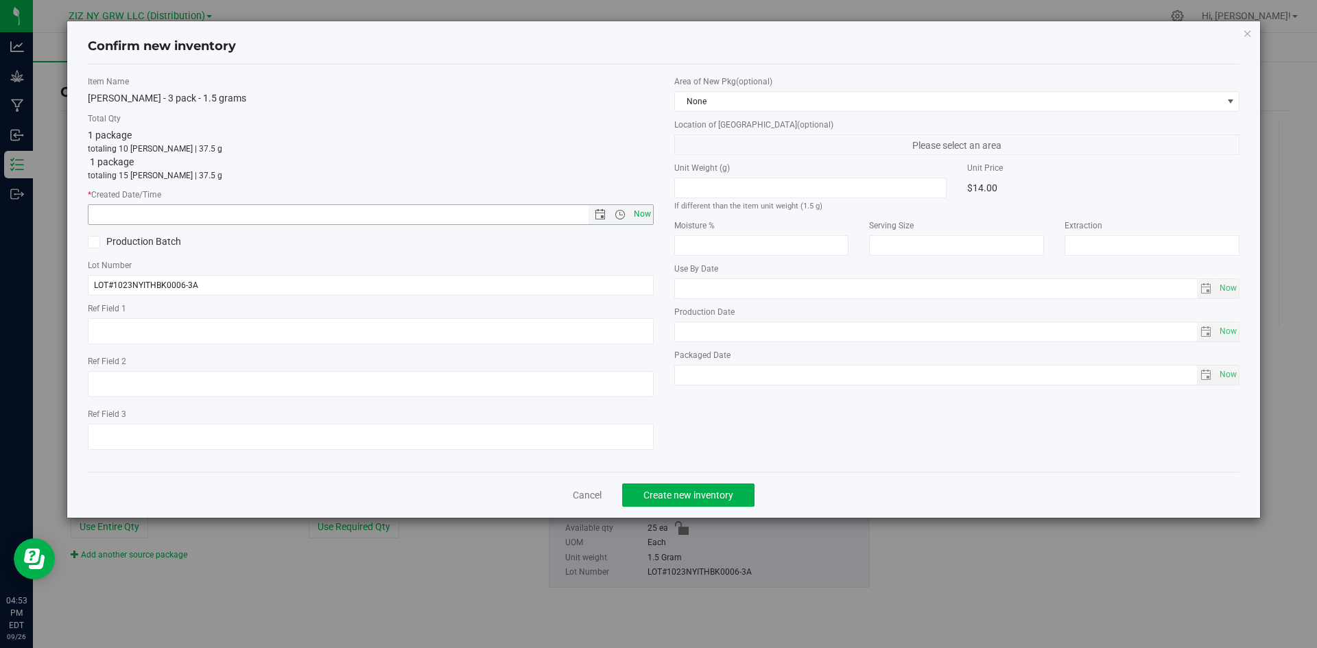
click at [647, 213] on span "Now" at bounding box center [641, 214] width 23 height 20
type input "[DATE] 4:53 PM"
click at [728, 508] on div "Cancel Create new inventory" at bounding box center [664, 495] width 1152 height 46
click at [728, 503] on button "Create new inventory" at bounding box center [688, 495] width 132 height 23
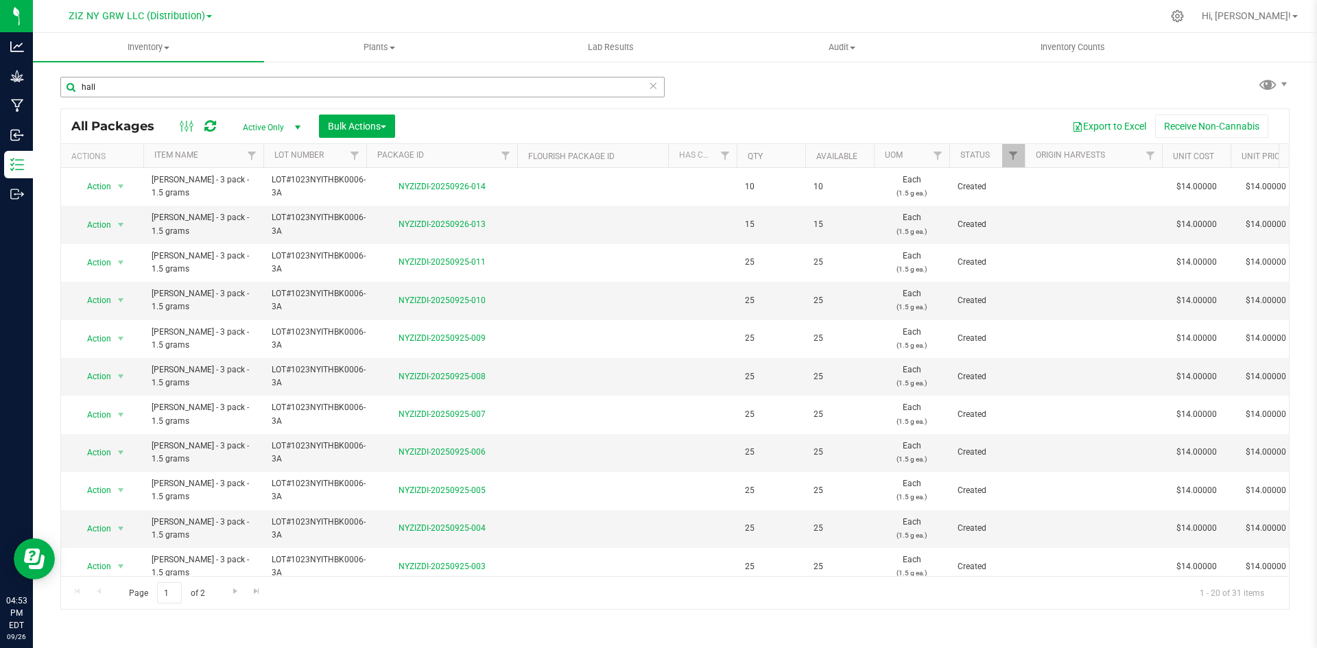
click at [375, 97] on div "hall" at bounding box center [362, 93] width 604 height 32
click at [378, 91] on input "hall" at bounding box center [362, 87] width 604 height 21
type input "h"
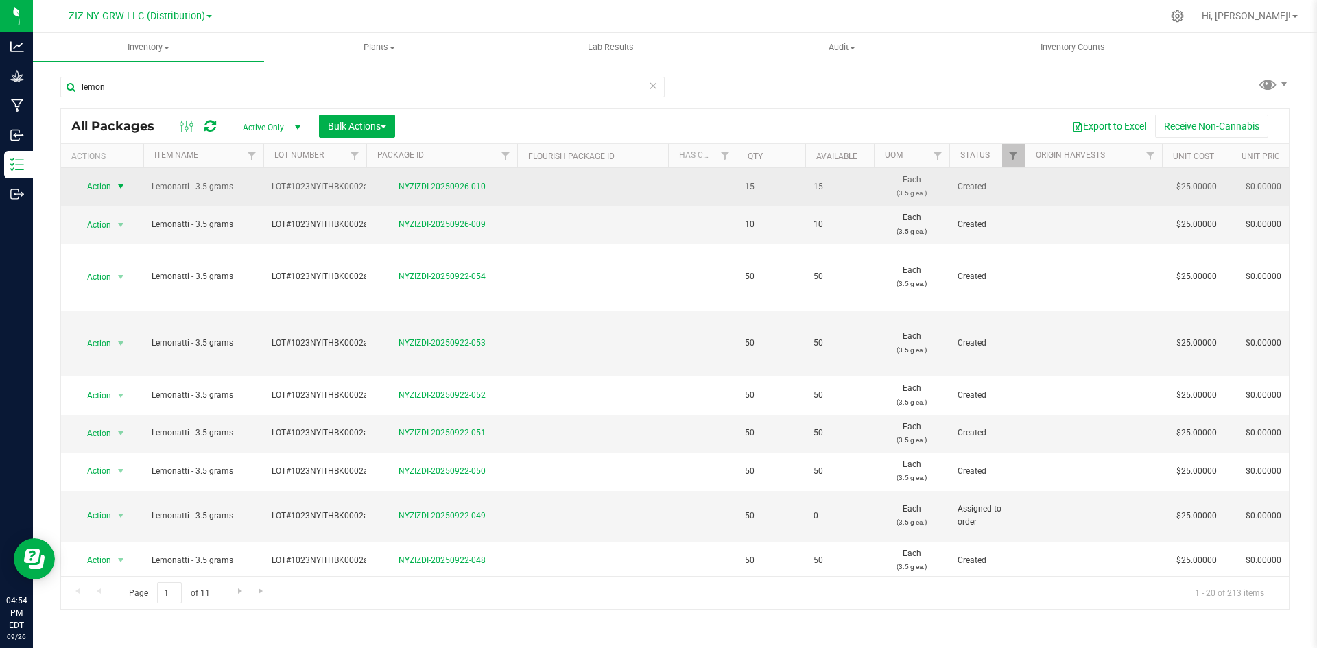
click at [108, 187] on span "Action" at bounding box center [93, 186] width 37 height 19
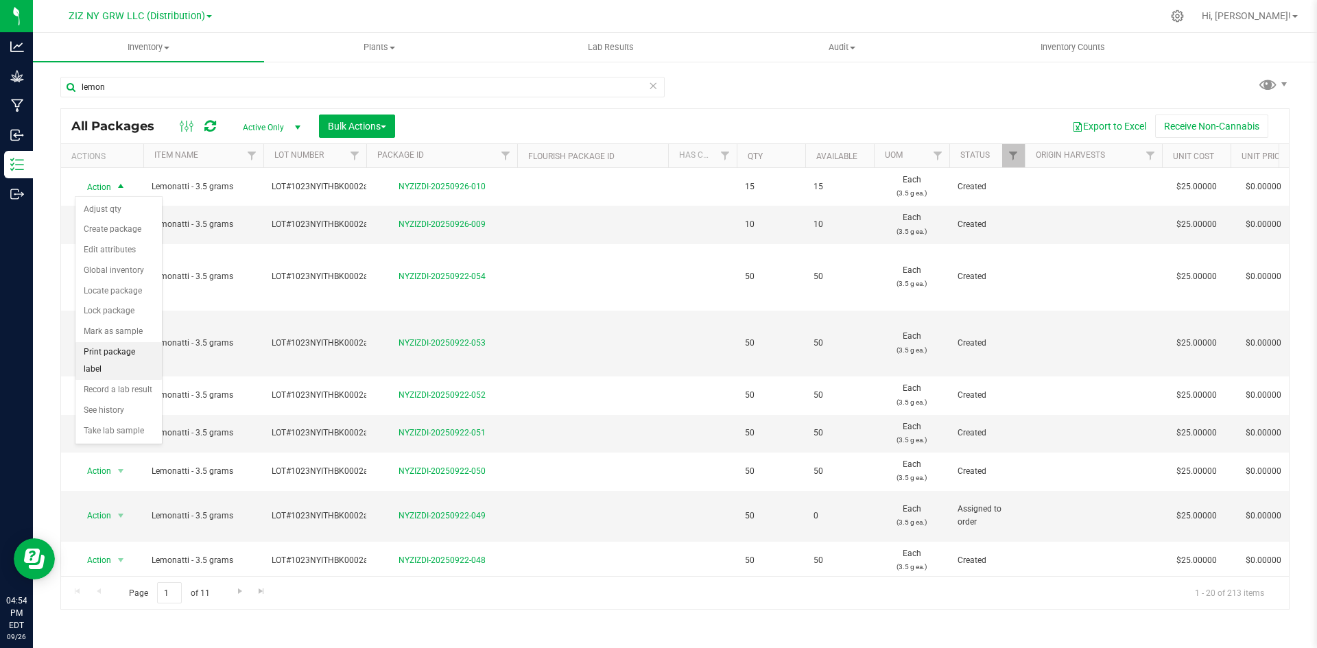
click at [143, 356] on li "Print package label" at bounding box center [118, 361] width 86 height 38
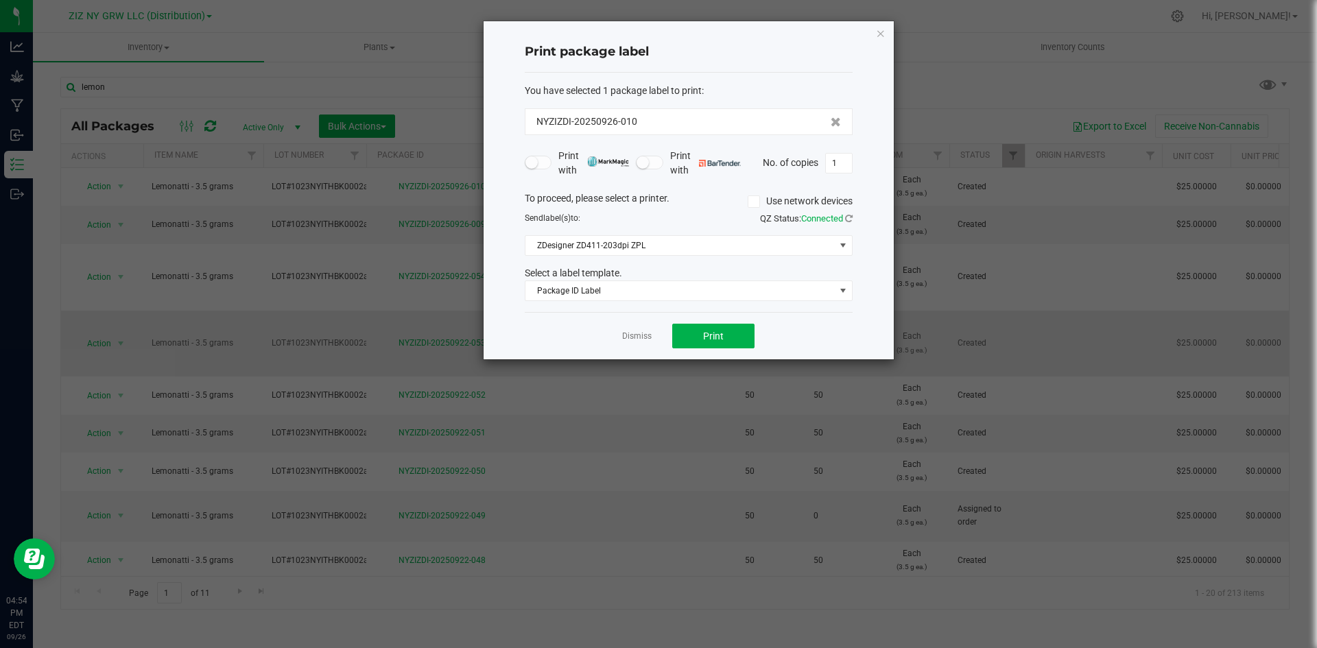
click at [624, 340] on link "Dismiss" at bounding box center [636, 337] width 29 height 12
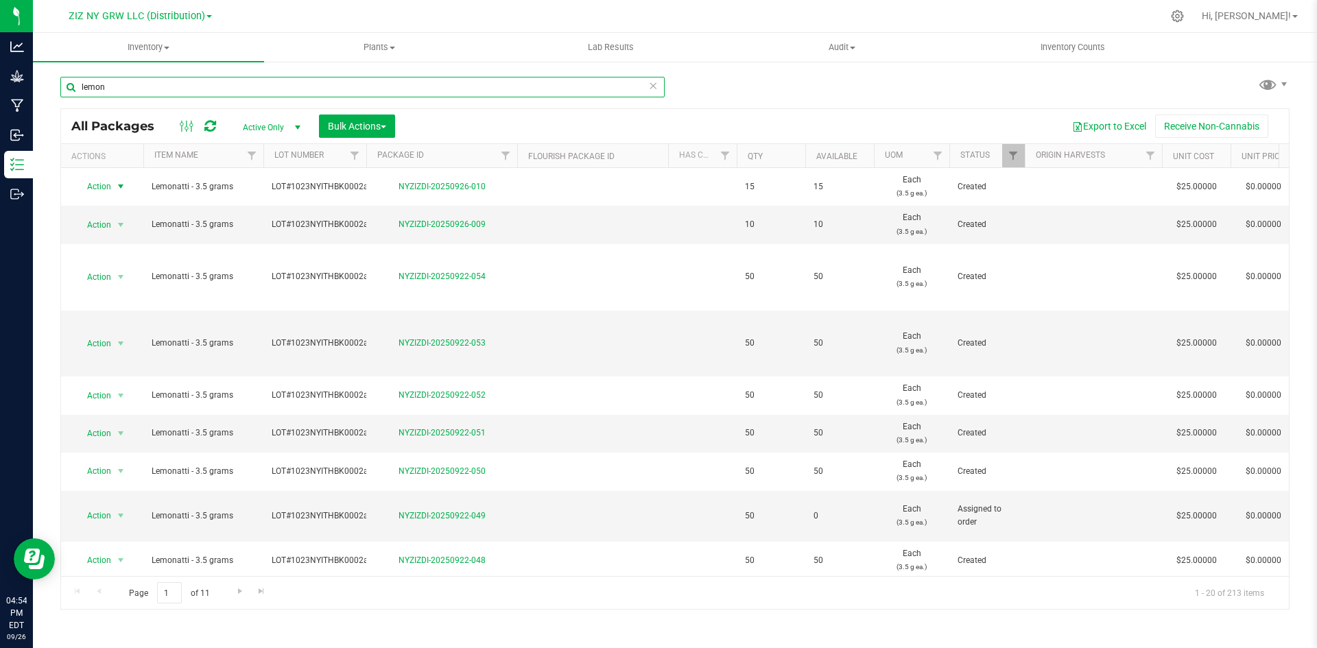
click at [145, 88] on input "lemon" at bounding box center [362, 87] width 604 height 21
click at [164, 85] on input "lemon" at bounding box center [362, 87] width 604 height 21
type input "lemon cherry"
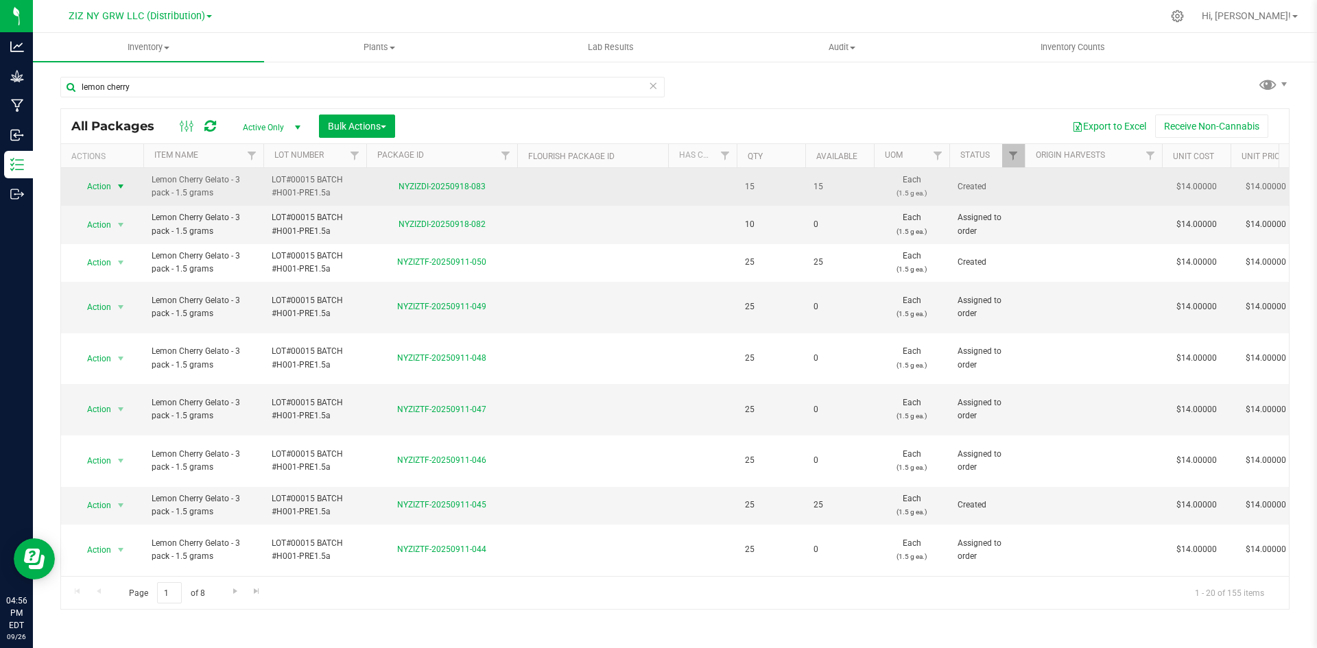
type input "lemon cherry"
click at [96, 178] on span "Action" at bounding box center [93, 186] width 37 height 19
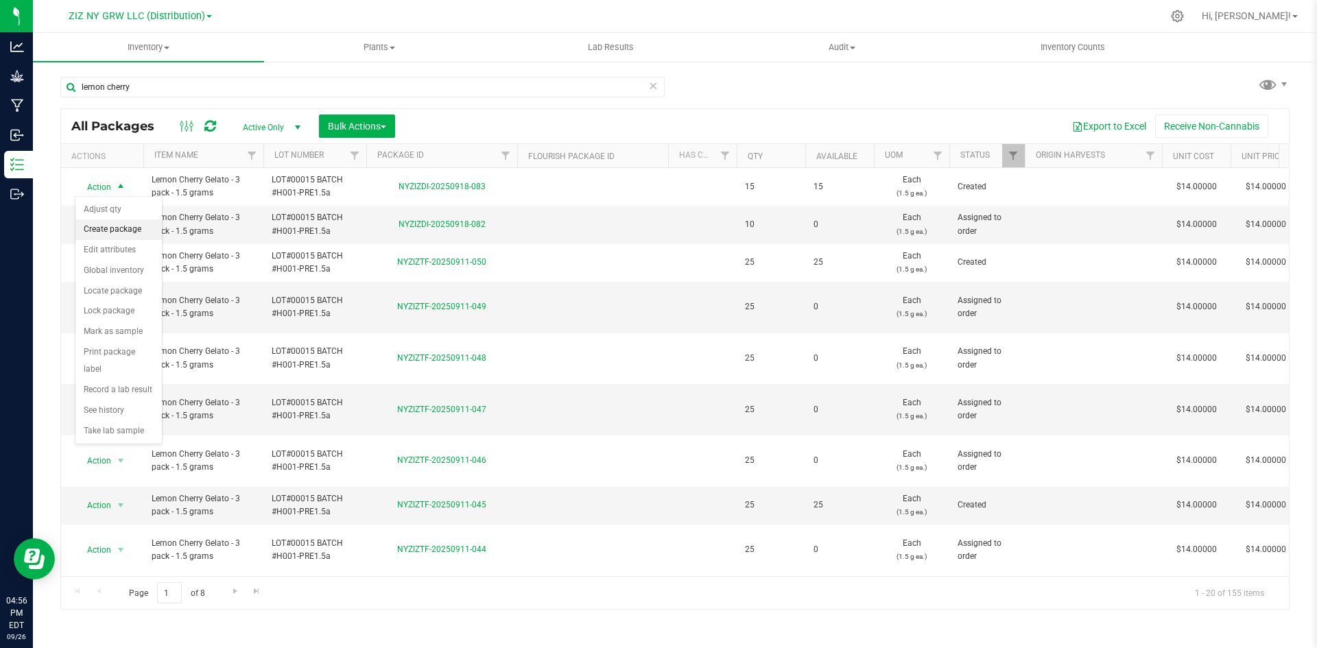
click at [101, 230] on li "Create package" at bounding box center [118, 229] width 86 height 21
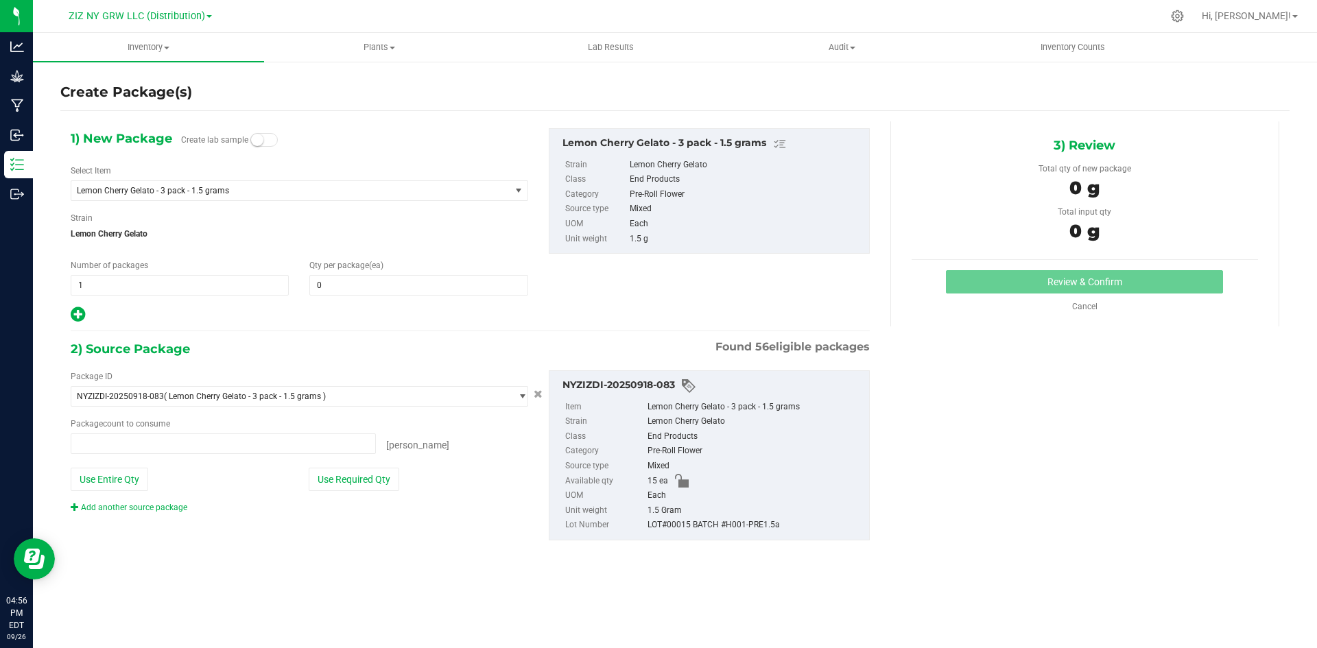
type input "0 ea"
click at [368, 290] on span "0 0" at bounding box center [418, 285] width 218 height 21
type input "5"
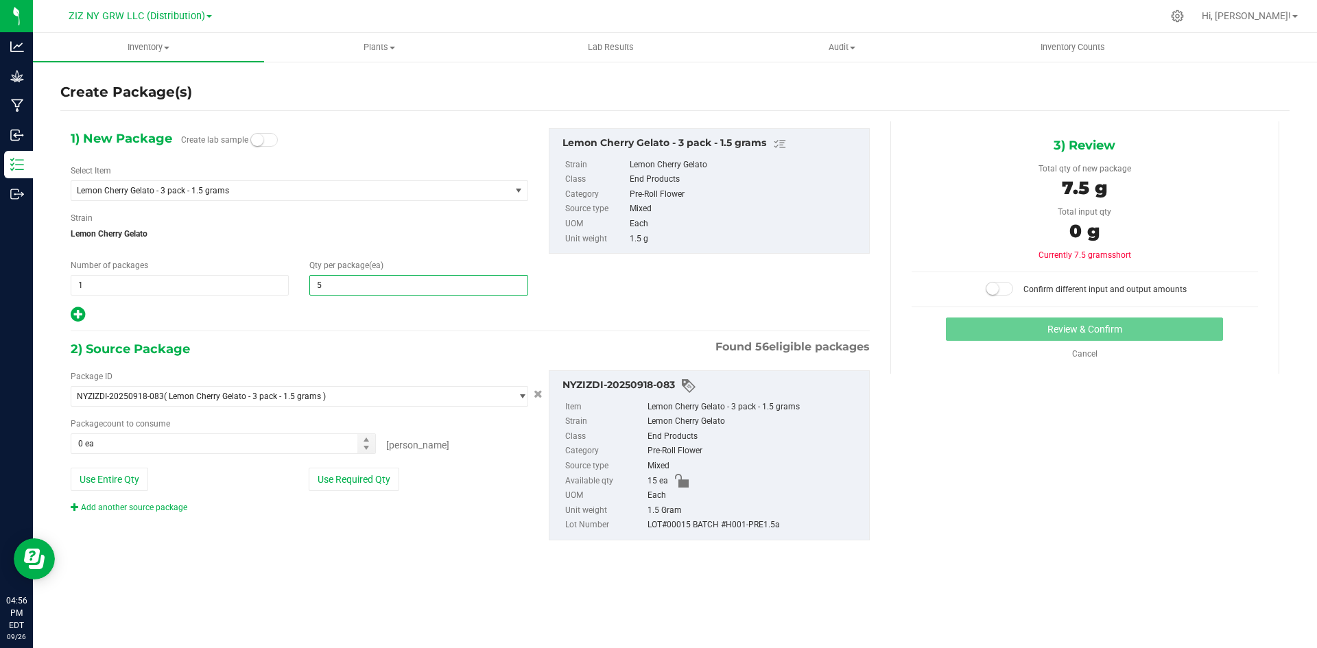
click at [75, 315] on icon at bounding box center [78, 314] width 14 height 17
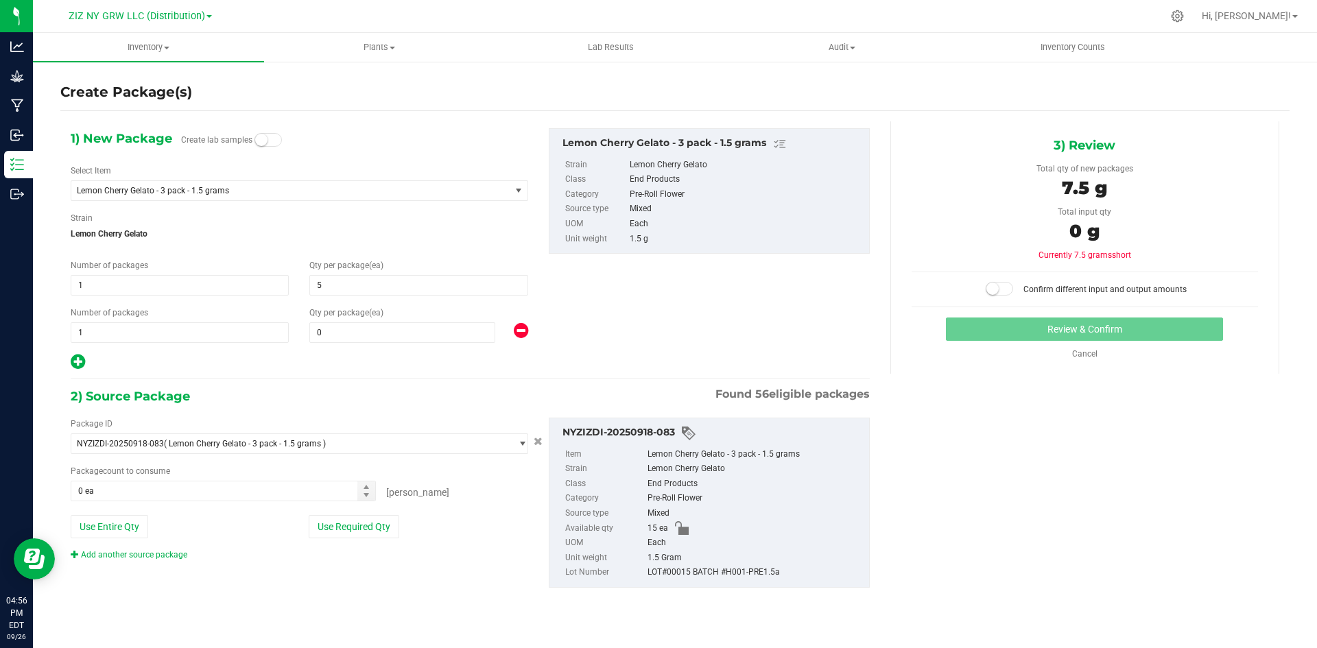
type input "5"
type input "0"
click at [368, 334] on span "0 0" at bounding box center [402, 332] width 186 height 21
type input "10"
click at [352, 523] on button "Use Required Qty" at bounding box center [354, 526] width 91 height 23
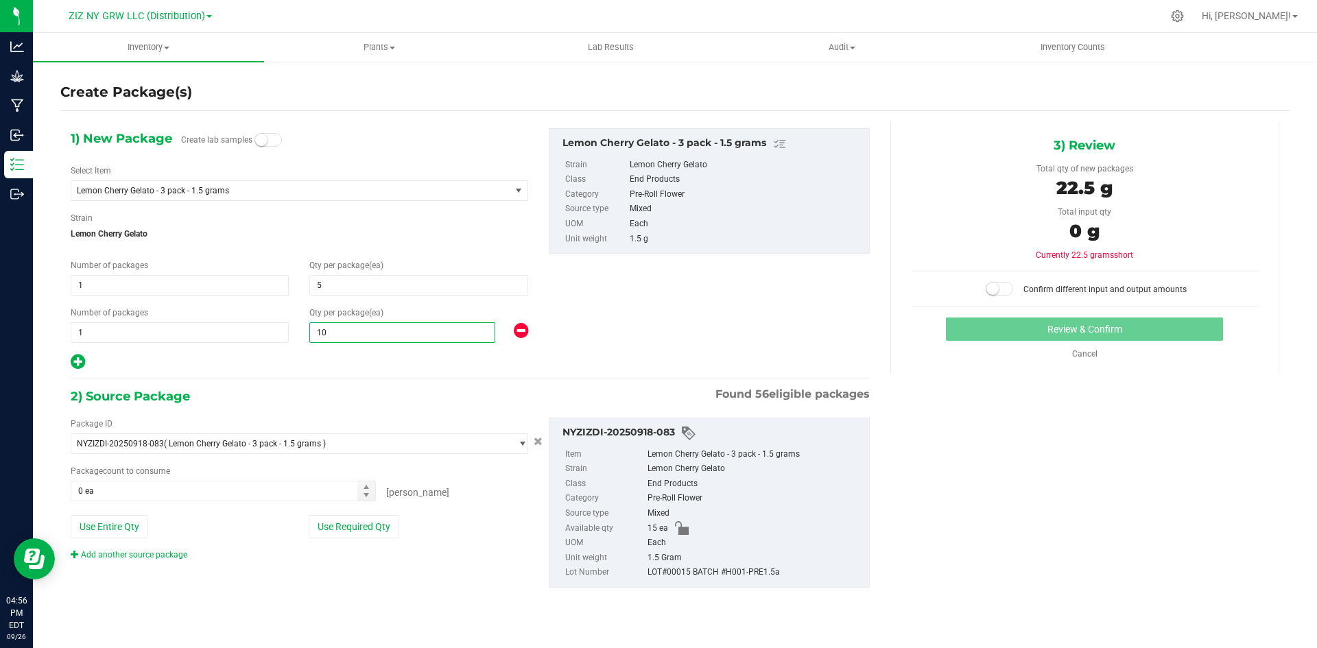
type input "10"
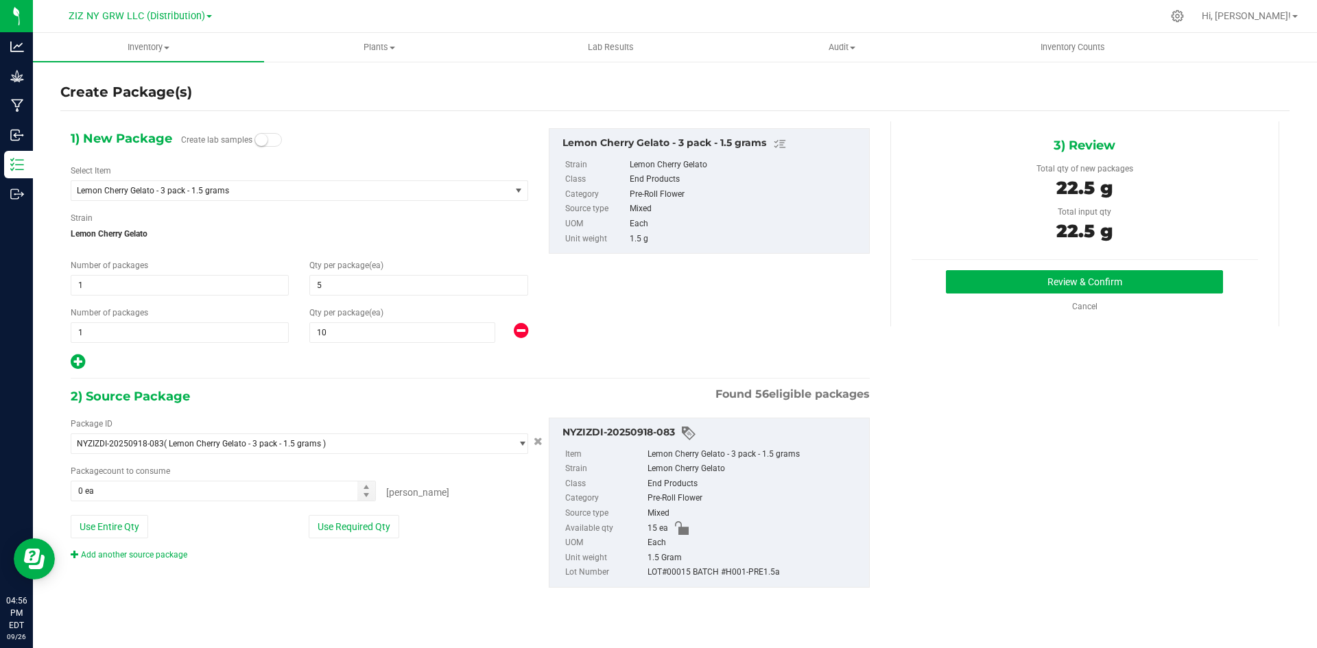
type input "15 ea"
click at [1093, 270] on button "Review & Confirm" at bounding box center [1084, 281] width 277 height 23
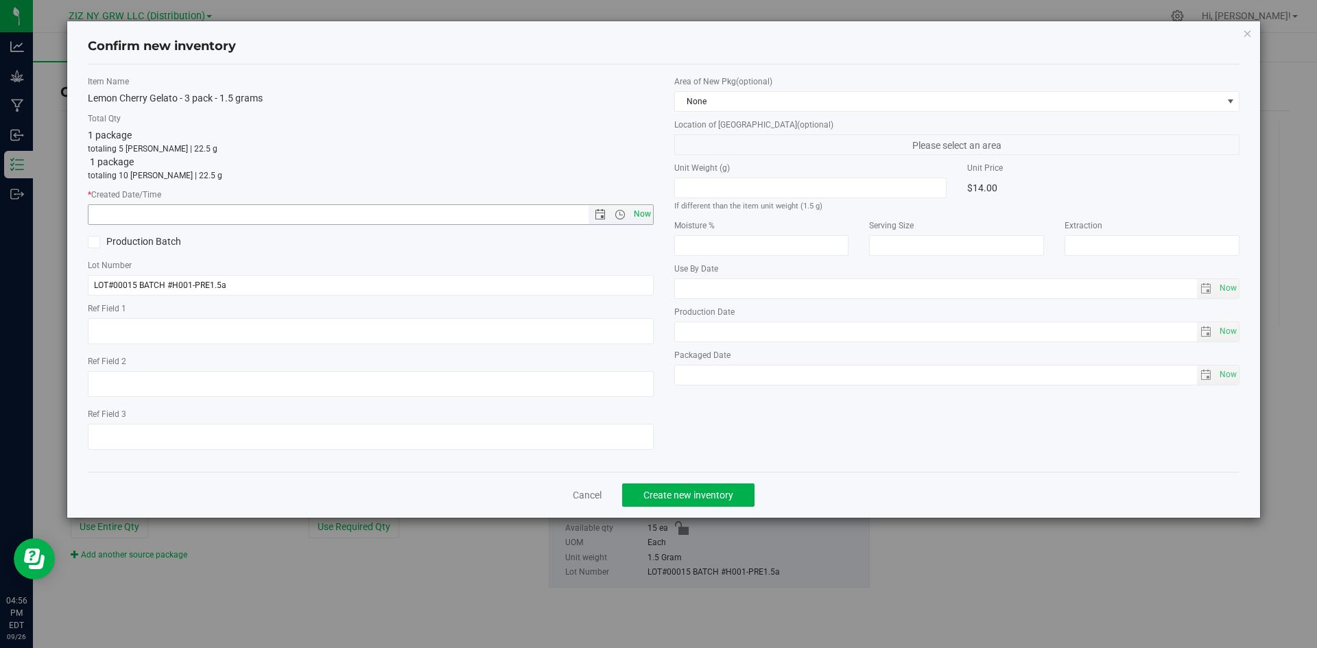
click at [652, 213] on span "Now" at bounding box center [641, 214] width 23 height 20
type input "9/26/2025 4:56 PM"
click at [750, 102] on span "None" at bounding box center [948, 101] width 547 height 19
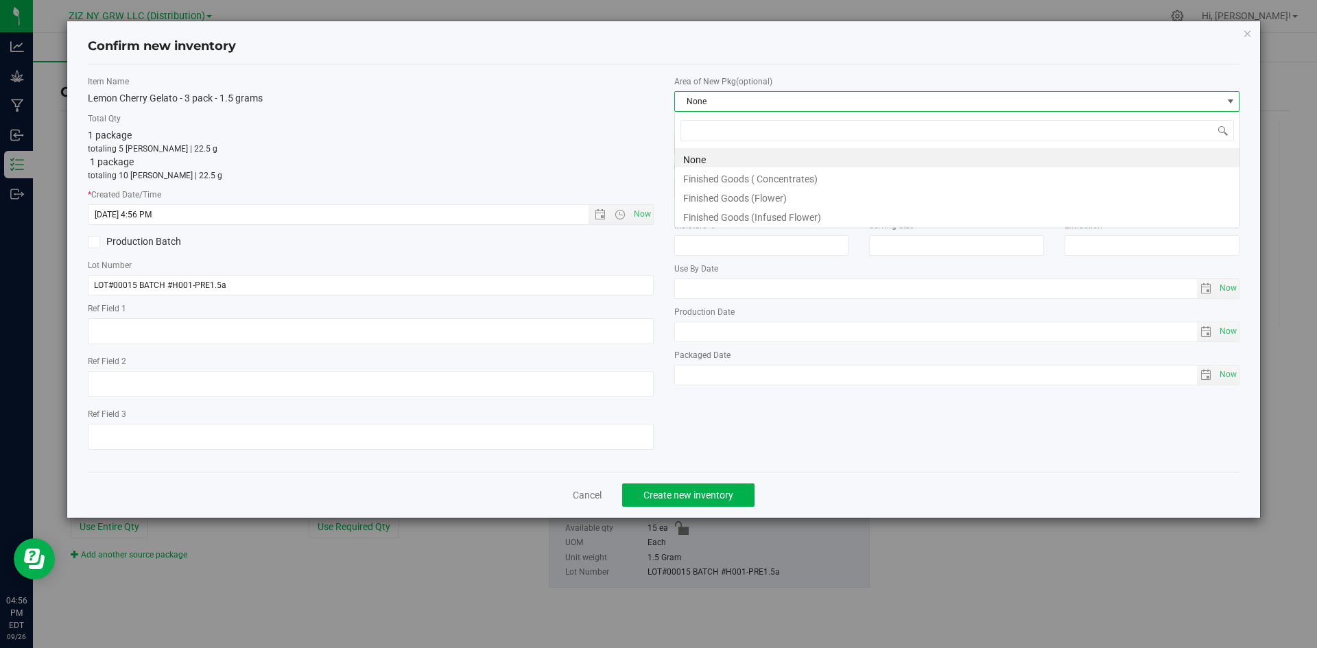
scroll to position [21, 566]
click at [750, 102] on span "None" at bounding box center [948, 101] width 547 height 19
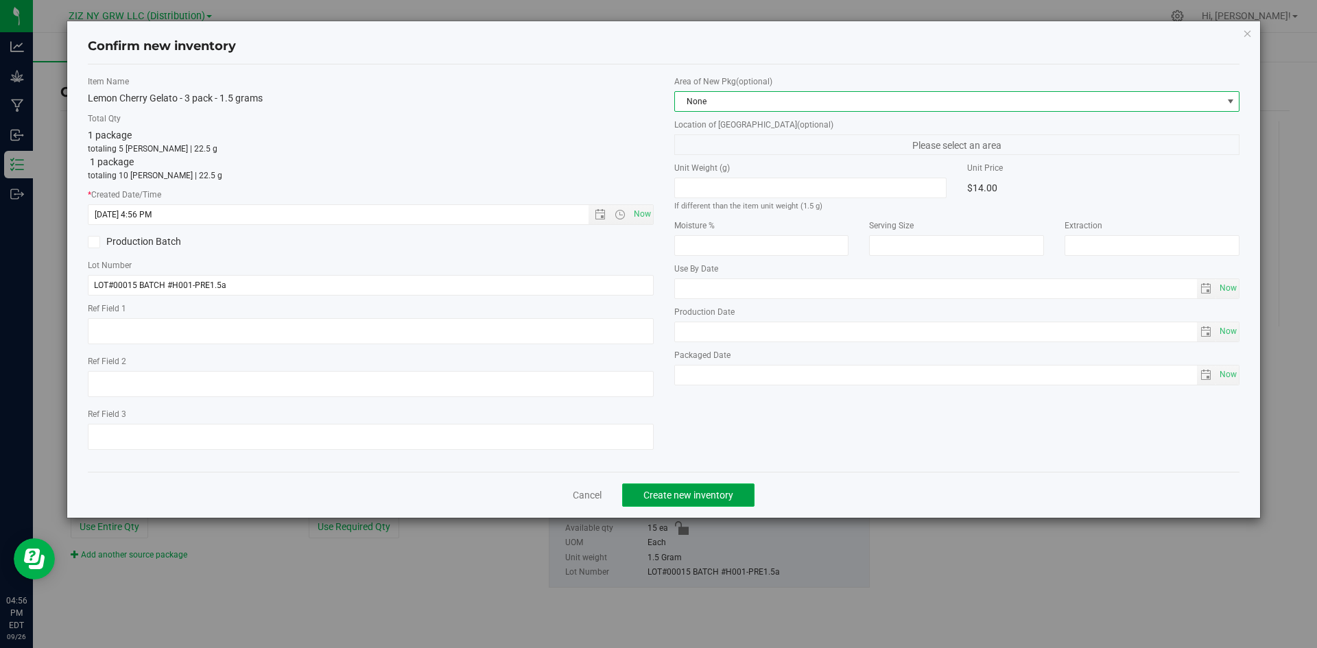
click at [737, 490] on button "Create new inventory" at bounding box center [688, 495] width 132 height 23
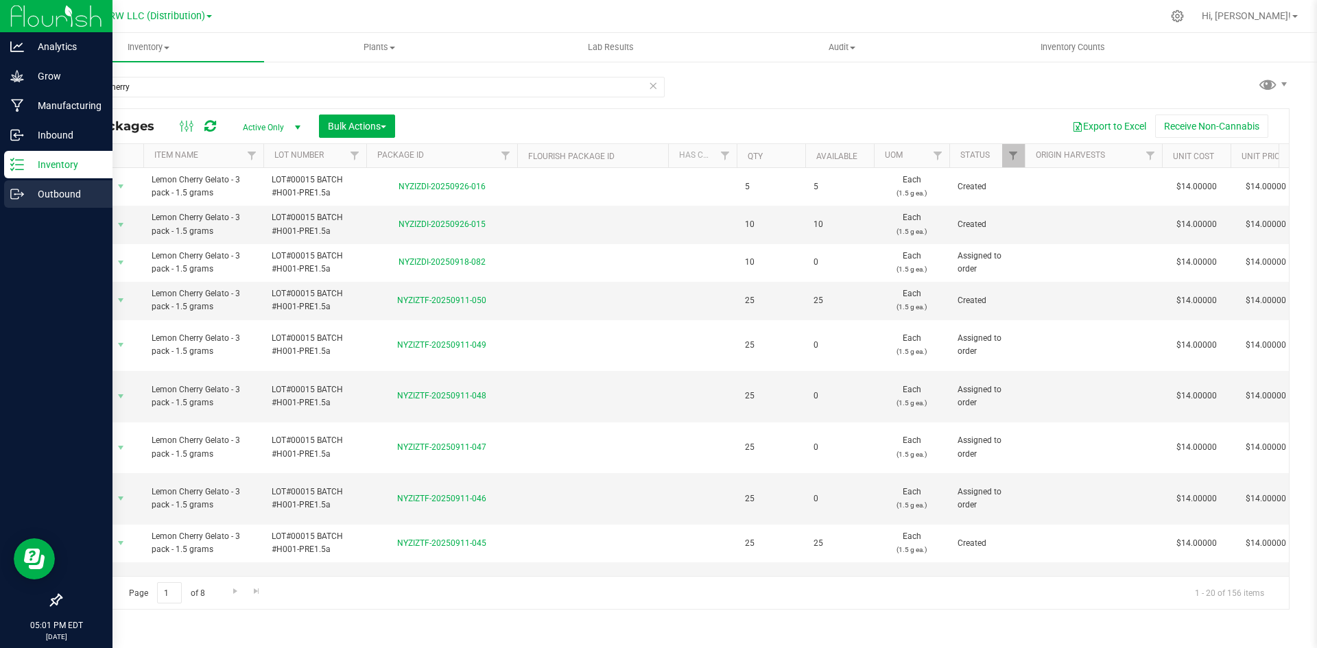
click at [19, 200] on icon at bounding box center [17, 194] width 14 height 14
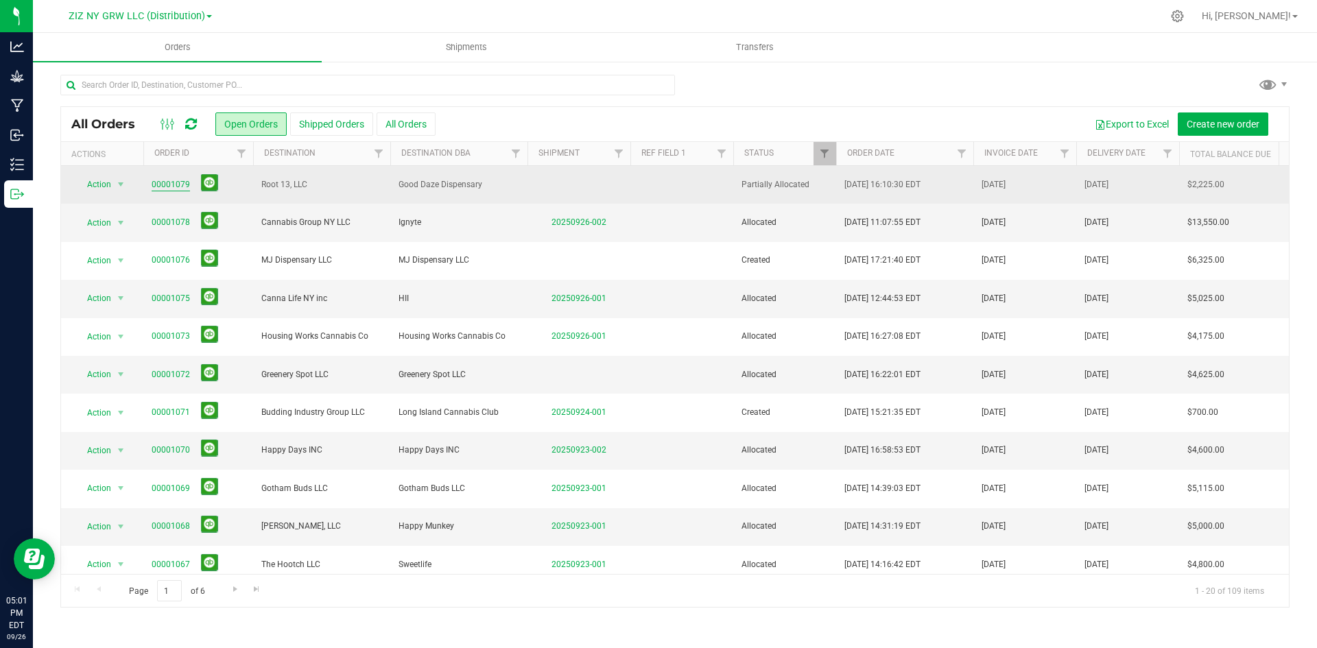
click at [182, 180] on link "00001079" at bounding box center [171, 184] width 38 height 13
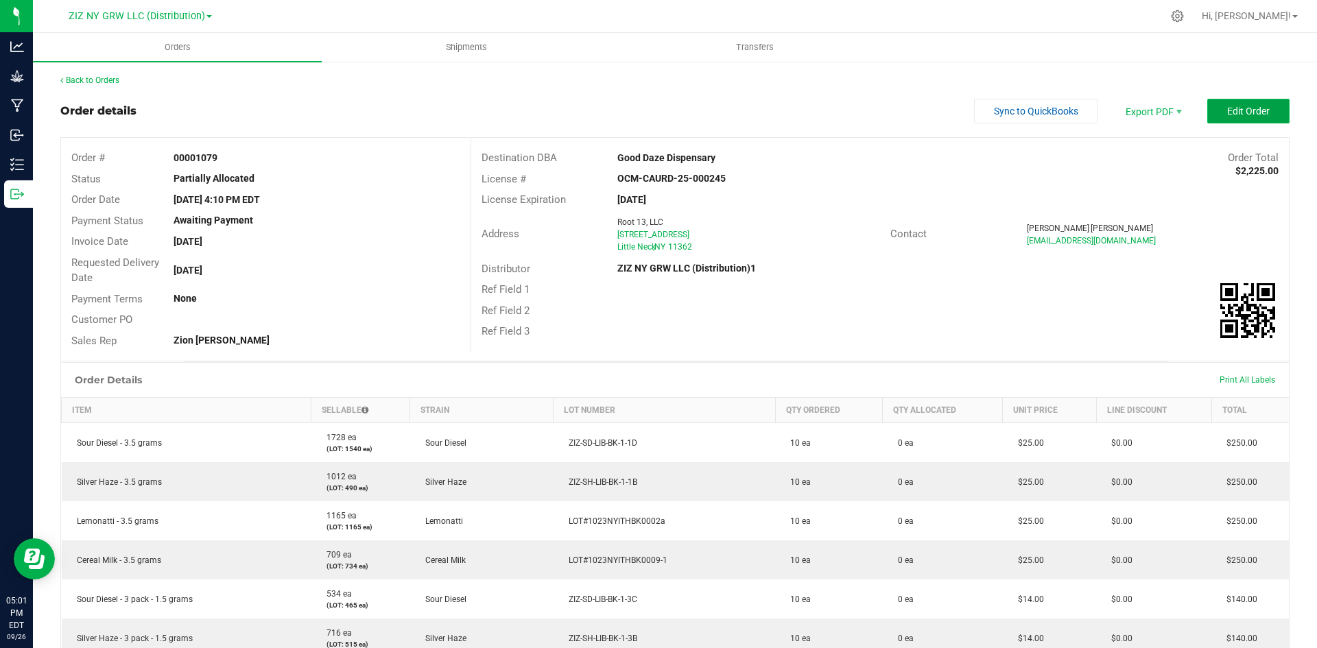
click at [1231, 112] on span "Edit Order" at bounding box center [1248, 111] width 43 height 11
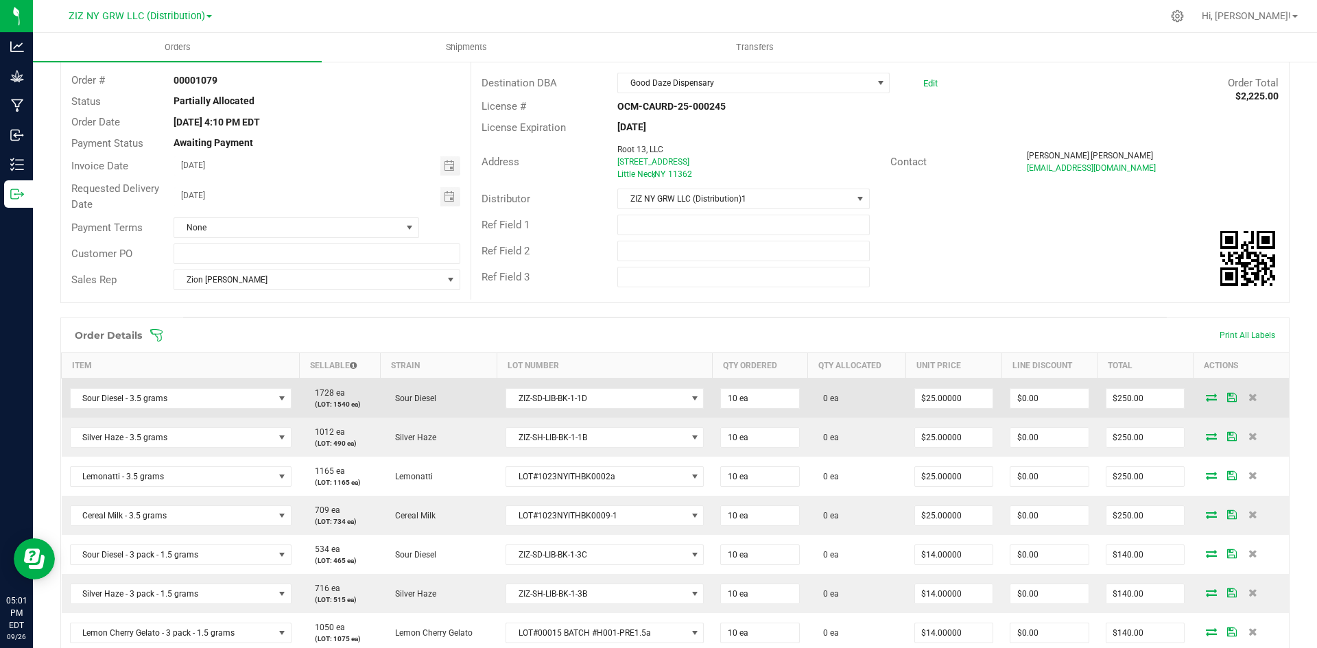
scroll to position [137, 0]
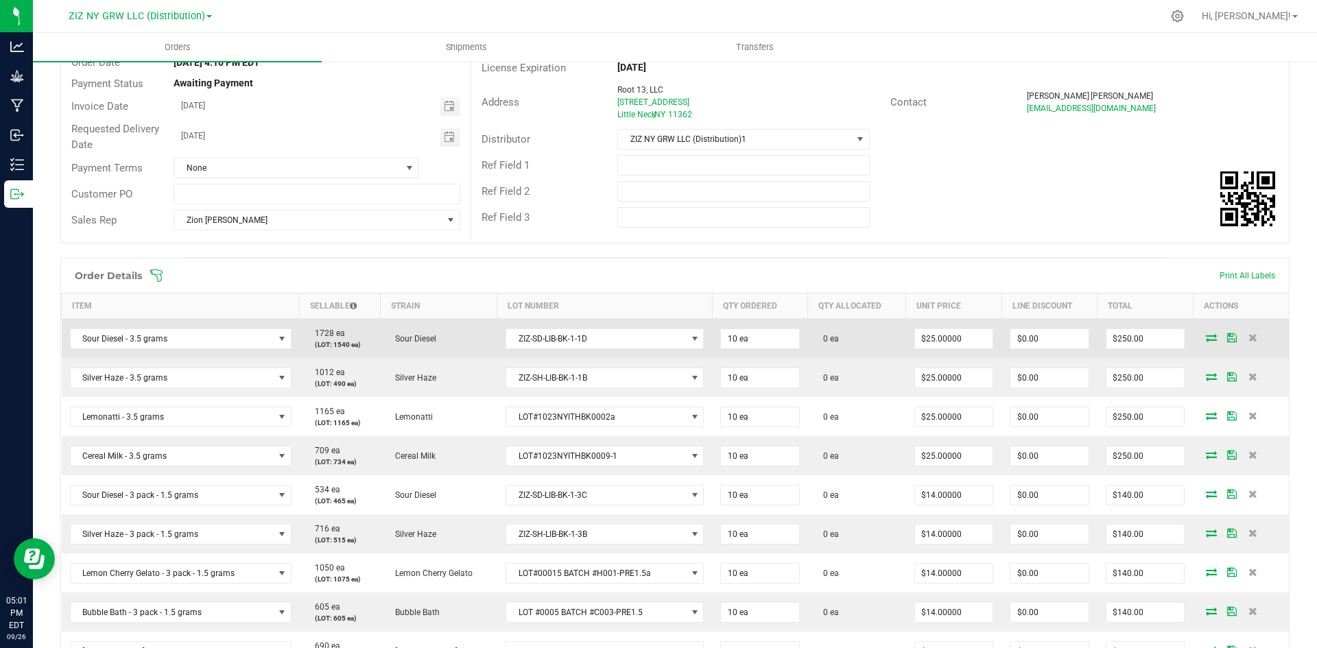
click at [1206, 337] on icon at bounding box center [1211, 337] width 11 height 8
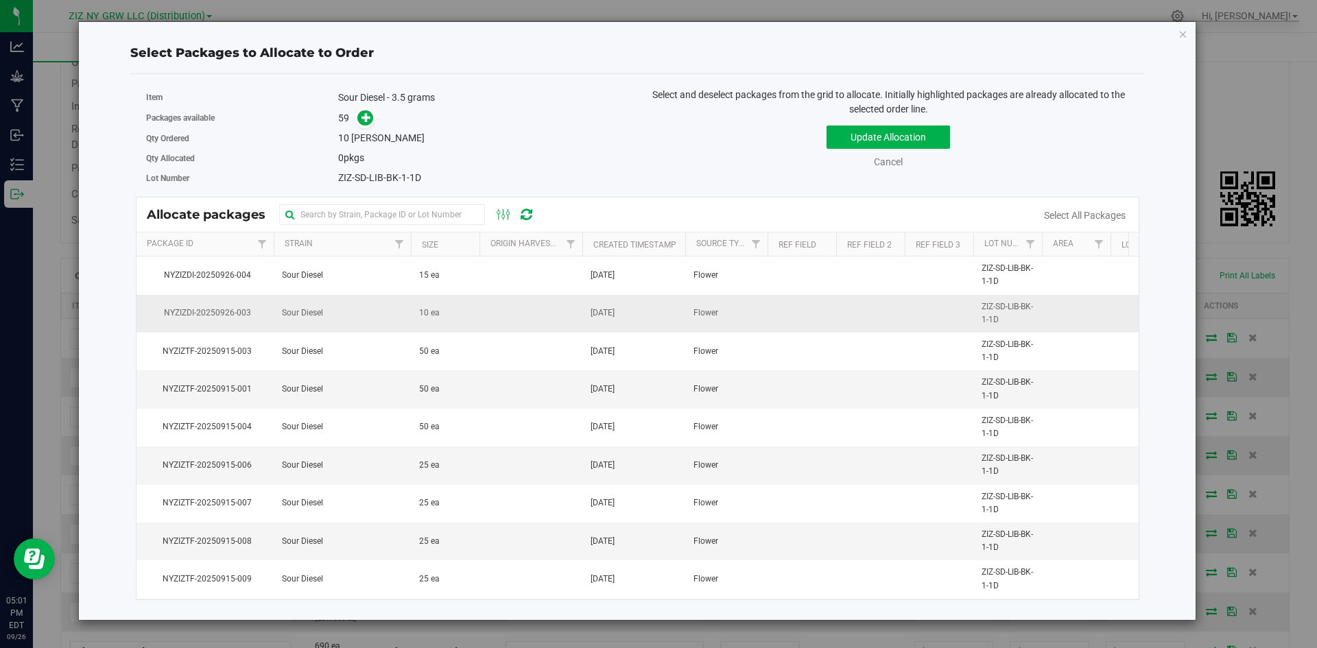
click at [460, 315] on td "10 ea" at bounding box center [445, 314] width 69 height 38
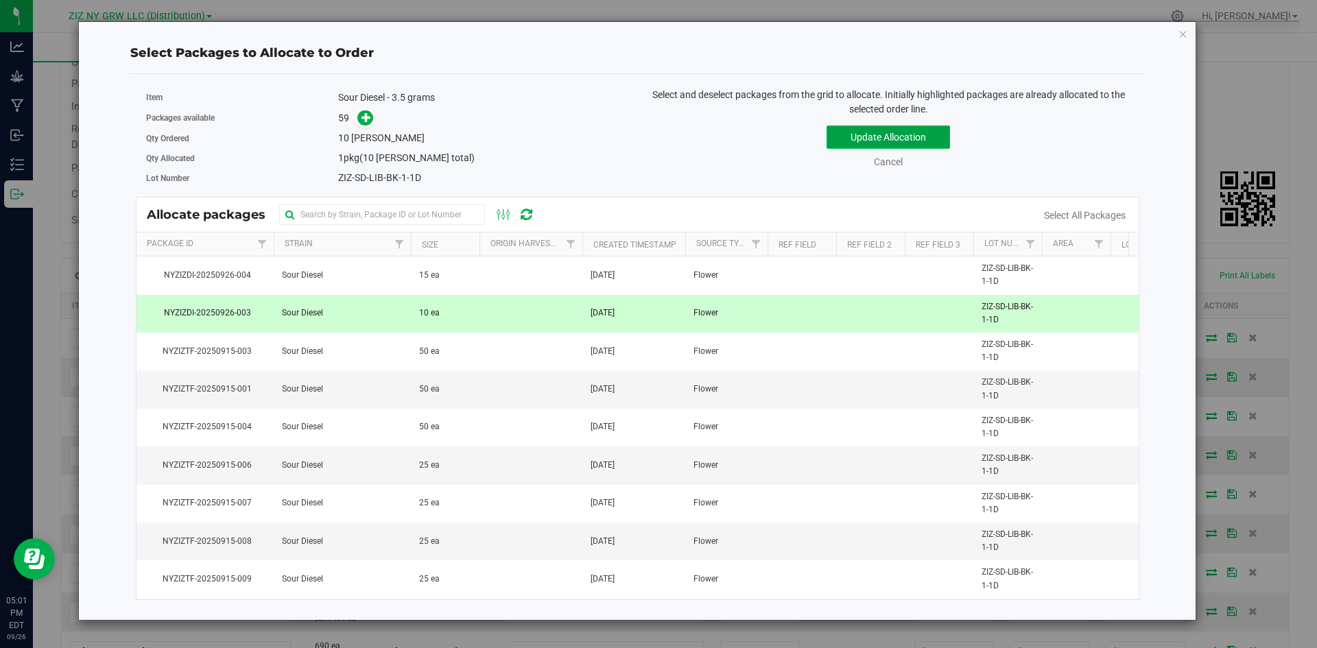
click at [924, 145] on button "Update Allocation" at bounding box center [887, 137] width 123 height 23
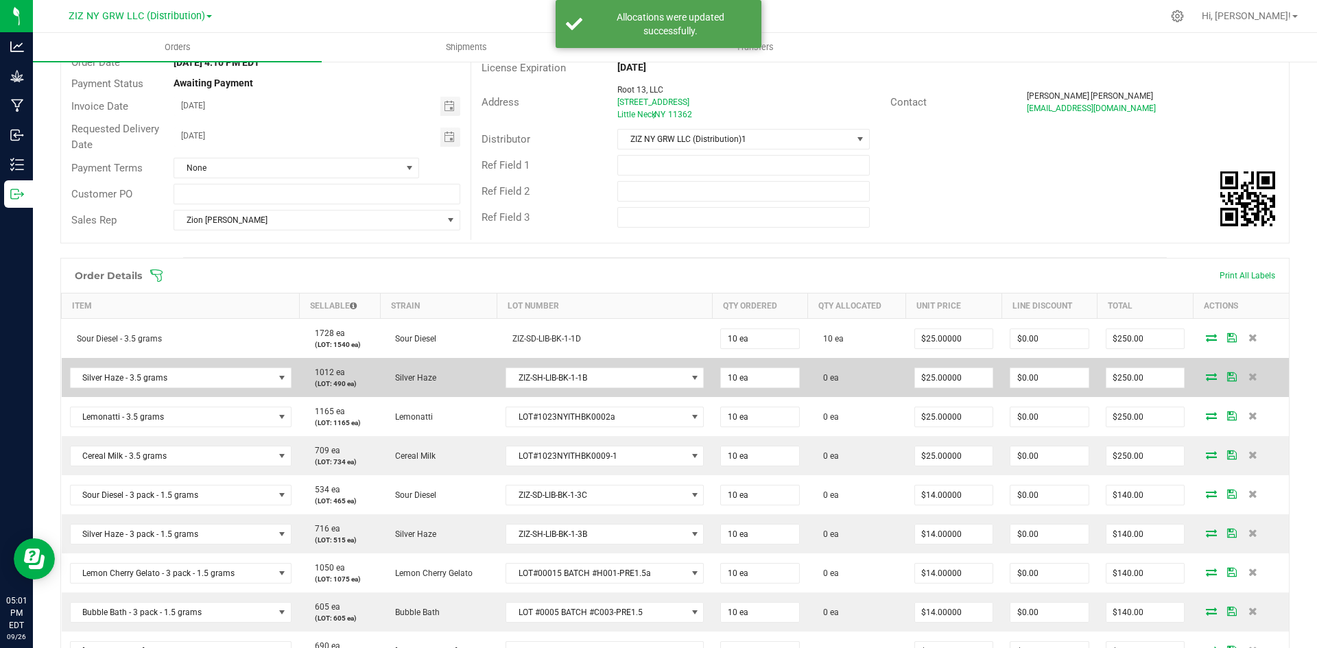
click at [1206, 379] on icon at bounding box center [1211, 376] width 11 height 8
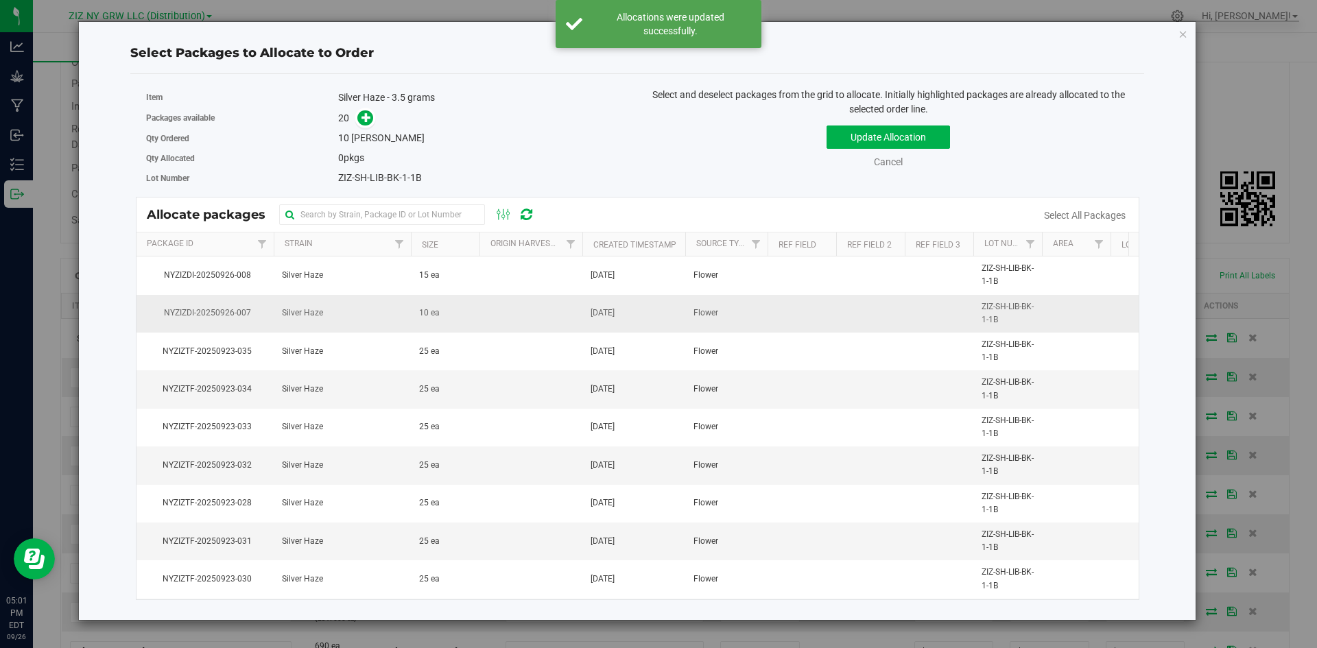
click at [443, 316] on td "10 ea" at bounding box center [445, 314] width 69 height 38
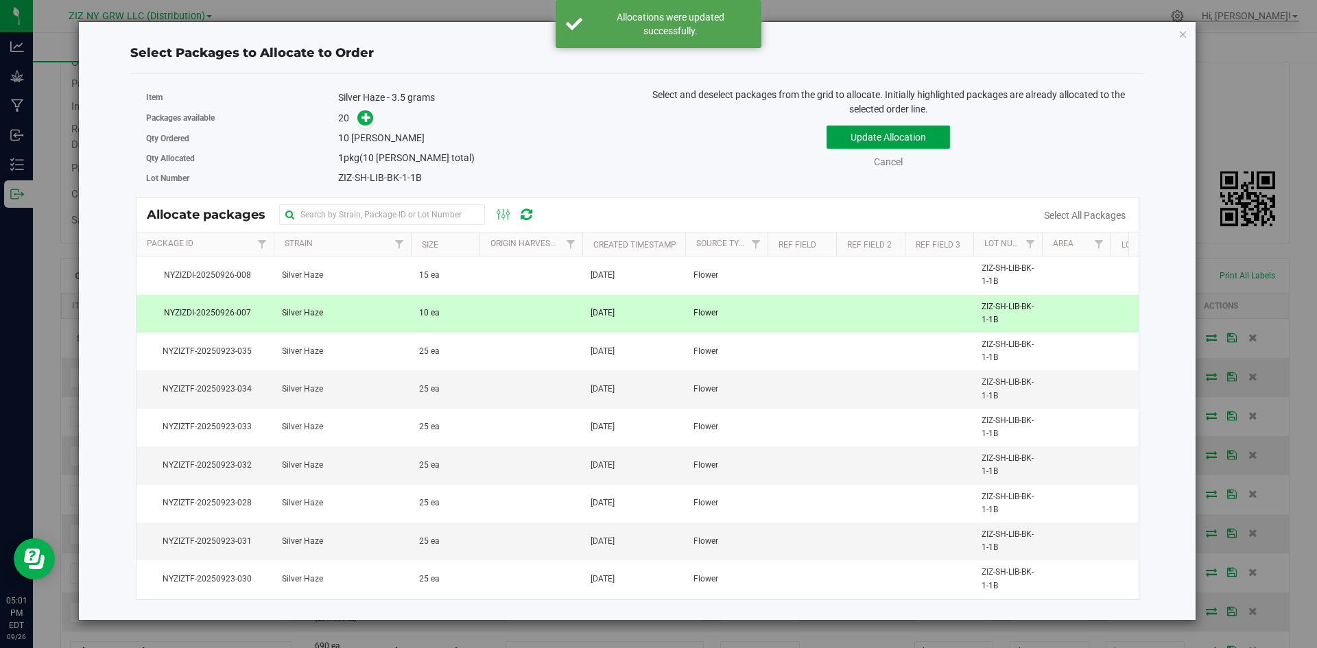
click at [896, 143] on button "Update Allocation" at bounding box center [887, 137] width 123 height 23
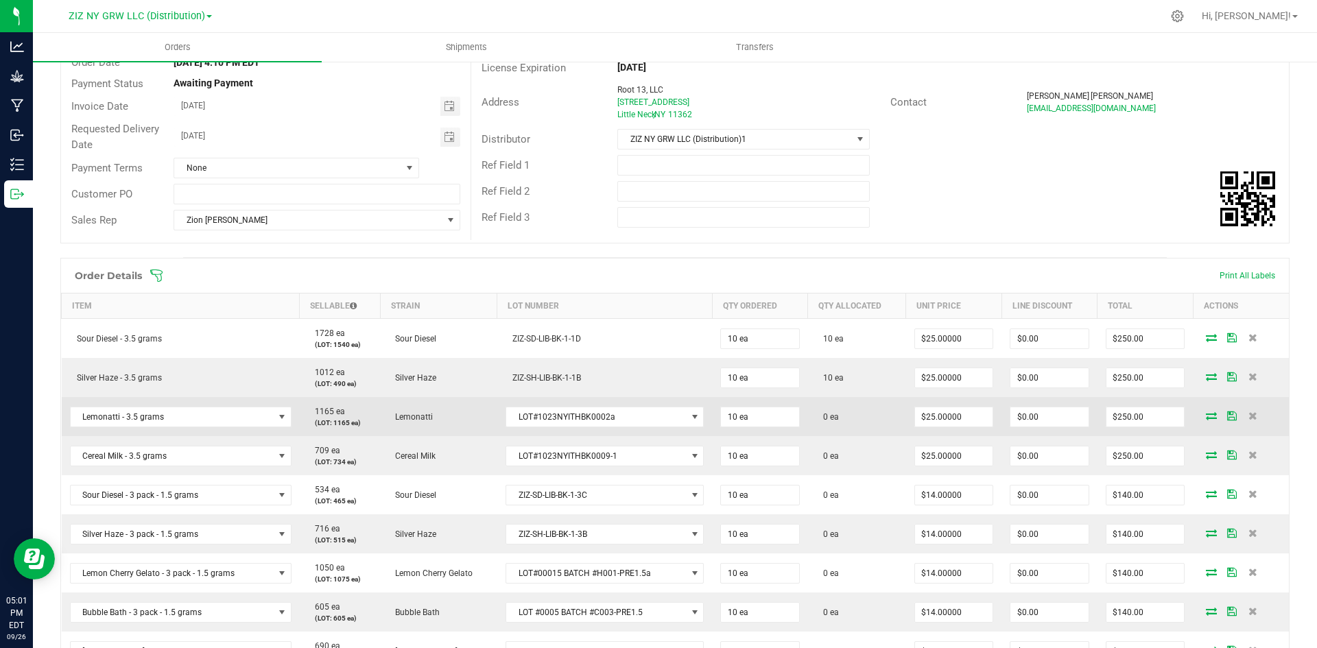
click at [1206, 416] on icon at bounding box center [1211, 415] width 11 height 8
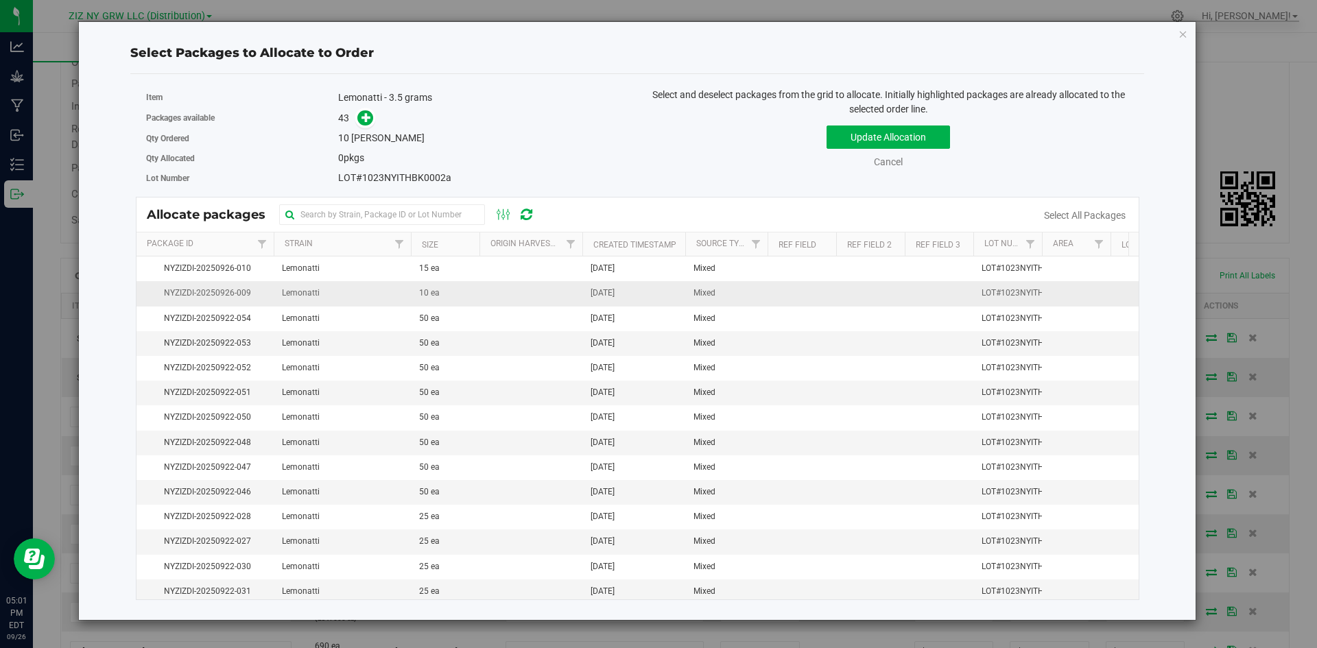
click at [532, 298] on td at bounding box center [530, 293] width 103 height 25
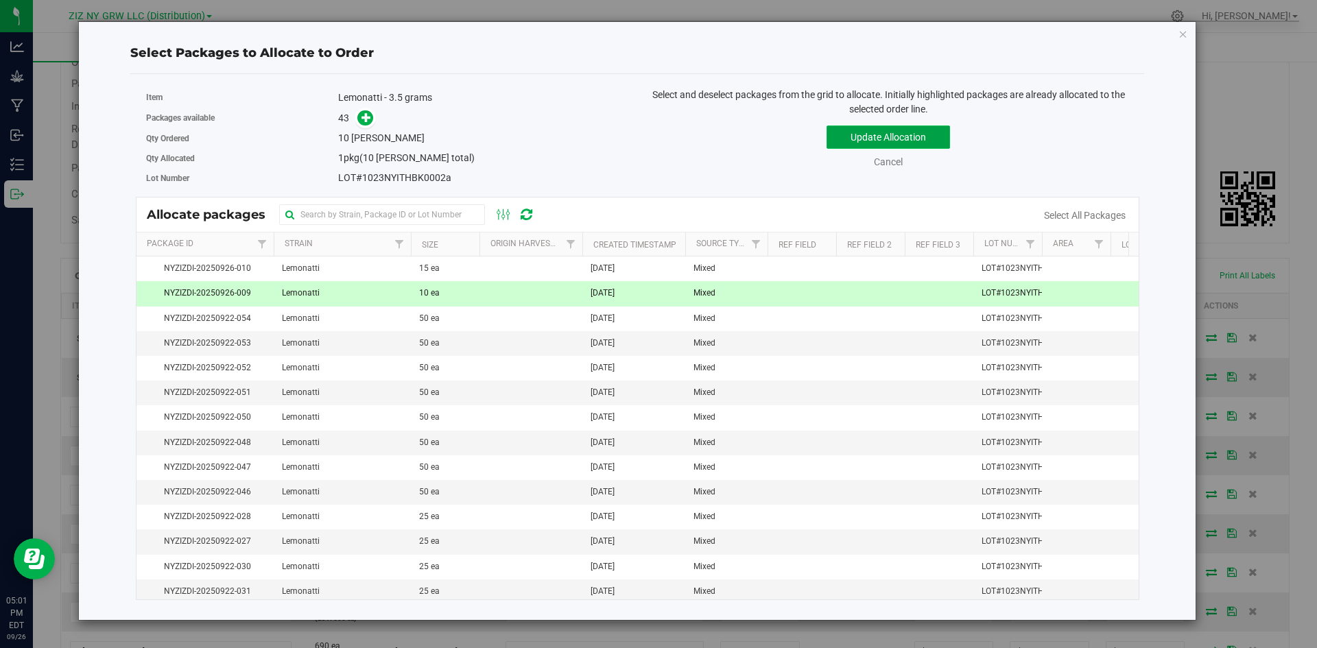
click at [917, 139] on button "Update Allocation" at bounding box center [887, 137] width 123 height 23
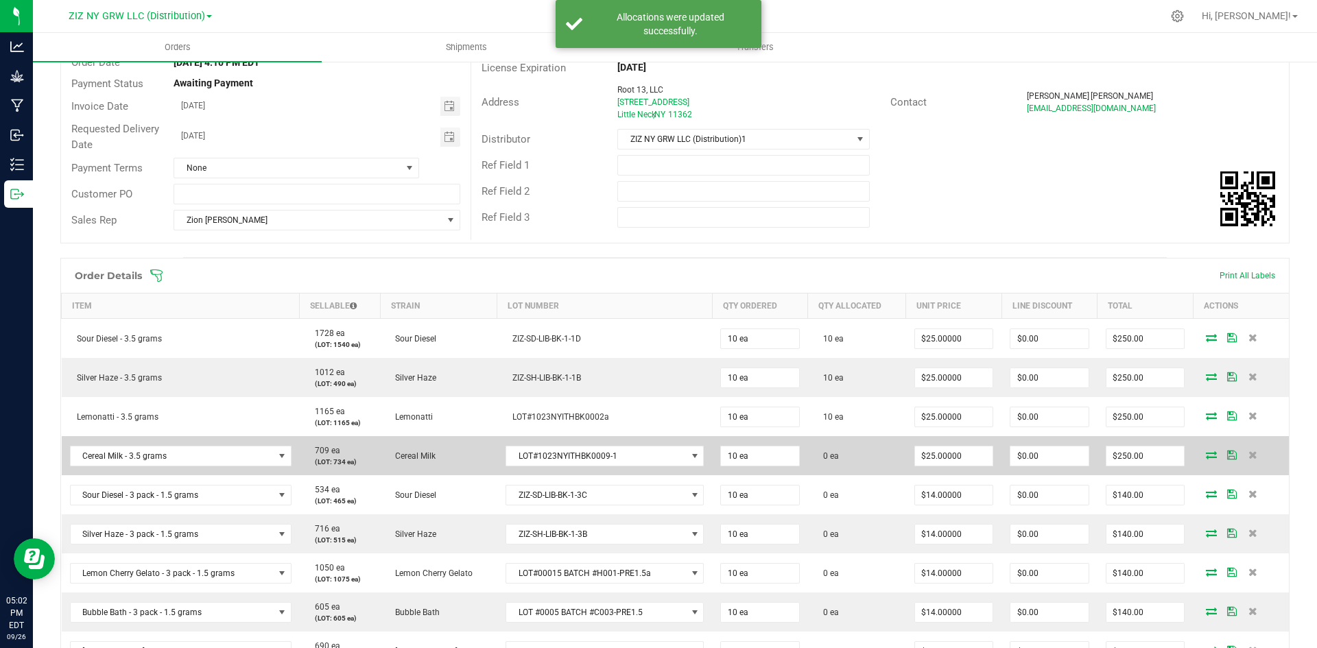
click at [1206, 453] on icon at bounding box center [1211, 455] width 11 height 8
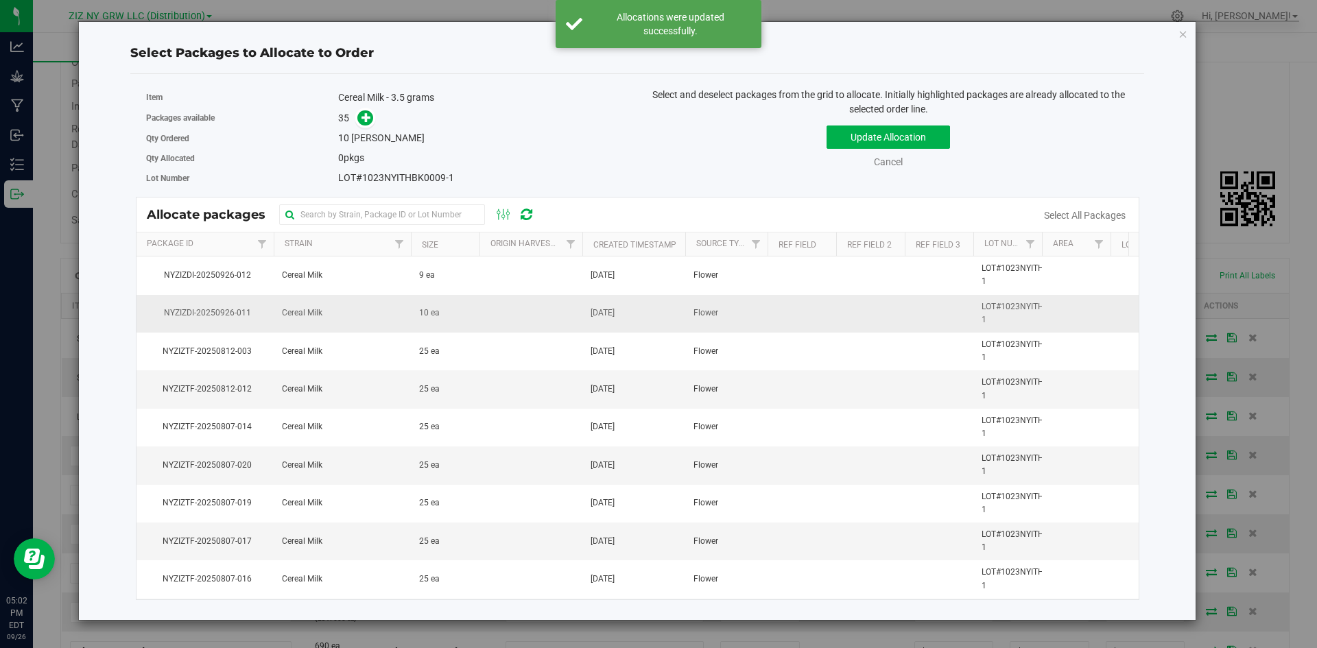
click at [454, 309] on td "10 ea" at bounding box center [445, 314] width 69 height 38
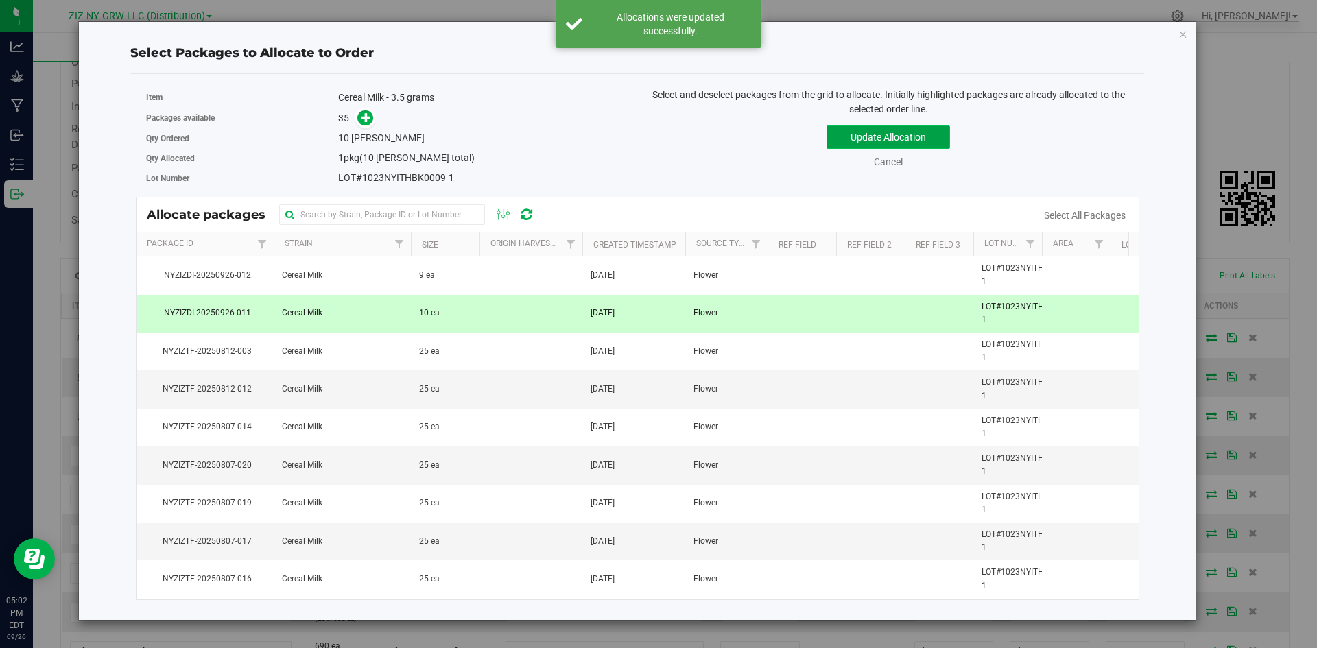
click at [895, 139] on button "Update Allocation" at bounding box center [887, 137] width 123 height 23
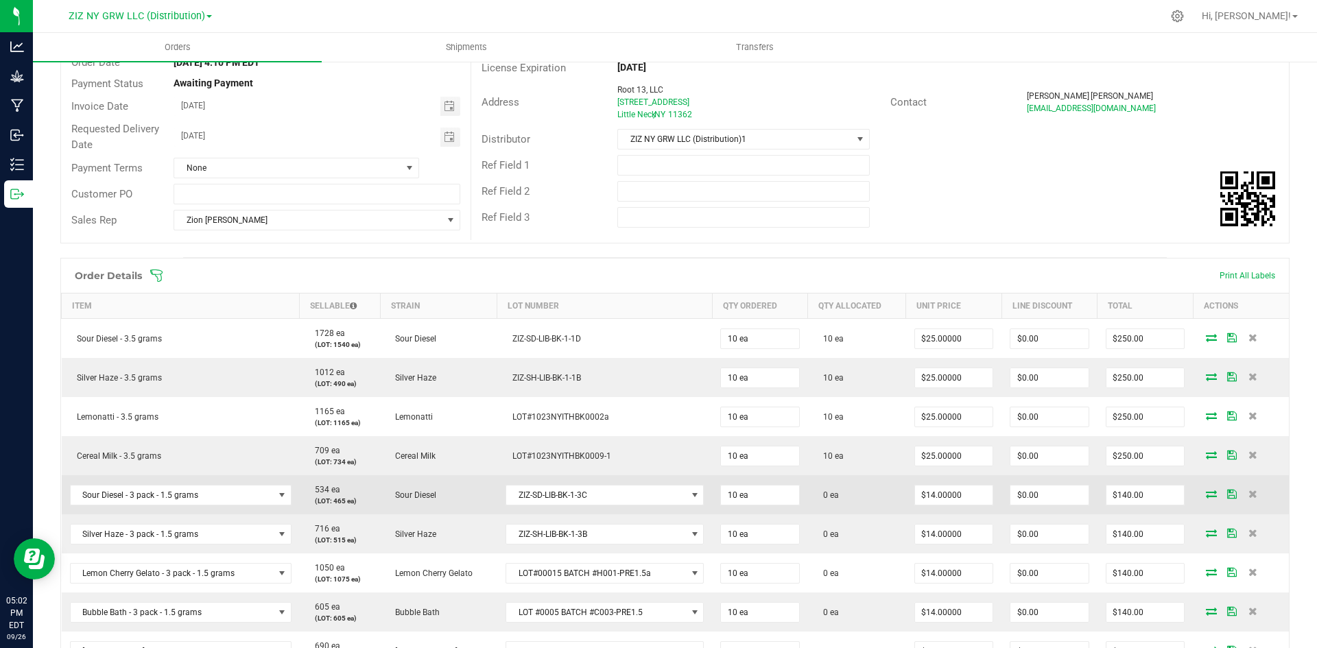
click at [1206, 495] on icon at bounding box center [1211, 494] width 11 height 8
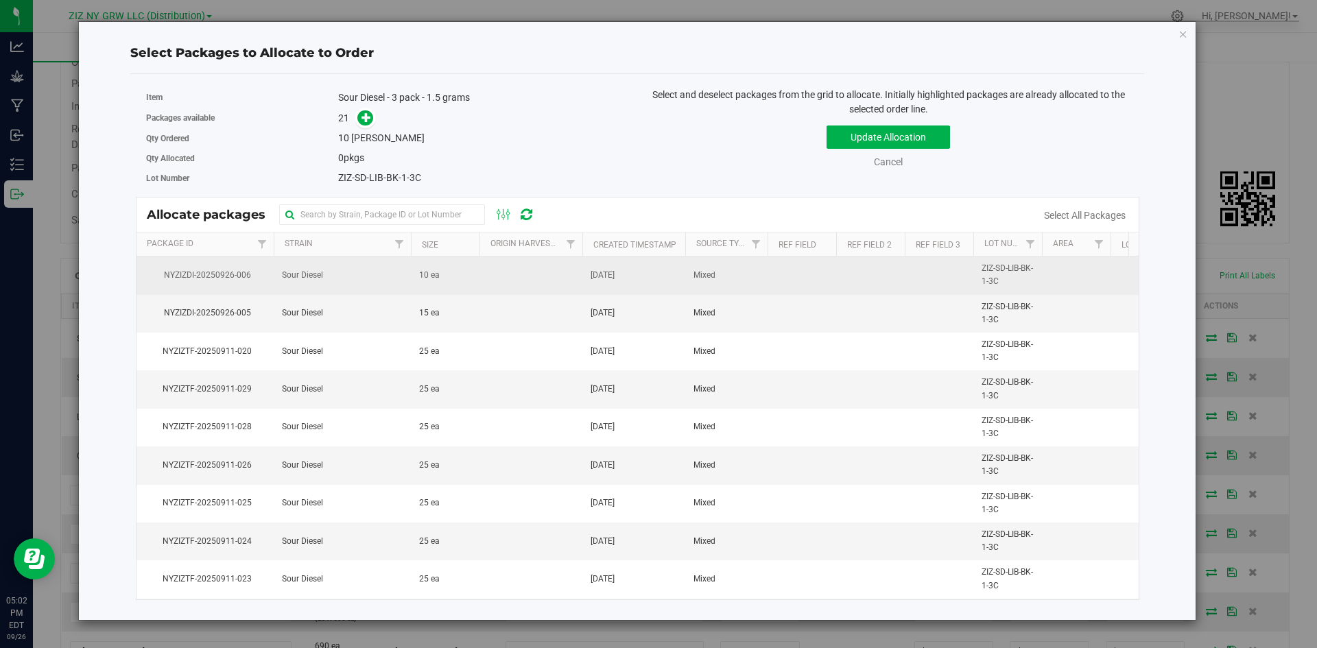
click at [582, 279] on td "[DATE]" at bounding box center [633, 276] width 103 height 38
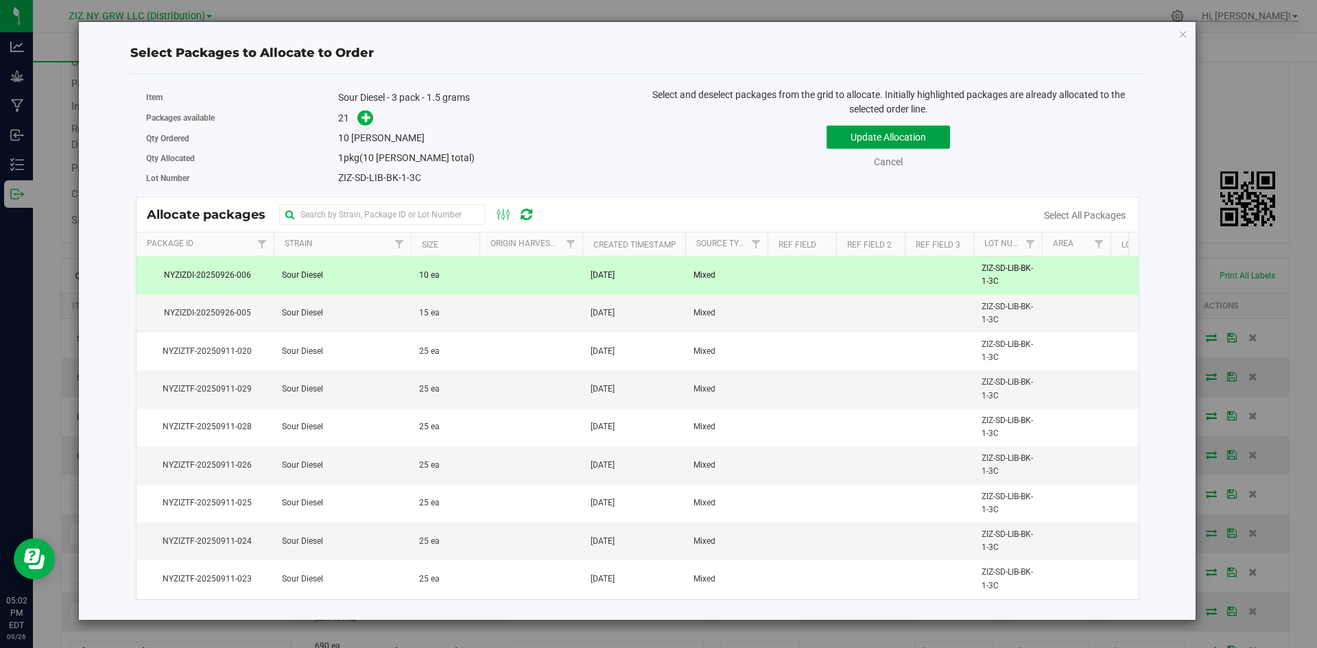
click at [901, 136] on button "Update Allocation" at bounding box center [887, 137] width 123 height 23
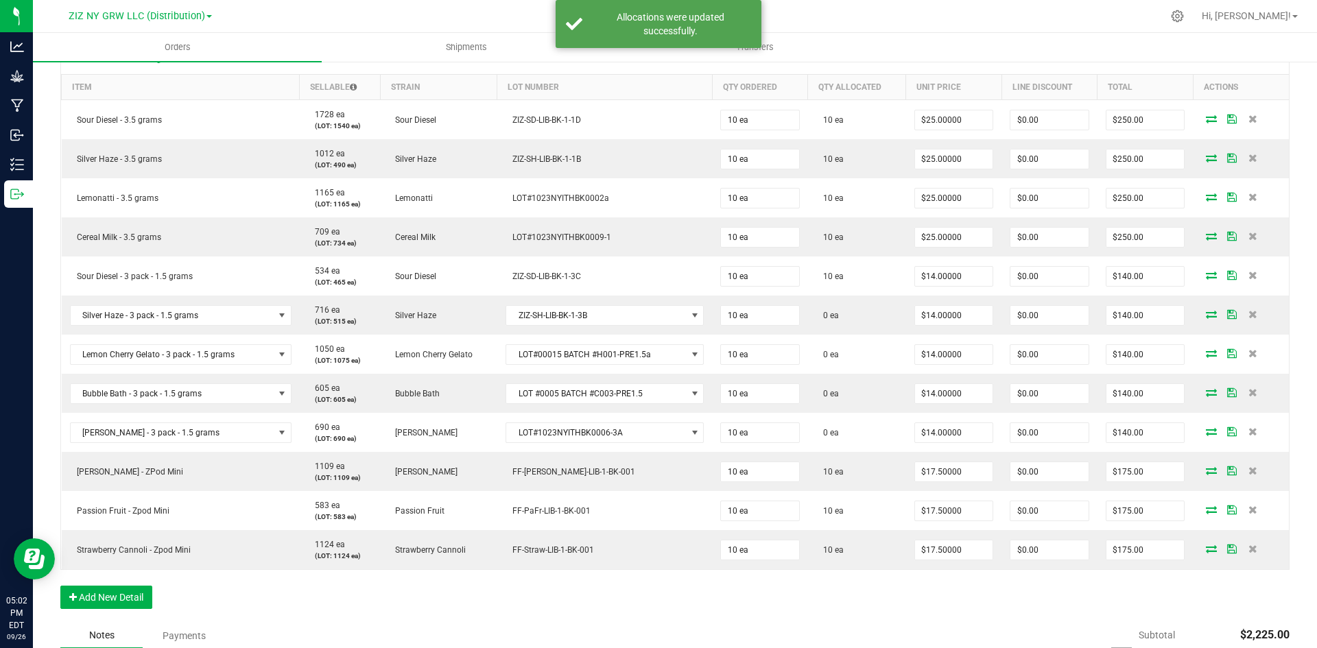
scroll to position [411, 0]
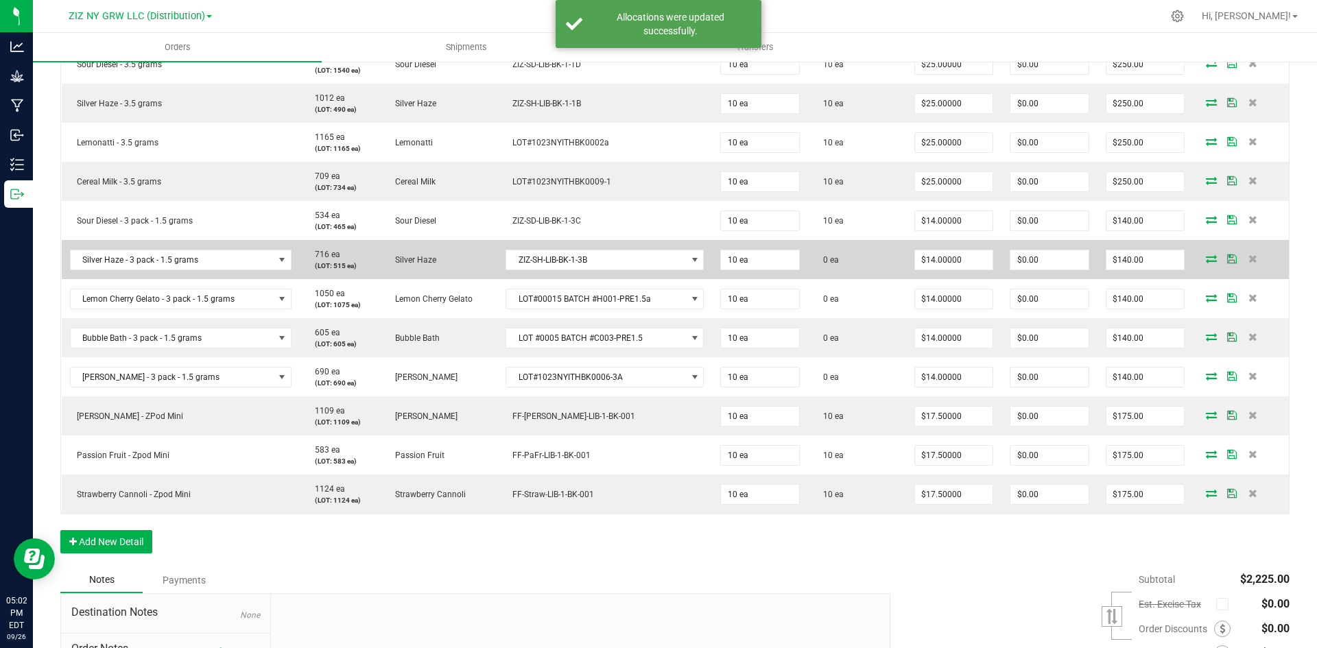
click at [1206, 261] on icon at bounding box center [1211, 258] width 11 height 8
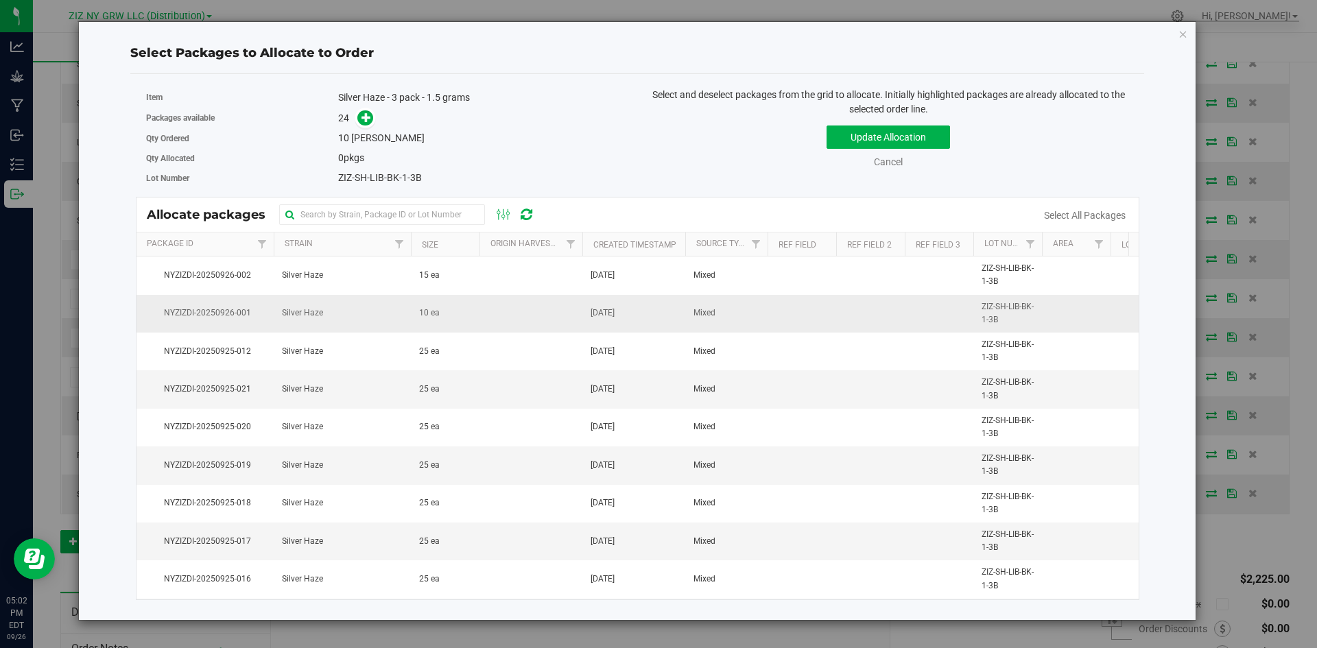
click at [488, 311] on td at bounding box center [530, 314] width 103 height 38
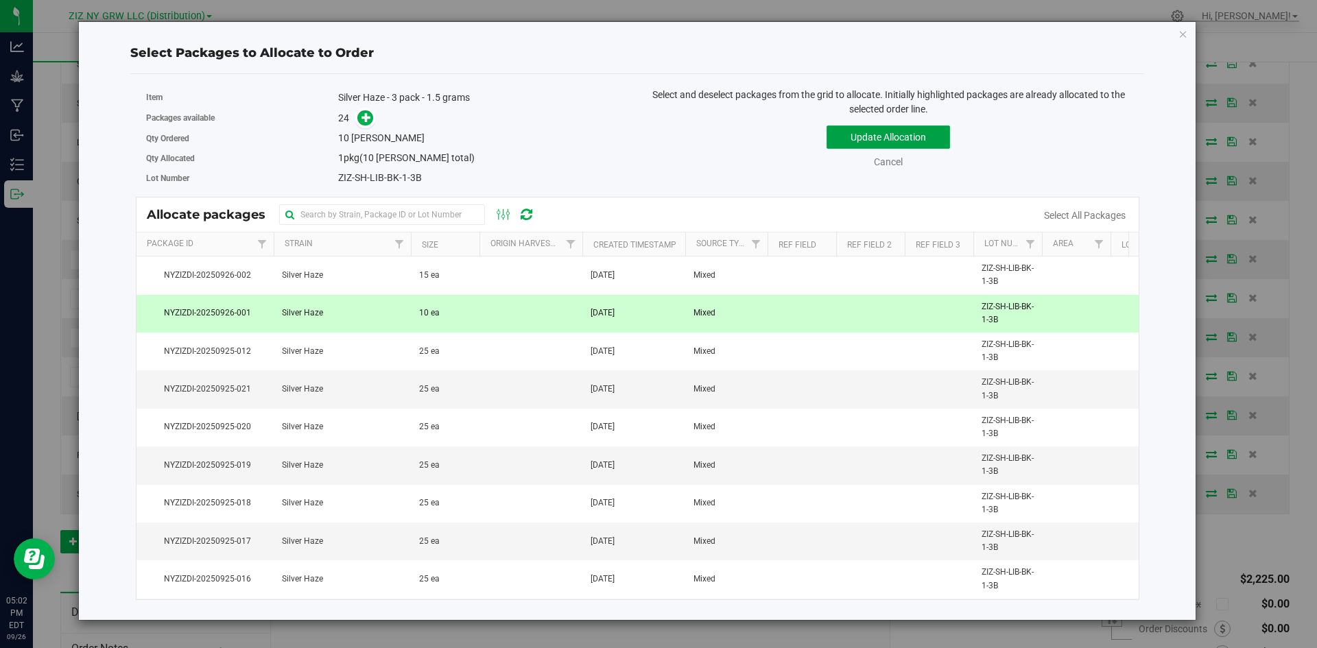
click at [918, 133] on button "Update Allocation" at bounding box center [887, 137] width 123 height 23
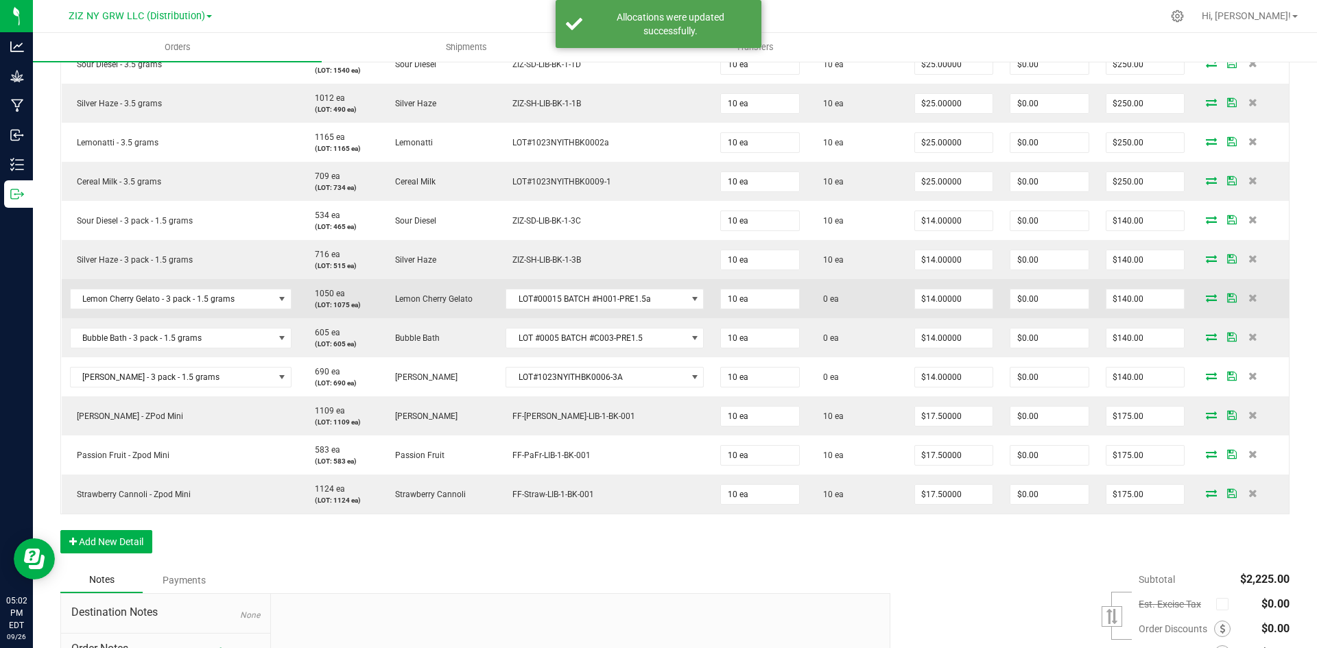
click at [1206, 298] on icon at bounding box center [1211, 298] width 11 height 8
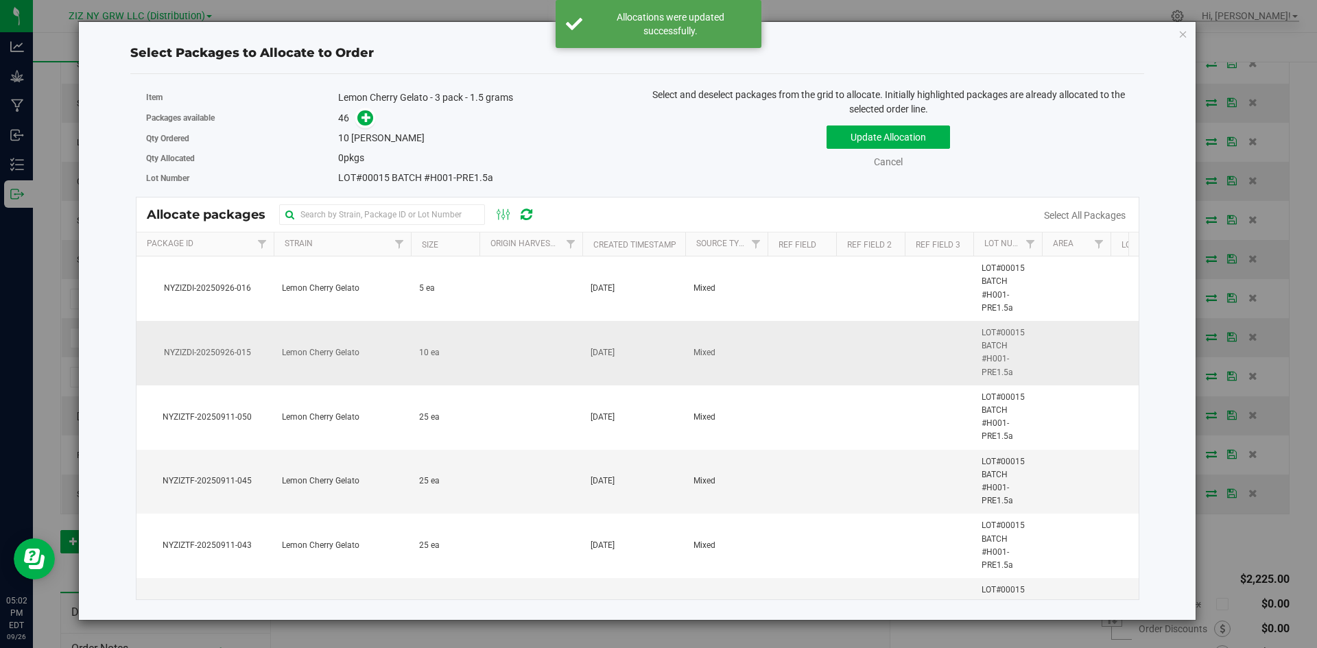
click at [557, 357] on td at bounding box center [530, 353] width 103 height 64
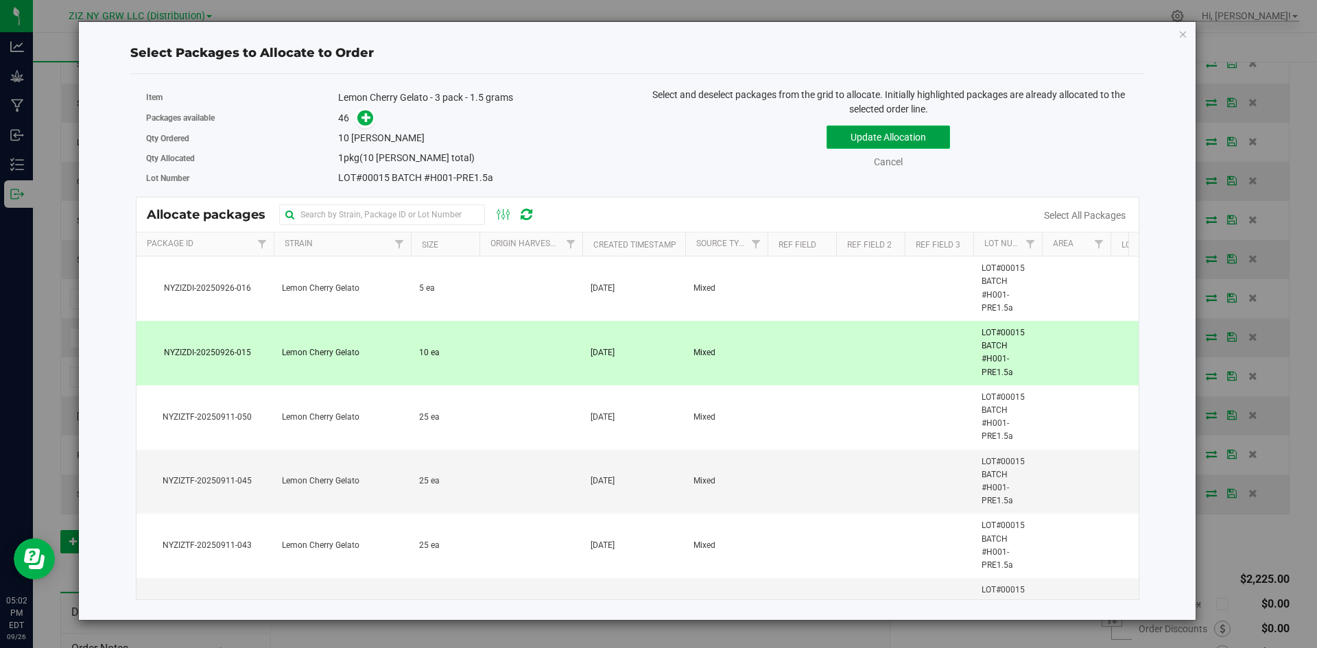
click at [925, 133] on button "Update Allocation" at bounding box center [887, 137] width 123 height 23
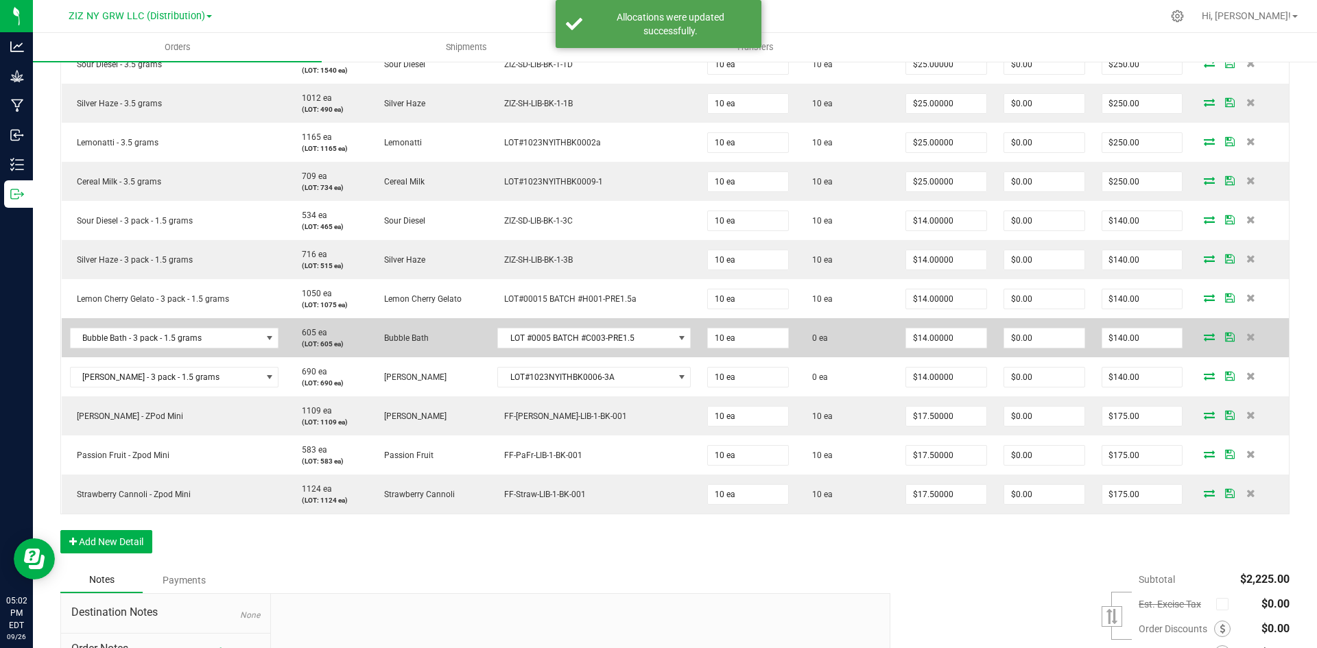
click at [1204, 341] on icon at bounding box center [1209, 337] width 11 height 8
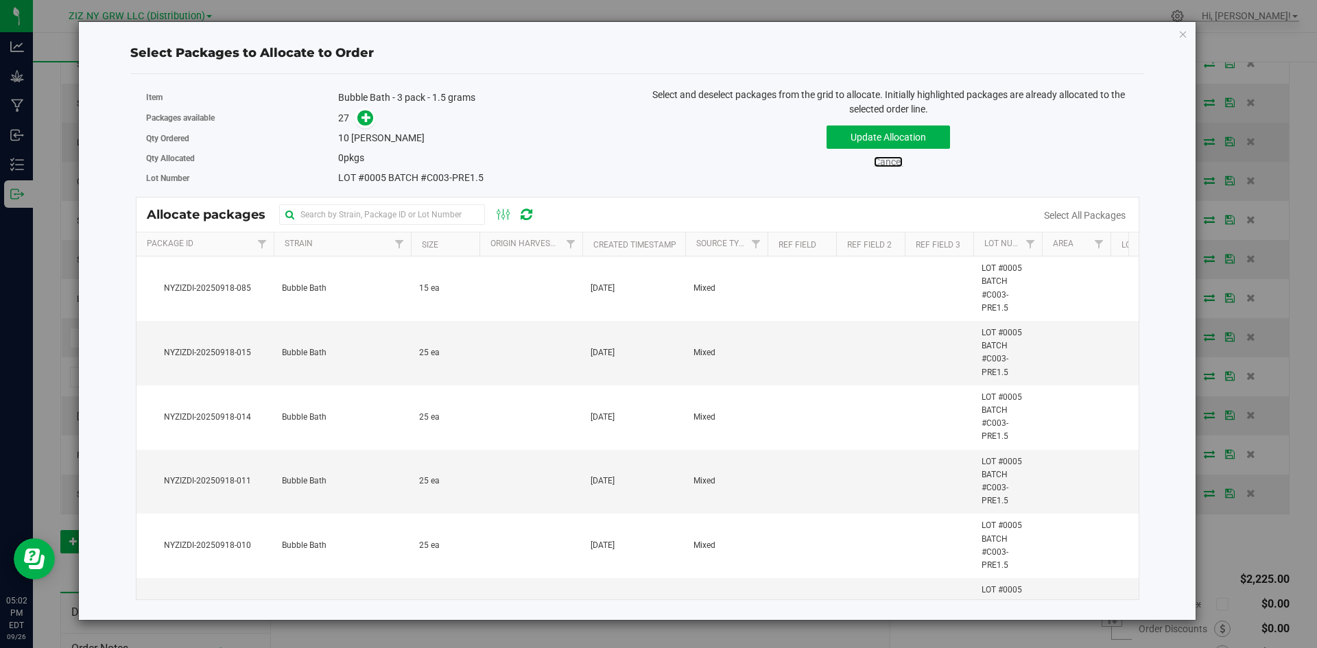
drag, startPoint x: 896, startPoint y: 163, endPoint x: 844, endPoint y: 160, distance: 51.6
click at [896, 163] on link "Cancel" at bounding box center [888, 161] width 29 height 11
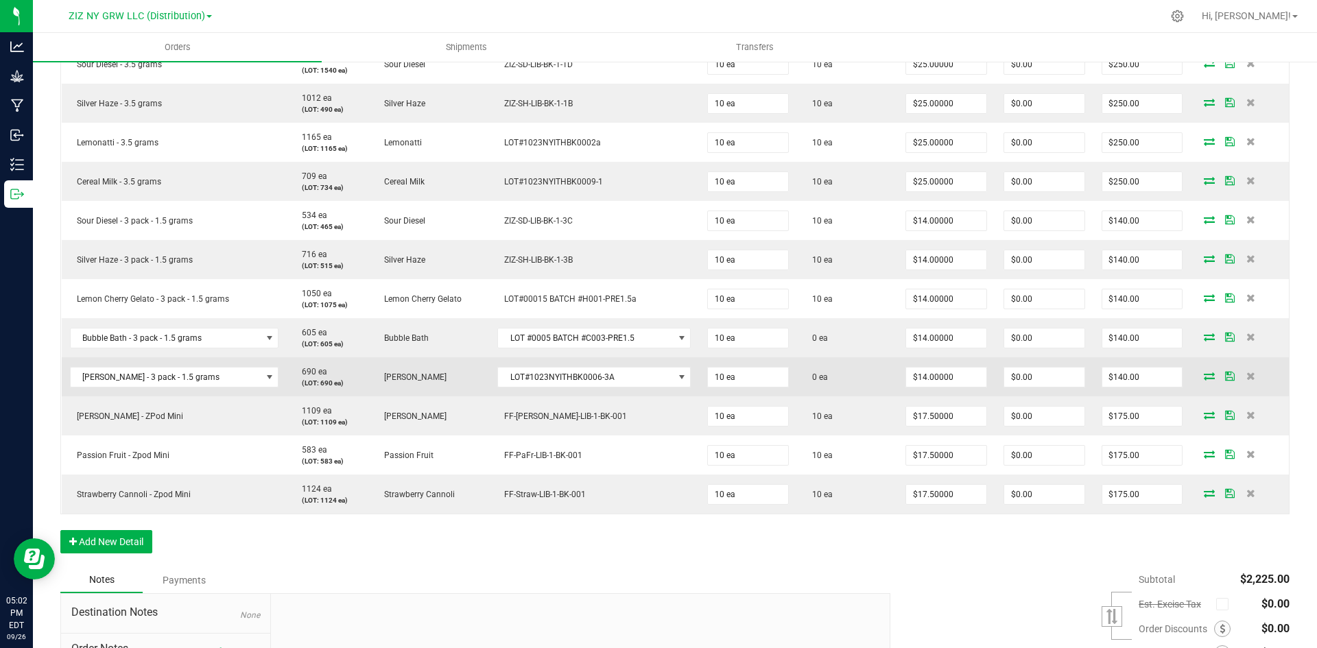
click at [1204, 379] on icon at bounding box center [1209, 376] width 11 height 8
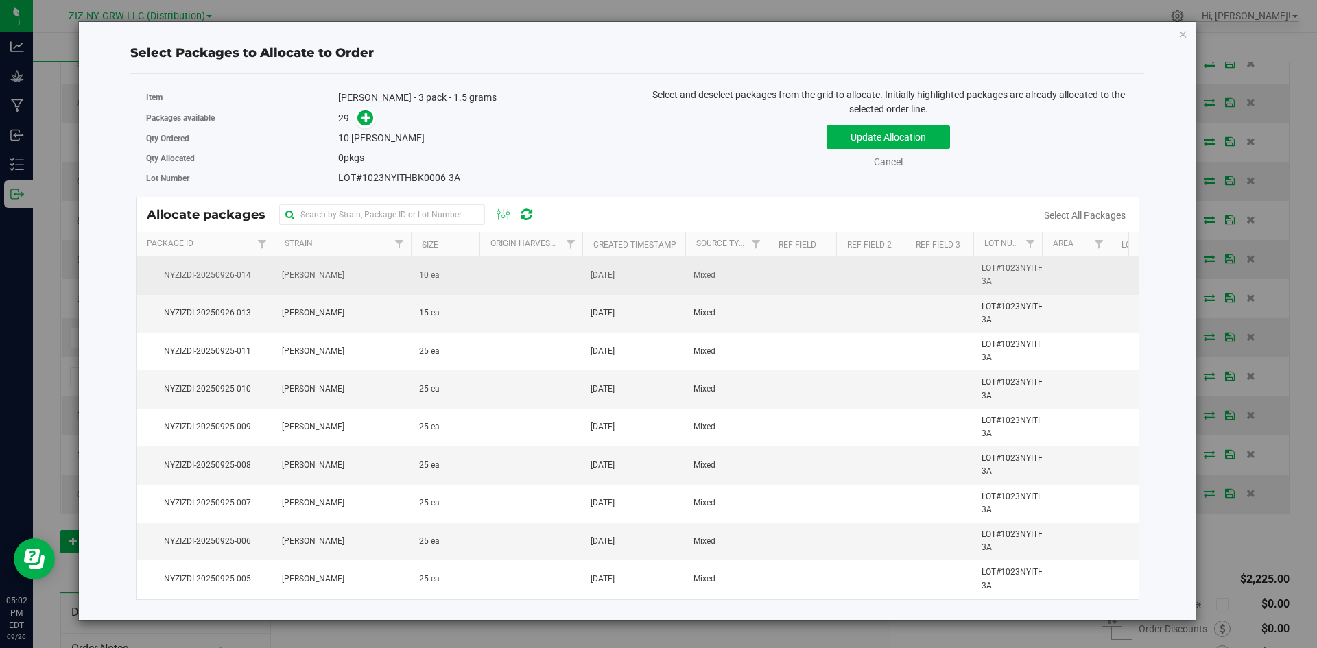
click at [505, 272] on td at bounding box center [530, 276] width 103 height 38
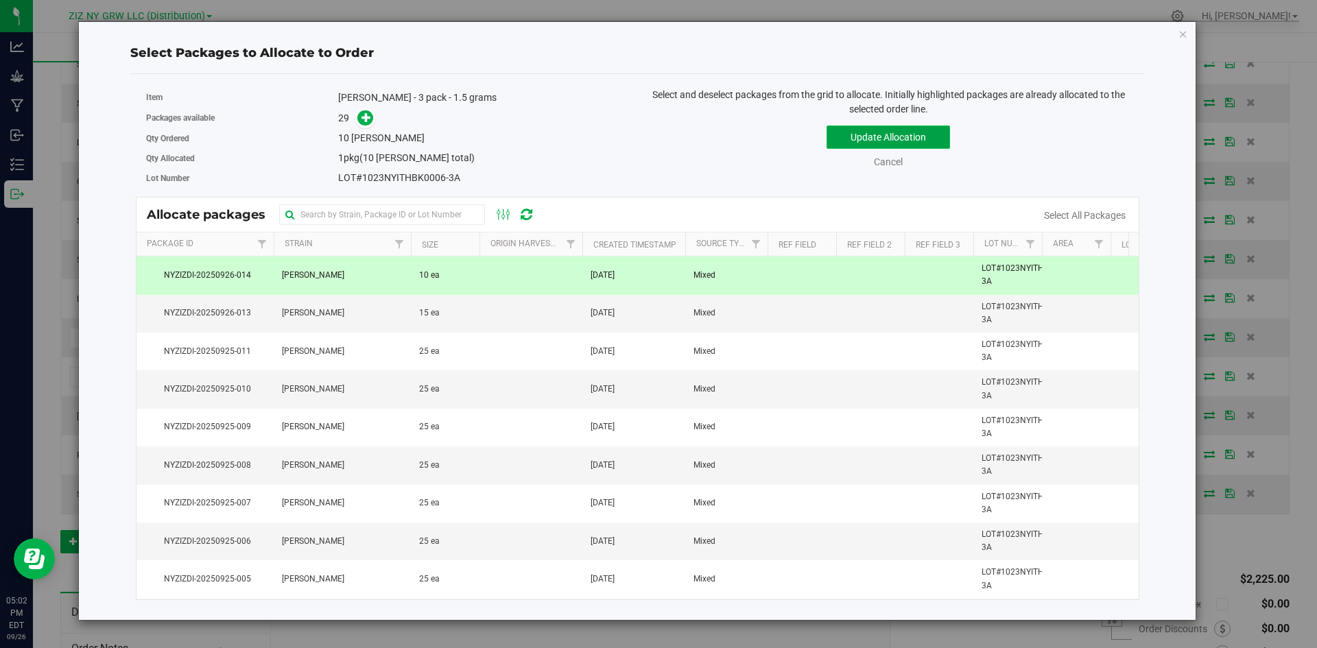
click at [898, 147] on button "Update Allocation" at bounding box center [887, 137] width 123 height 23
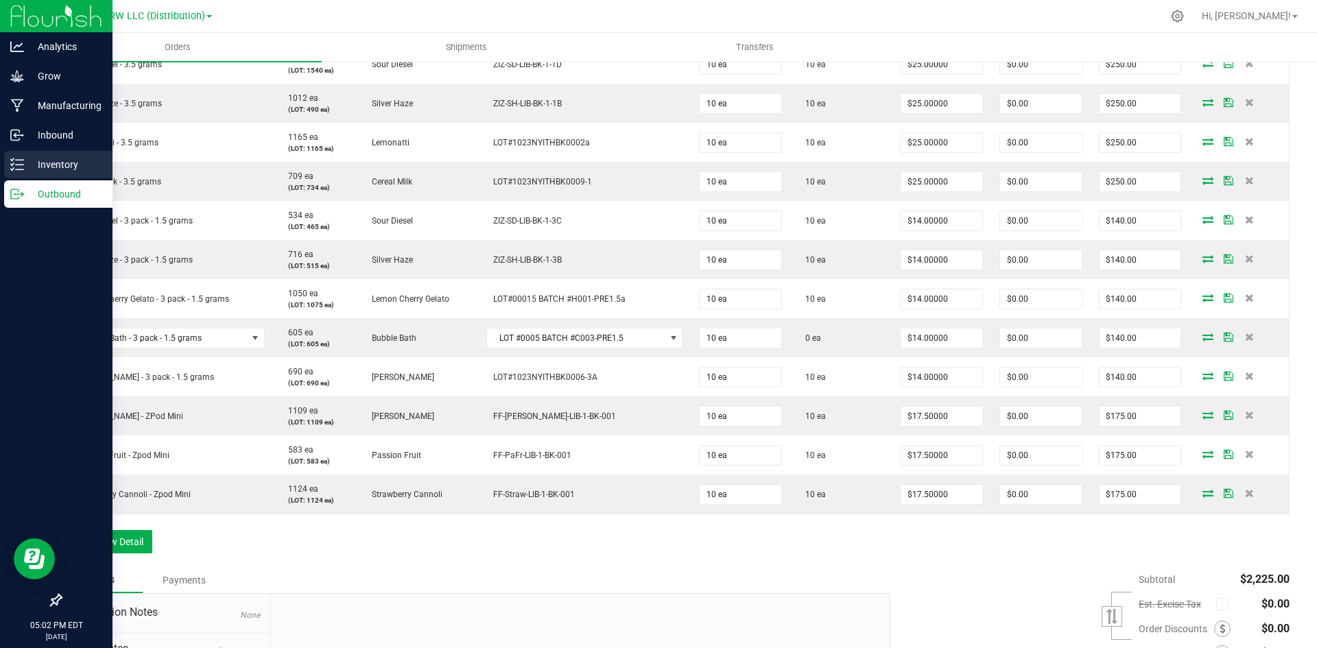
click at [16, 160] on line at bounding box center [20, 160] width 8 height 0
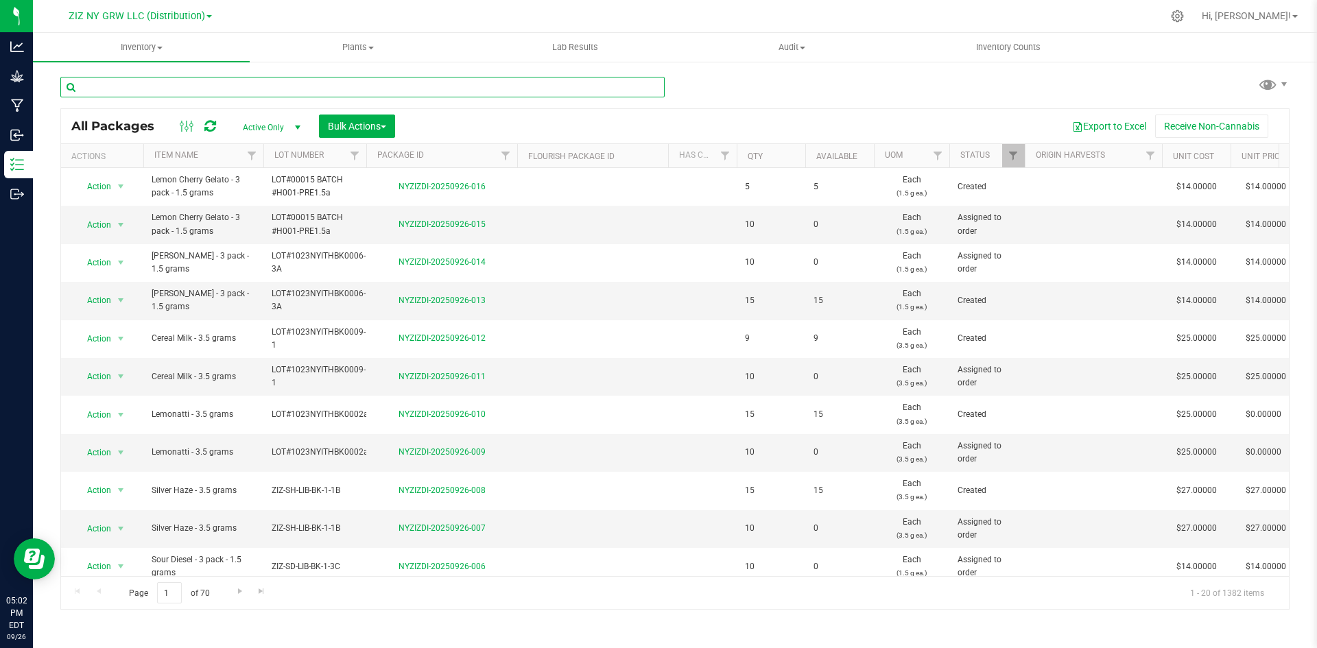
click at [163, 80] on input "text" at bounding box center [362, 87] width 604 height 21
type input "Bubb"
